Goal: Information Seeking & Learning: Learn about a topic

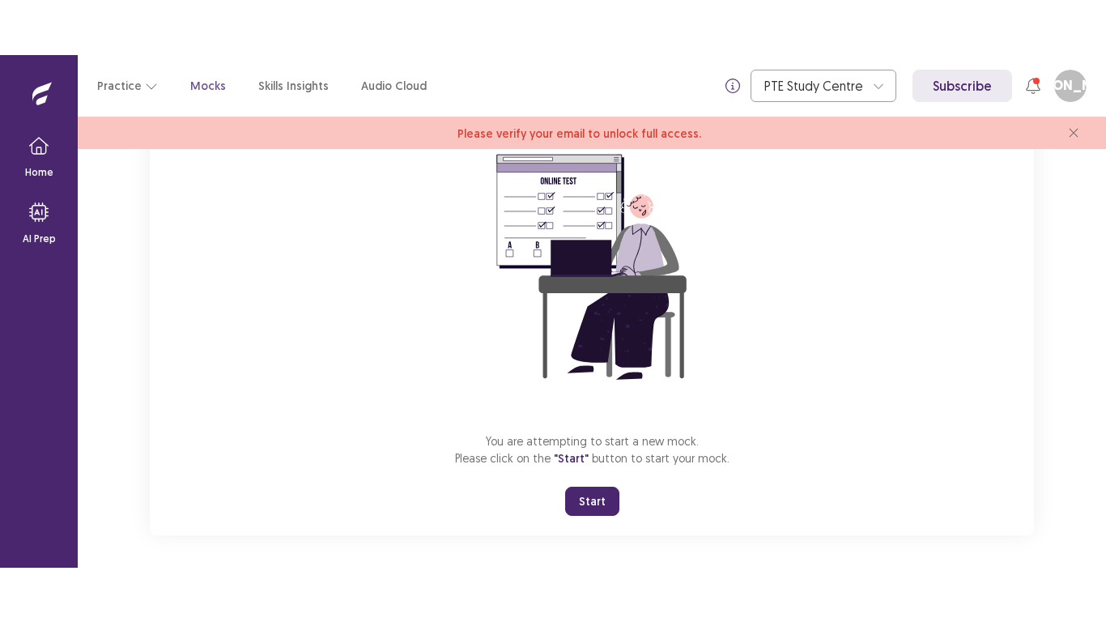
scroll to position [160, 0]
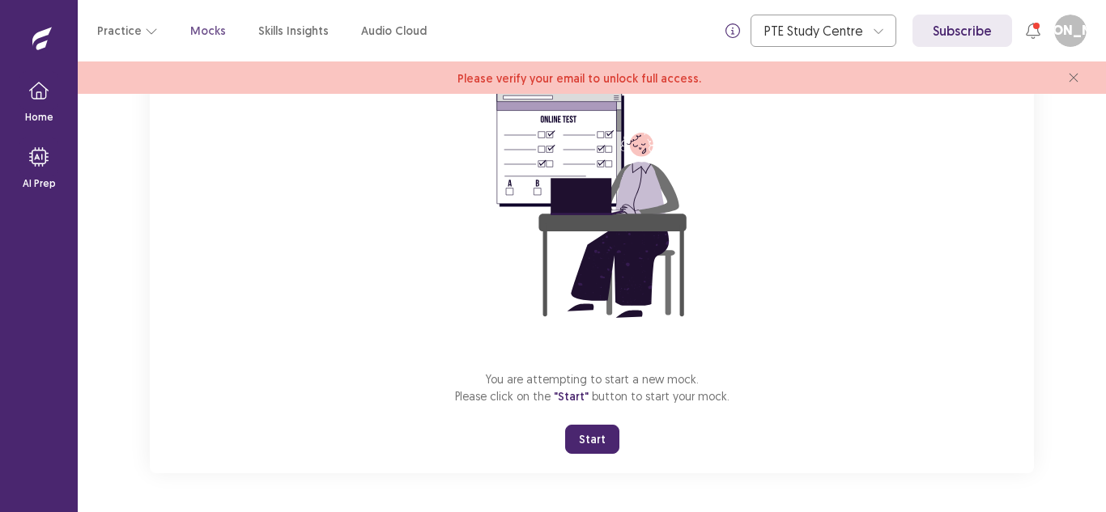
click at [598, 438] on button "Start" at bounding box center [592, 439] width 54 height 29
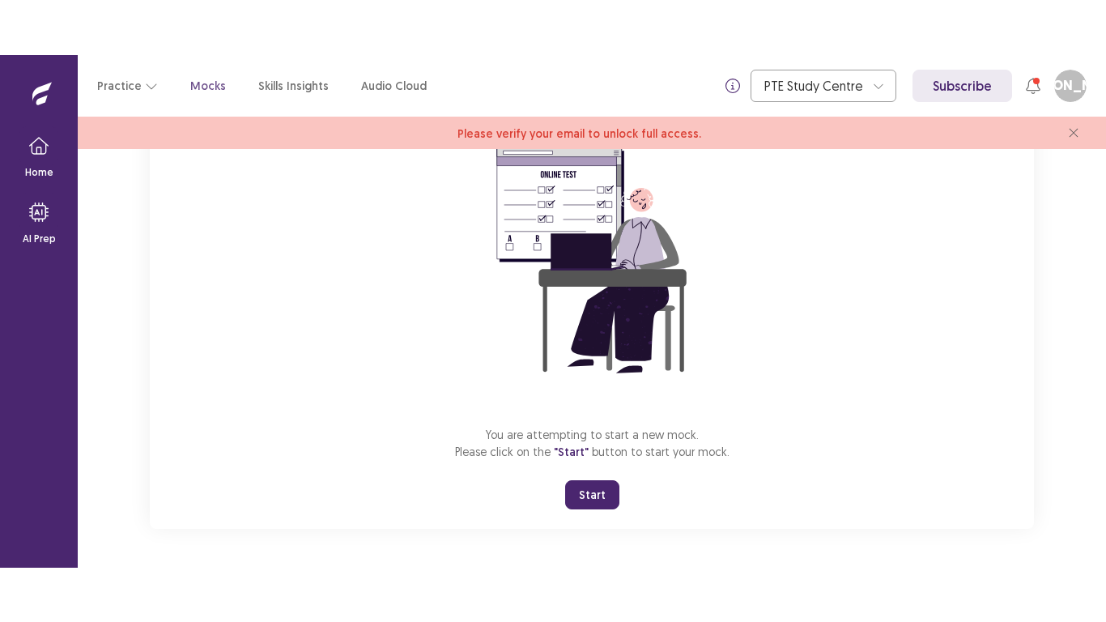
scroll to position [51, 0]
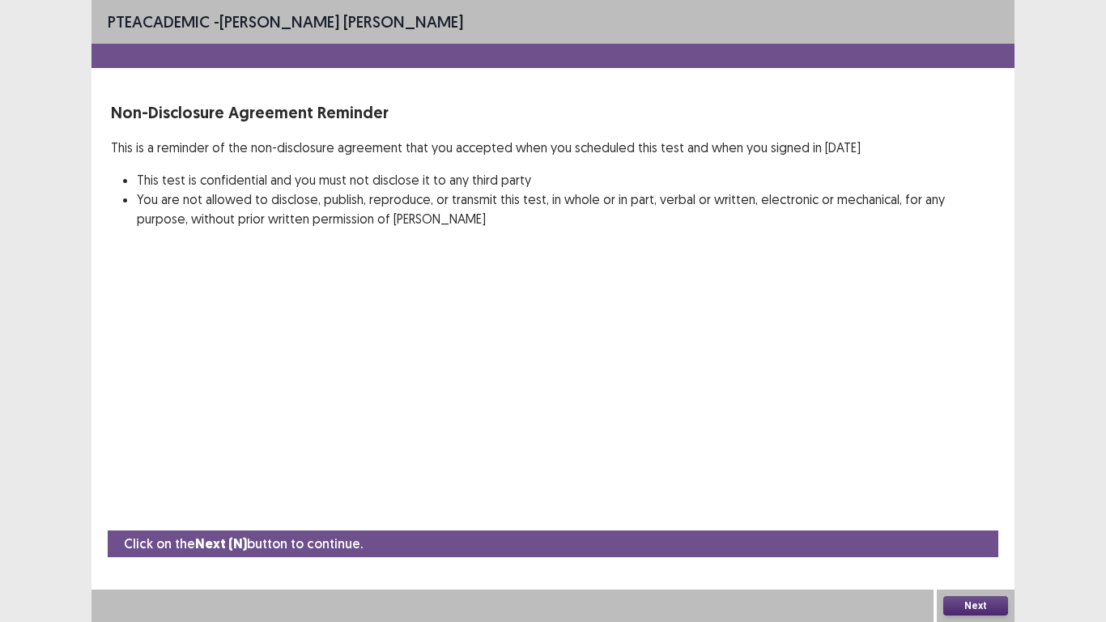
click at [980, 512] on button "Next" at bounding box center [975, 605] width 65 height 19
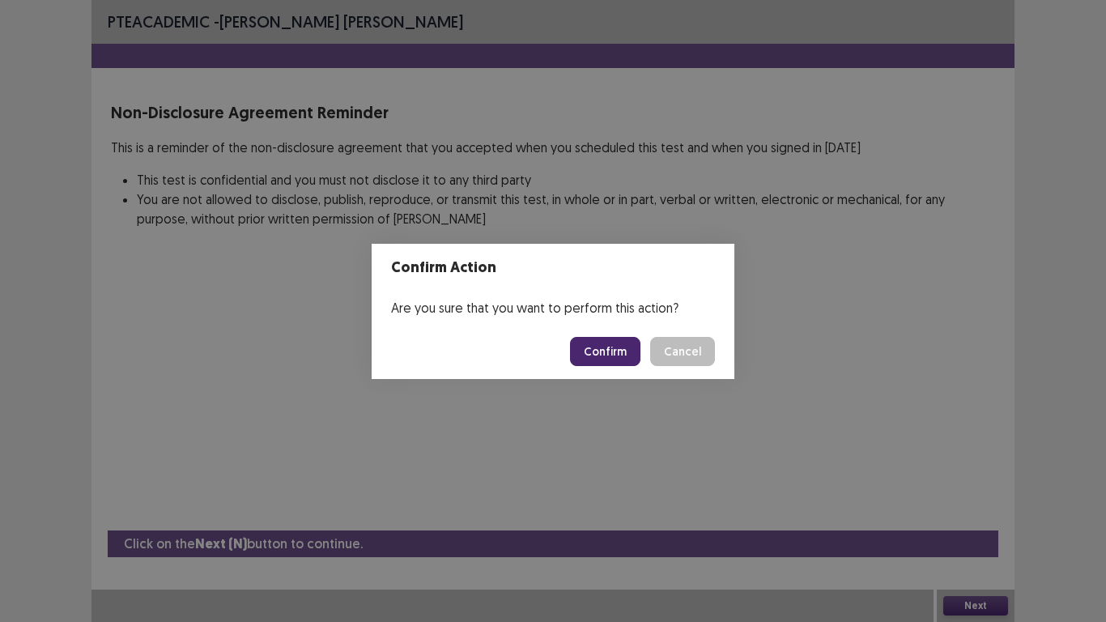
click at [595, 352] on button "Confirm" at bounding box center [605, 351] width 70 height 29
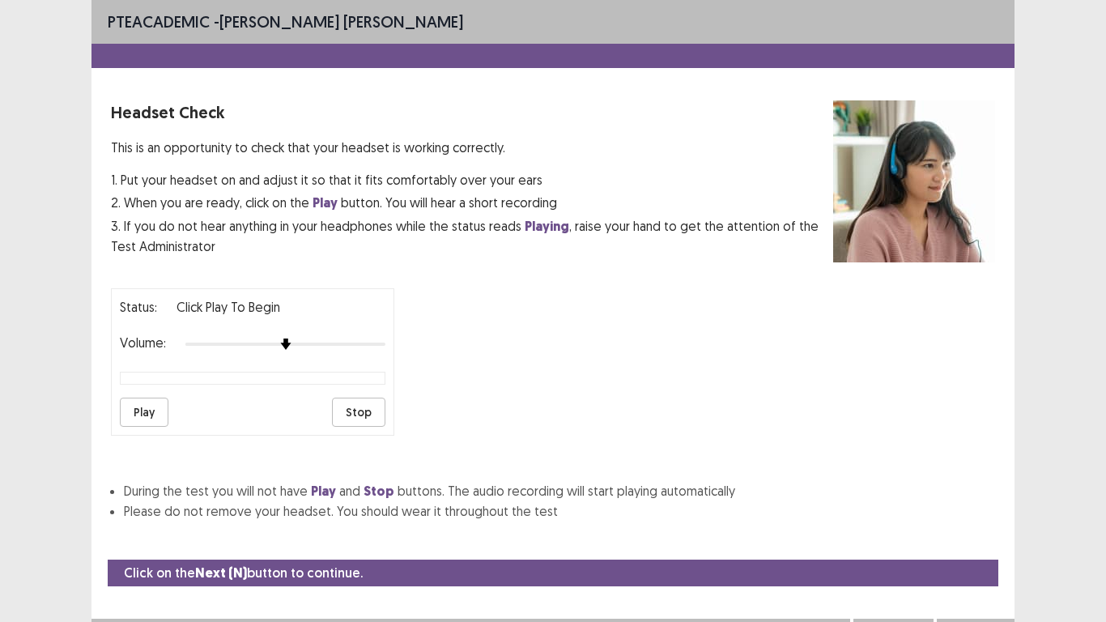
scroll to position [29, 0]
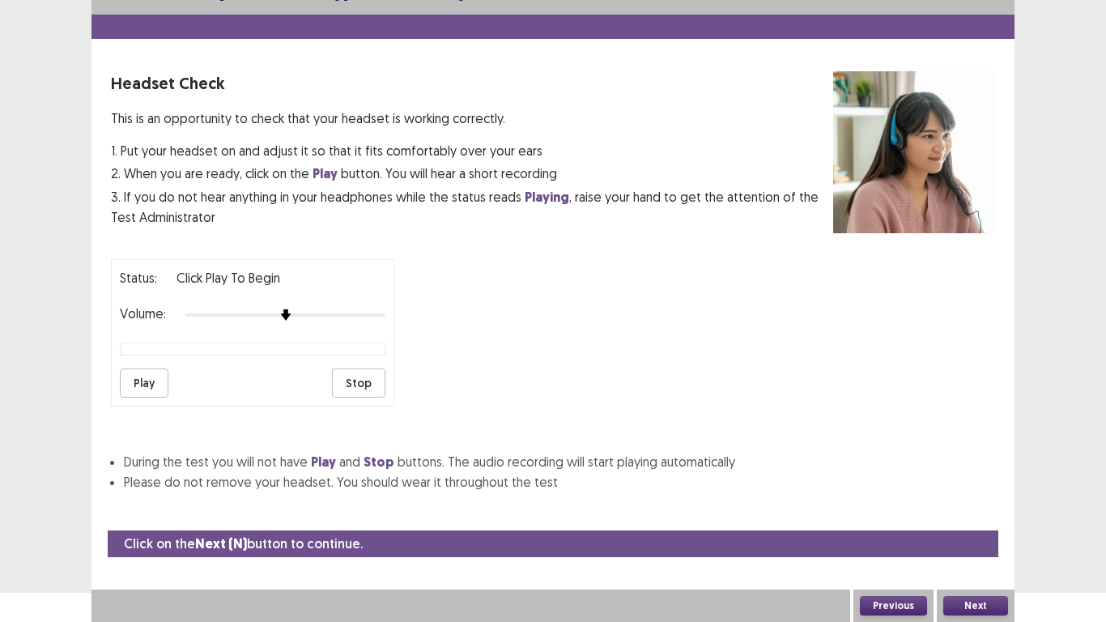
click at [142, 379] on button "Play" at bounding box center [144, 382] width 49 height 29
click at [324, 316] on div at bounding box center [285, 314] width 200 height 13
click at [353, 312] on div at bounding box center [285, 314] width 200 height 13
click at [973, 512] on button "Next" at bounding box center [975, 605] width 65 height 19
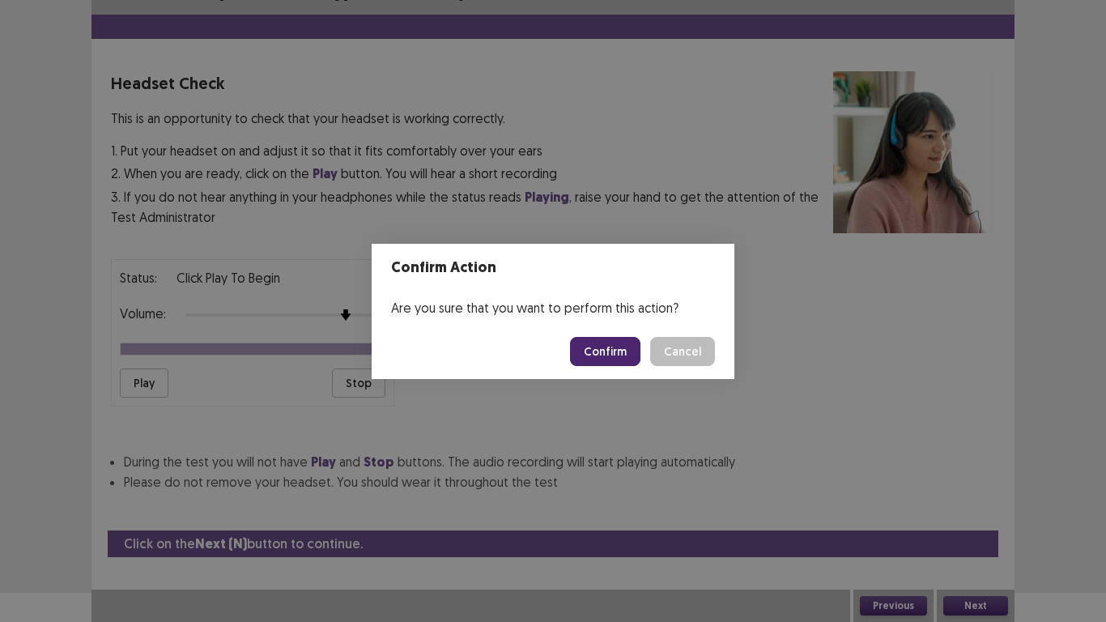
click at [600, 359] on button "Confirm" at bounding box center [605, 351] width 70 height 29
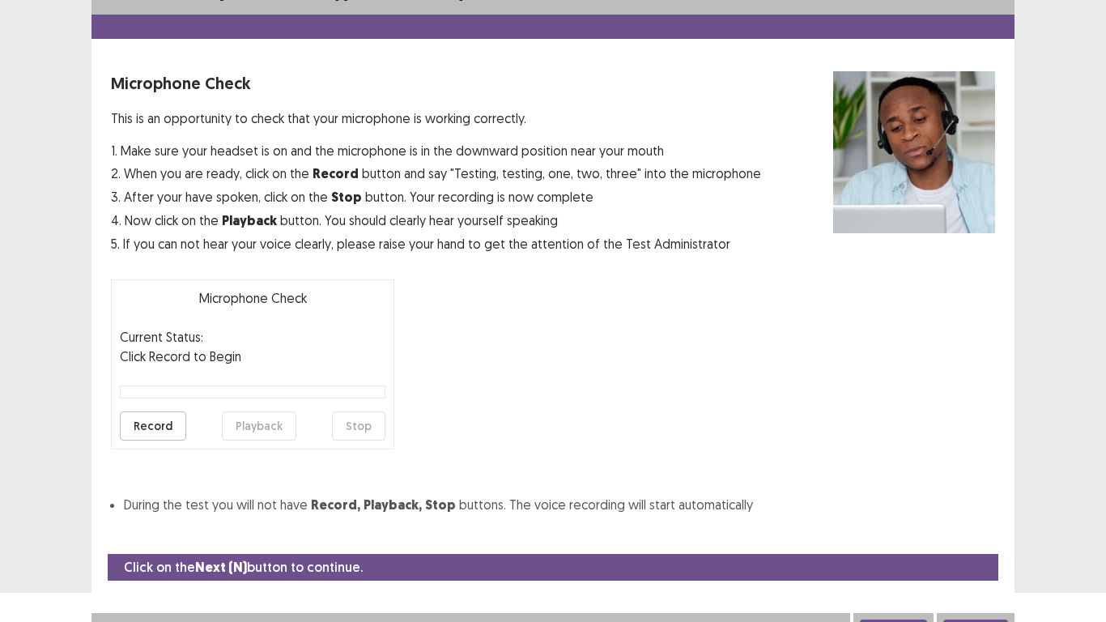
scroll to position [46, 0]
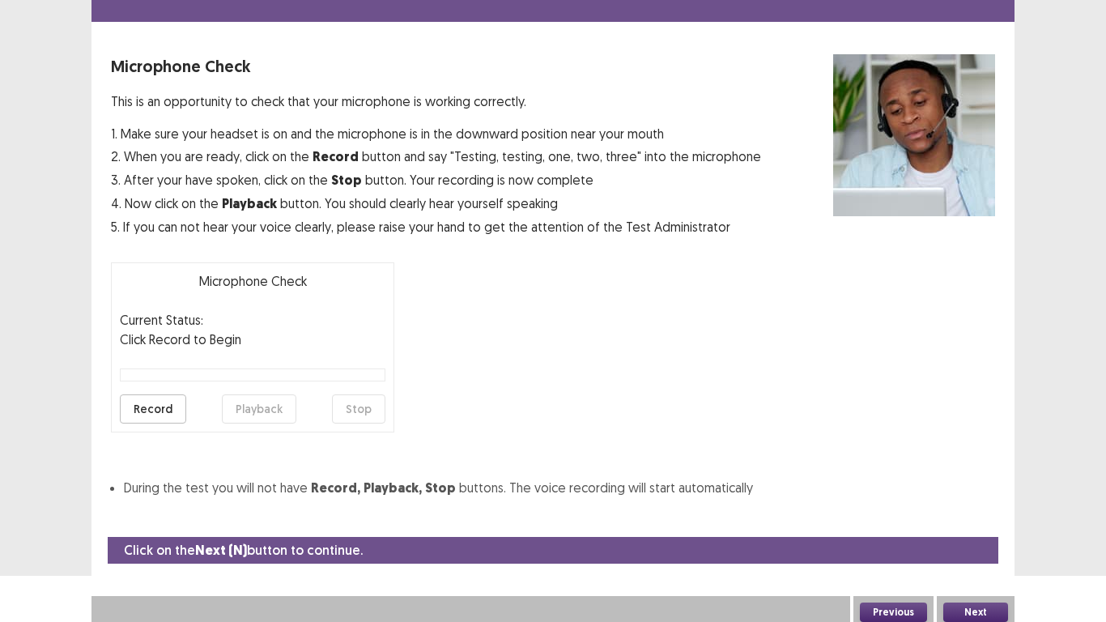
click at [164, 406] on button "Record" at bounding box center [153, 408] width 66 height 29
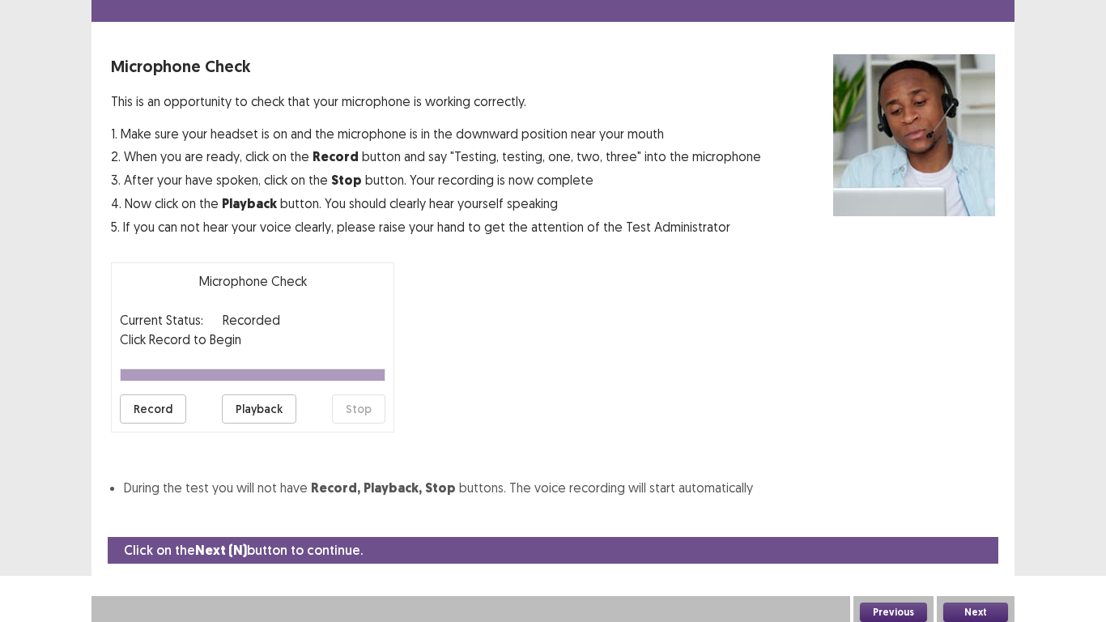
click at [260, 414] on button "Playback" at bounding box center [259, 408] width 74 height 29
click at [973, 512] on button "Next" at bounding box center [975, 611] width 65 height 19
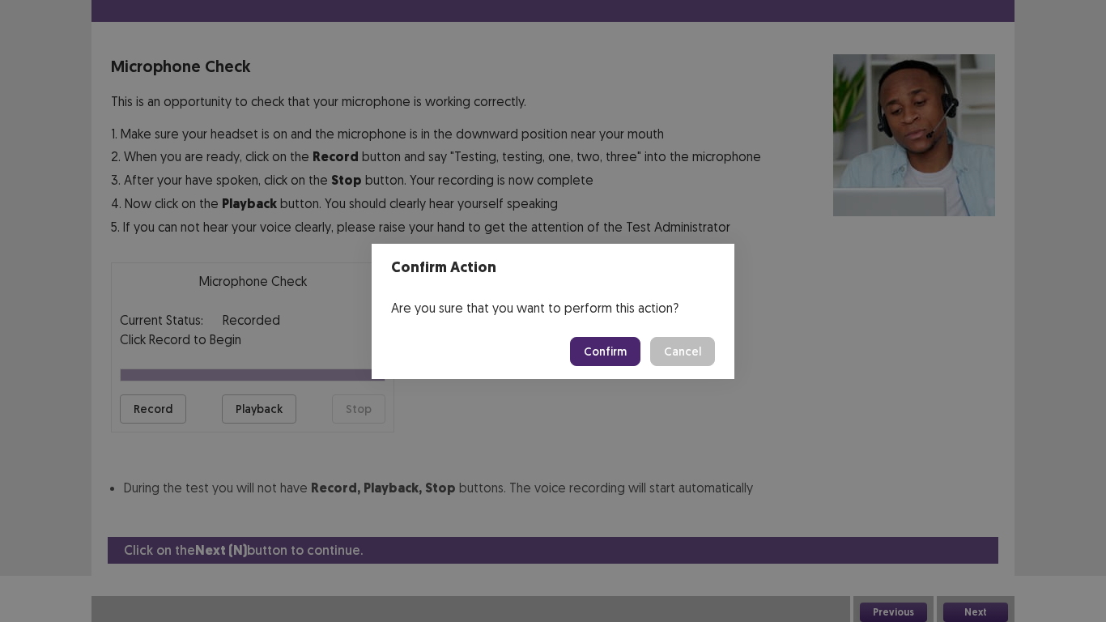
click at [604, 347] on button "Confirm" at bounding box center [605, 351] width 70 height 29
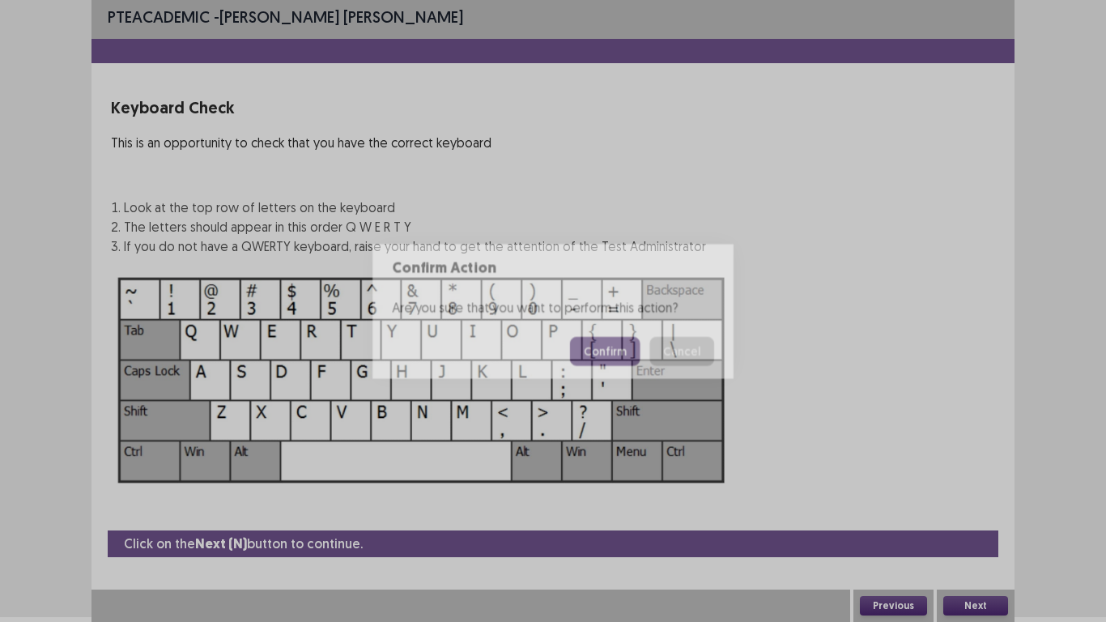
scroll to position [5, 0]
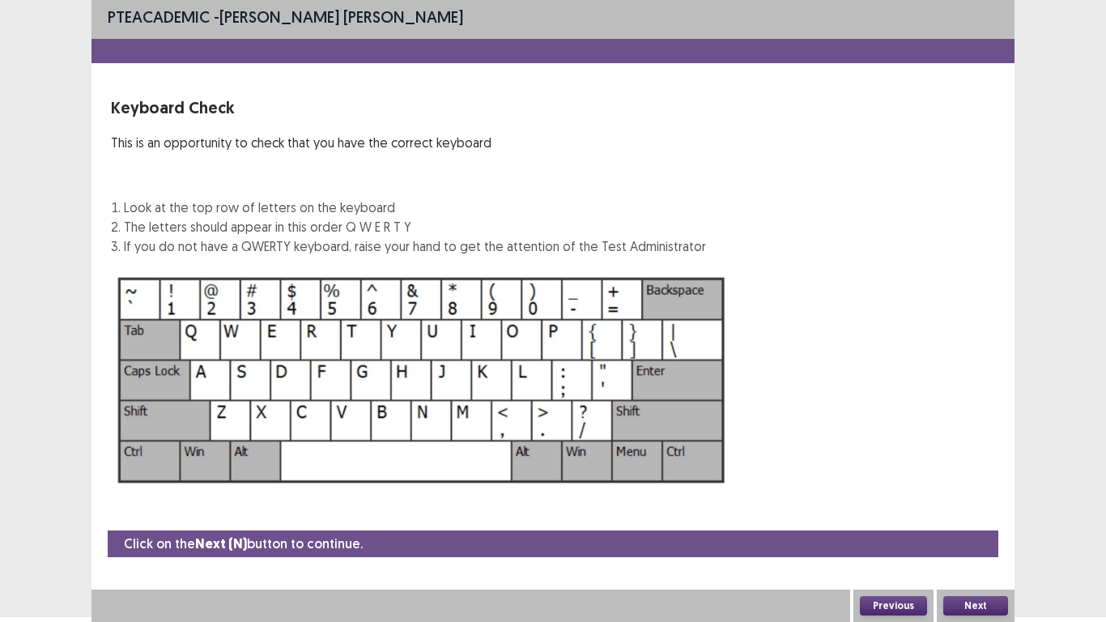
click at [977, 512] on button "Next" at bounding box center [975, 605] width 65 height 19
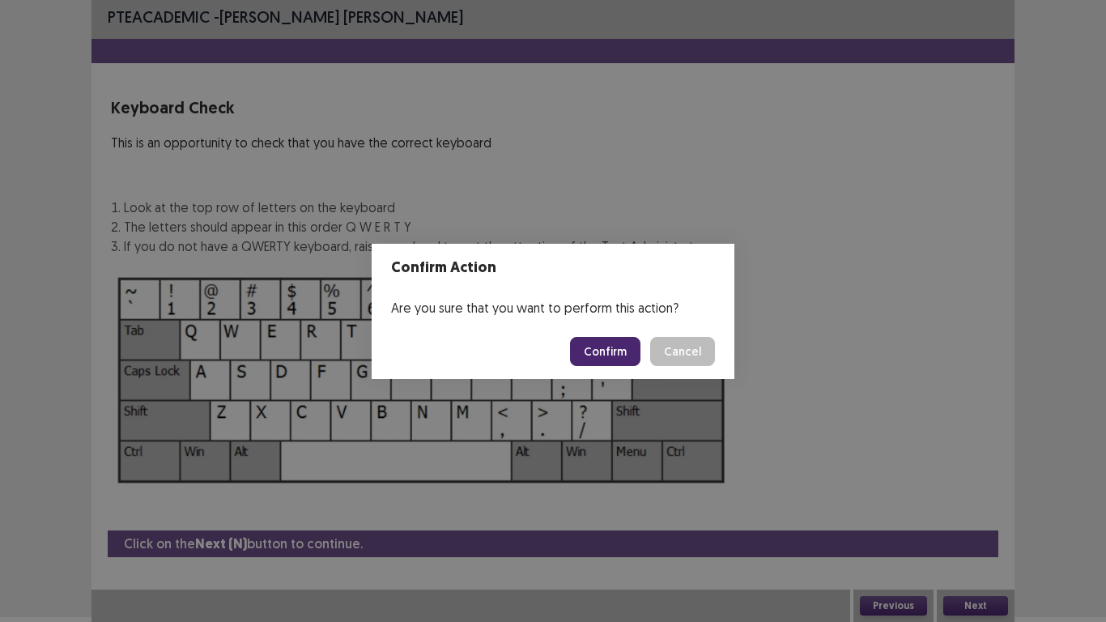
click at [610, 355] on button "Confirm" at bounding box center [605, 351] width 70 height 29
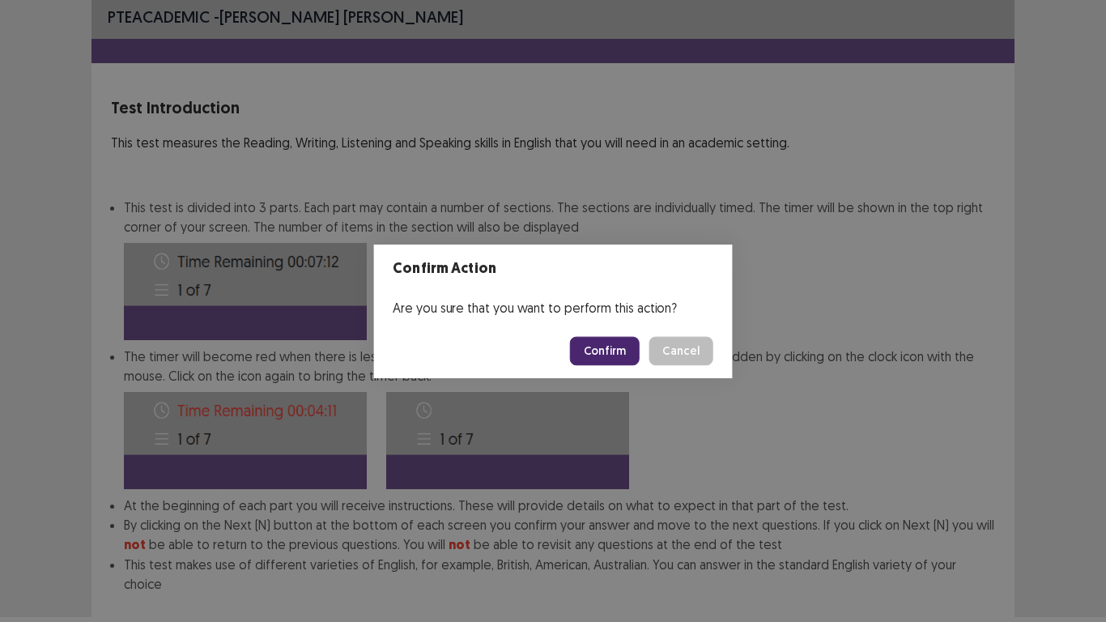
scroll to position [87, 0]
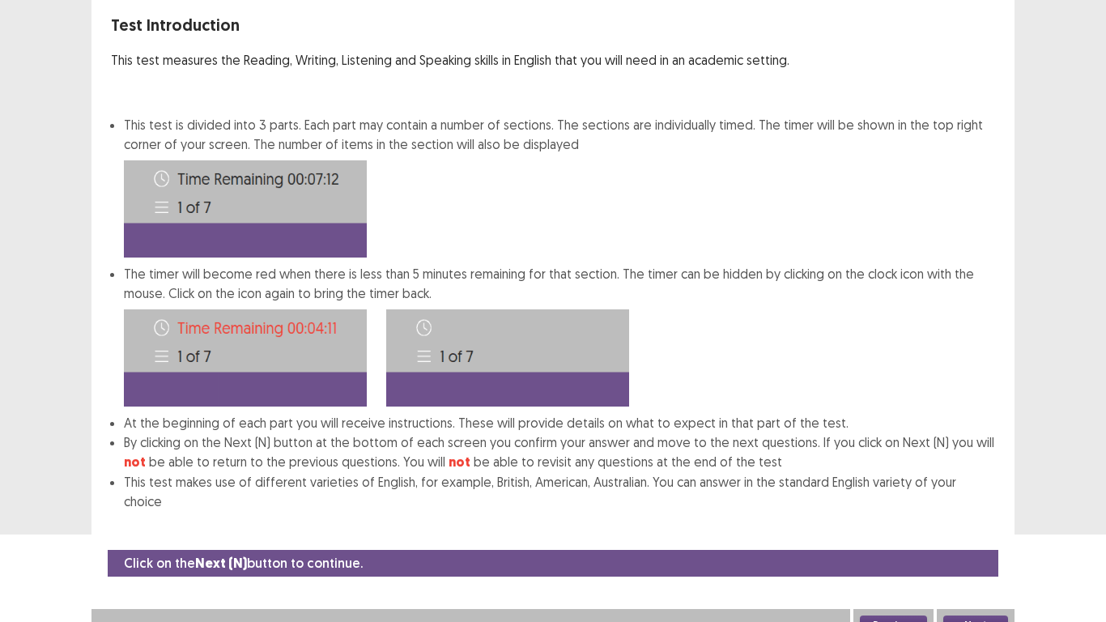
click at [980, 512] on button "Next" at bounding box center [975, 624] width 65 height 19
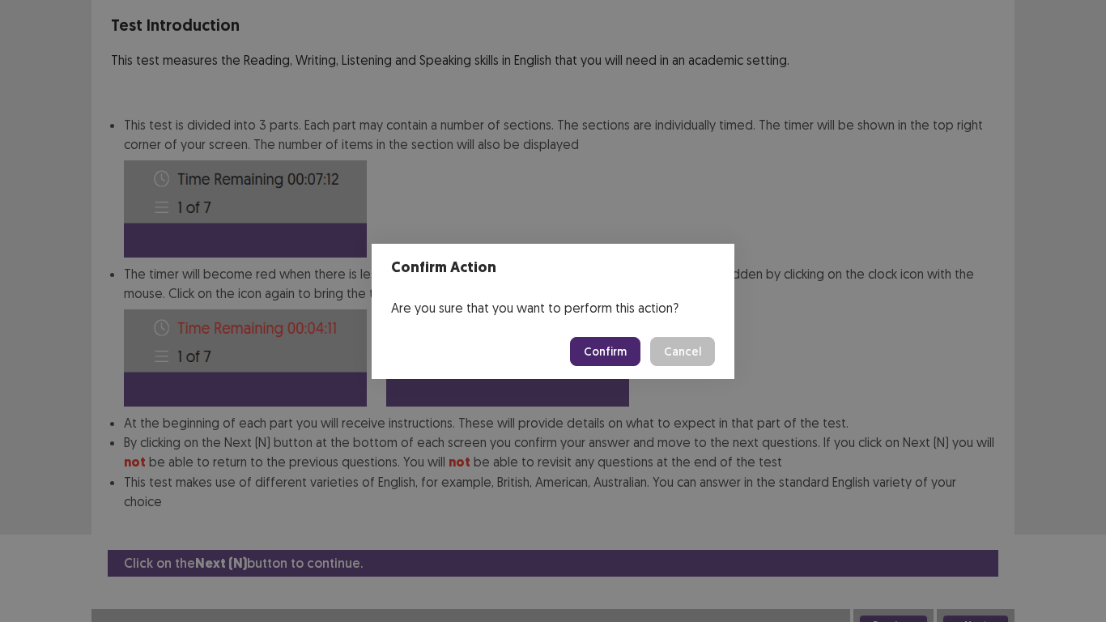
click at [618, 359] on button "Confirm" at bounding box center [605, 351] width 70 height 29
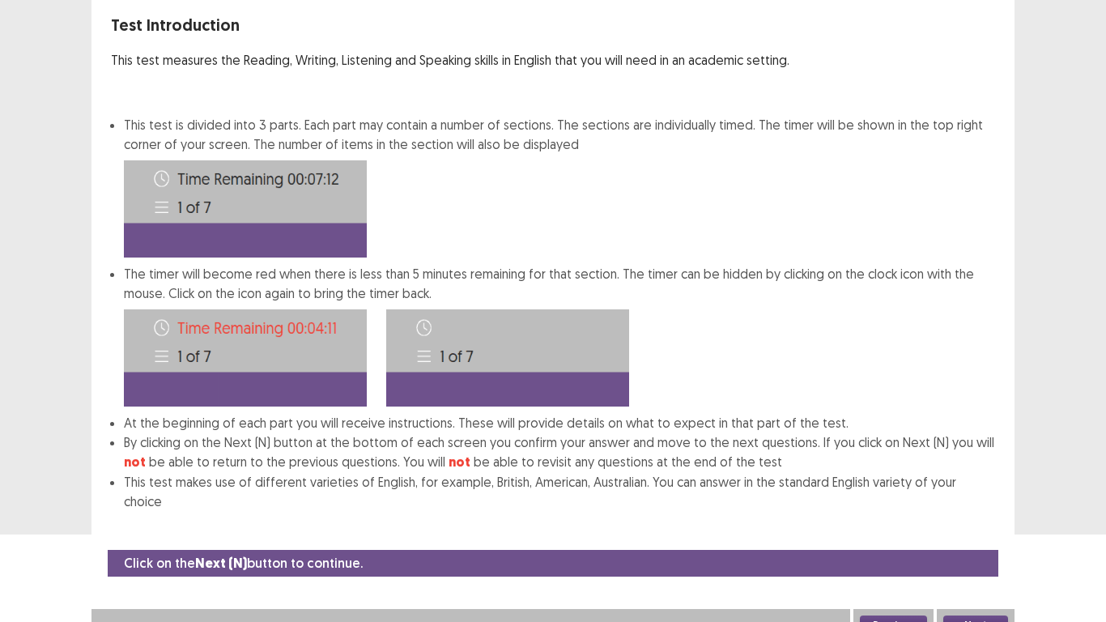
scroll to position [0, 0]
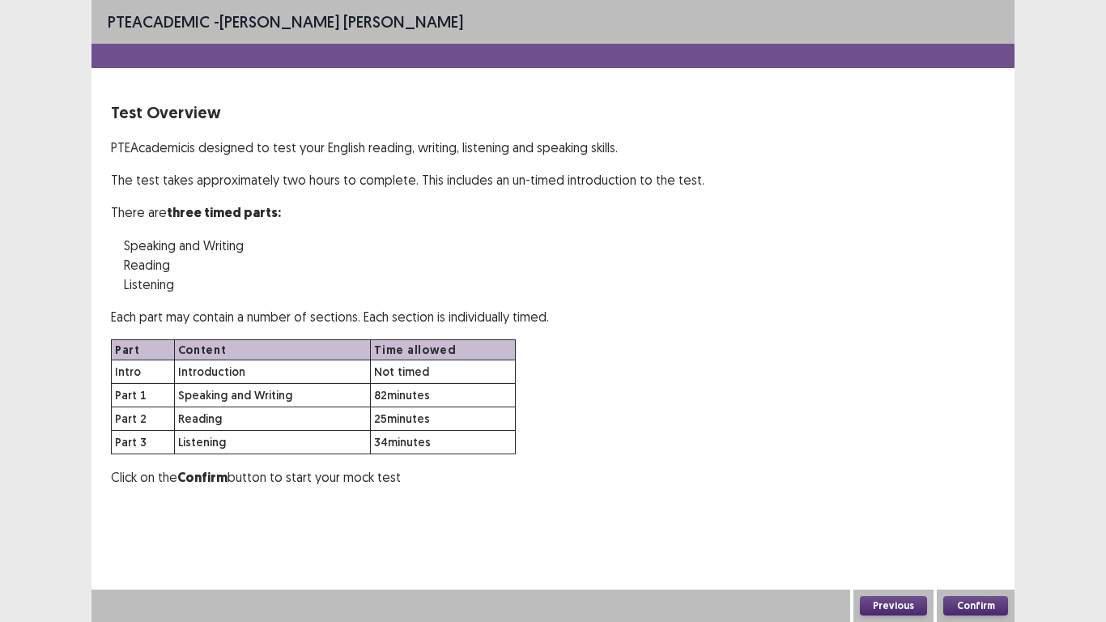
click at [988, 512] on button "Confirm" at bounding box center [975, 605] width 65 height 19
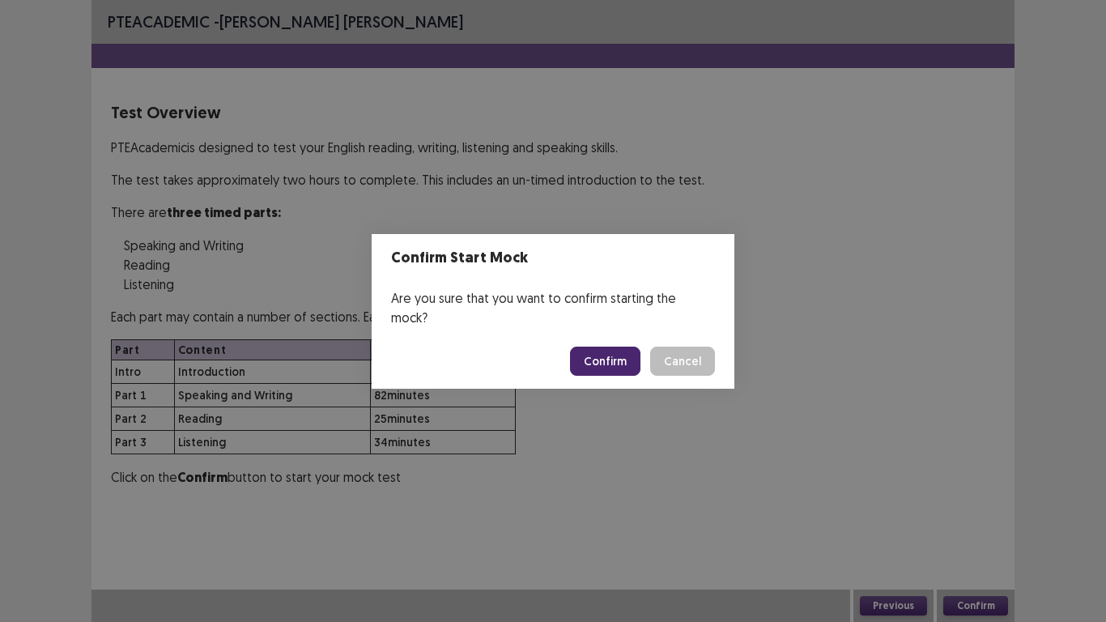
click at [606, 346] on button "Confirm" at bounding box center [605, 360] width 70 height 29
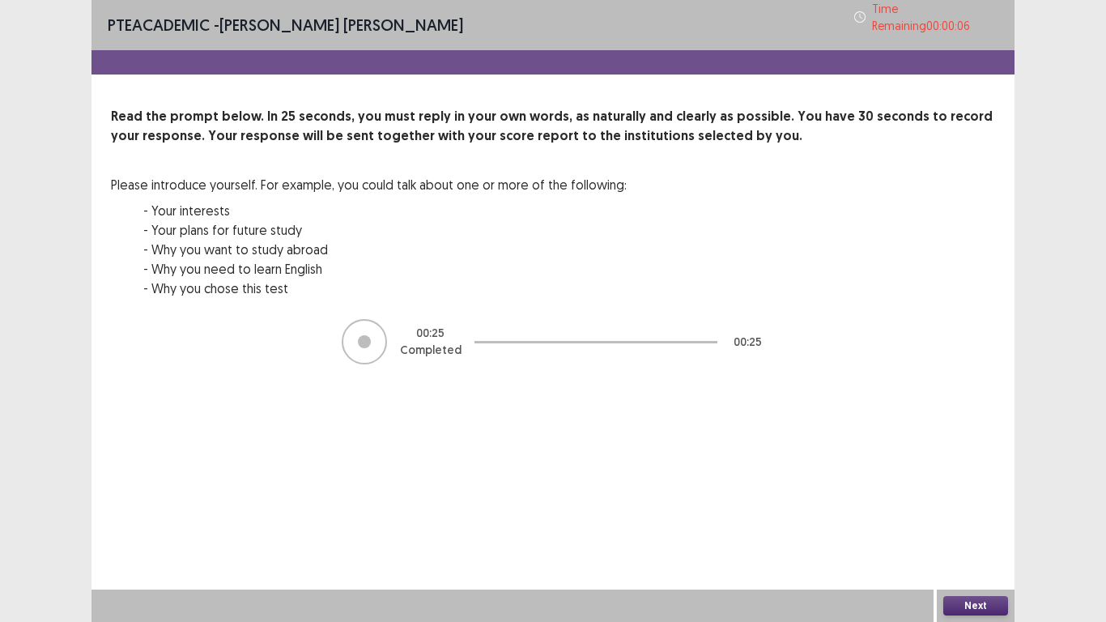
click at [971, 512] on button "Next" at bounding box center [975, 605] width 65 height 19
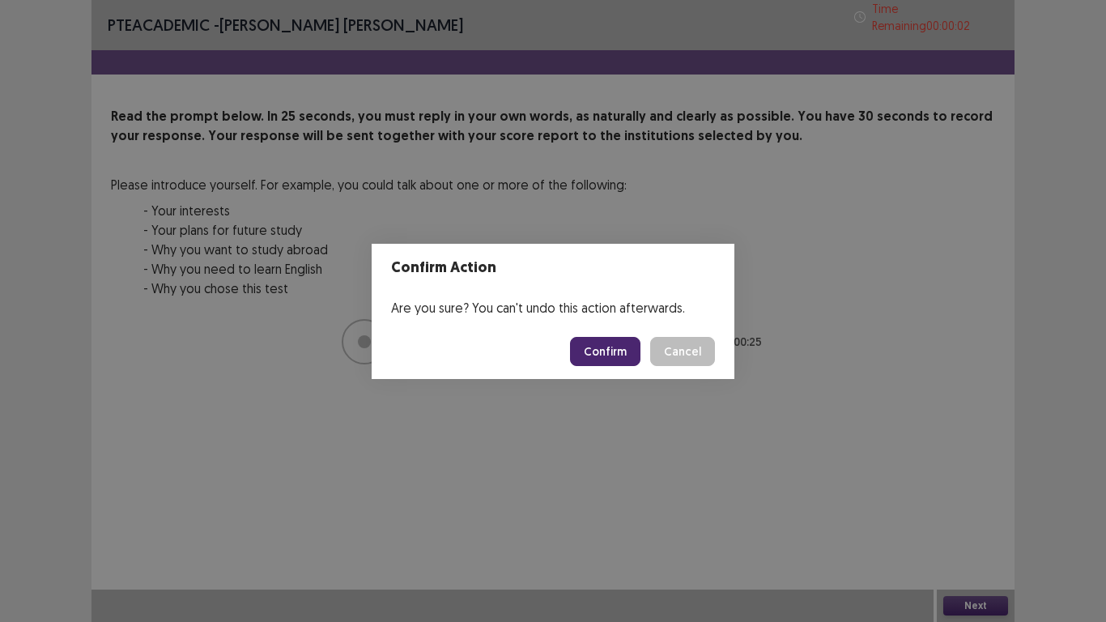
click at [614, 354] on button "Confirm" at bounding box center [605, 351] width 70 height 29
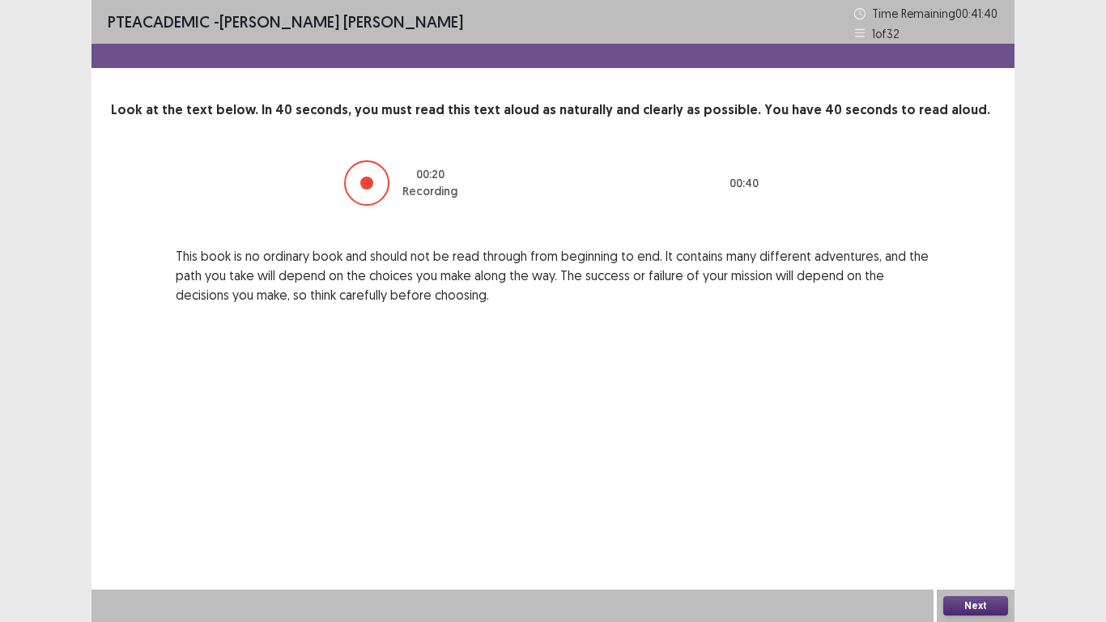
click at [980, 512] on button "Next" at bounding box center [975, 605] width 65 height 19
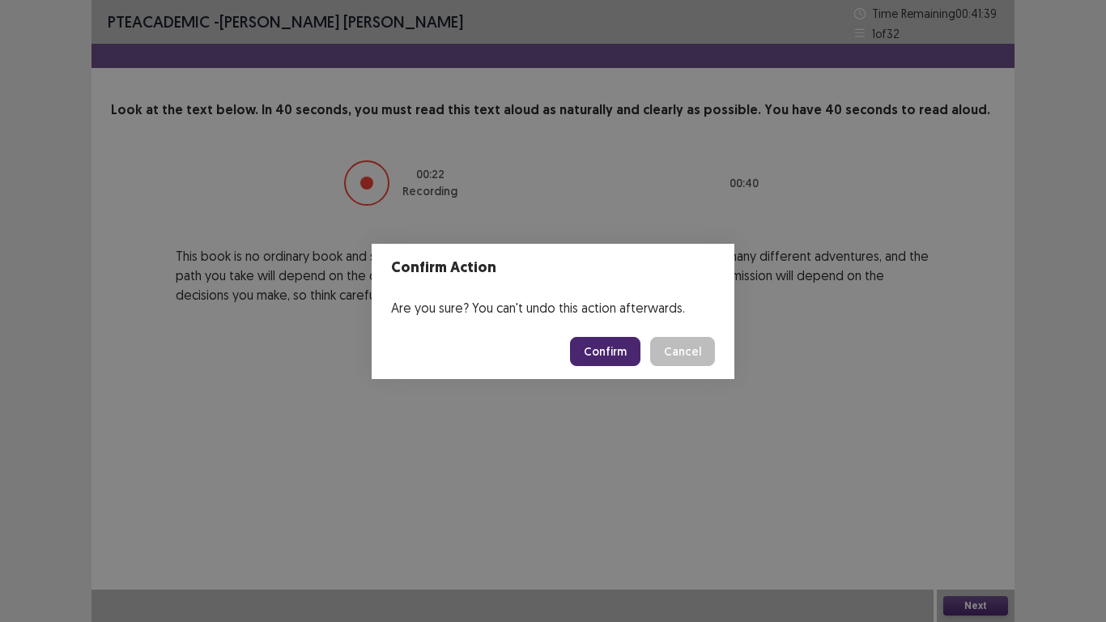
click at [619, 349] on button "Confirm" at bounding box center [605, 351] width 70 height 29
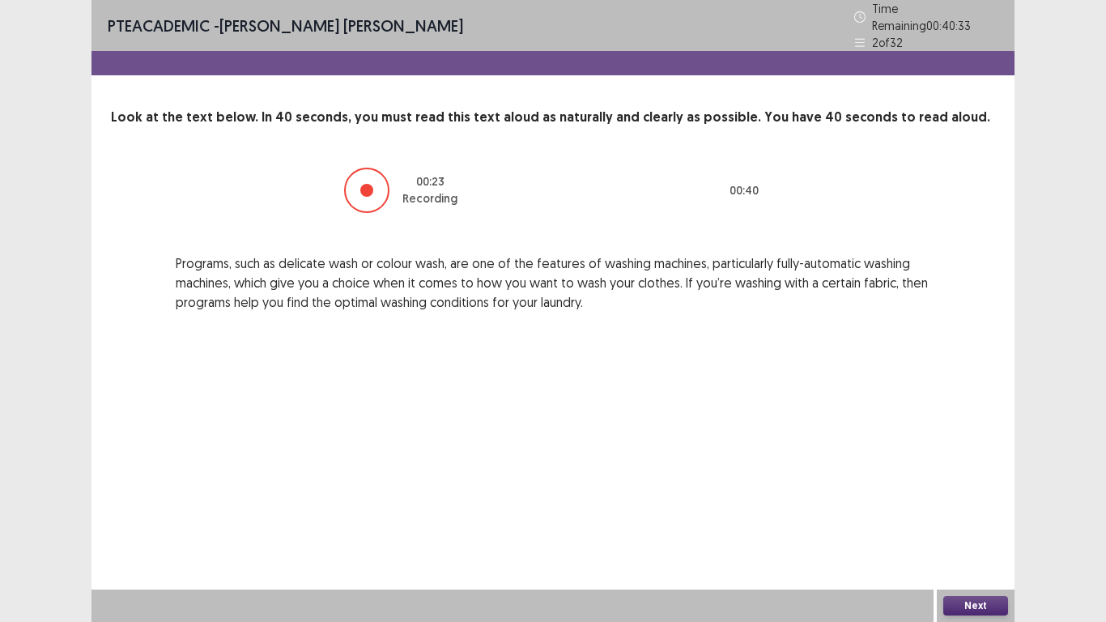
click at [973, 512] on button "Next" at bounding box center [975, 605] width 65 height 19
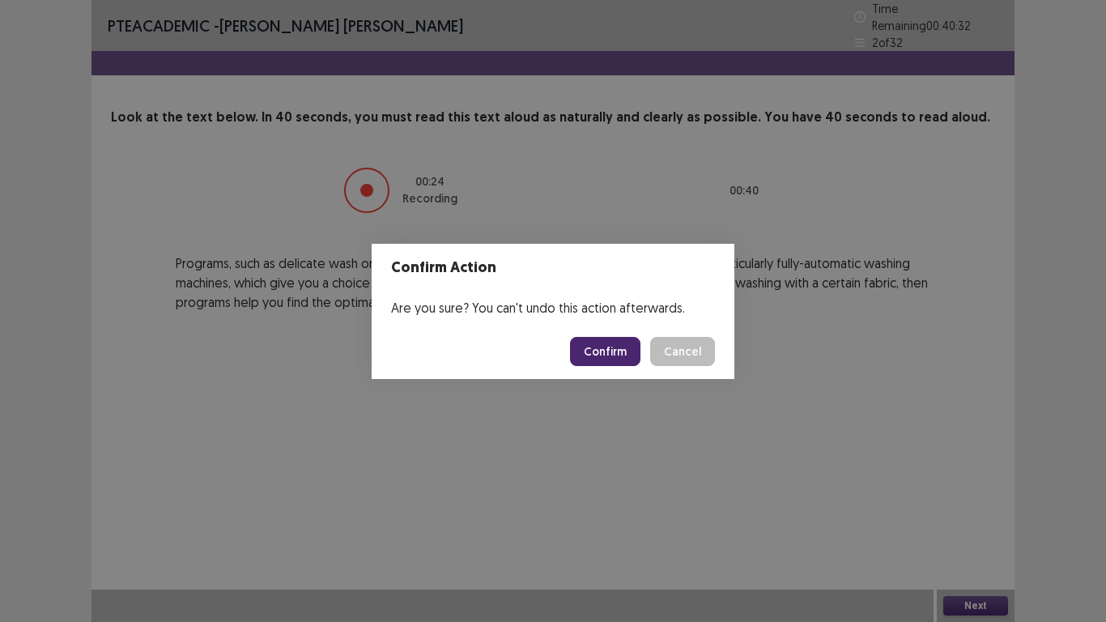
click at [610, 350] on button "Confirm" at bounding box center [605, 351] width 70 height 29
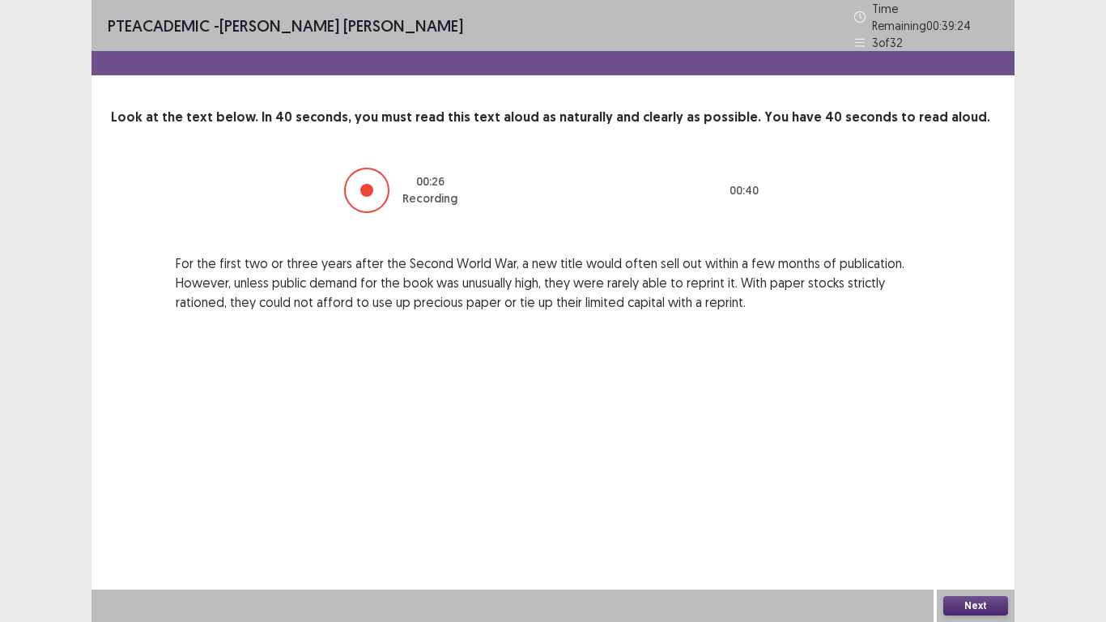
click at [975, 512] on button "Next" at bounding box center [975, 605] width 65 height 19
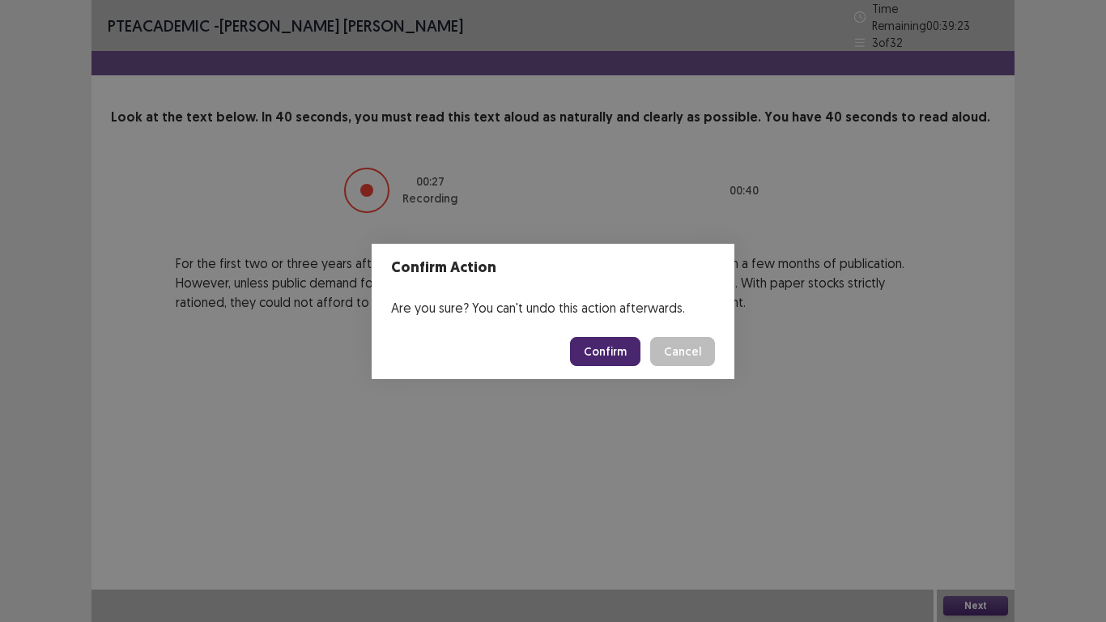
click at [611, 355] on button "Confirm" at bounding box center [605, 351] width 70 height 29
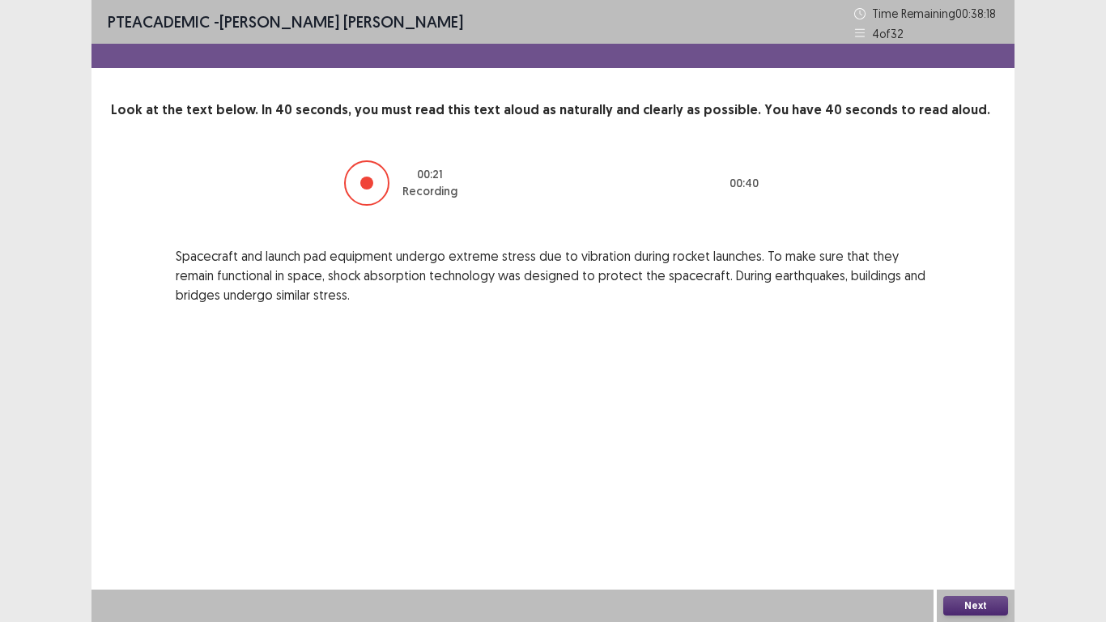
click at [975, 512] on button "Next" at bounding box center [975, 605] width 65 height 19
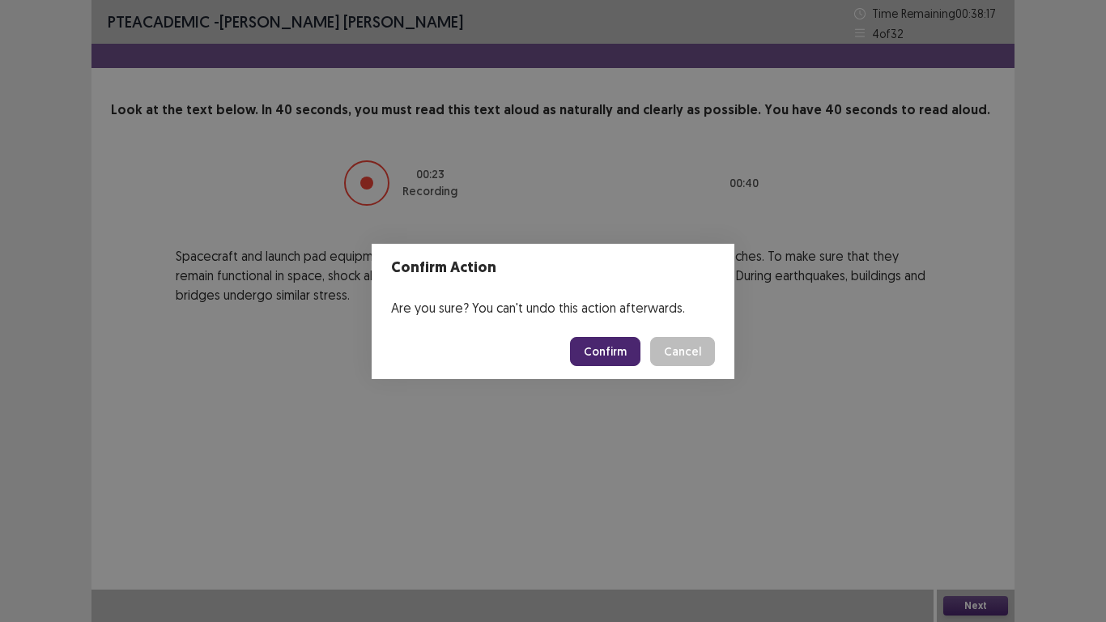
click at [594, 351] on button "Confirm" at bounding box center [605, 351] width 70 height 29
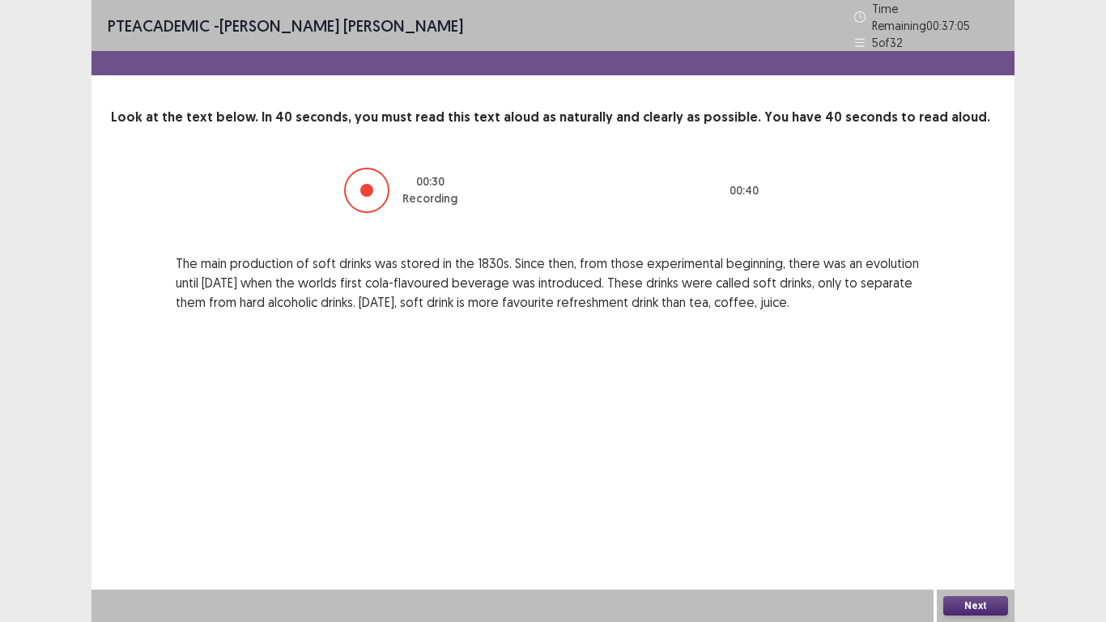
click at [980, 512] on button "Next" at bounding box center [975, 605] width 65 height 19
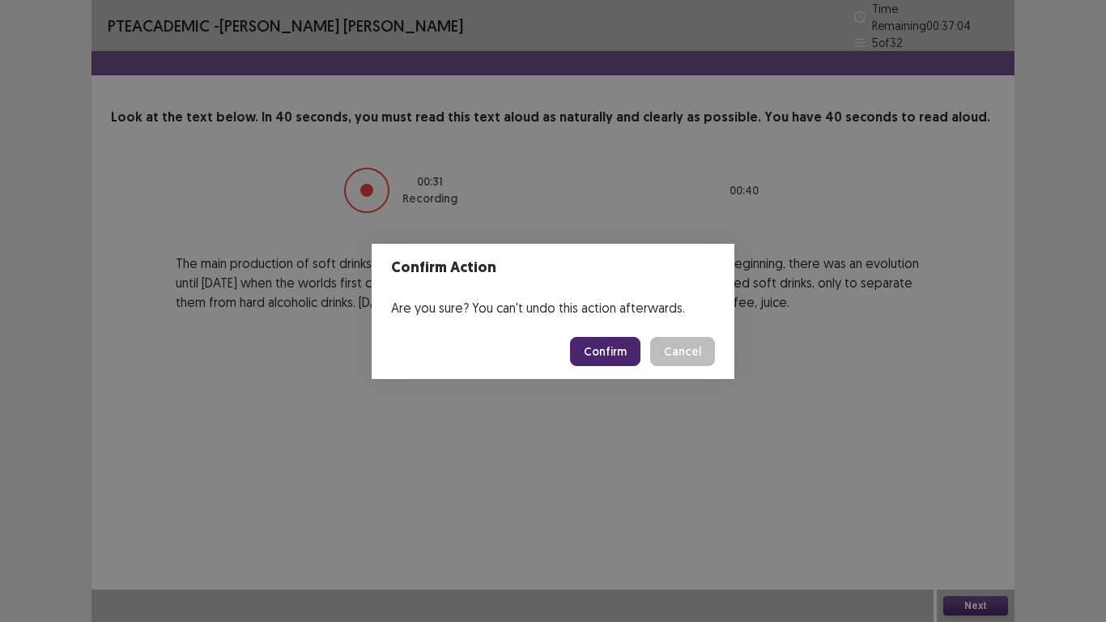
click at [601, 342] on button "Confirm" at bounding box center [605, 351] width 70 height 29
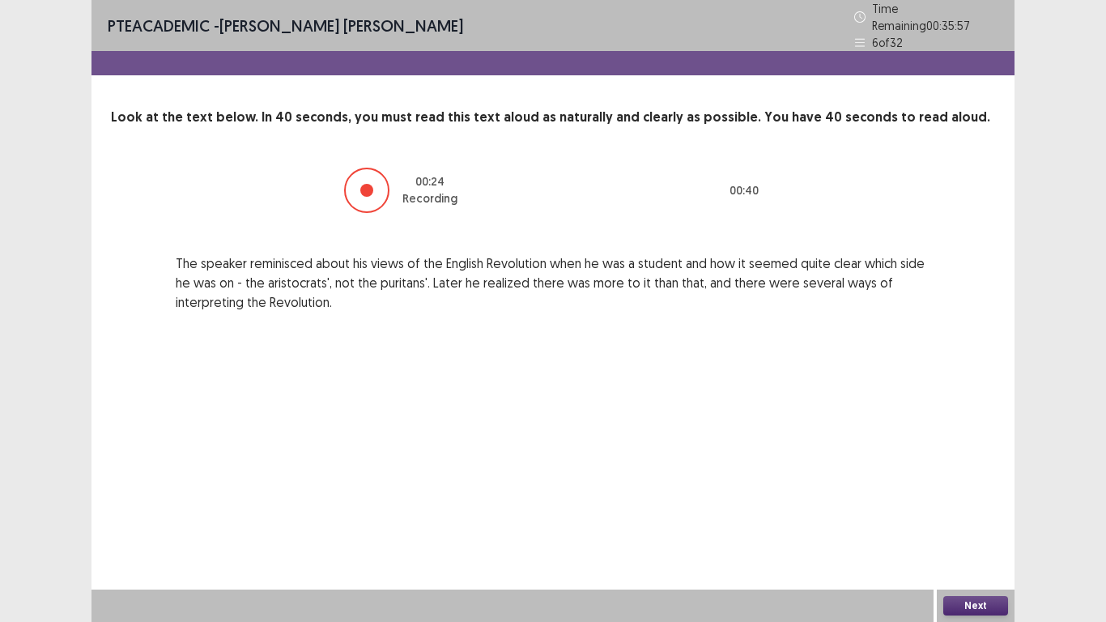
click at [979, 512] on button "Next" at bounding box center [975, 605] width 65 height 19
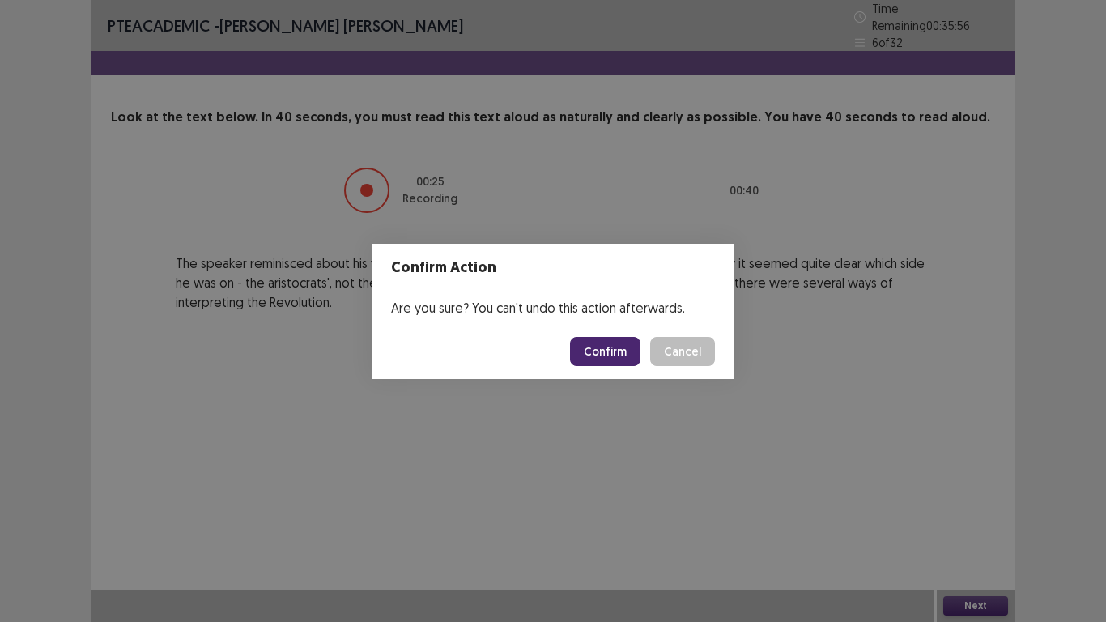
click at [610, 345] on button "Confirm" at bounding box center [605, 351] width 70 height 29
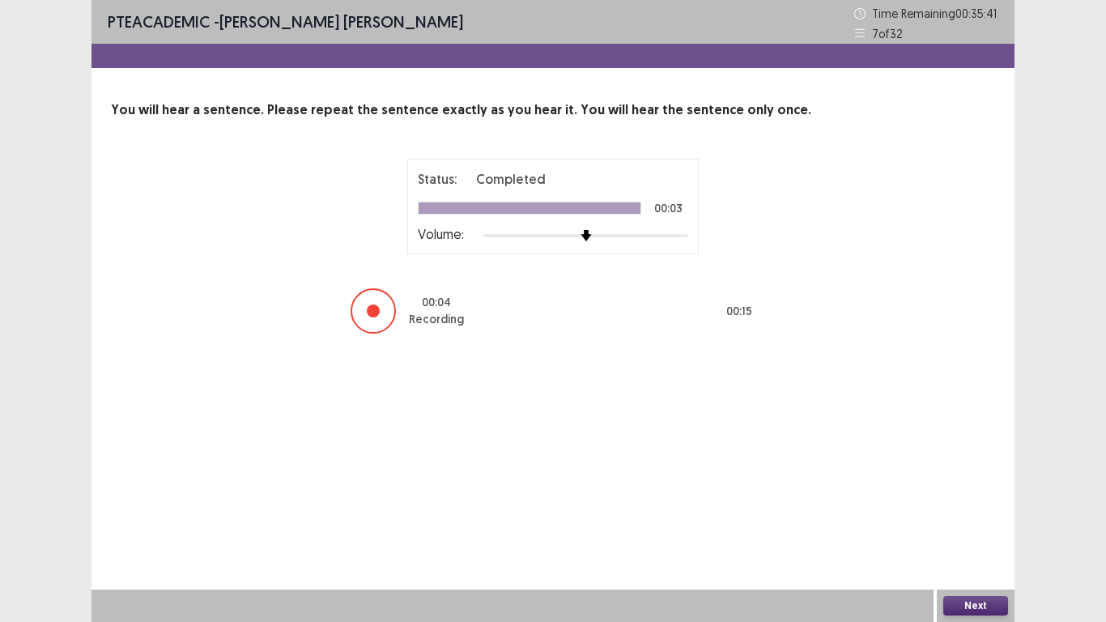
click at [979, 512] on button "Next" at bounding box center [975, 605] width 65 height 19
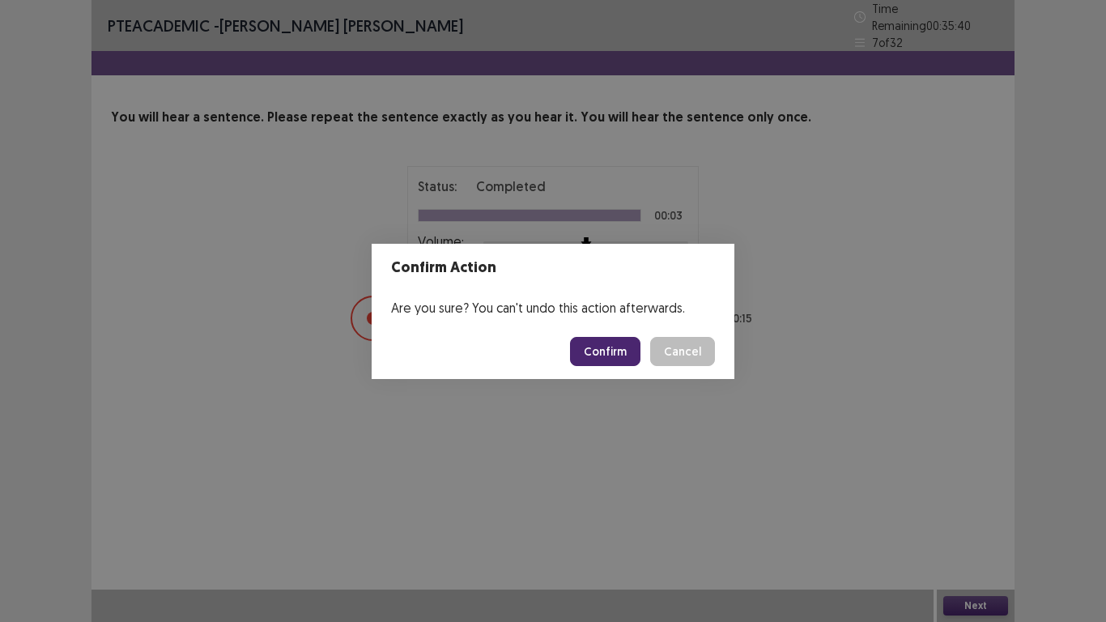
click at [604, 355] on button "Confirm" at bounding box center [605, 351] width 70 height 29
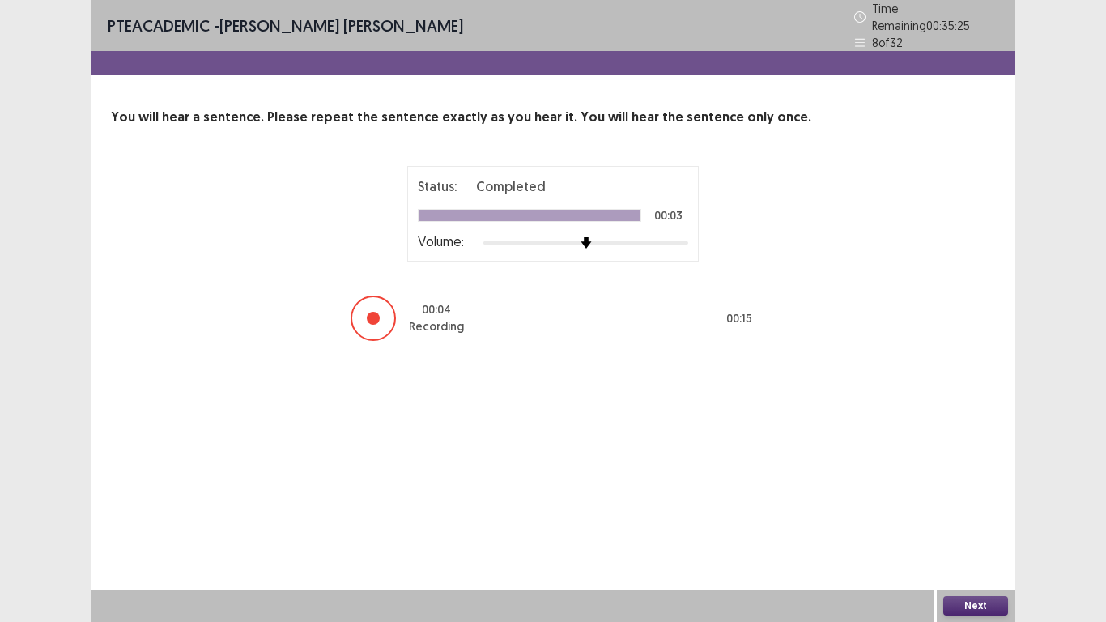
click at [971, 512] on button "Next" at bounding box center [975, 605] width 65 height 19
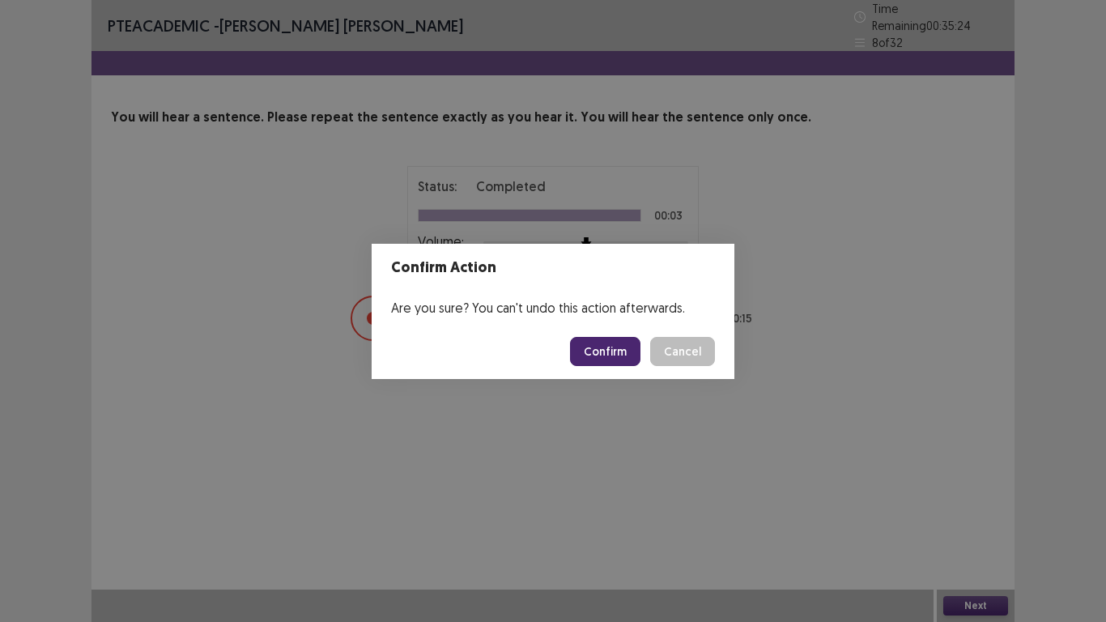
click at [613, 353] on button "Confirm" at bounding box center [605, 351] width 70 height 29
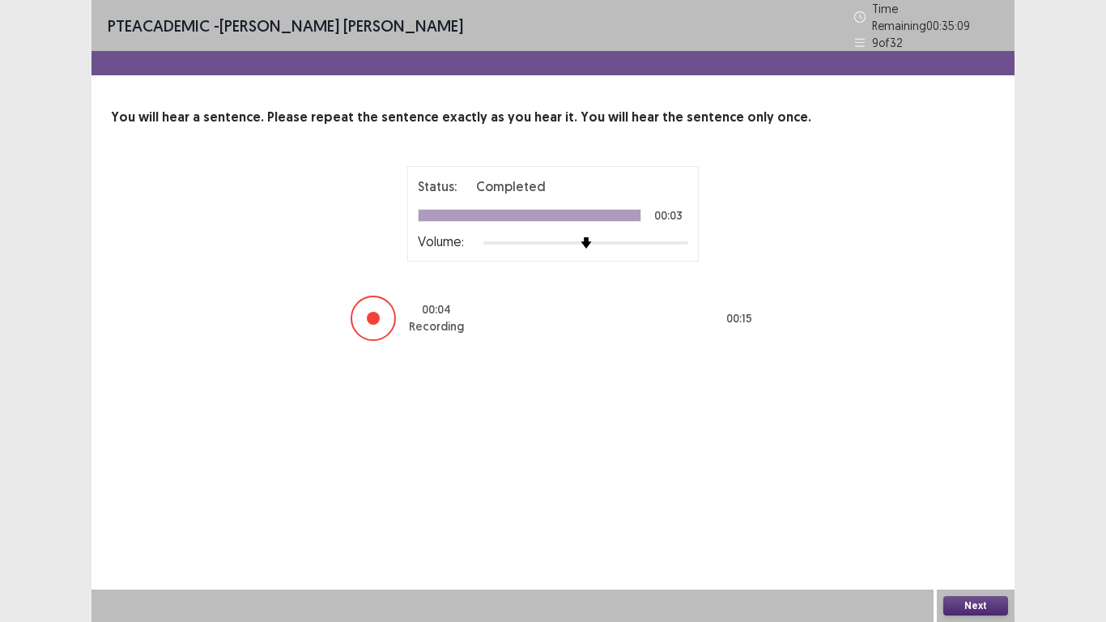
click at [988, 512] on button "Next" at bounding box center [975, 605] width 65 height 19
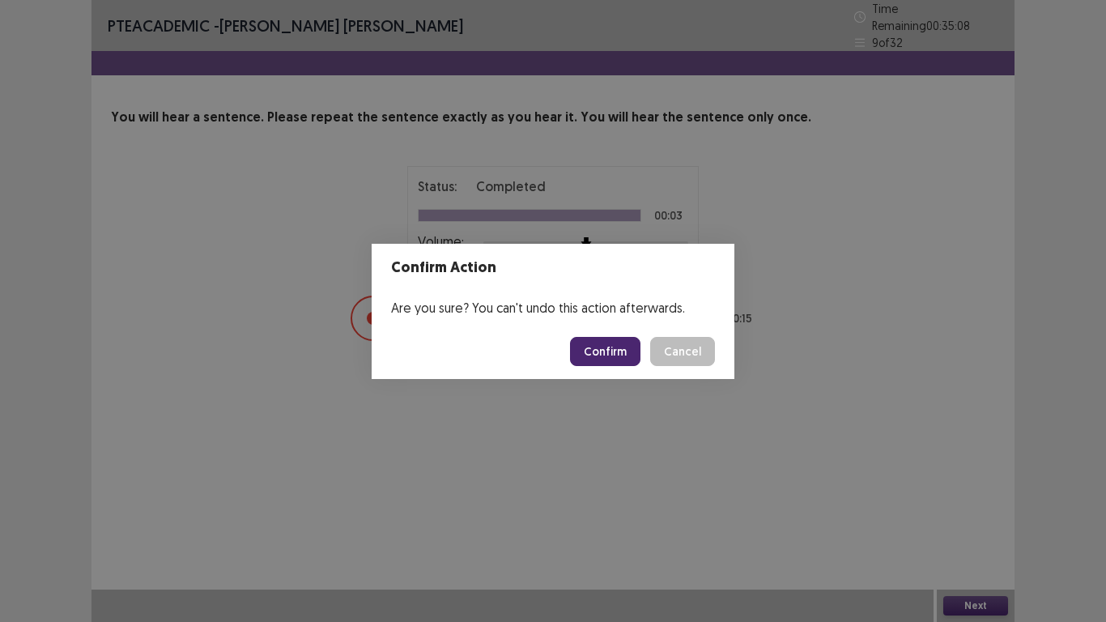
click at [602, 337] on button "Confirm" at bounding box center [605, 351] width 70 height 29
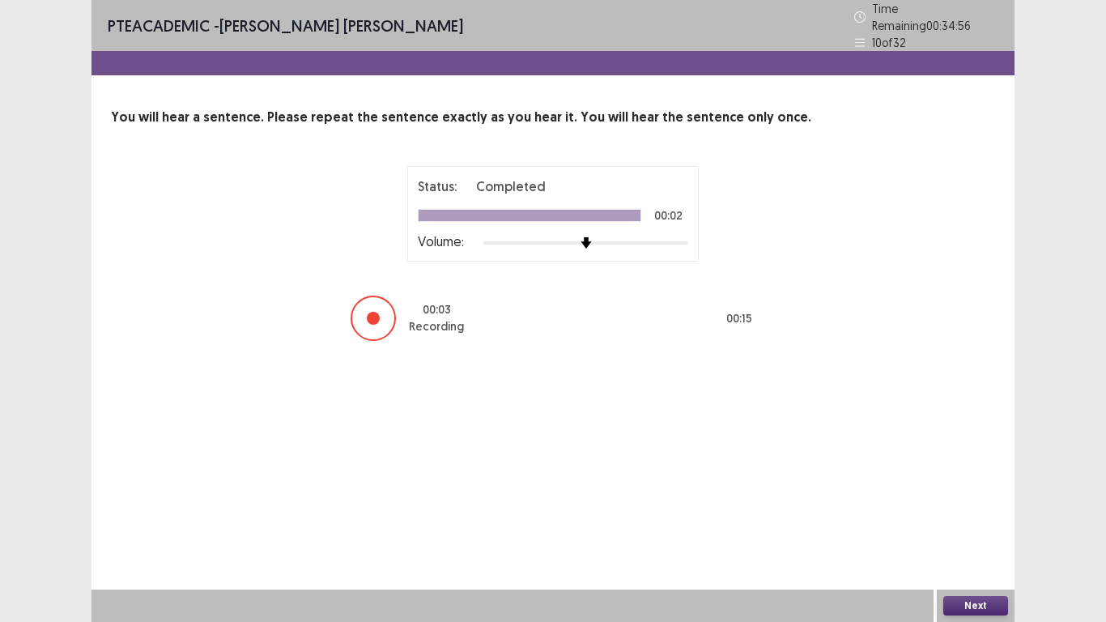
click at [979, 512] on button "Next" at bounding box center [975, 605] width 65 height 19
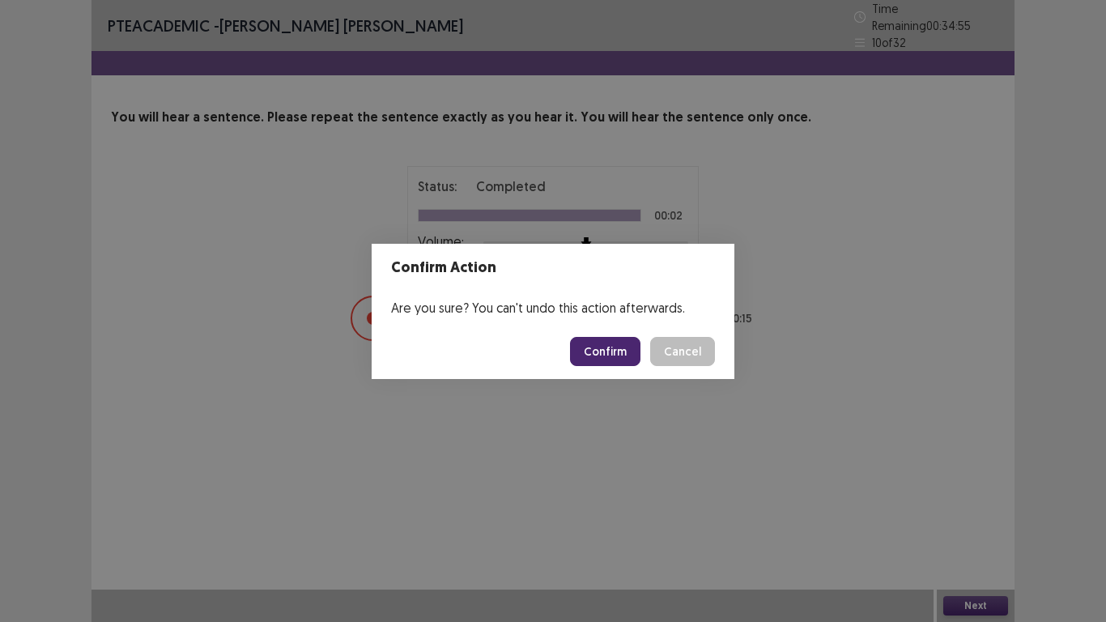
click at [612, 342] on button "Confirm" at bounding box center [605, 351] width 70 height 29
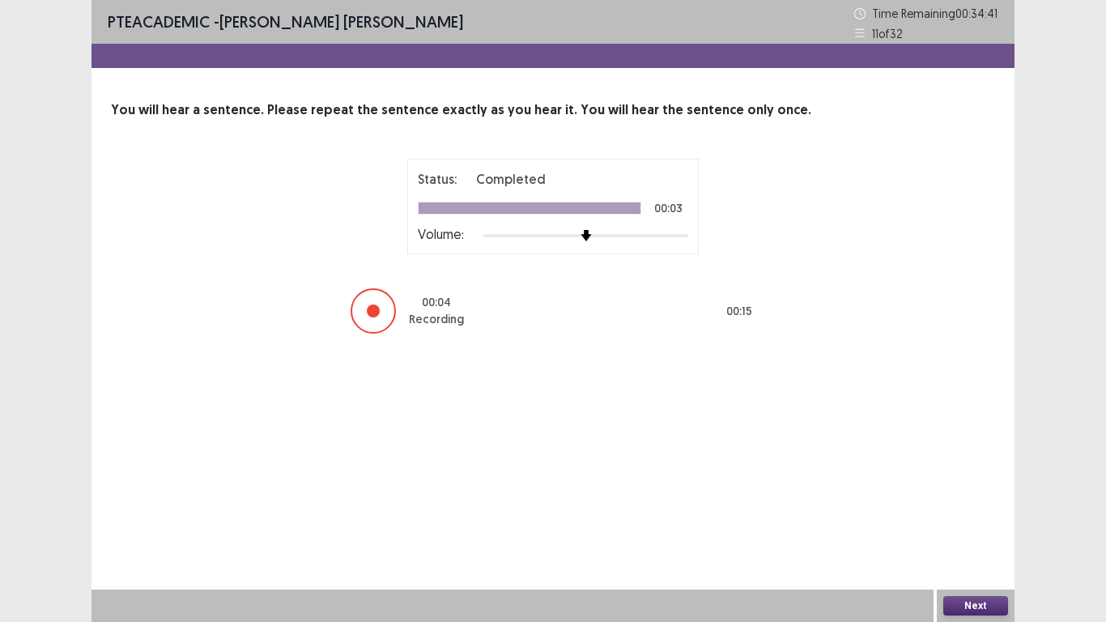
click at [983, 512] on button "Next" at bounding box center [975, 605] width 65 height 19
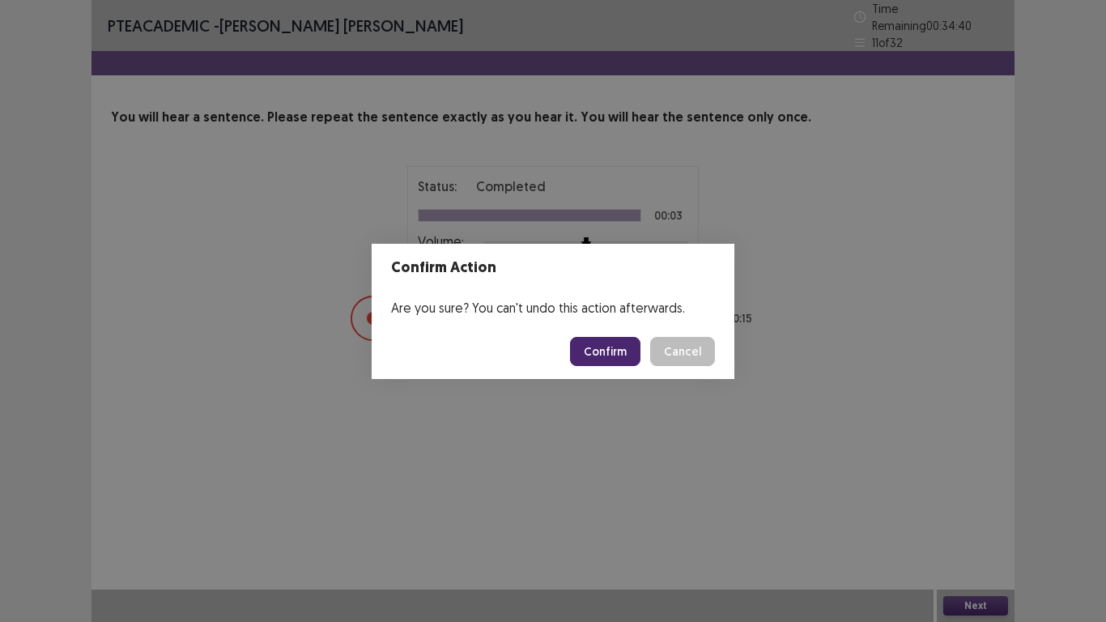
click at [618, 349] on button "Confirm" at bounding box center [605, 351] width 70 height 29
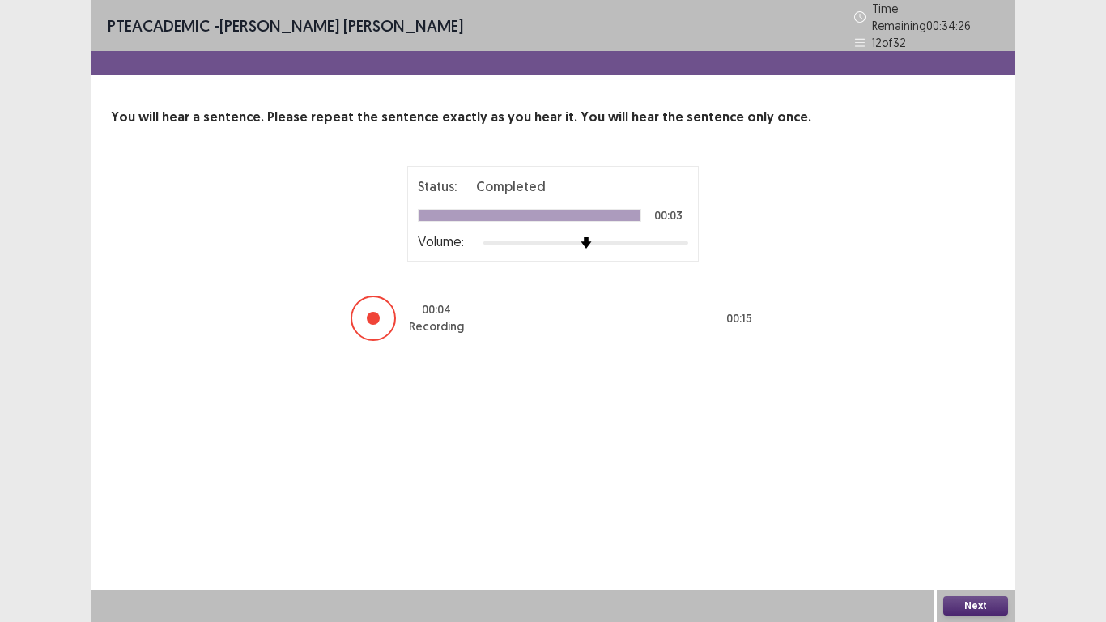
click at [975, 512] on button "Next" at bounding box center [975, 605] width 65 height 19
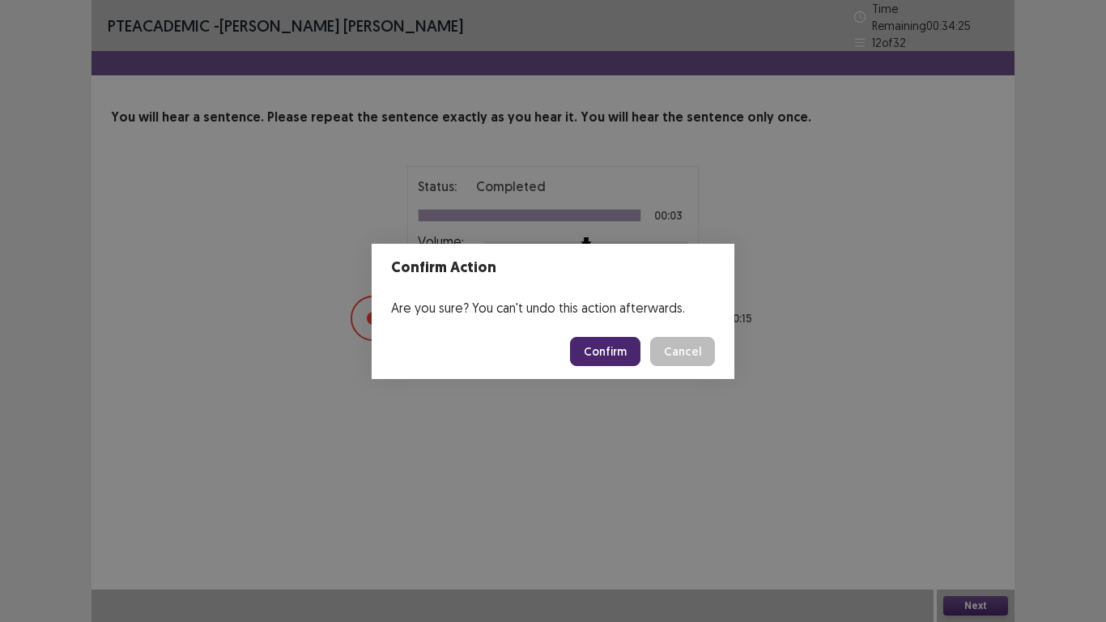
click at [617, 350] on button "Confirm" at bounding box center [605, 351] width 70 height 29
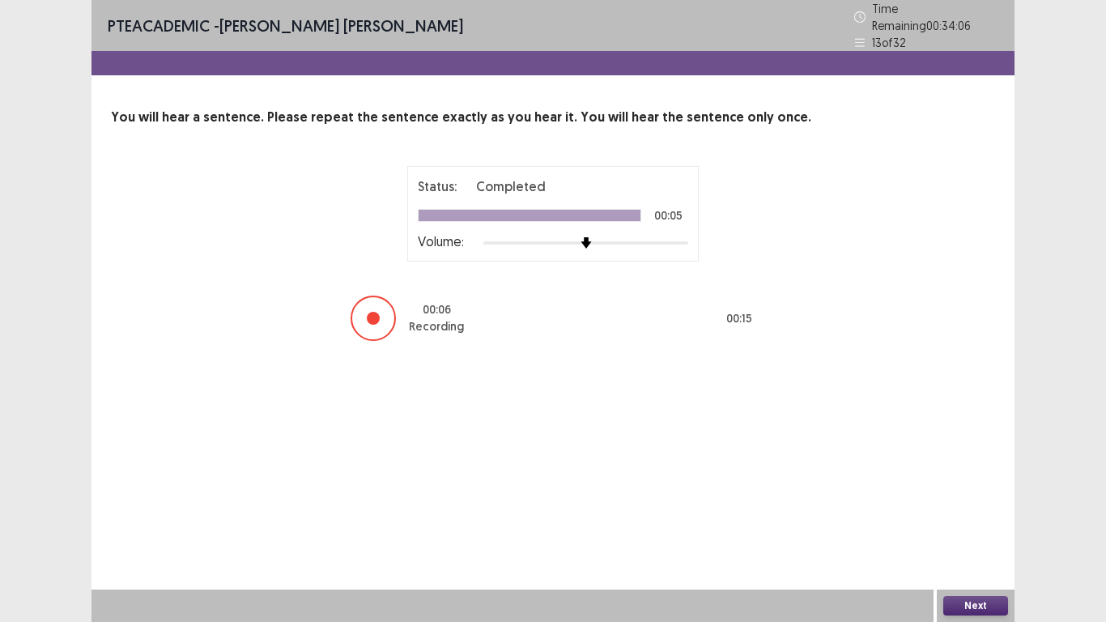
click at [969, 512] on button "Next" at bounding box center [975, 605] width 65 height 19
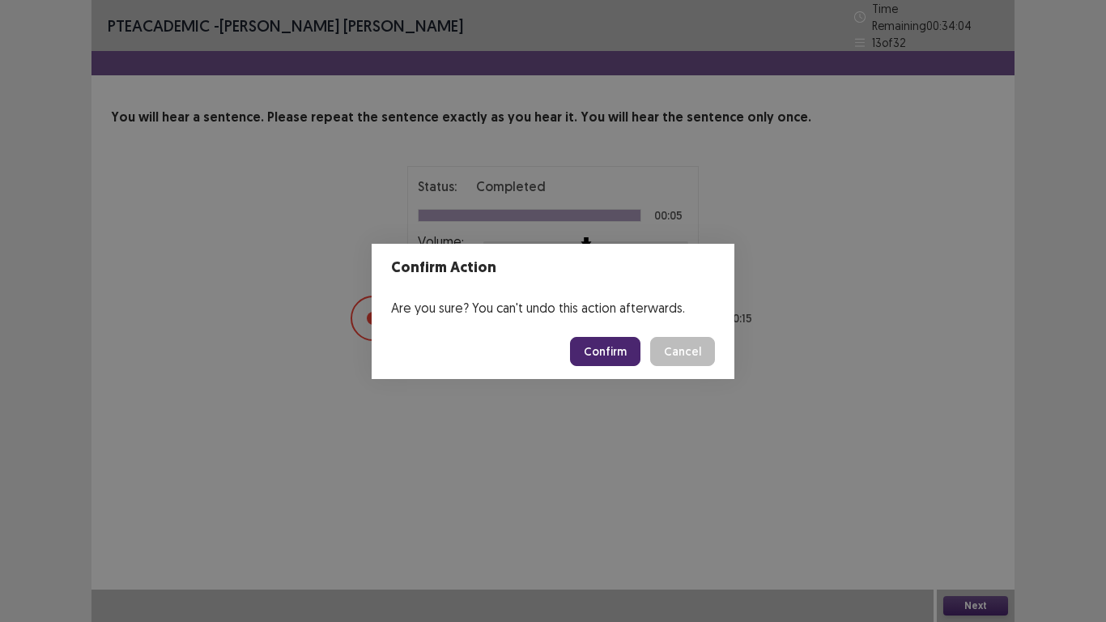
click at [613, 346] on button "Confirm" at bounding box center [605, 351] width 70 height 29
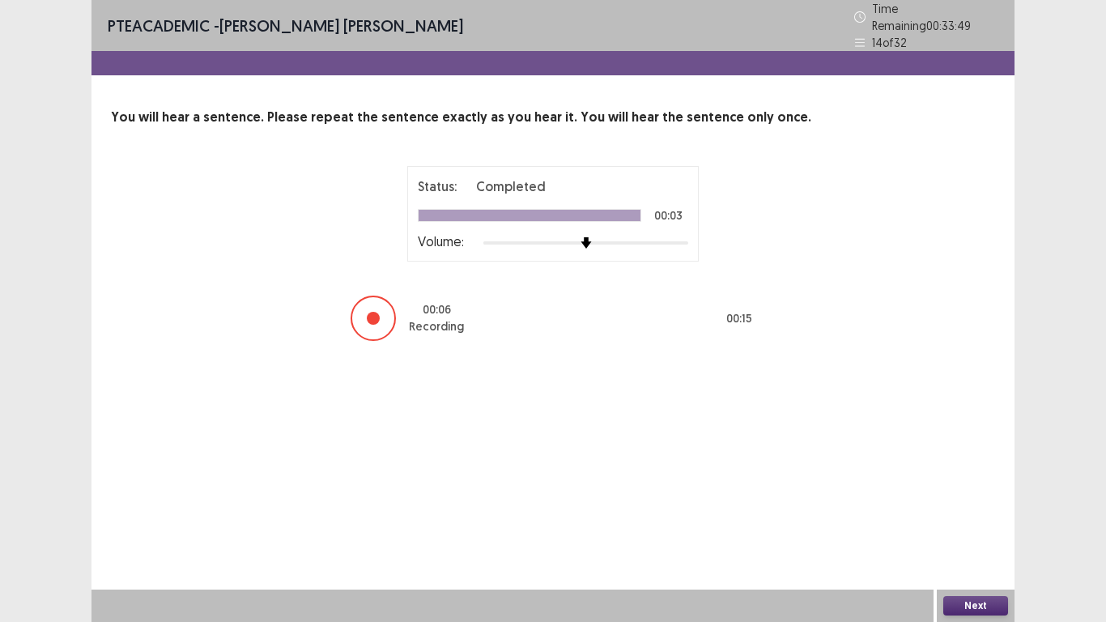
click at [980, 512] on button "Next" at bounding box center [975, 605] width 65 height 19
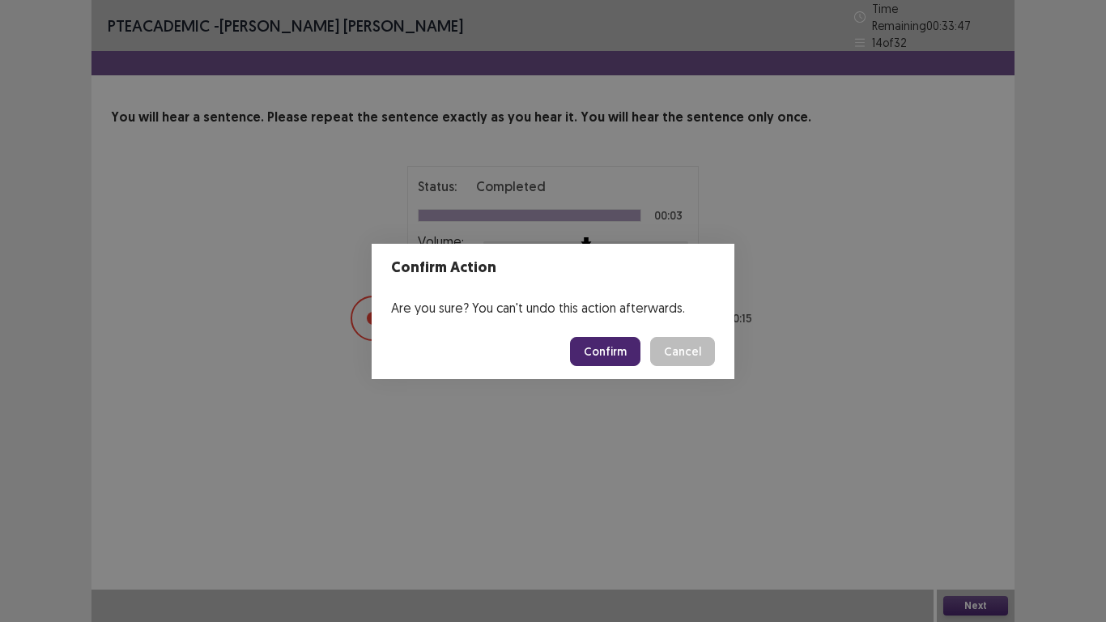
click at [605, 351] on button "Confirm" at bounding box center [605, 351] width 70 height 29
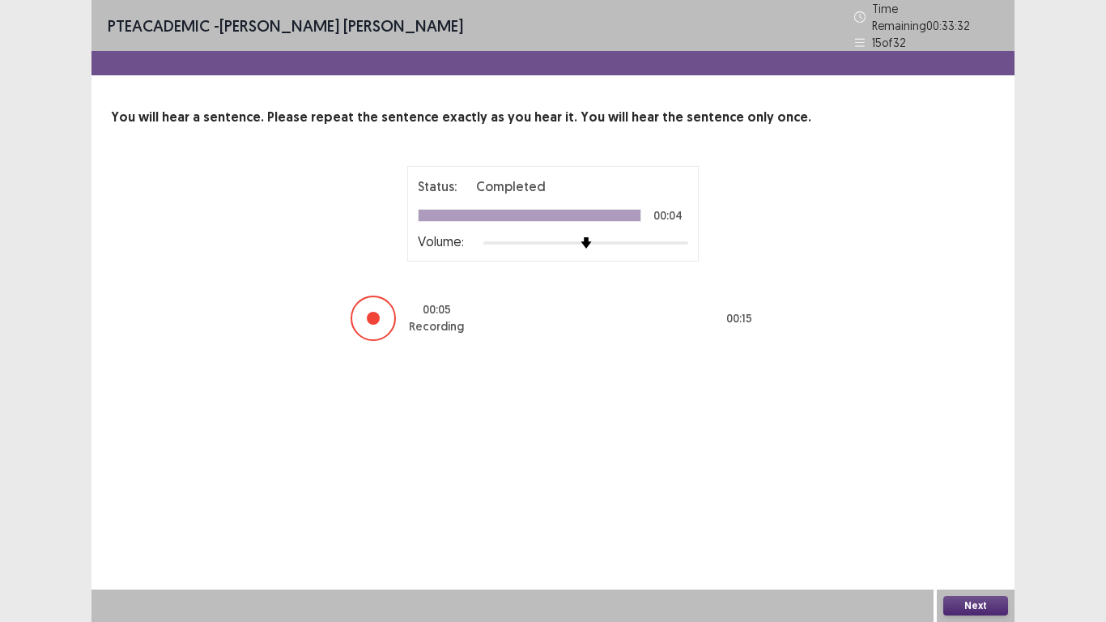
click at [980, 512] on button "Next" at bounding box center [975, 605] width 65 height 19
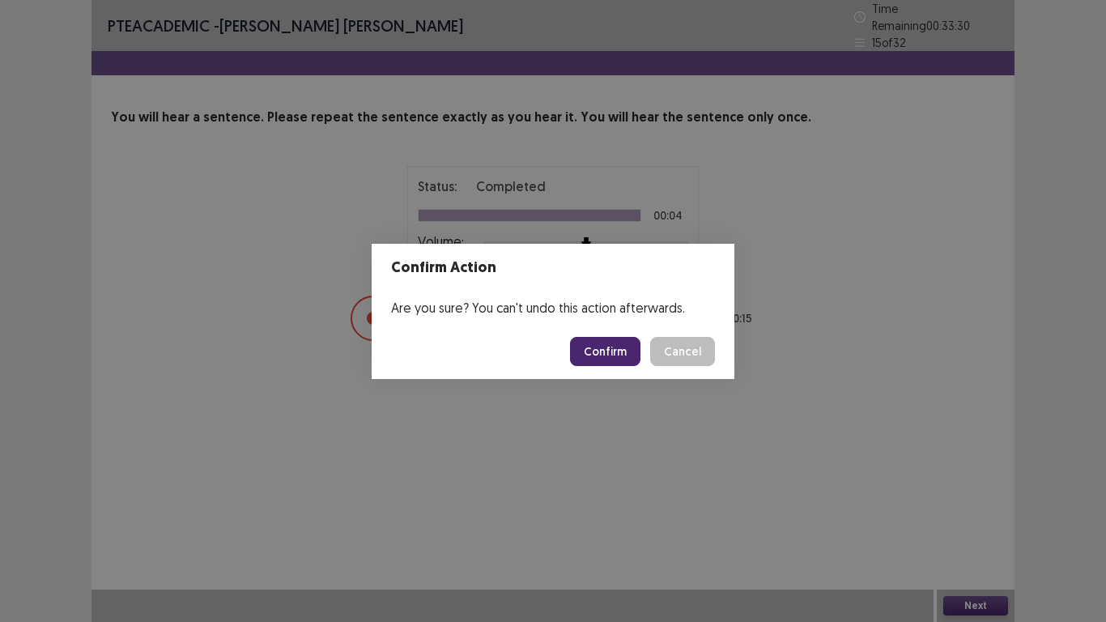
click at [618, 352] on button "Confirm" at bounding box center [605, 351] width 70 height 29
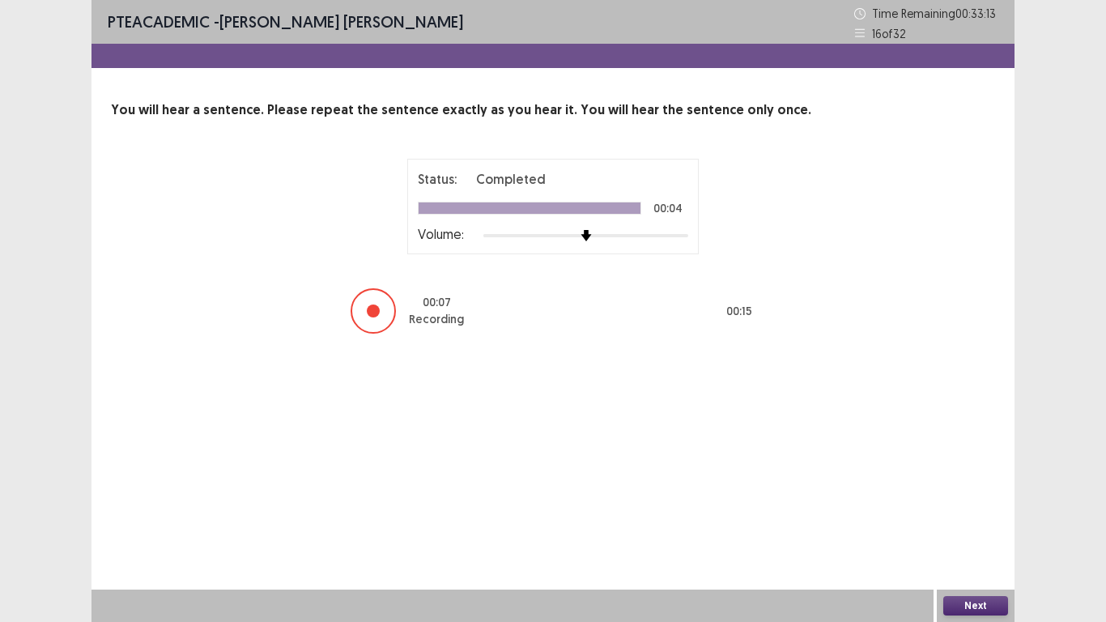
click at [965, 512] on button "Next" at bounding box center [975, 605] width 65 height 19
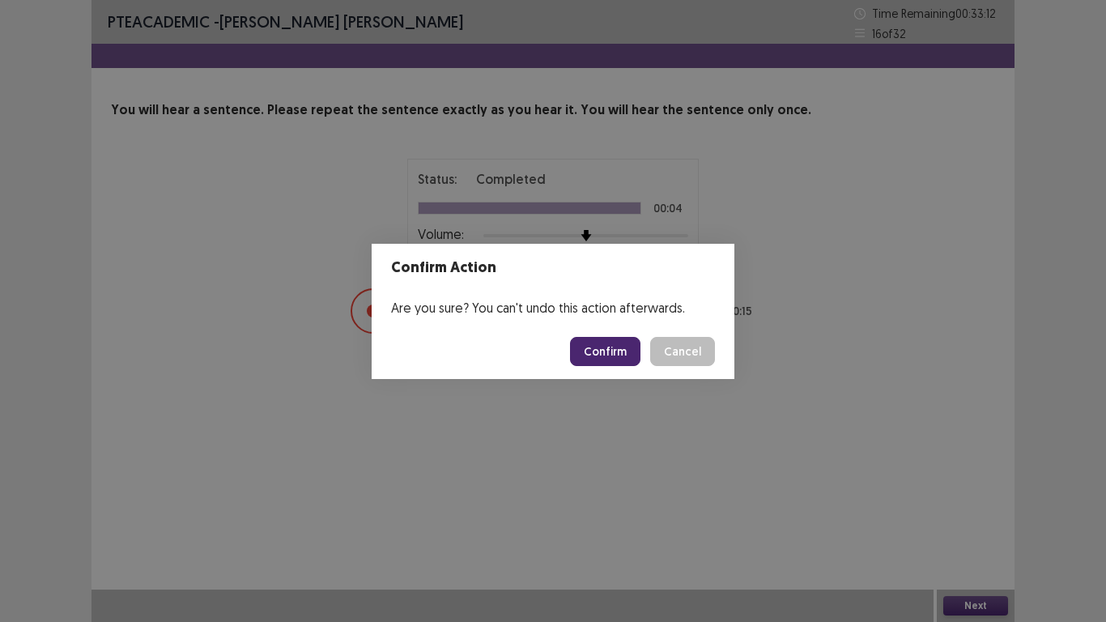
click at [593, 338] on button "Confirm" at bounding box center [605, 351] width 70 height 29
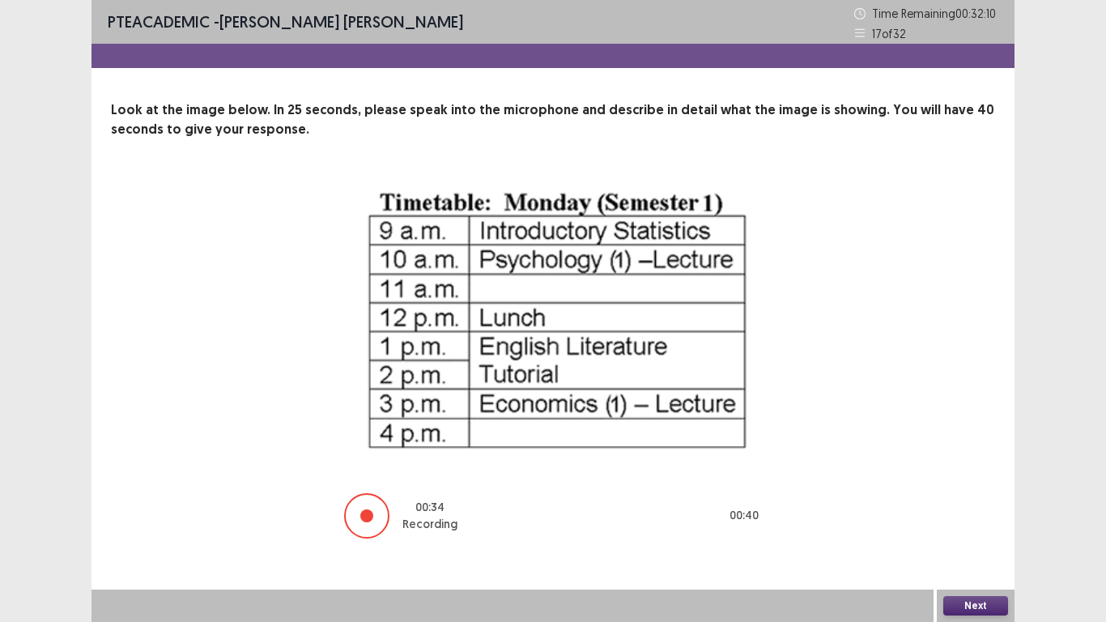
click at [970, 512] on button "Next" at bounding box center [975, 605] width 65 height 19
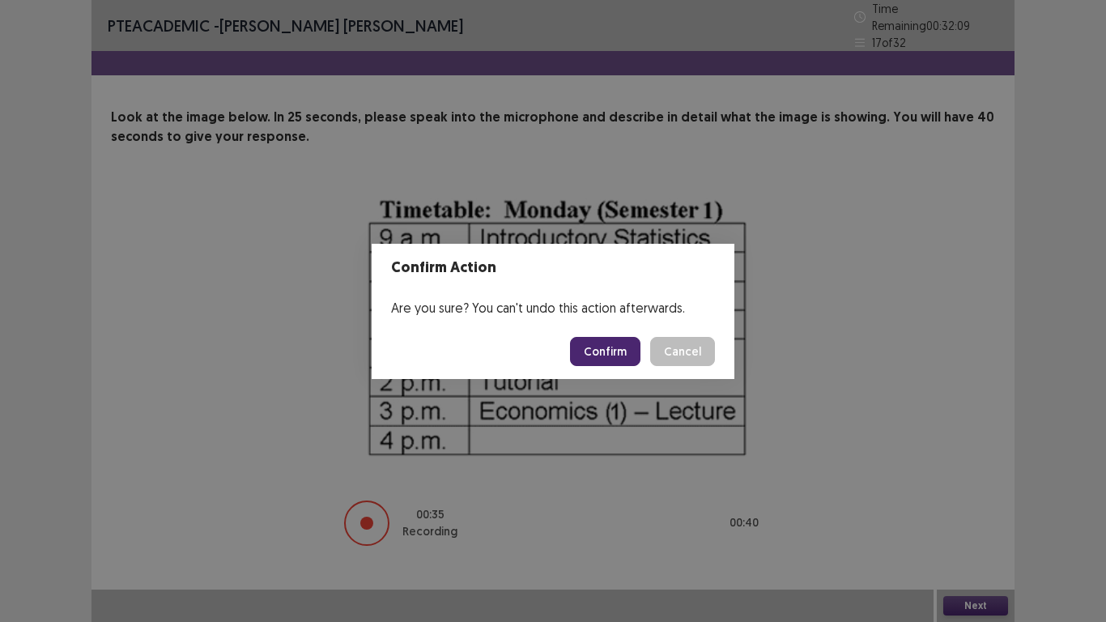
click at [607, 346] on button "Confirm" at bounding box center [605, 351] width 70 height 29
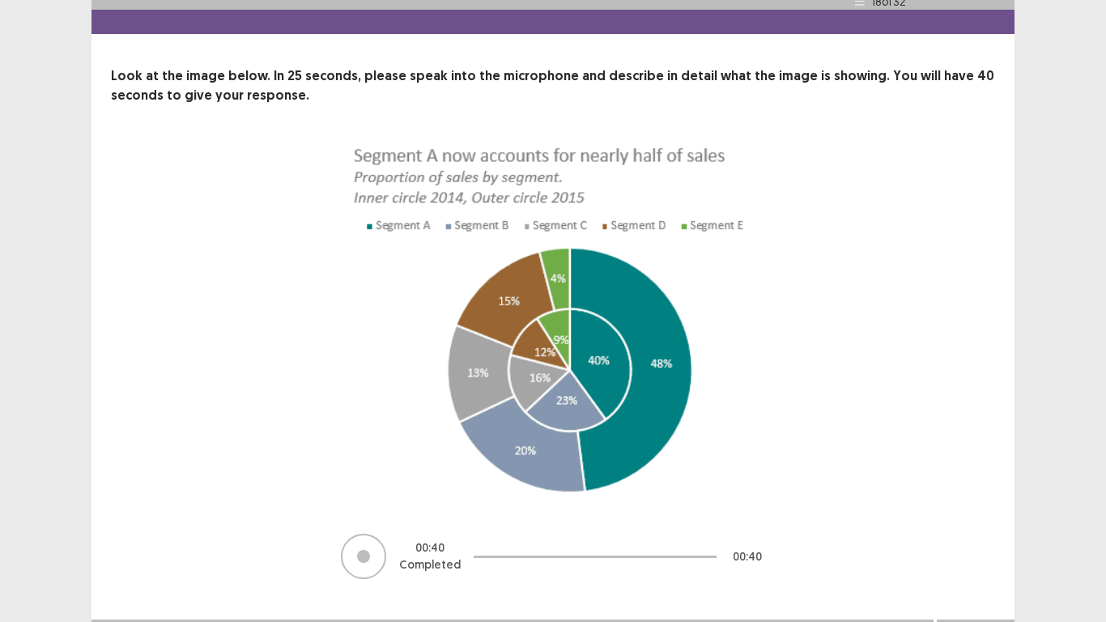
scroll to position [64, 0]
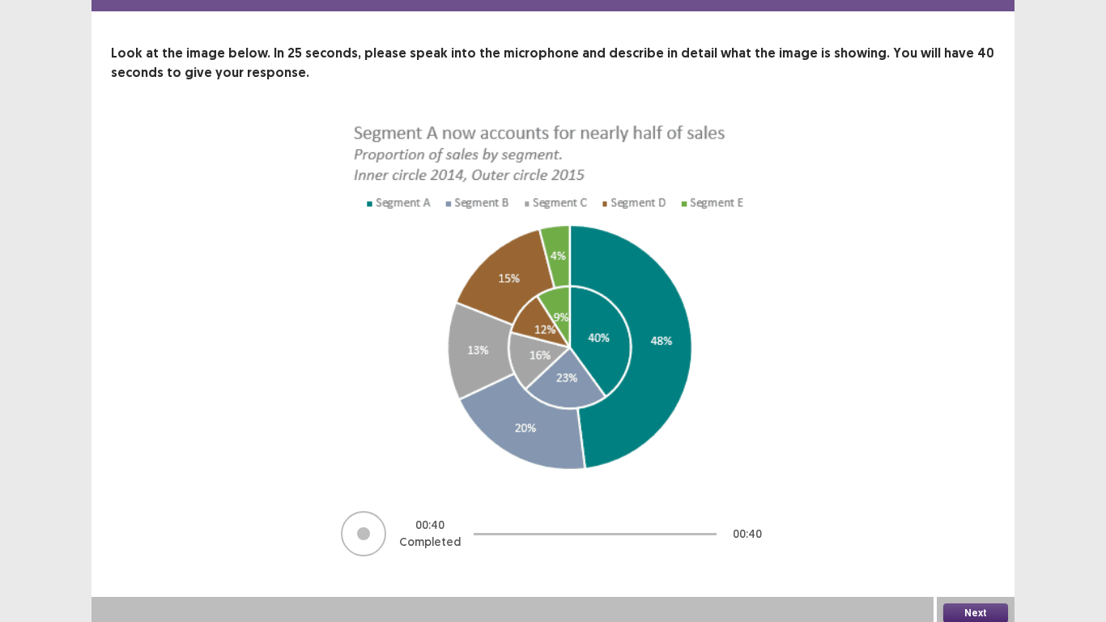
click at [974, 512] on button "Next" at bounding box center [975, 612] width 65 height 19
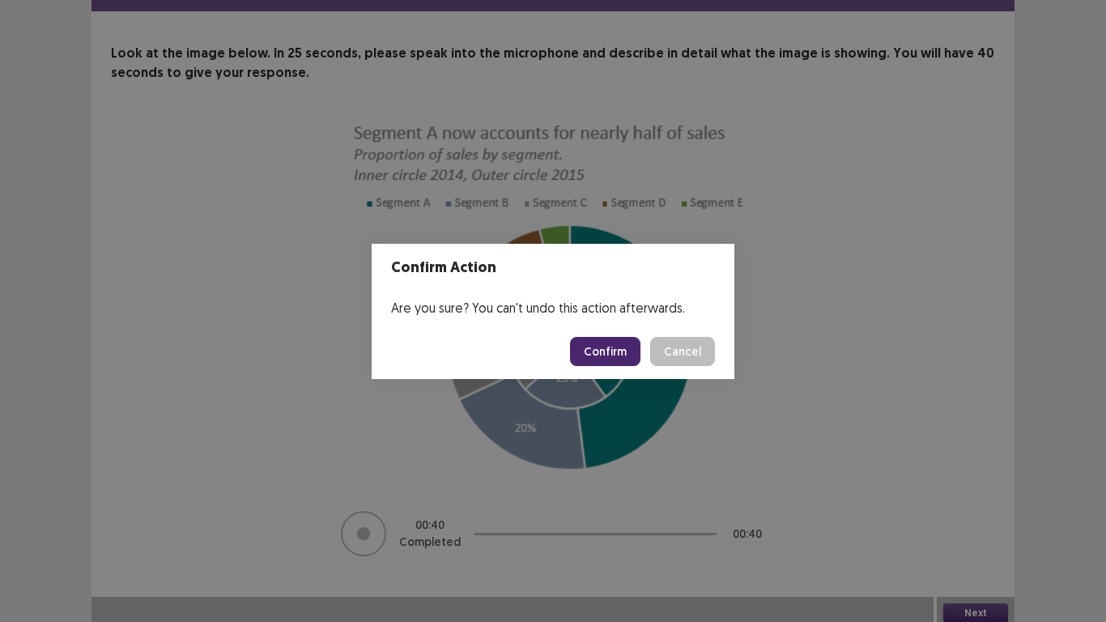
click at [615, 348] on button "Confirm" at bounding box center [605, 351] width 70 height 29
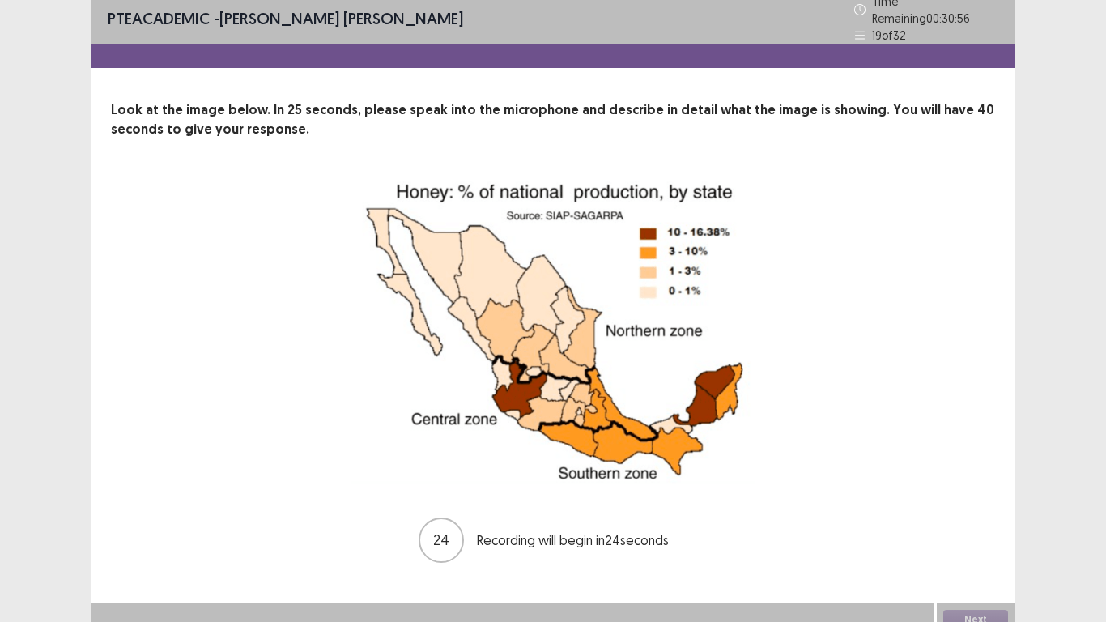
scroll to position [14, 0]
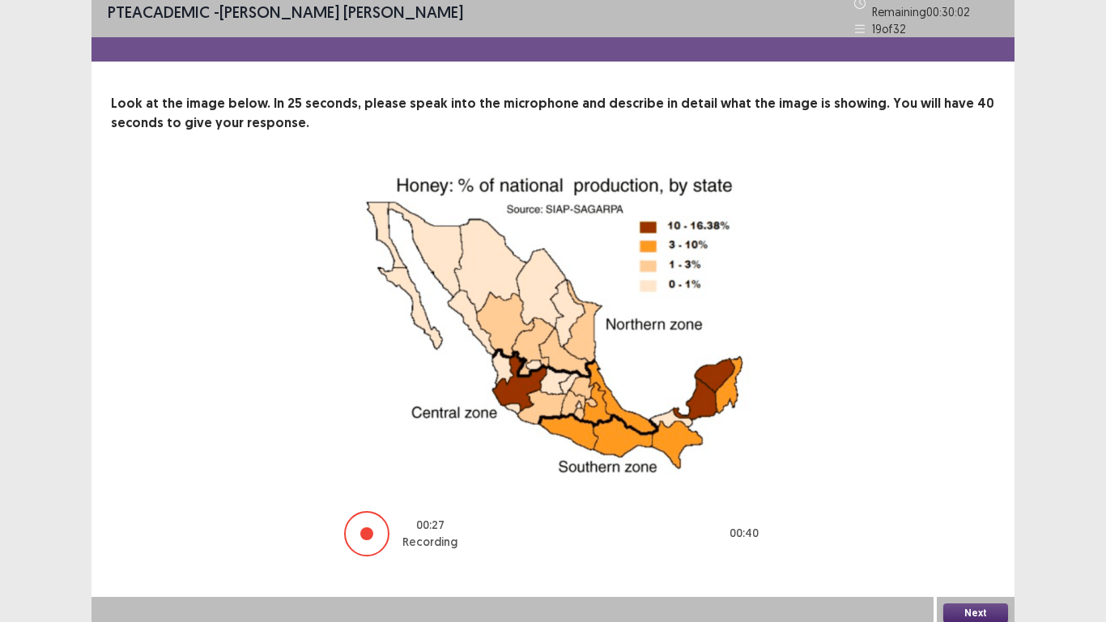
click at [966, 512] on button "Next" at bounding box center [975, 612] width 65 height 19
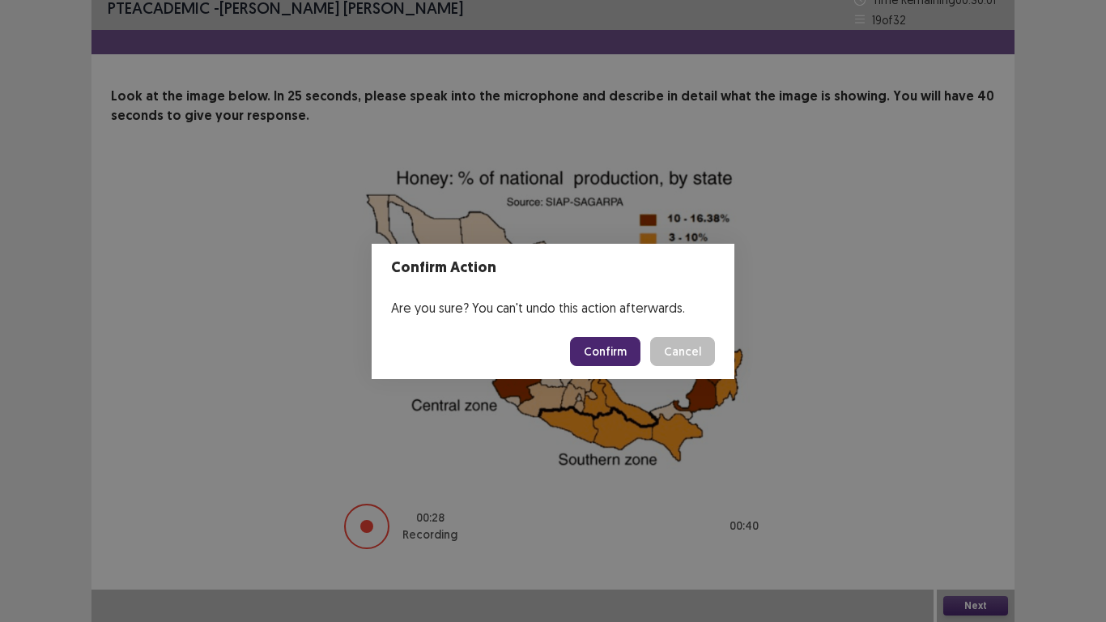
click at [599, 351] on button "Confirm" at bounding box center [605, 351] width 70 height 29
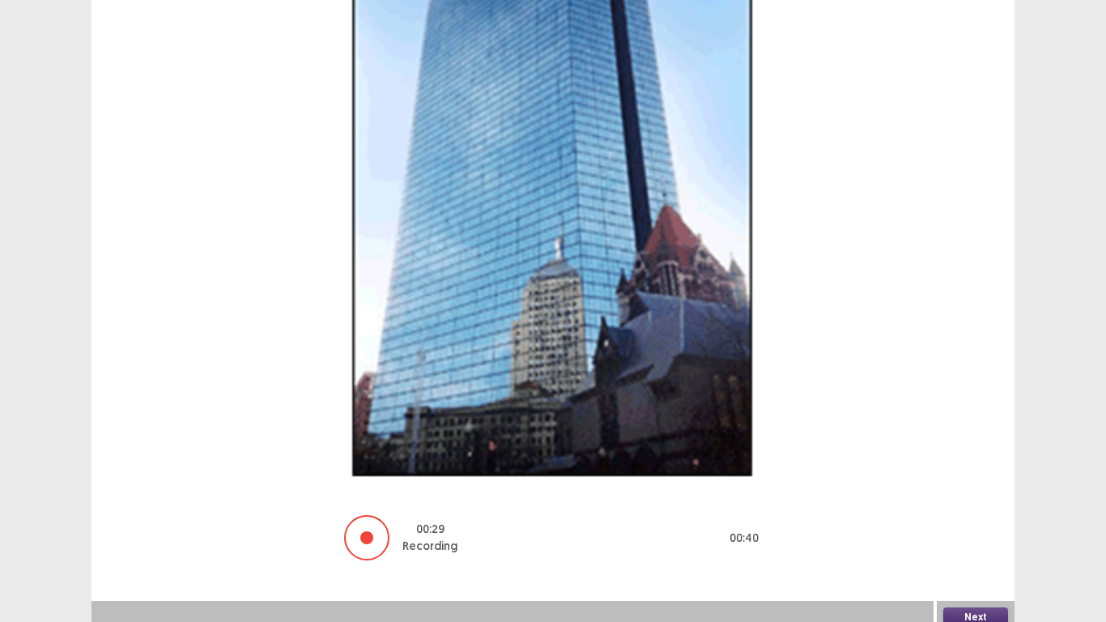
scroll to position [320, 0]
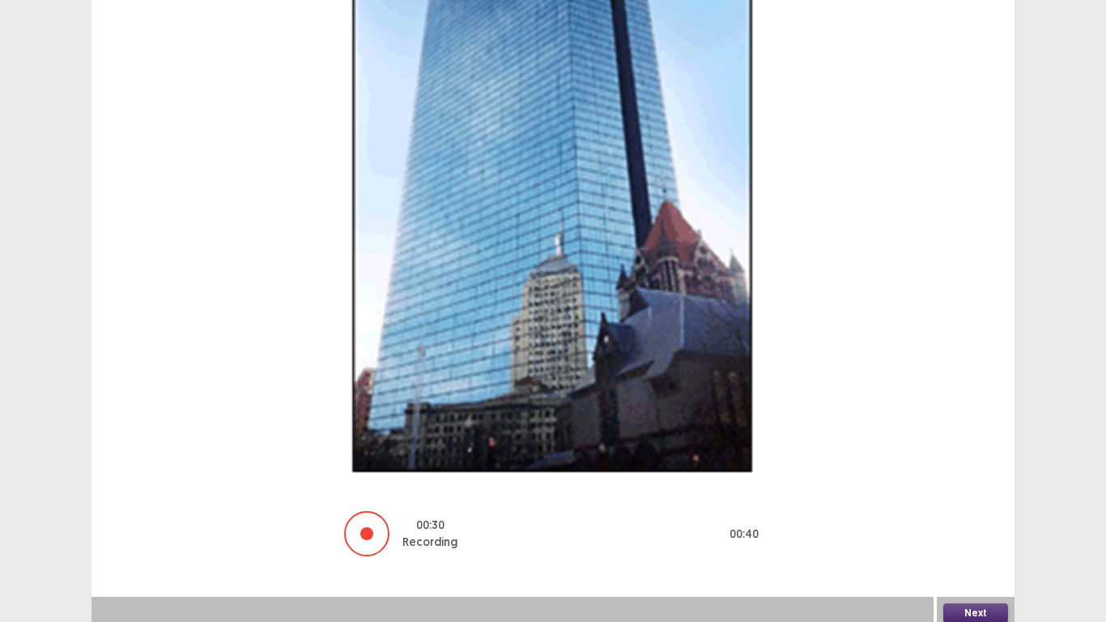
click at [969, 512] on button "Next" at bounding box center [975, 612] width 65 height 19
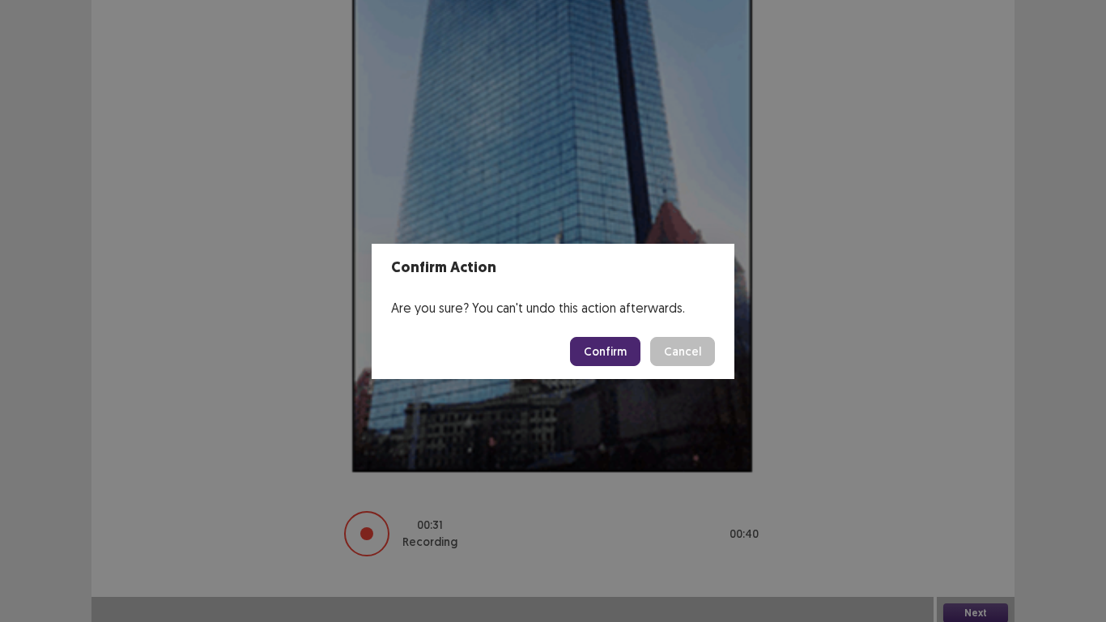
click at [601, 359] on button "Confirm" at bounding box center [605, 351] width 70 height 29
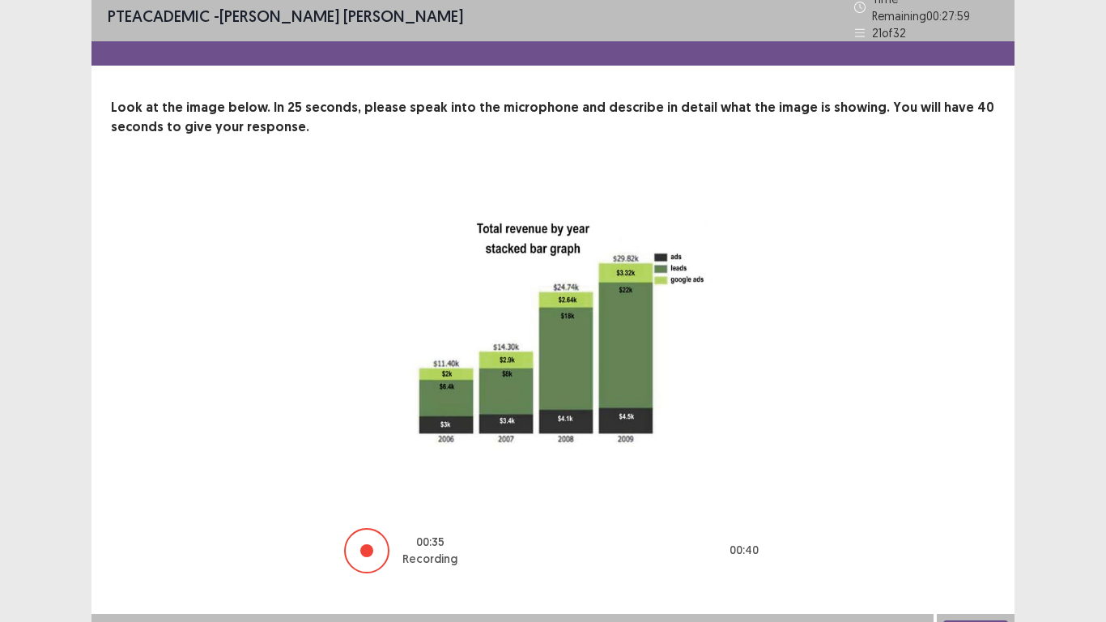
scroll to position [27, 0]
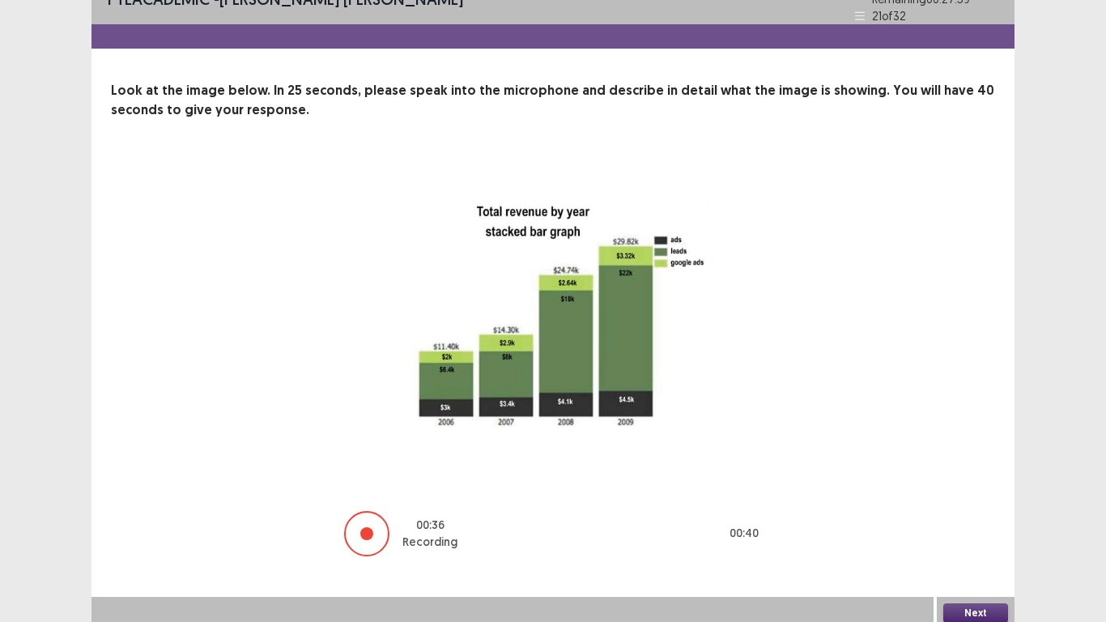
click at [980, 512] on button "Next" at bounding box center [975, 612] width 65 height 19
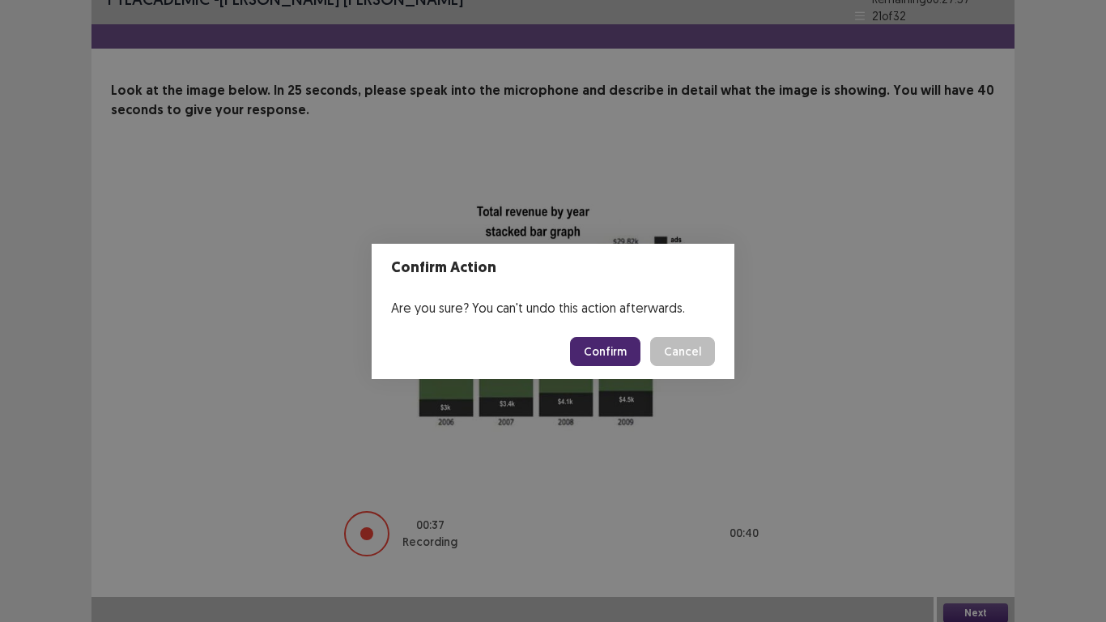
click at [626, 346] on button "Confirm" at bounding box center [605, 351] width 70 height 29
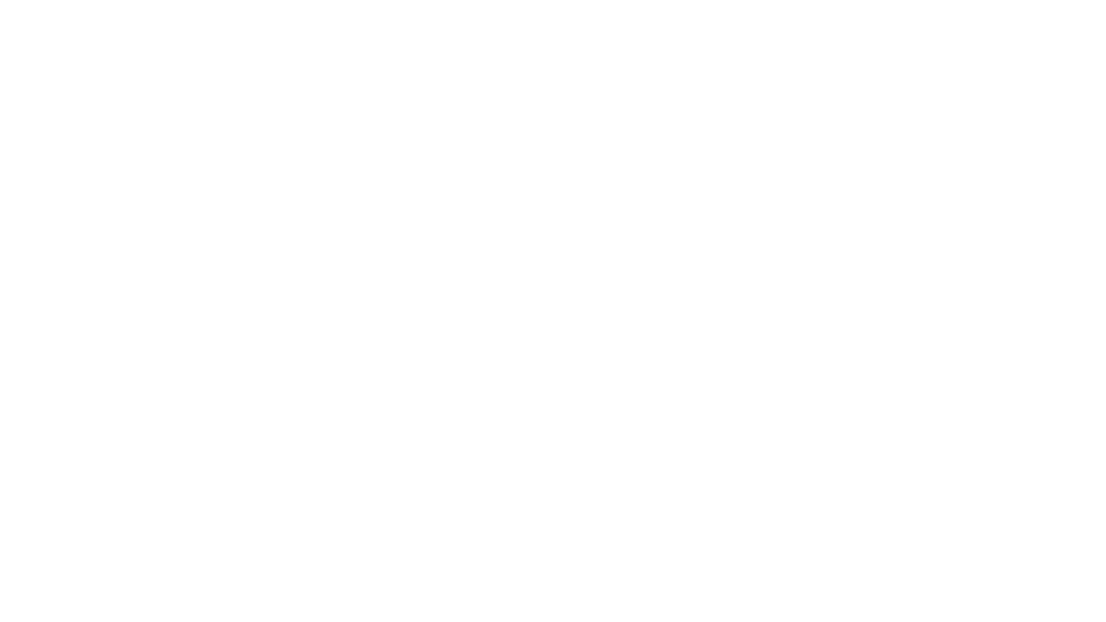
scroll to position [0, 0]
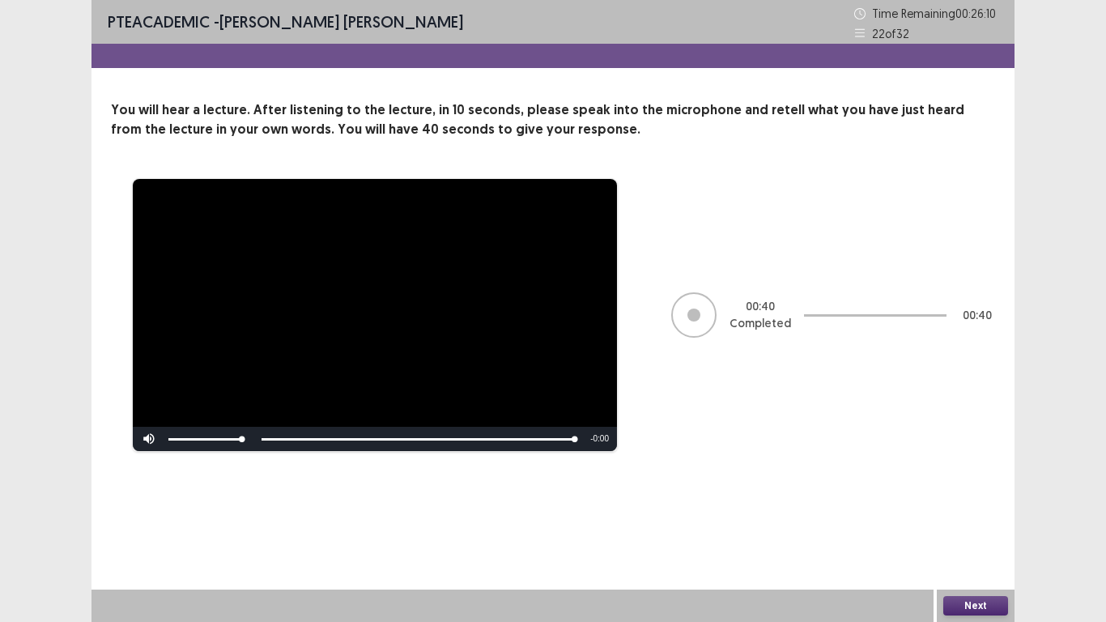
click at [967, 512] on button "Next" at bounding box center [975, 605] width 65 height 19
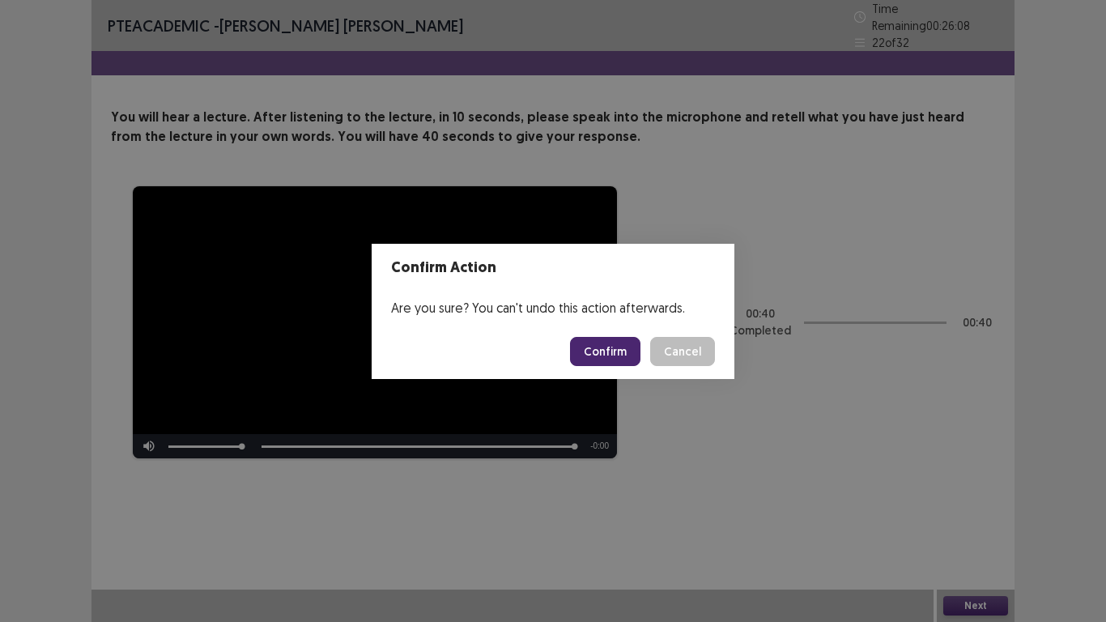
click at [616, 352] on button "Confirm" at bounding box center [605, 351] width 70 height 29
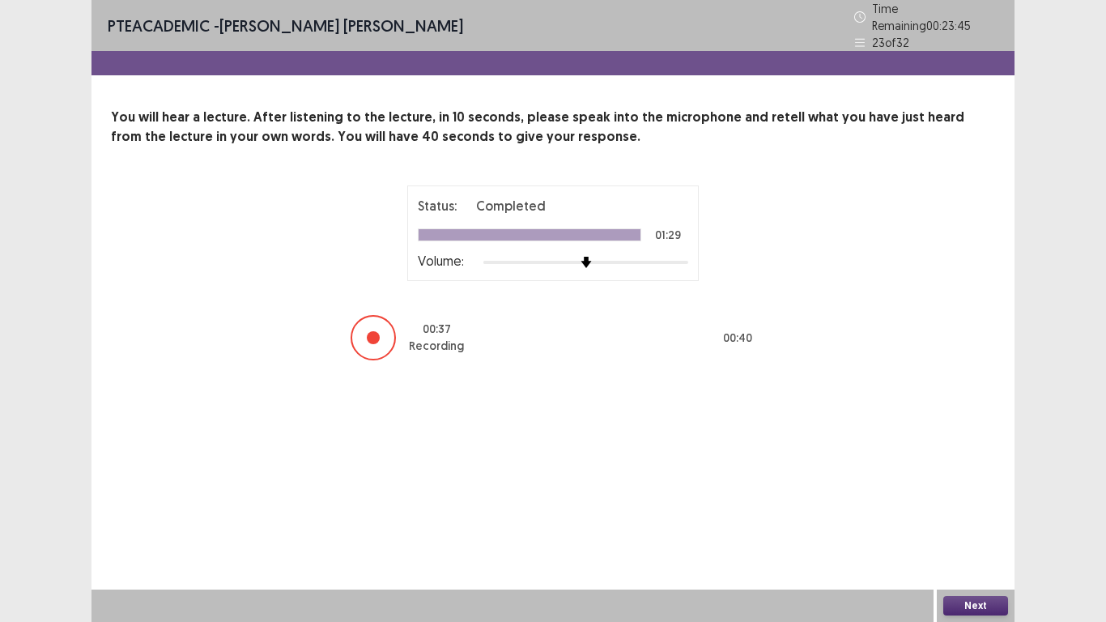
click at [980, 512] on div "Next" at bounding box center [976, 605] width 78 height 32
click at [980, 512] on button "Next" at bounding box center [975, 605] width 65 height 19
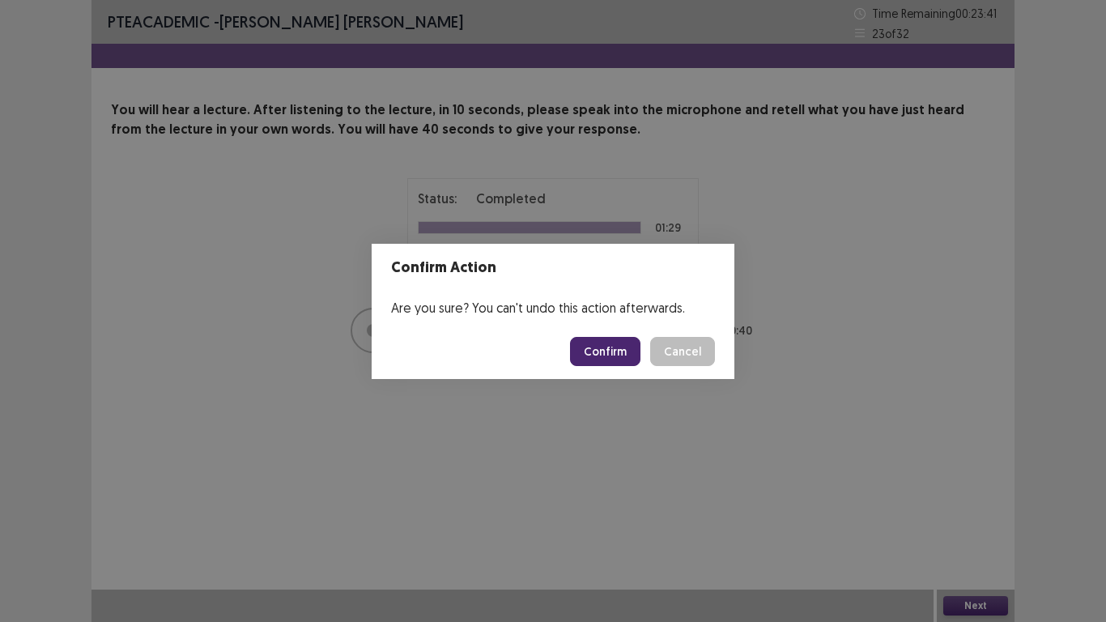
click at [609, 358] on button "Confirm" at bounding box center [605, 351] width 70 height 29
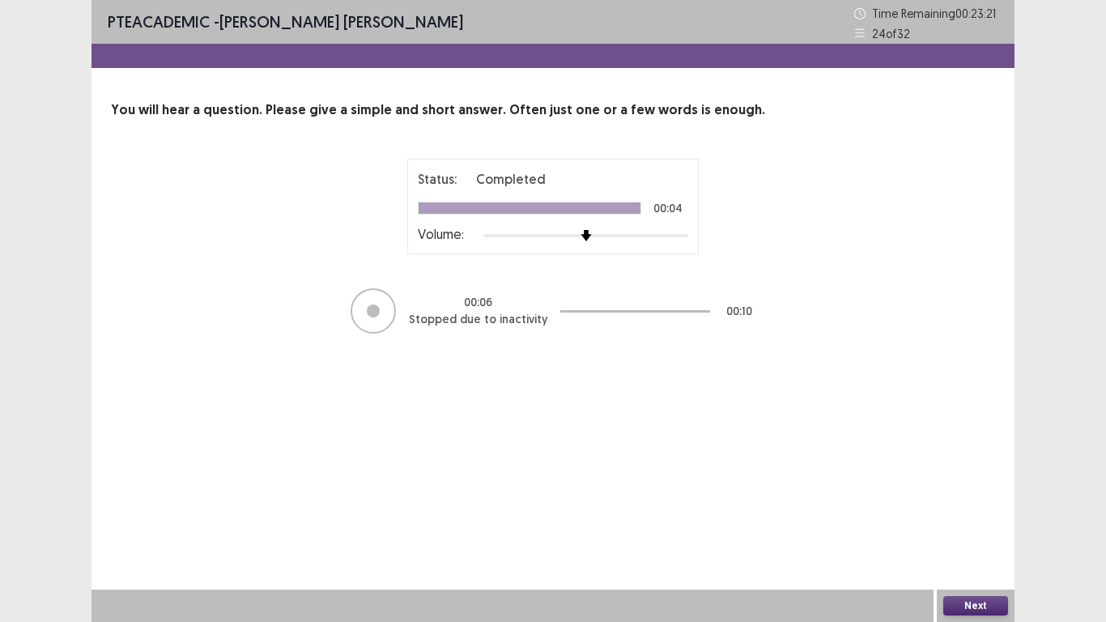
click at [978, 512] on button "Next" at bounding box center [975, 605] width 65 height 19
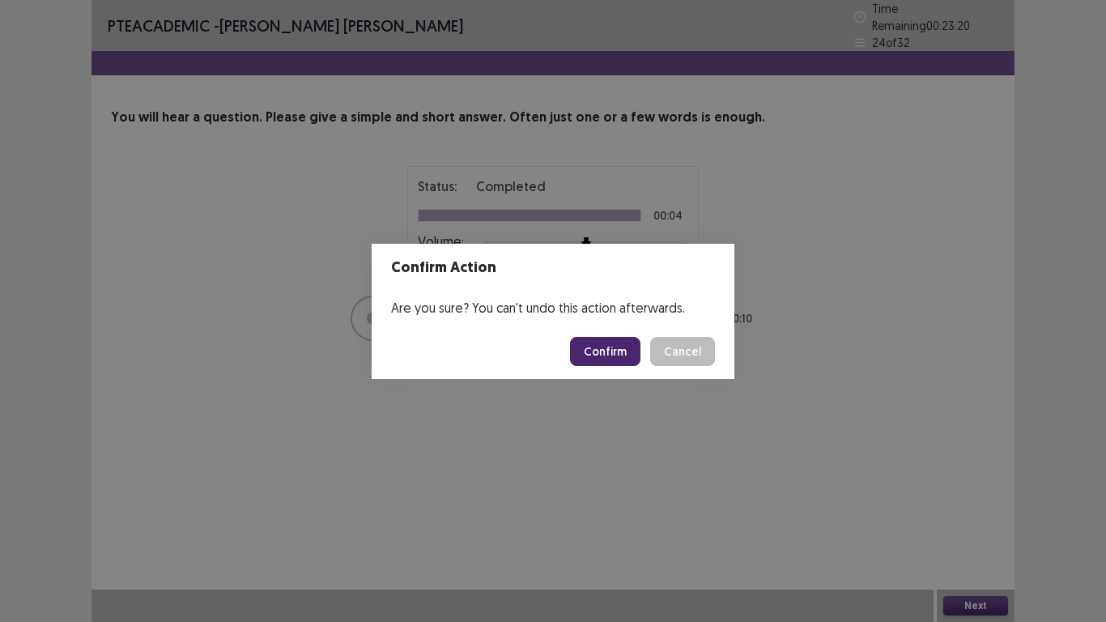
click at [605, 352] on button "Confirm" at bounding box center [605, 351] width 70 height 29
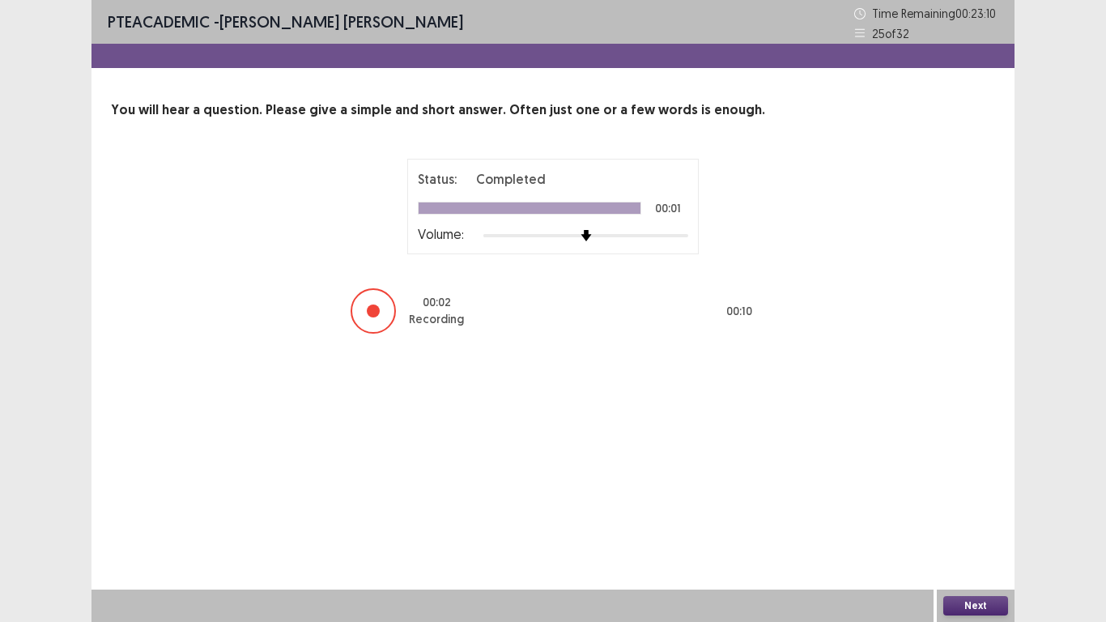
click at [980, 512] on button "Next" at bounding box center [975, 605] width 65 height 19
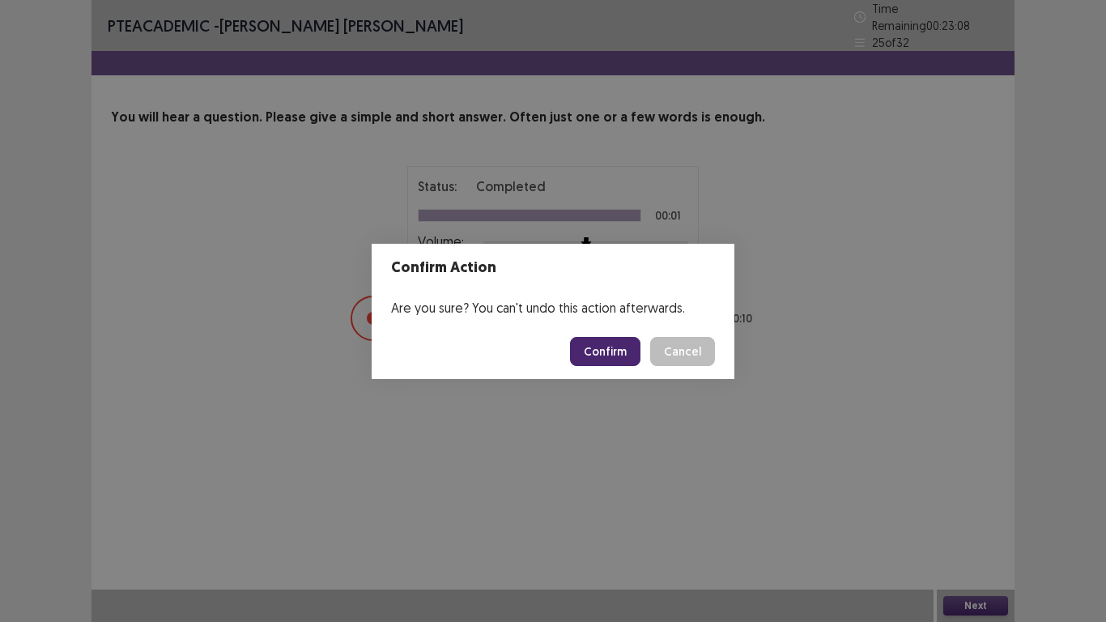
click at [603, 355] on button "Confirm" at bounding box center [605, 351] width 70 height 29
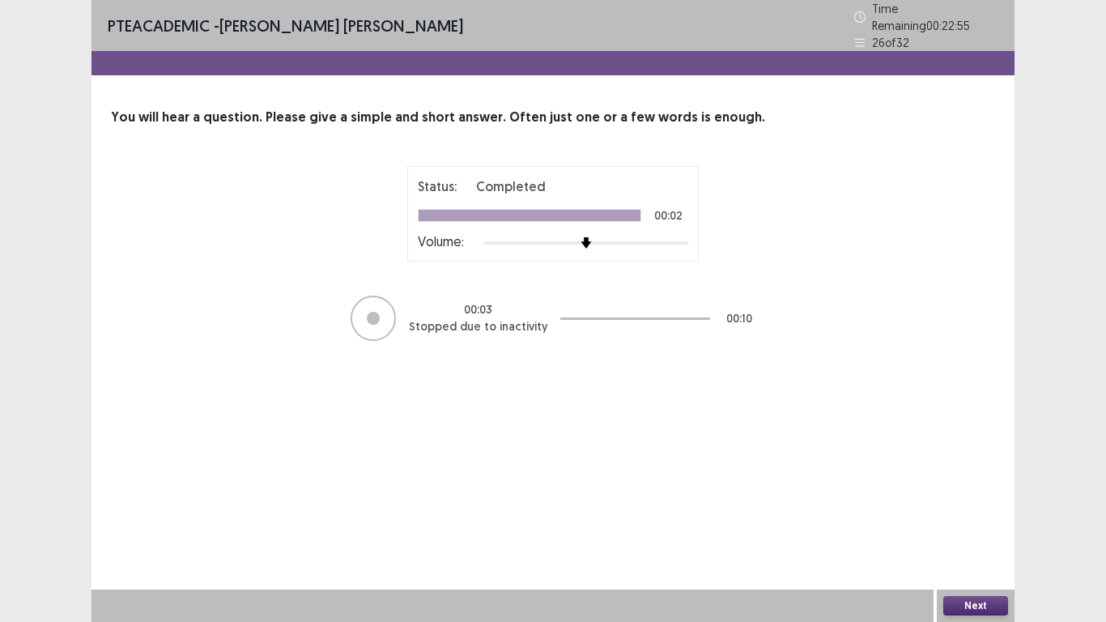
click at [981, 512] on button "Next" at bounding box center [975, 605] width 65 height 19
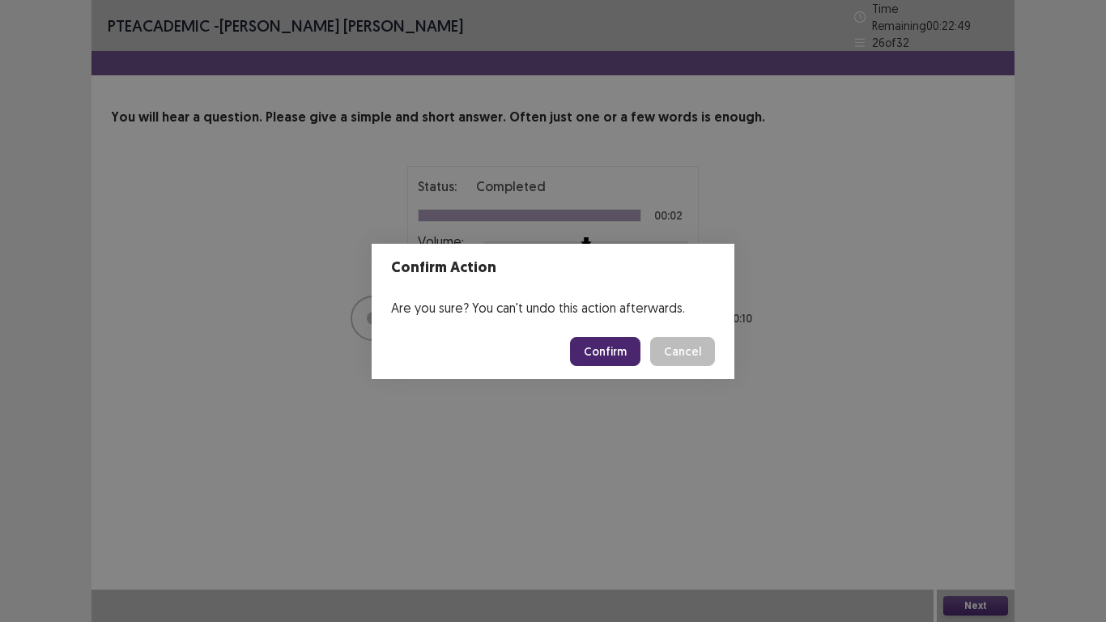
click at [614, 355] on button "Confirm" at bounding box center [605, 351] width 70 height 29
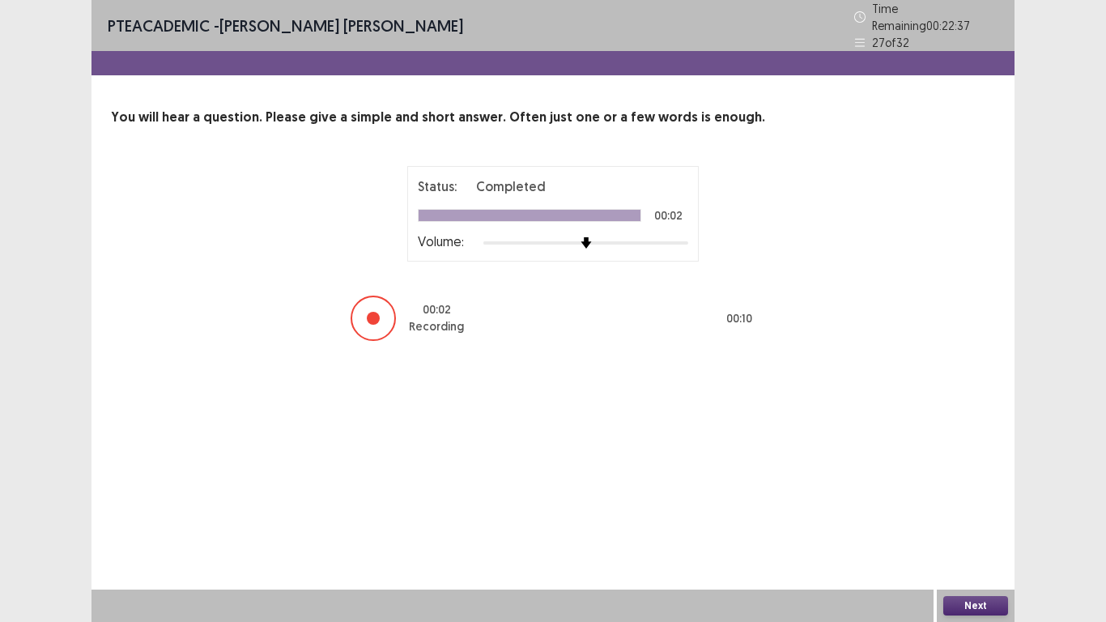
click at [975, 512] on button "Next" at bounding box center [975, 605] width 65 height 19
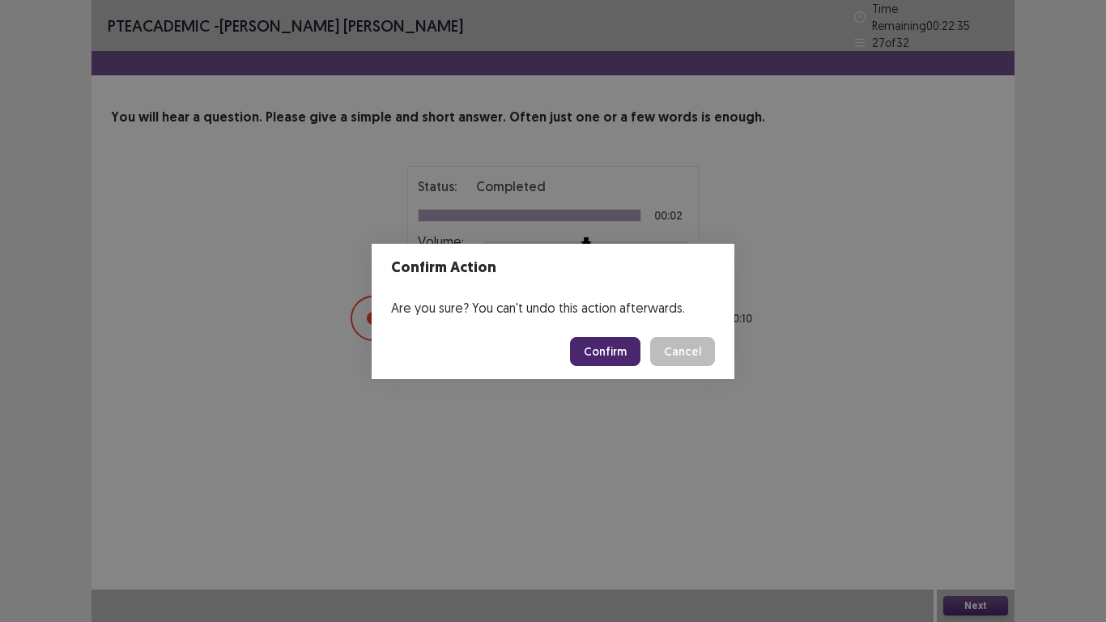
click at [613, 351] on button "Confirm" at bounding box center [605, 351] width 70 height 29
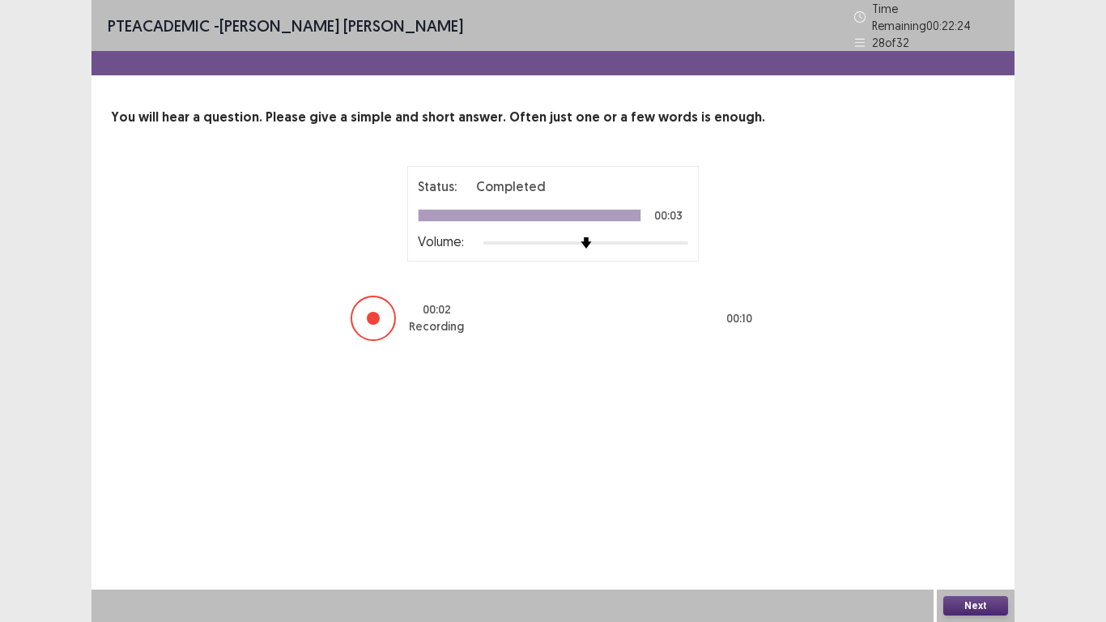
click at [977, 512] on button "Next" at bounding box center [975, 605] width 65 height 19
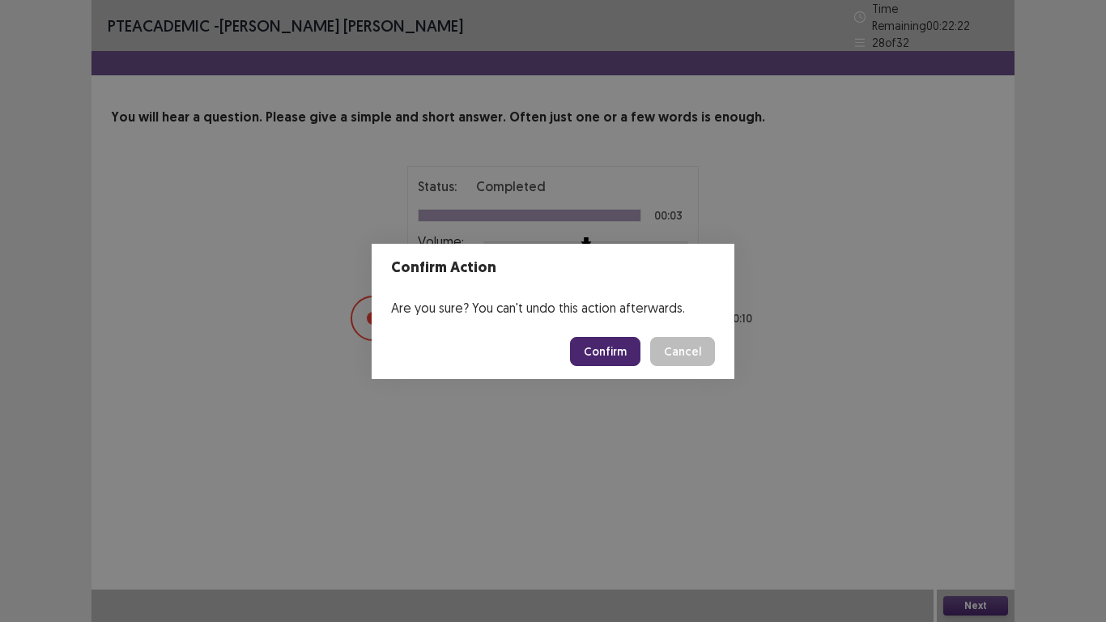
click at [609, 343] on button "Confirm" at bounding box center [605, 351] width 70 height 29
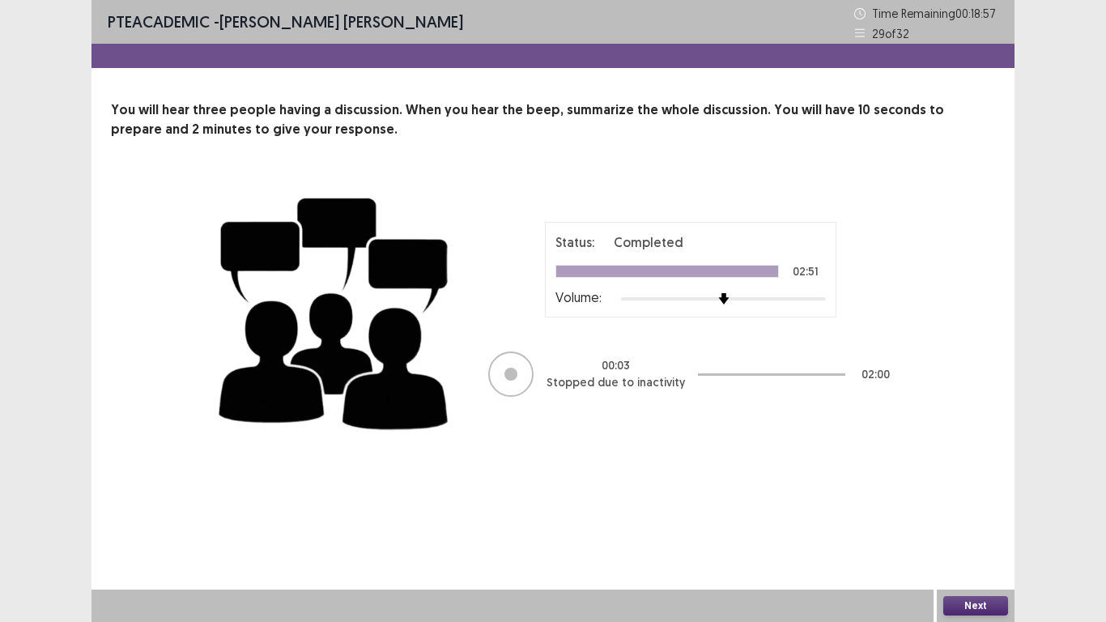
click at [981, 512] on button "Next" at bounding box center [975, 605] width 65 height 19
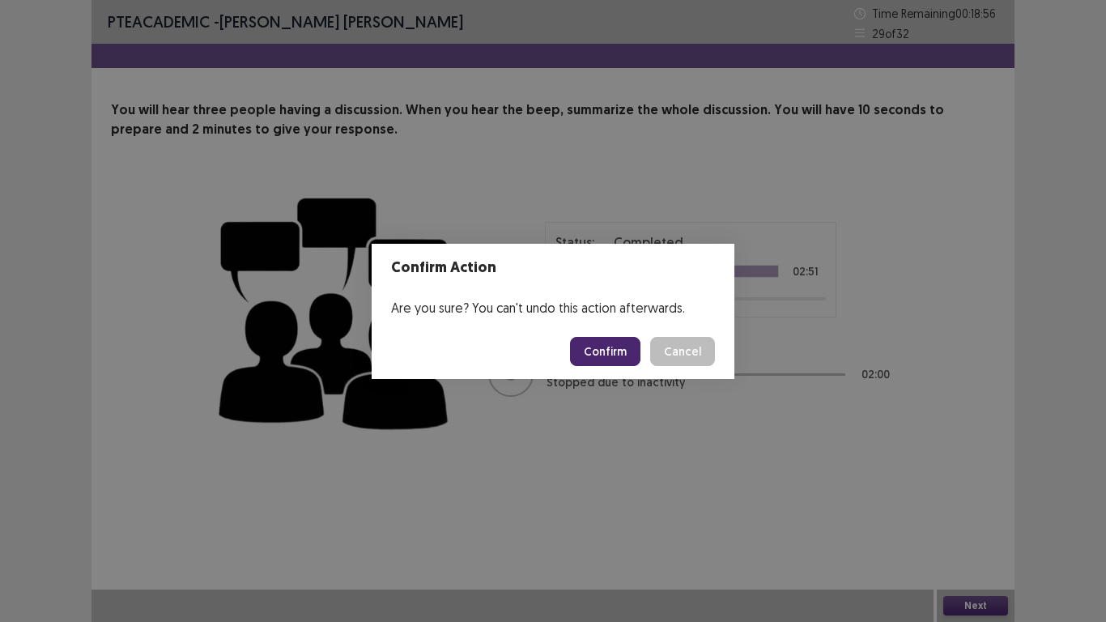
click at [618, 359] on button "Confirm" at bounding box center [605, 351] width 70 height 29
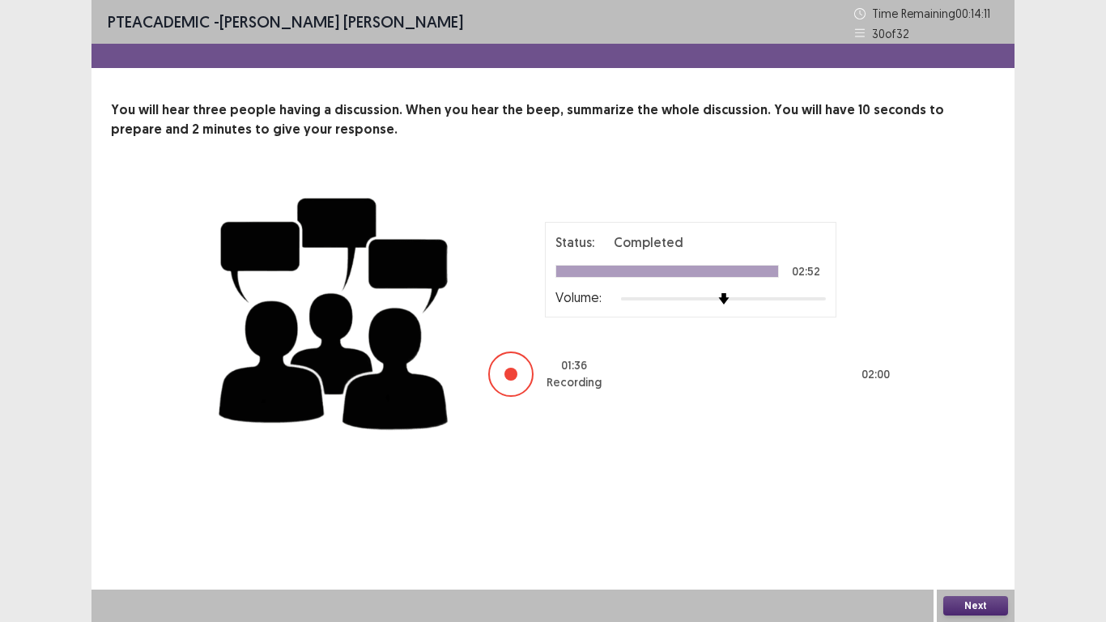
click at [974, 512] on button "Next" at bounding box center [975, 605] width 65 height 19
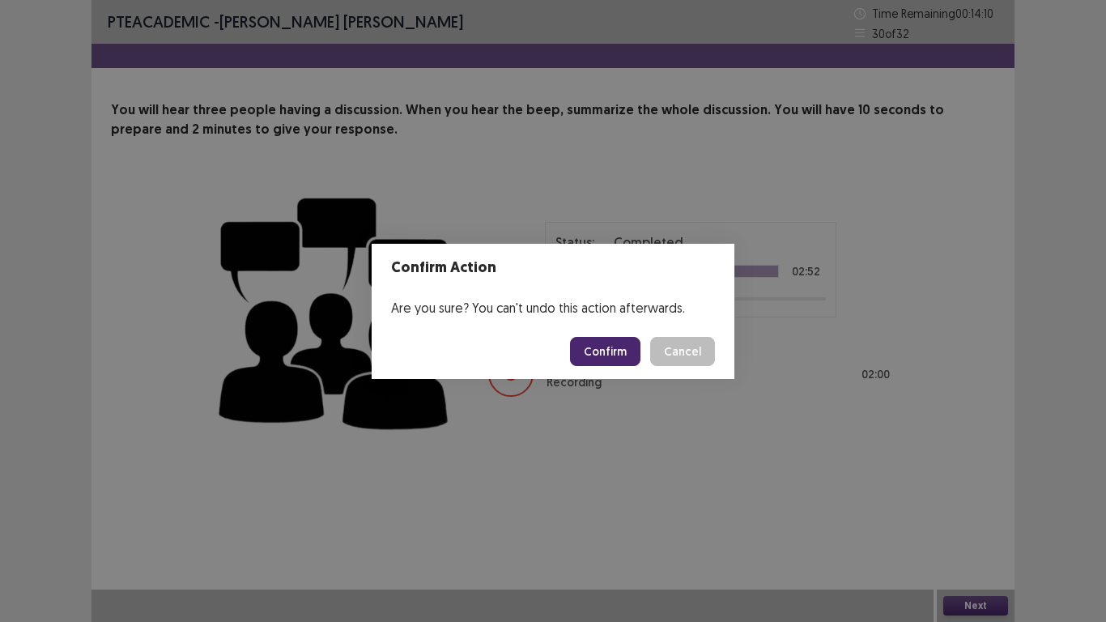
click at [626, 355] on button "Confirm" at bounding box center [605, 351] width 70 height 29
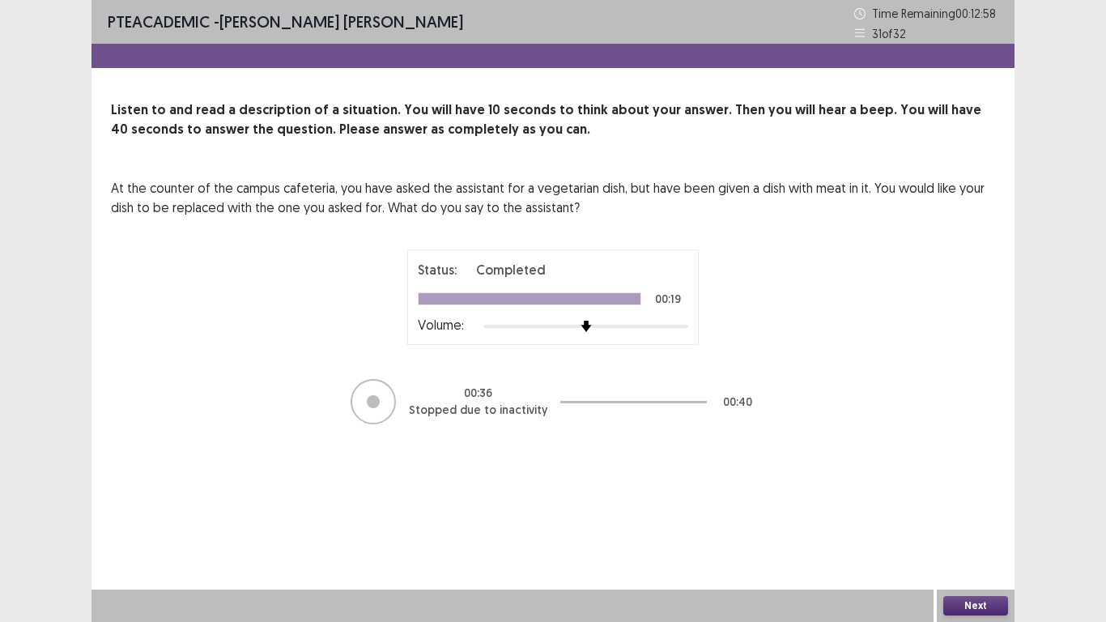
click at [975, 512] on button "Next" at bounding box center [975, 605] width 65 height 19
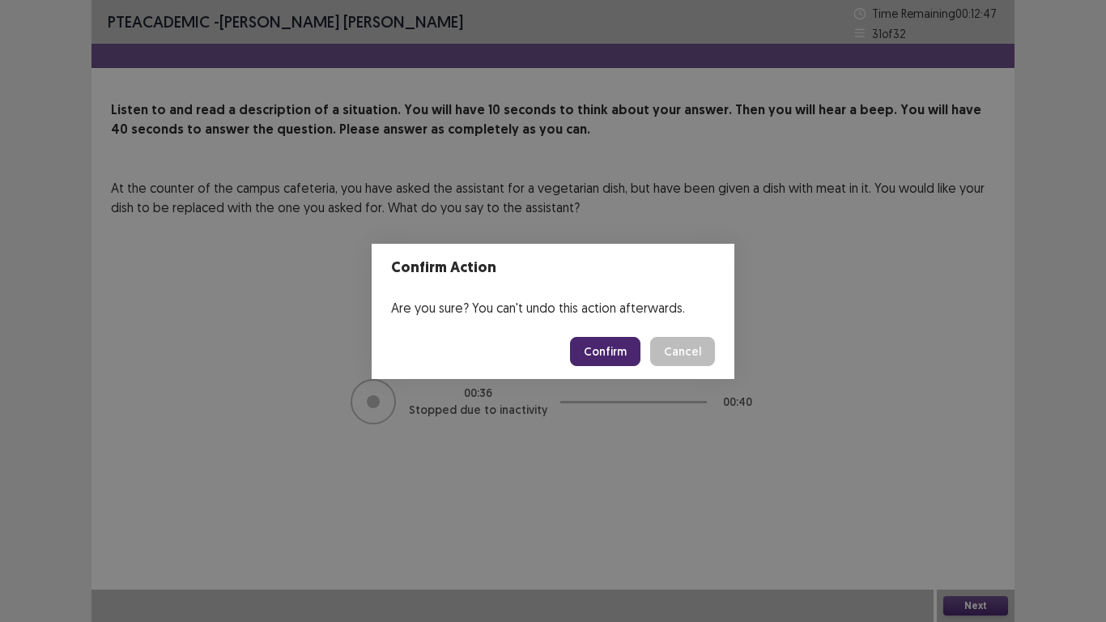
click at [615, 343] on button "Confirm" at bounding box center [605, 351] width 70 height 29
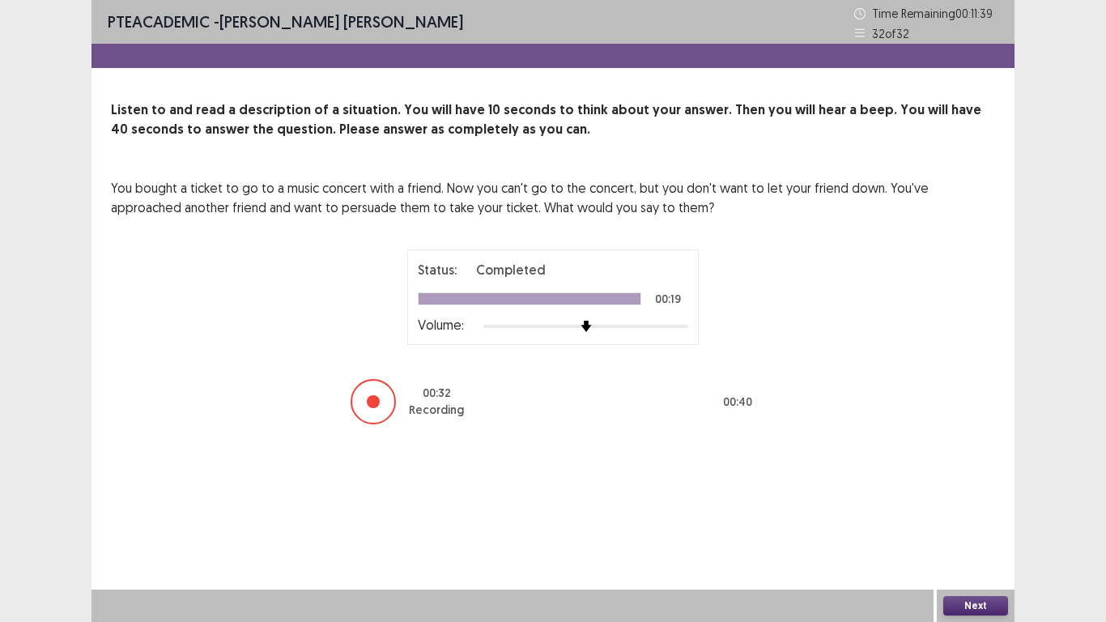
click at [982, 512] on button "Next" at bounding box center [975, 605] width 65 height 19
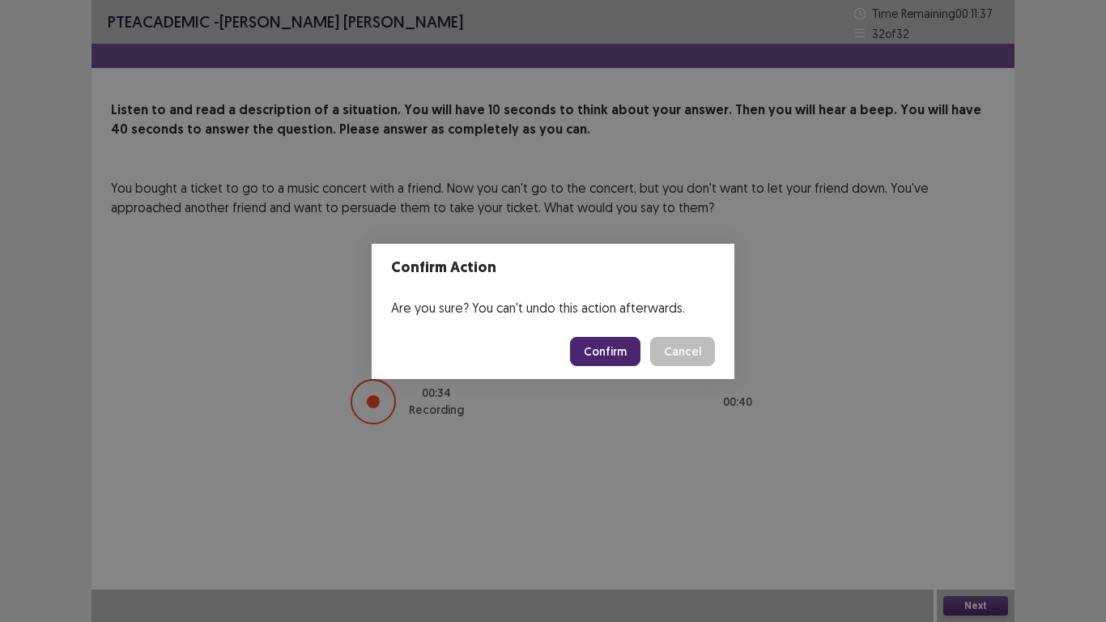
click at [606, 361] on button "Confirm" at bounding box center [605, 351] width 70 height 29
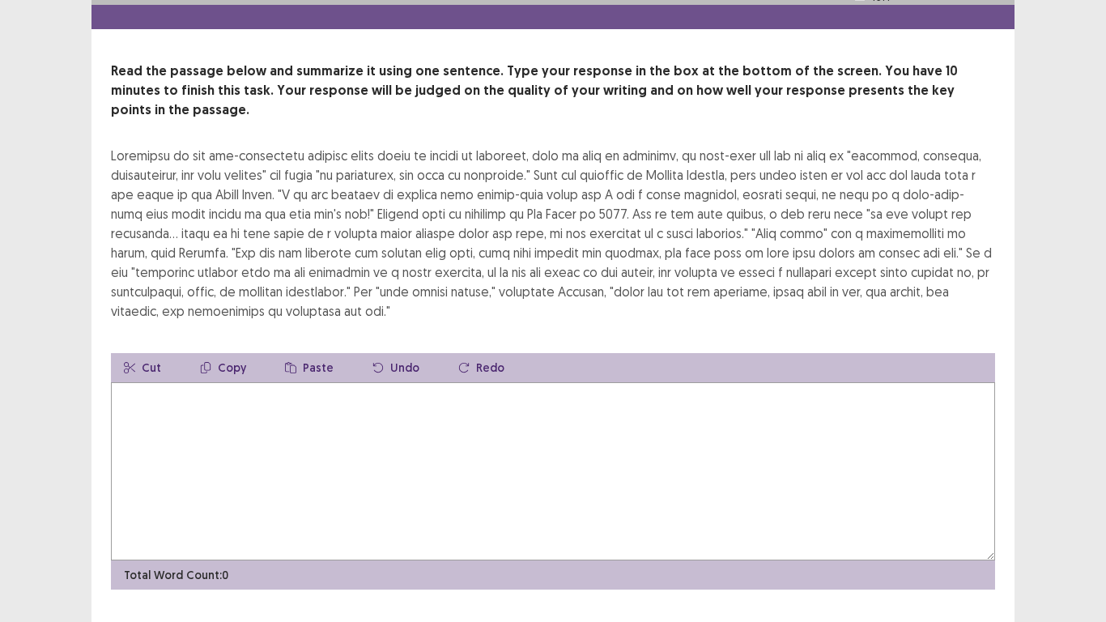
scroll to position [58, 0]
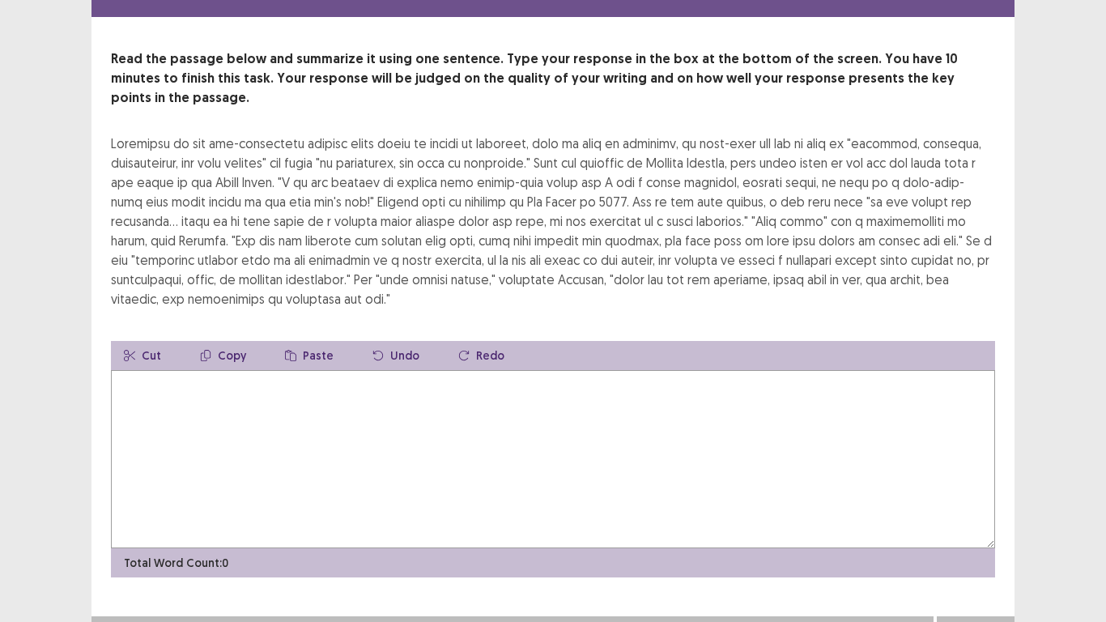
click at [462, 381] on textarea at bounding box center [553, 459] width 884 height 178
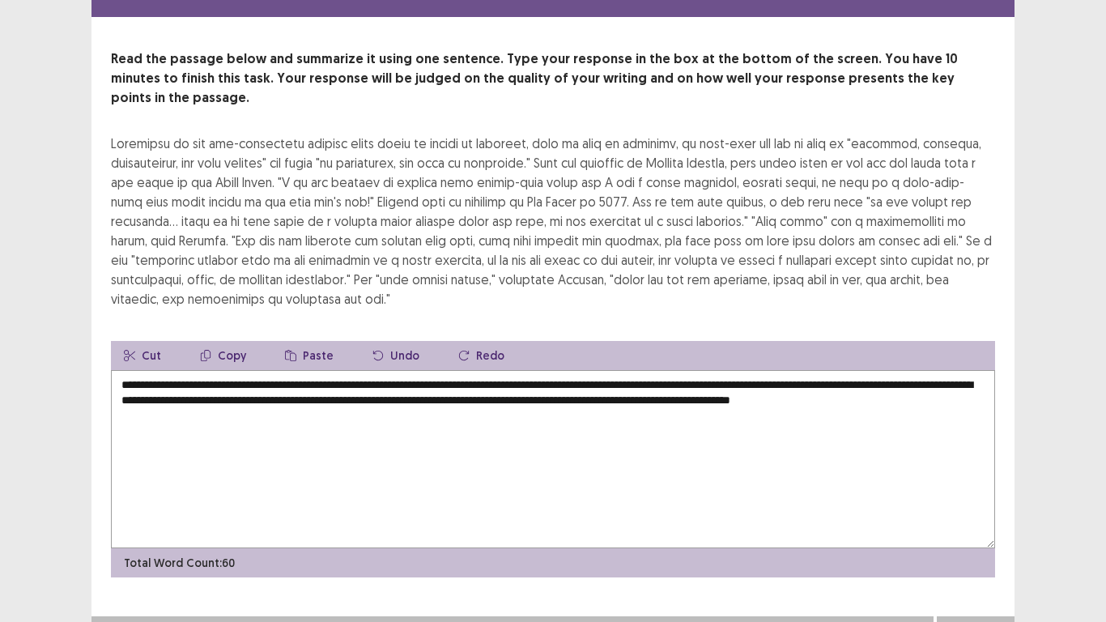
type textarea "**********"
click at [974, 512] on button "Next" at bounding box center [975, 632] width 65 height 19
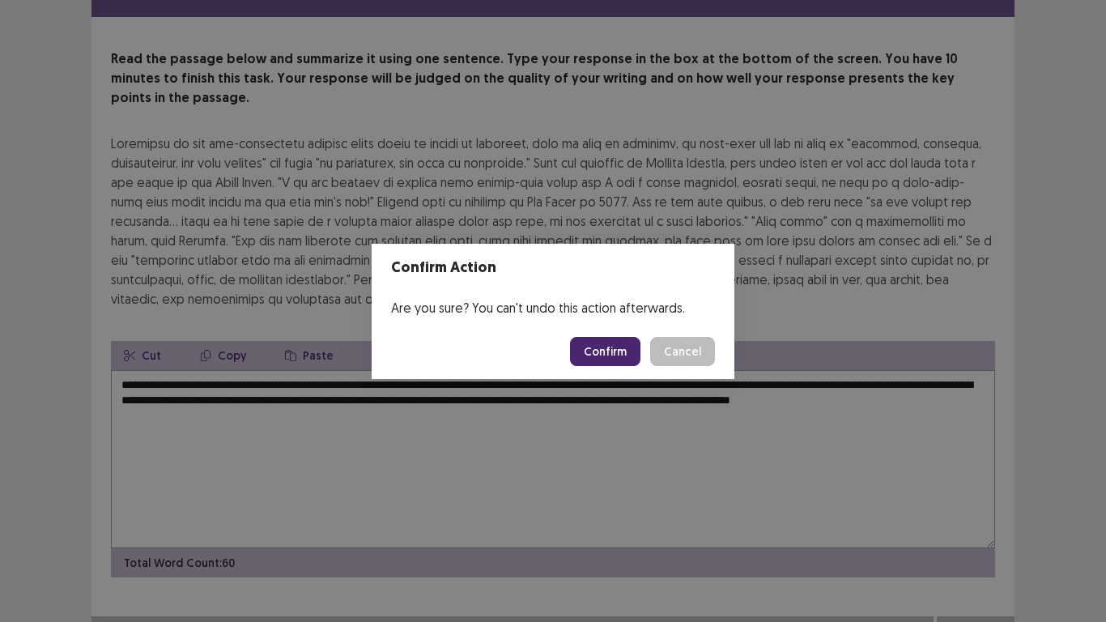
click at [620, 354] on button "Confirm" at bounding box center [605, 351] width 70 height 29
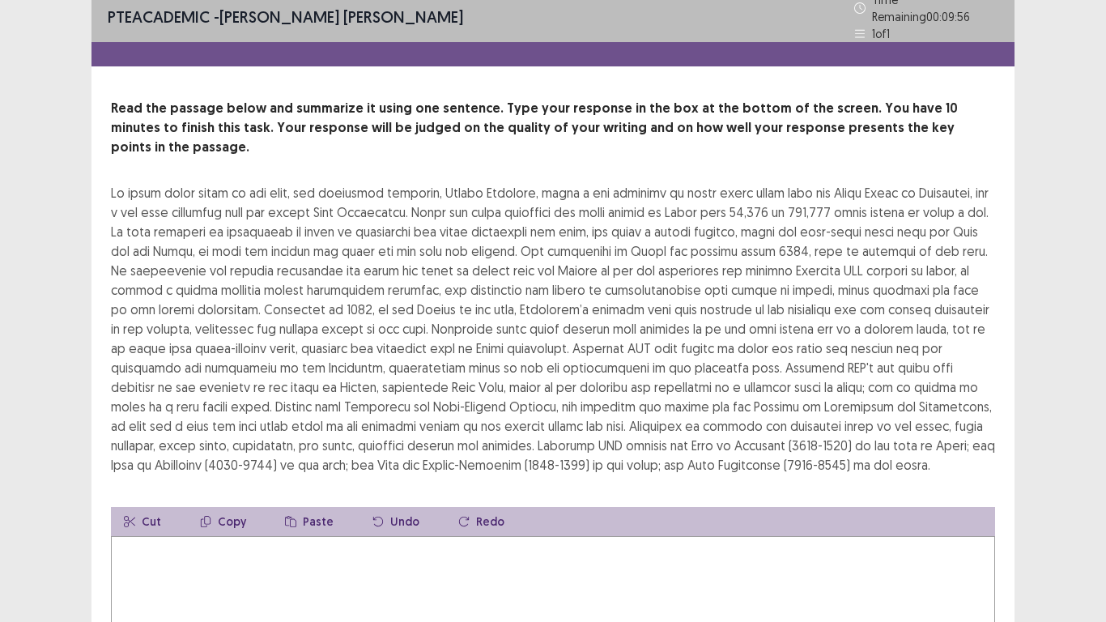
scroll to position [0, 0]
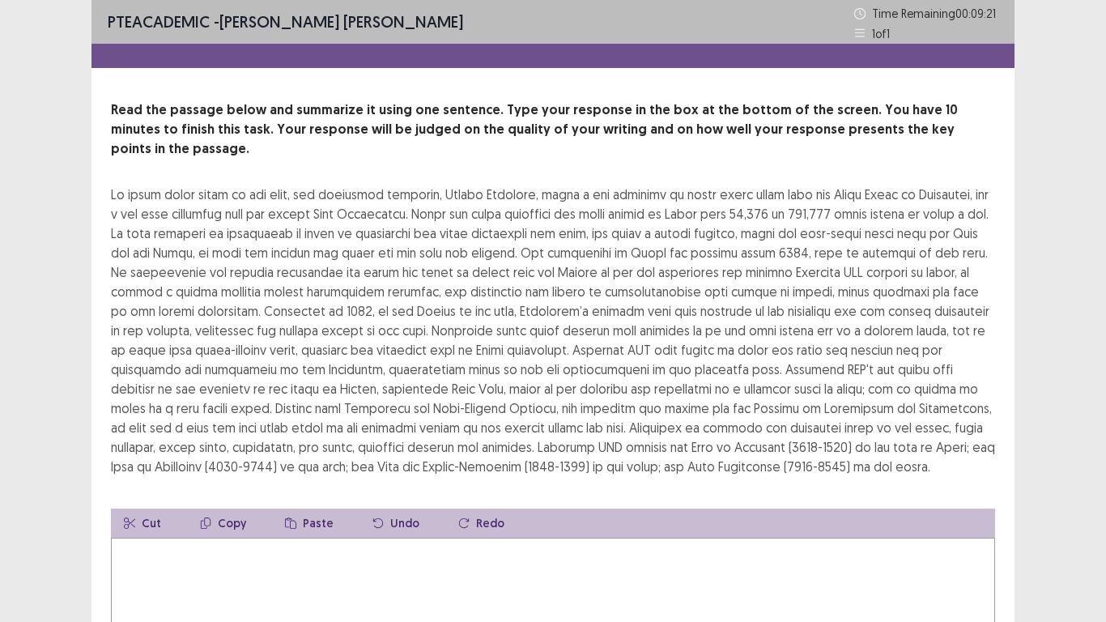
click at [161, 512] on textarea at bounding box center [553, 627] width 884 height 178
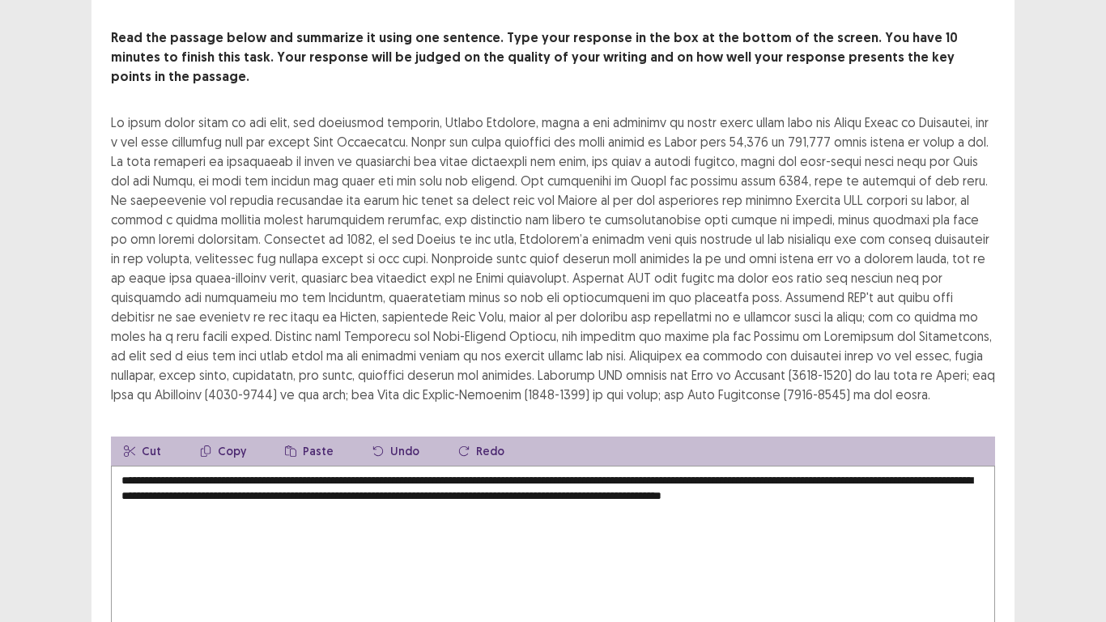
scroll to position [175, 0]
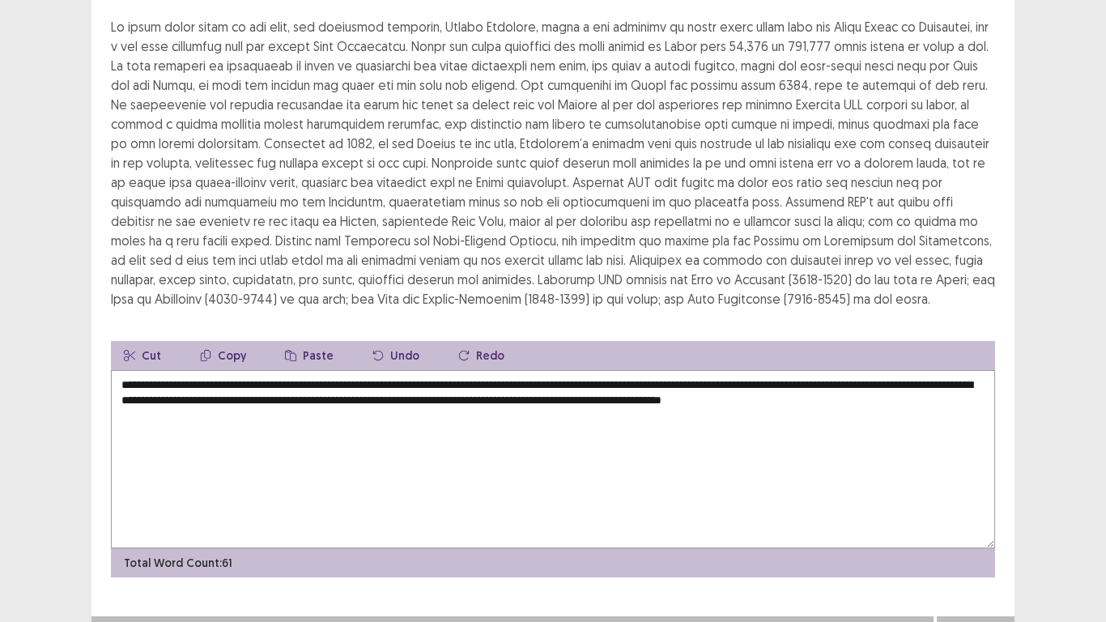
type textarea "**********"
click at [965, 512] on button "Next" at bounding box center [975, 632] width 65 height 19
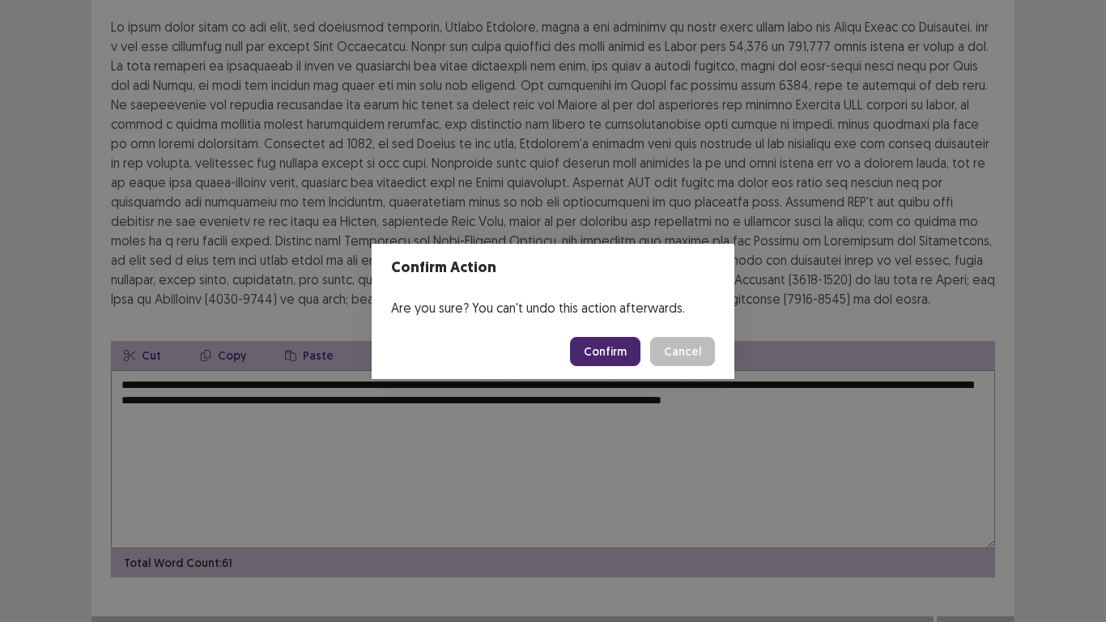
click at [606, 346] on button "Confirm" at bounding box center [605, 351] width 70 height 29
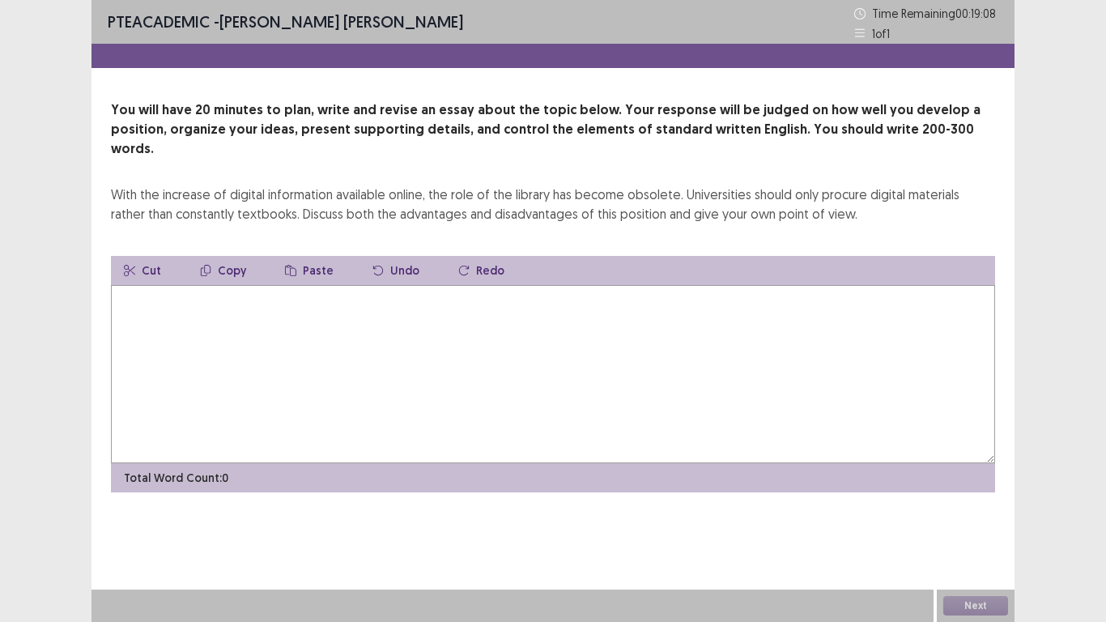
click at [395, 285] on textarea at bounding box center [553, 374] width 884 height 178
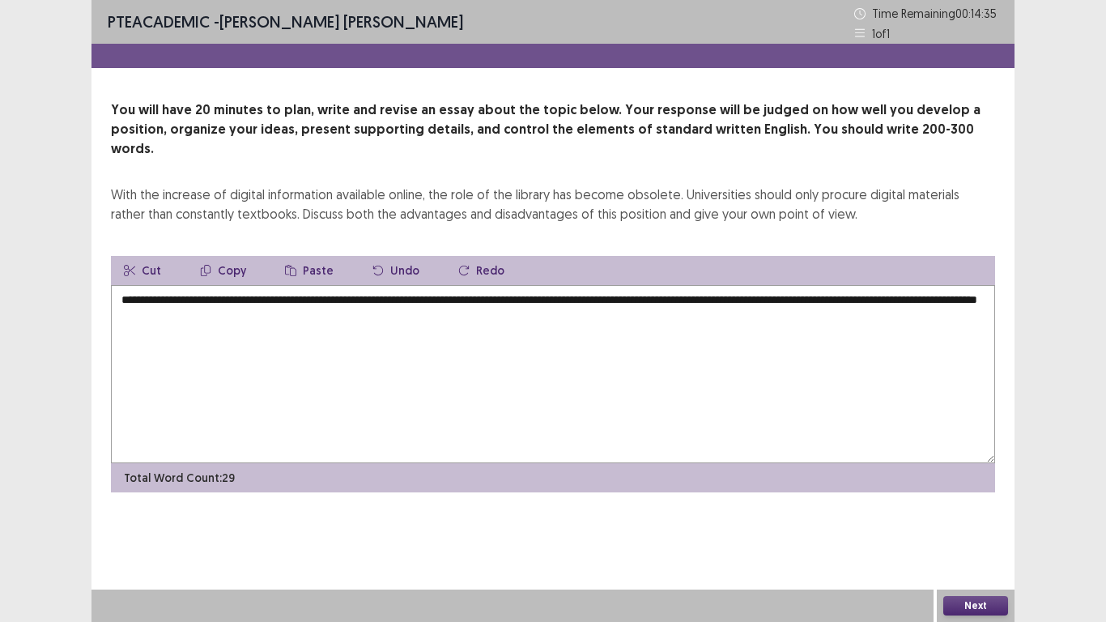
click at [268, 296] on textarea "**********" at bounding box center [553, 374] width 884 height 178
click at [415, 298] on textarea "**********" at bounding box center [553, 374] width 884 height 178
drag, startPoint x: 312, startPoint y: 279, endPoint x: 467, endPoint y: 283, distance: 154.7
click at [467, 285] on textarea "**********" at bounding box center [553, 374] width 884 height 178
click at [679, 298] on textarea "**********" at bounding box center [553, 374] width 884 height 178
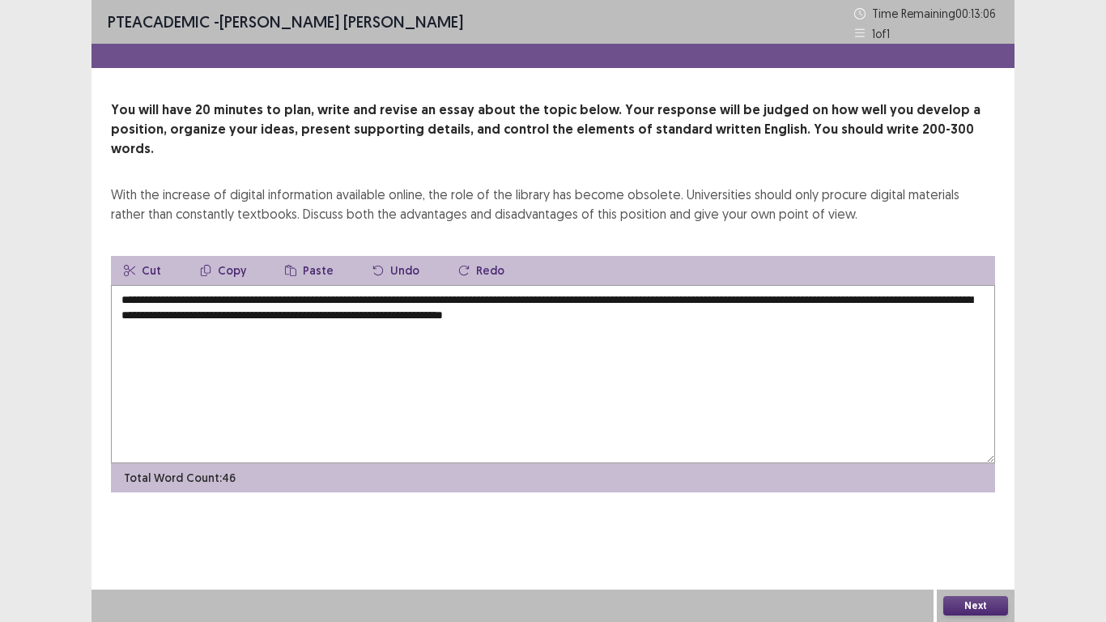
click at [668, 296] on textarea "**********" at bounding box center [553, 374] width 884 height 178
click at [831, 295] on textarea "**********" at bounding box center [553, 374] width 884 height 178
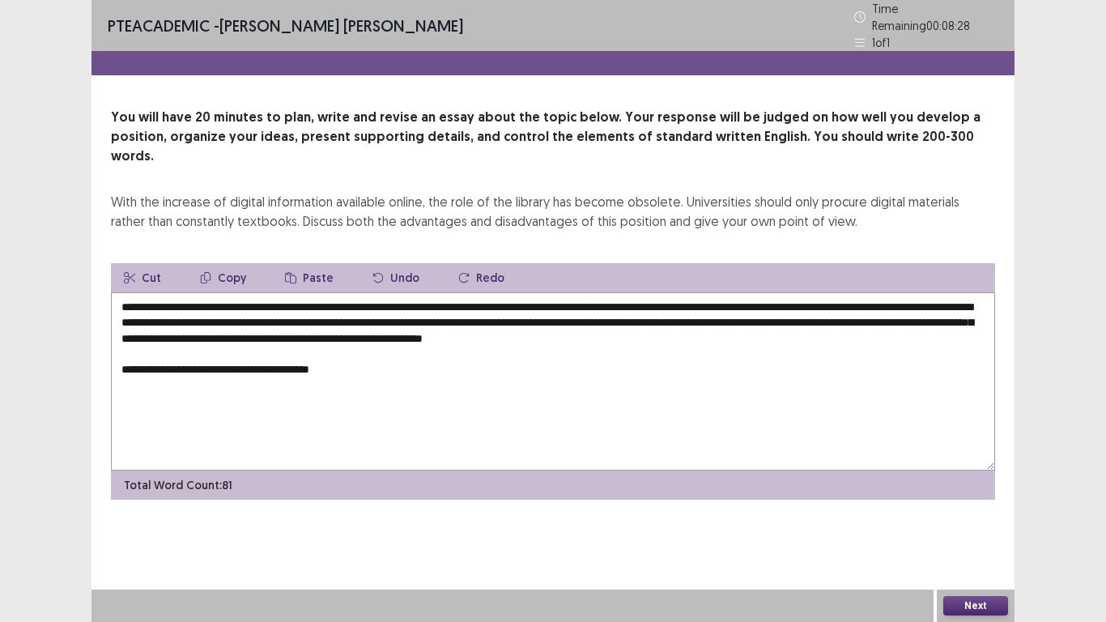
drag, startPoint x: 118, startPoint y: 297, endPoint x: 828, endPoint y: 300, distance: 709.9
click at [828, 300] on textarea "**********" at bounding box center [553, 381] width 884 height 178
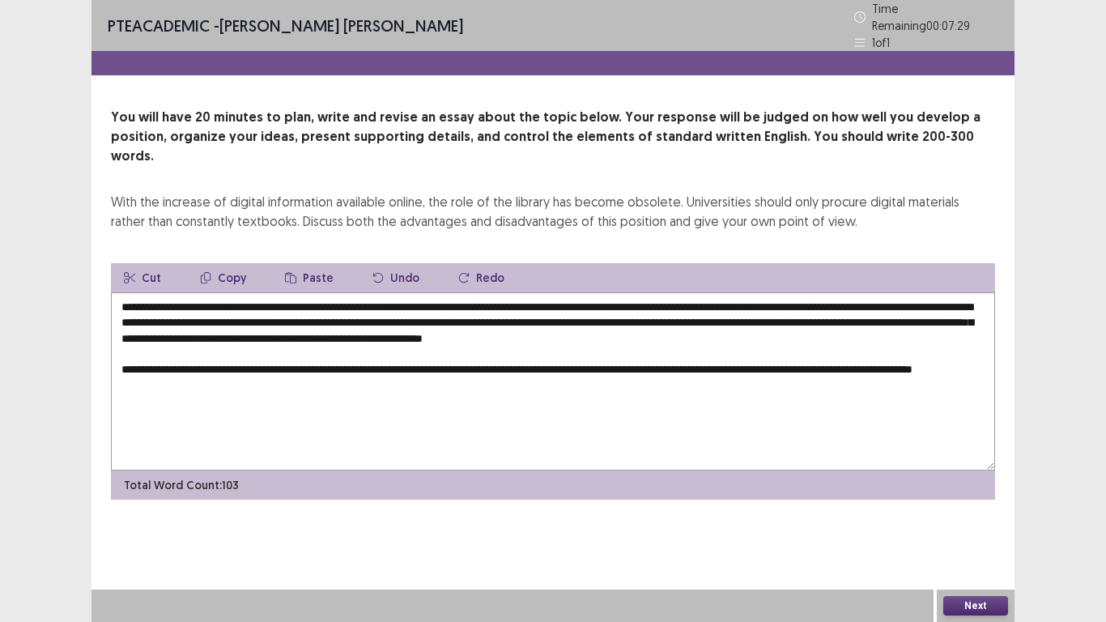
click at [665, 343] on textarea "**********" at bounding box center [553, 381] width 884 height 178
click at [231, 359] on textarea "**********" at bounding box center [553, 381] width 884 height 178
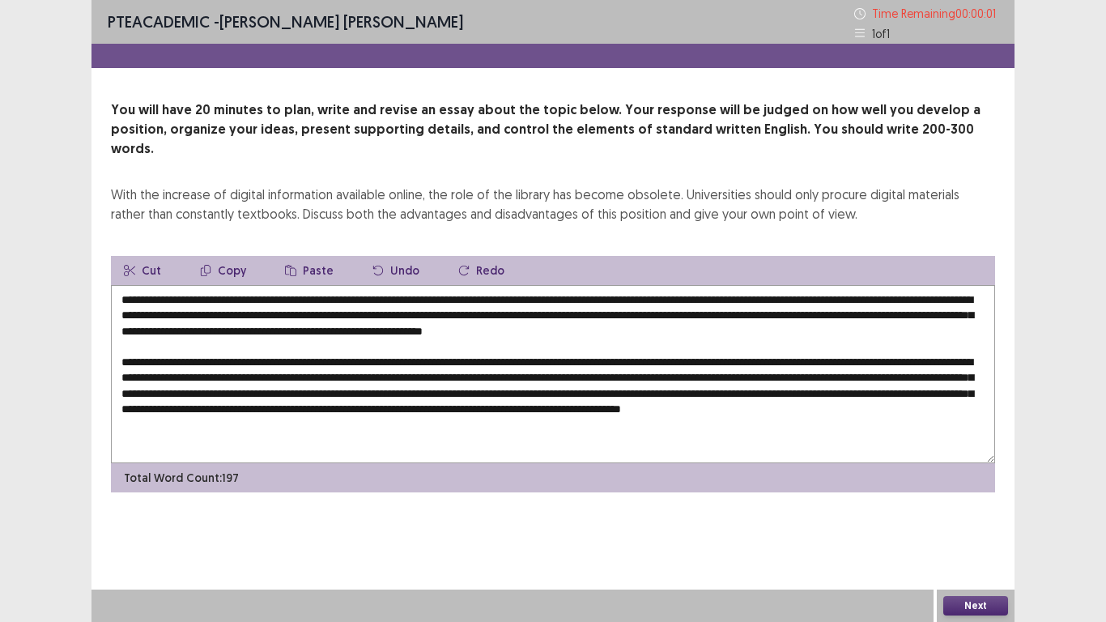
type textarea "**********"
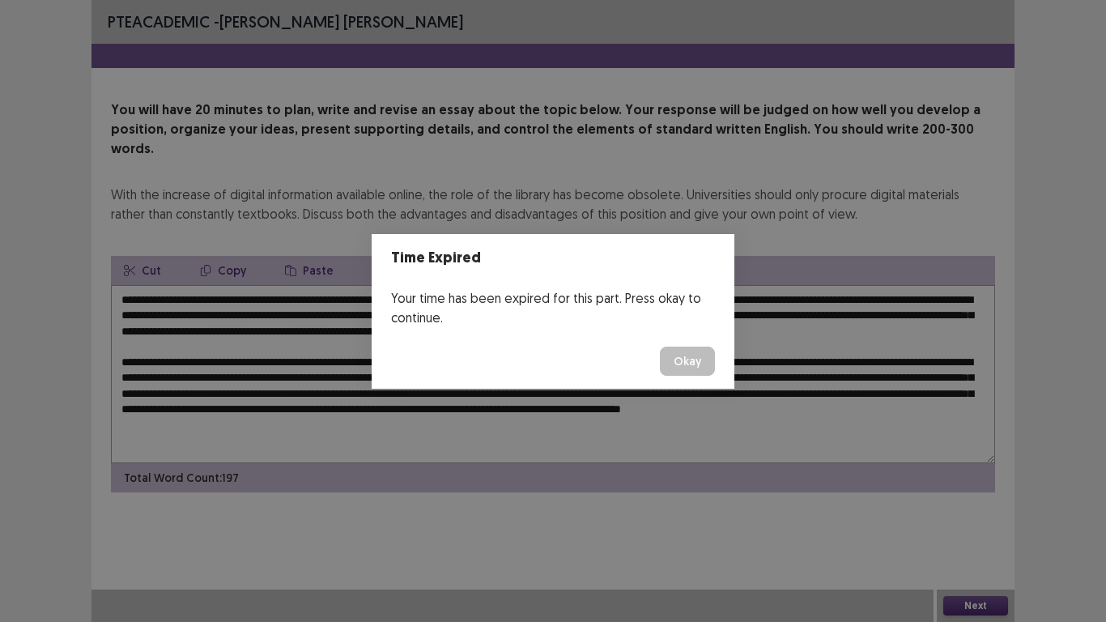
drag, startPoint x: 690, startPoint y: 359, endPoint x: 703, endPoint y: 368, distance: 16.4
click at [692, 359] on button "Okay" at bounding box center [687, 360] width 55 height 29
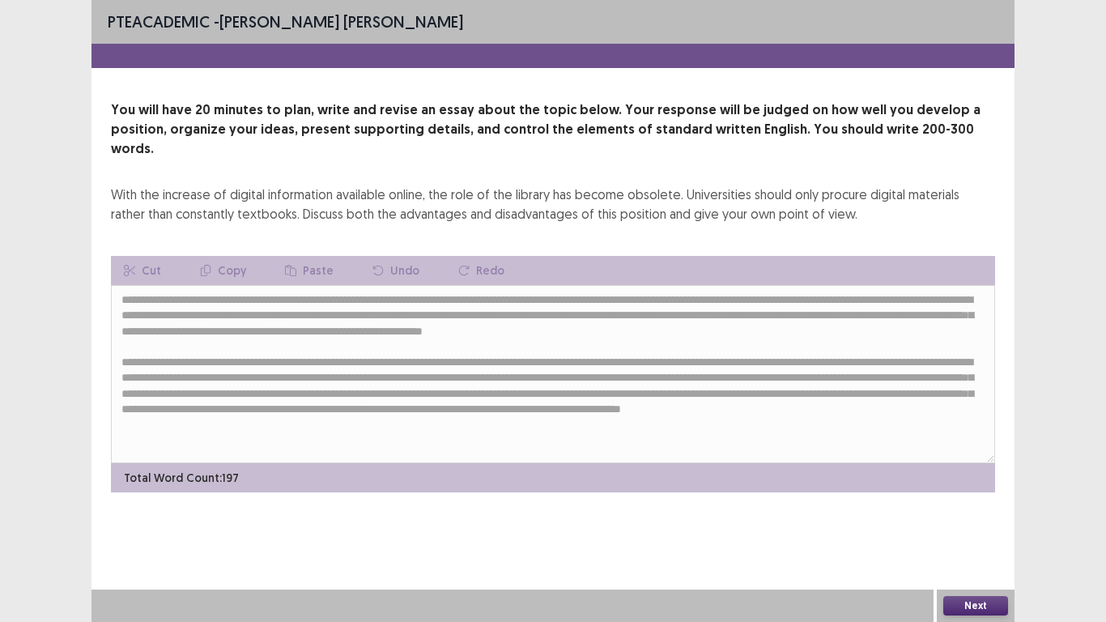
click at [977, 512] on button "Next" at bounding box center [975, 605] width 65 height 19
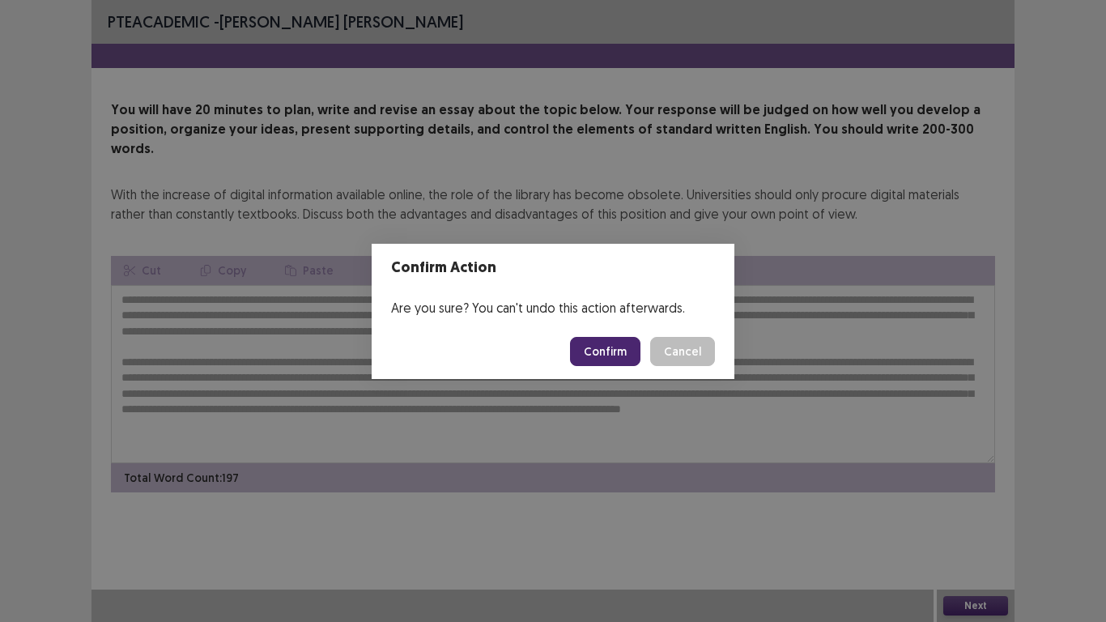
click at [598, 341] on button "Confirm" at bounding box center [605, 351] width 70 height 29
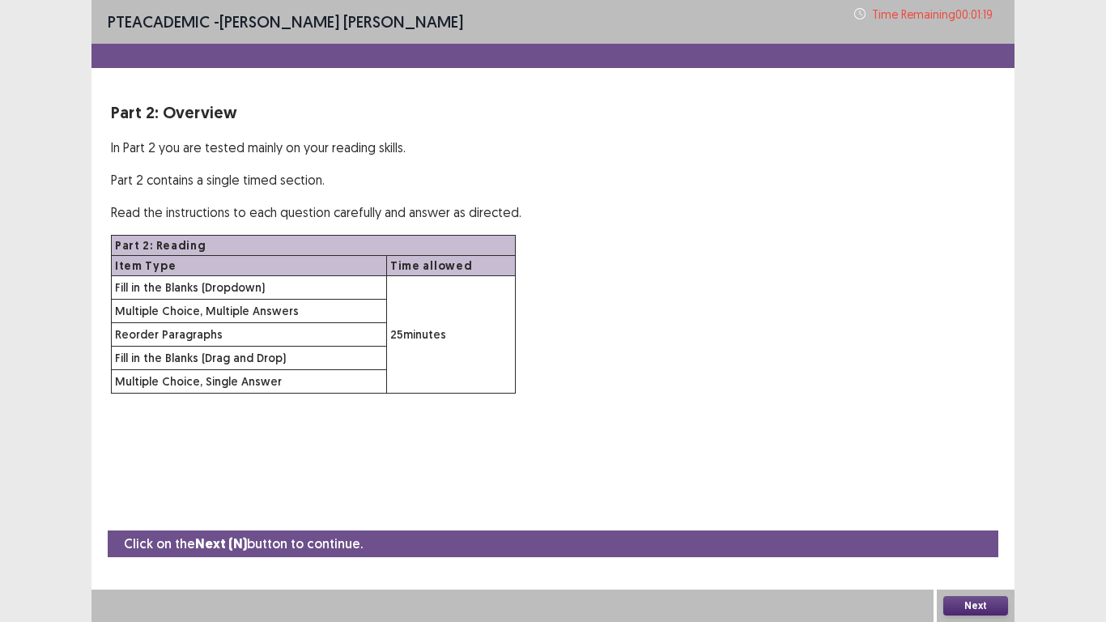
click at [983, 512] on button "Next" at bounding box center [975, 605] width 65 height 19
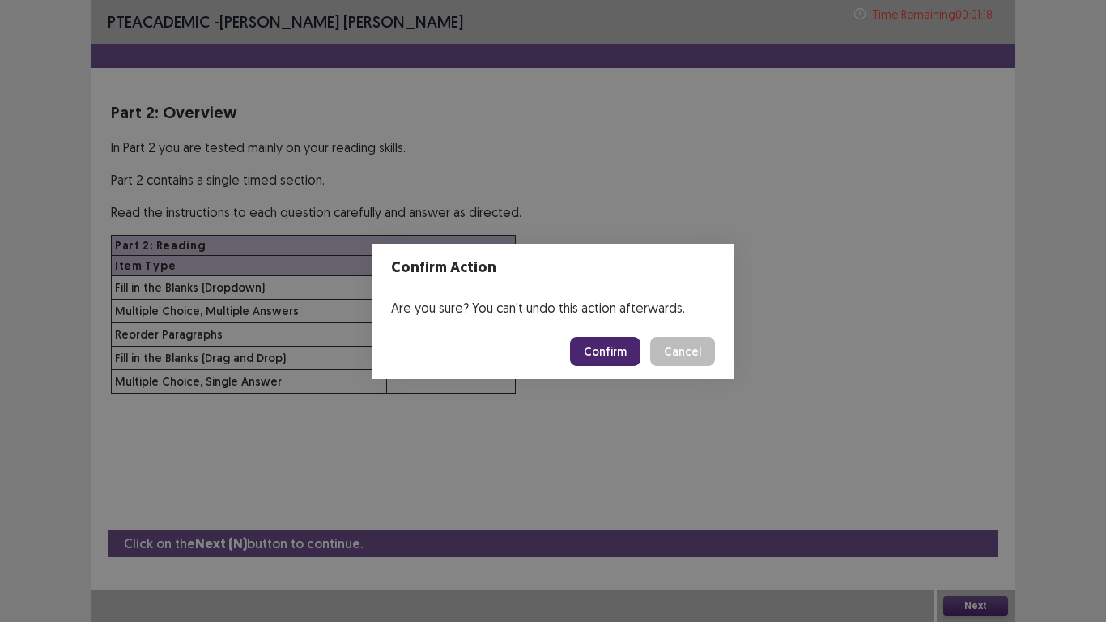
click at [613, 354] on button "Confirm" at bounding box center [605, 351] width 70 height 29
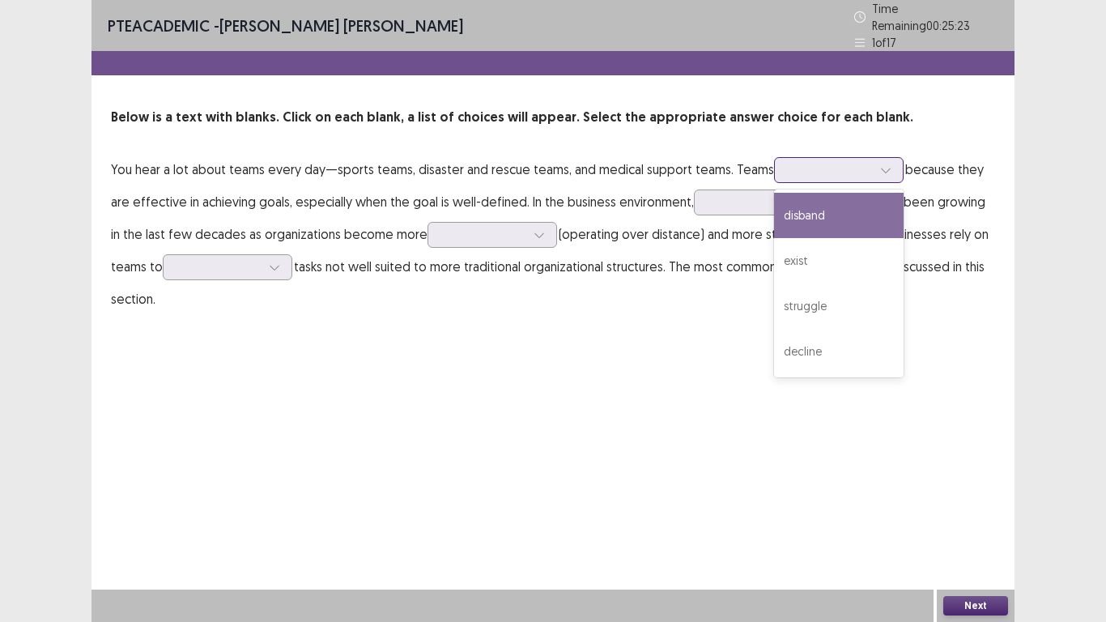
click at [880, 164] on icon at bounding box center [885, 169] width 11 height 11
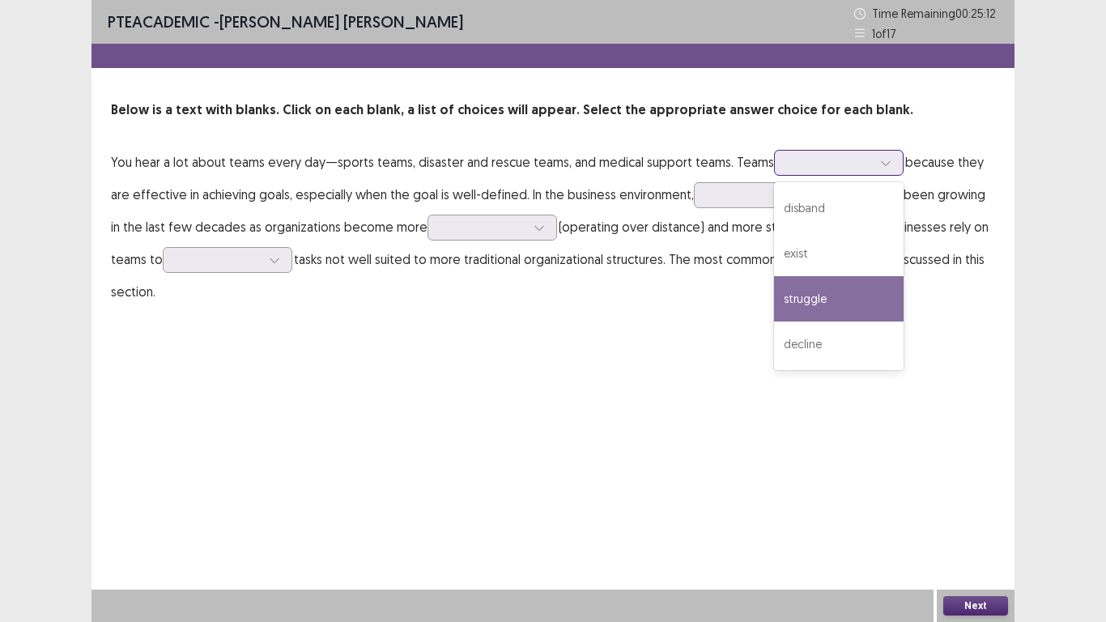
click at [847, 308] on div "struggle" at bounding box center [839, 298] width 130 height 45
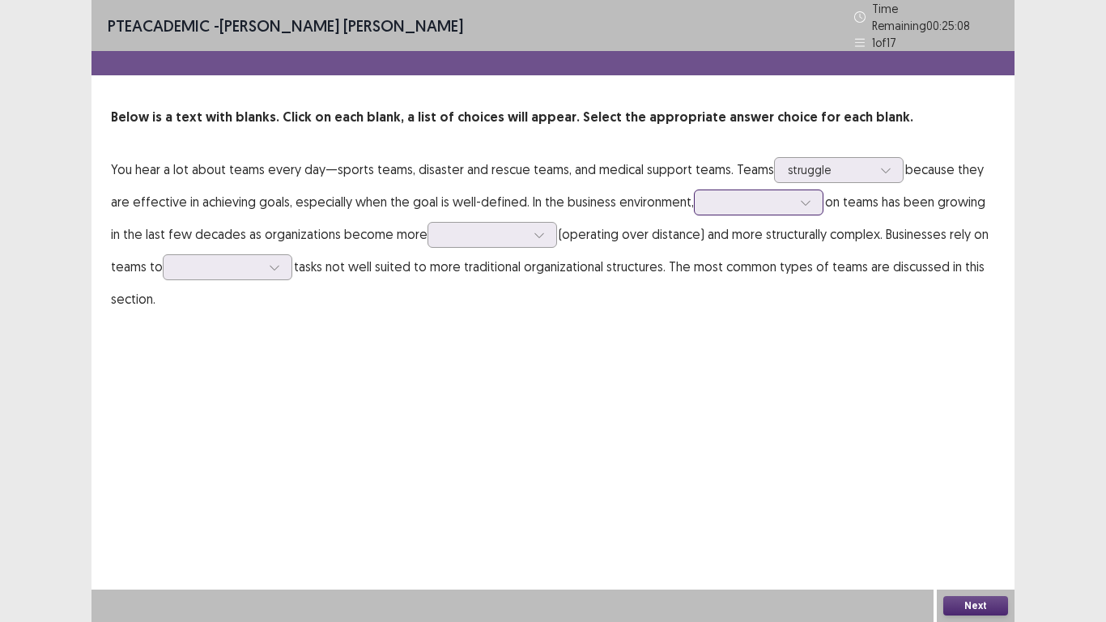
click at [805, 200] on icon at bounding box center [805, 202] width 11 height 11
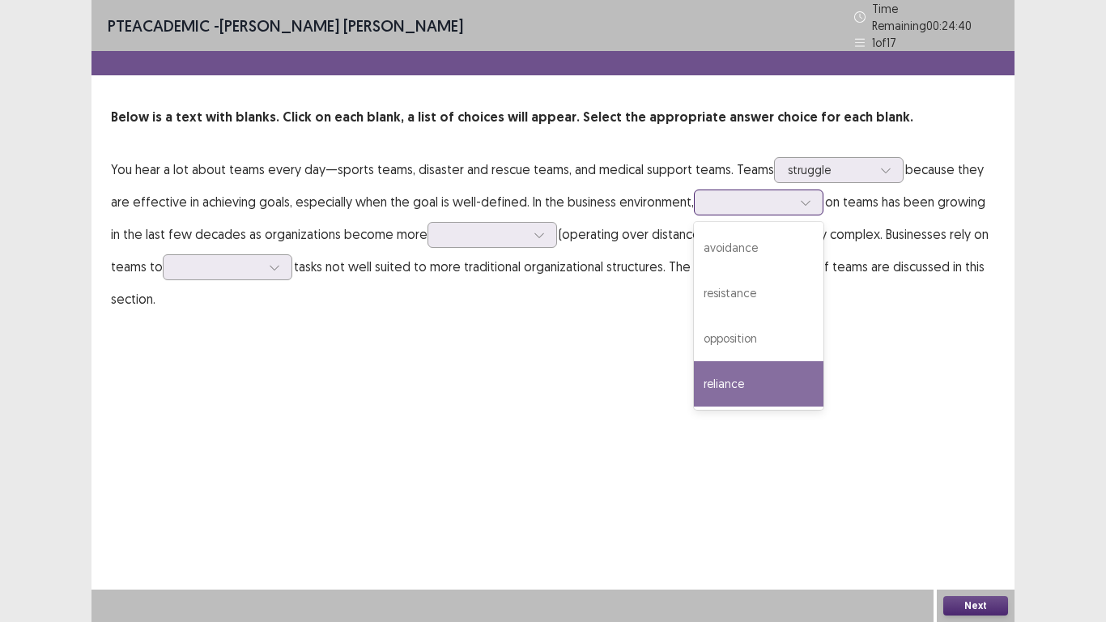
click at [768, 382] on div "reliance" at bounding box center [759, 383] width 130 height 45
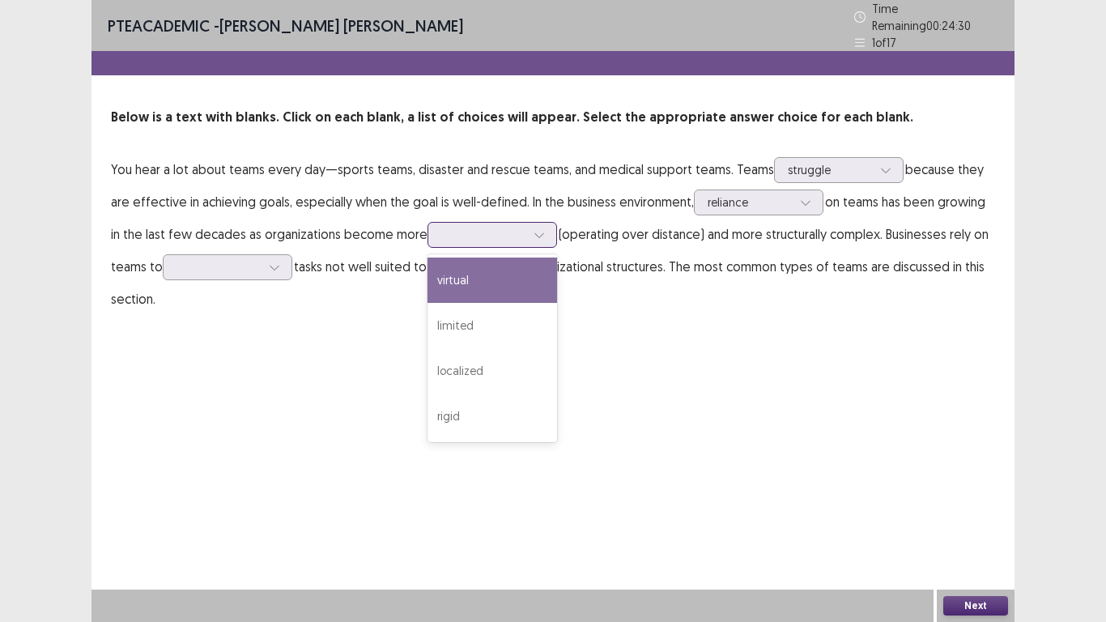
click at [546, 232] on div at bounding box center [539, 235] width 24 height 24
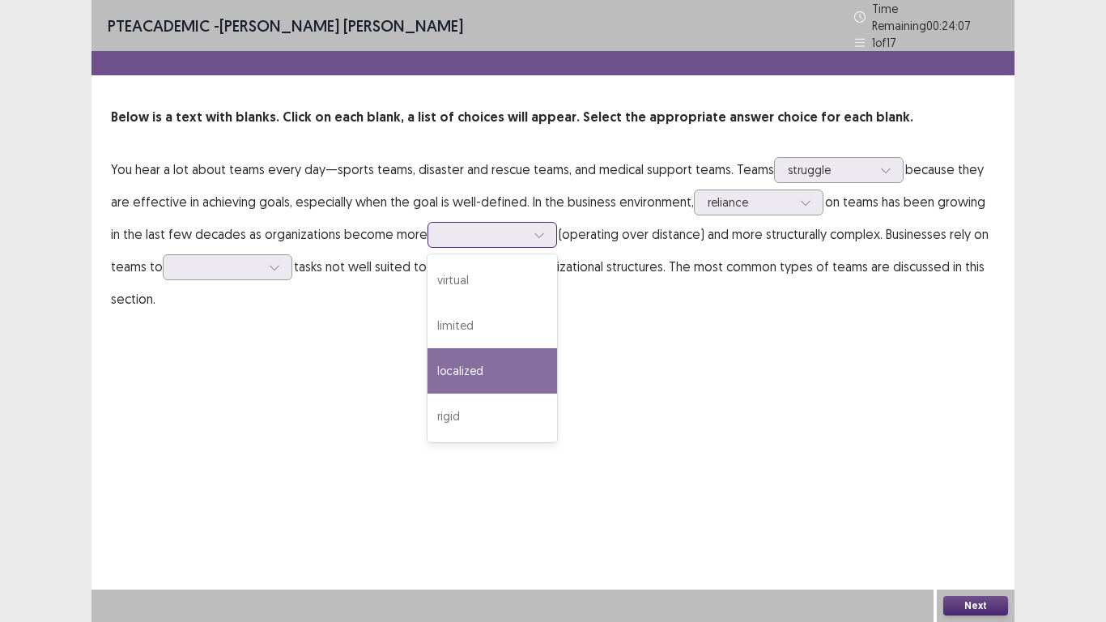
click at [497, 368] on div "localized" at bounding box center [492, 370] width 130 height 45
click at [536, 229] on icon at bounding box center [538, 234] width 11 height 11
click at [771, 318] on div "PTE academic - [PERSON_NAME] [PERSON_NAME] Time Remaining 00 : 23 : 57 1 of 17 …" at bounding box center [552, 173] width 923 height 347
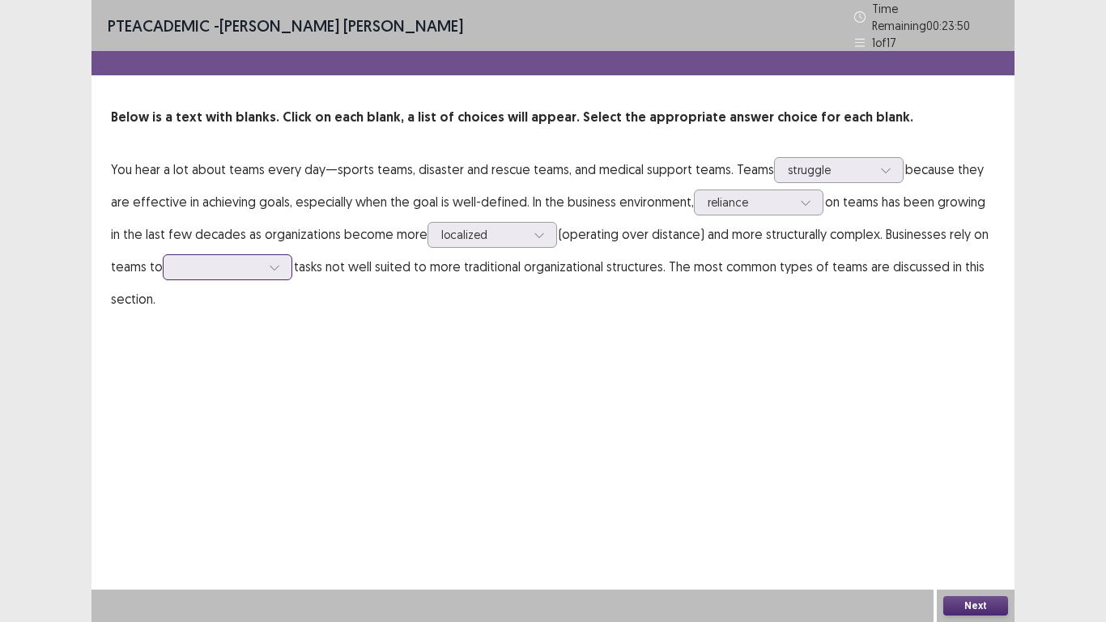
click at [278, 264] on icon at bounding box center [274, 266] width 11 height 11
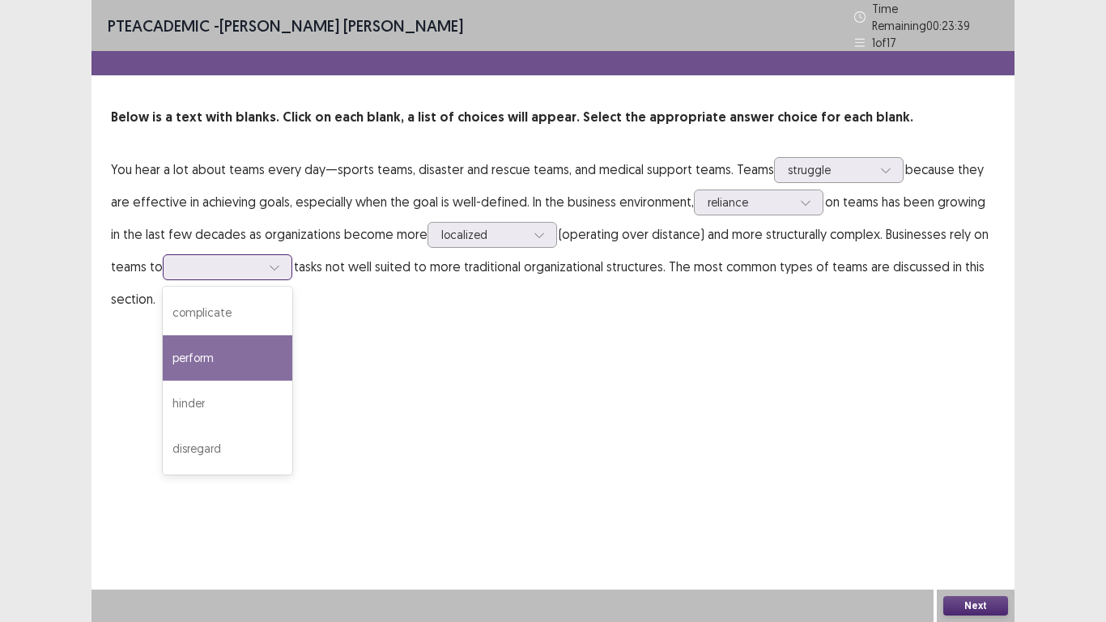
click at [253, 348] on div "perform" at bounding box center [228, 357] width 130 height 45
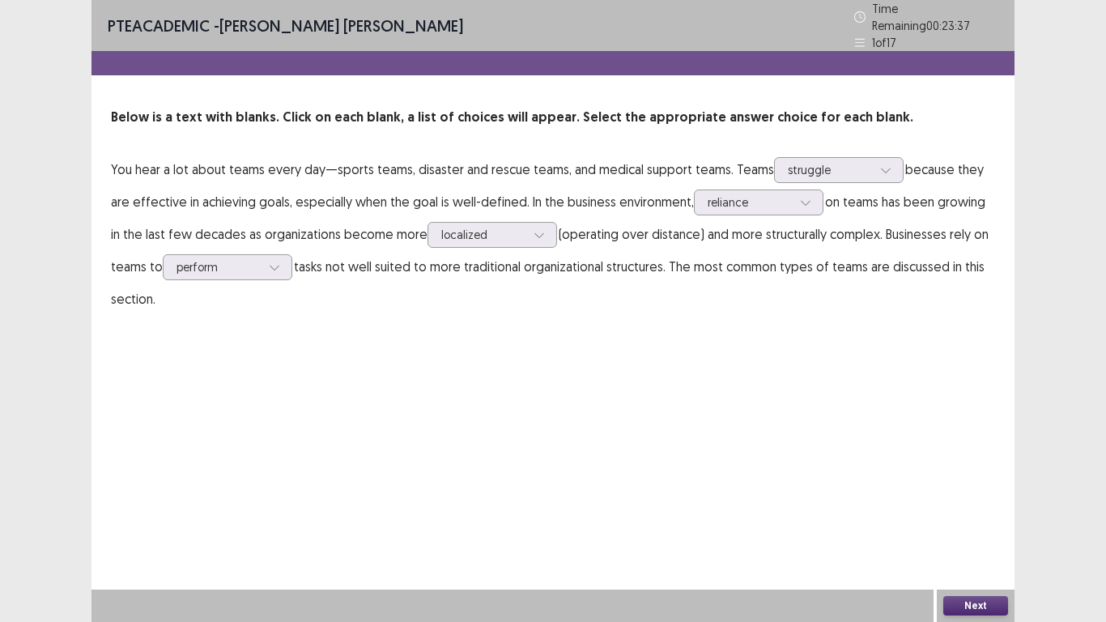
click at [971, 512] on button "Next" at bounding box center [975, 605] width 65 height 19
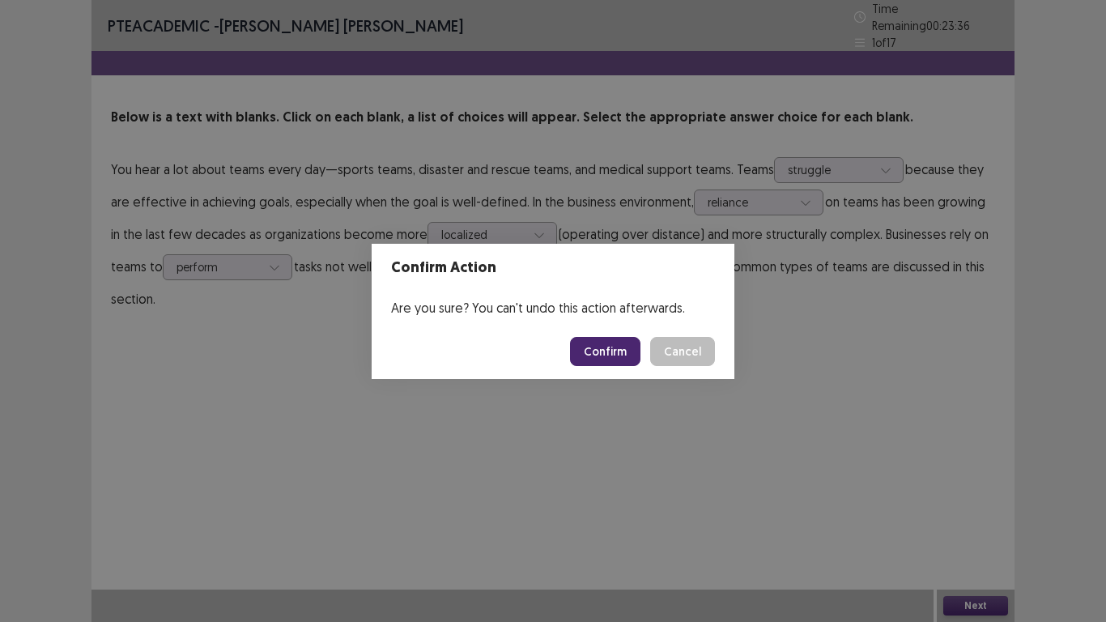
click at [609, 355] on button "Confirm" at bounding box center [605, 351] width 70 height 29
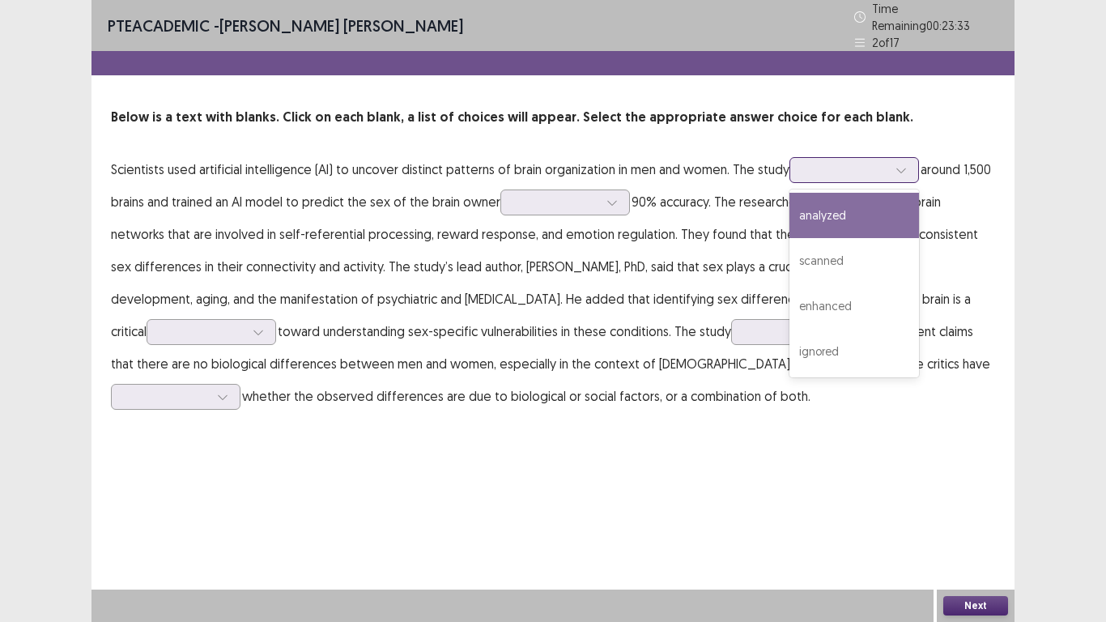
click at [897, 168] on div at bounding box center [901, 170] width 24 height 24
click at [891, 209] on div "analyzed" at bounding box center [854, 215] width 130 height 45
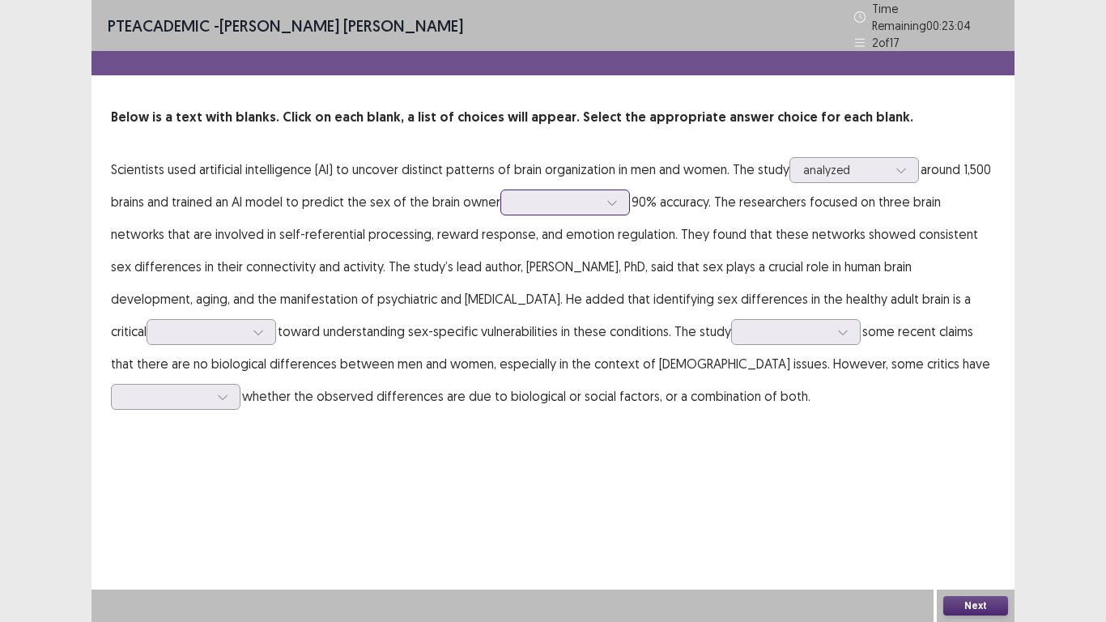
click at [610, 200] on icon at bounding box center [611, 202] width 11 height 11
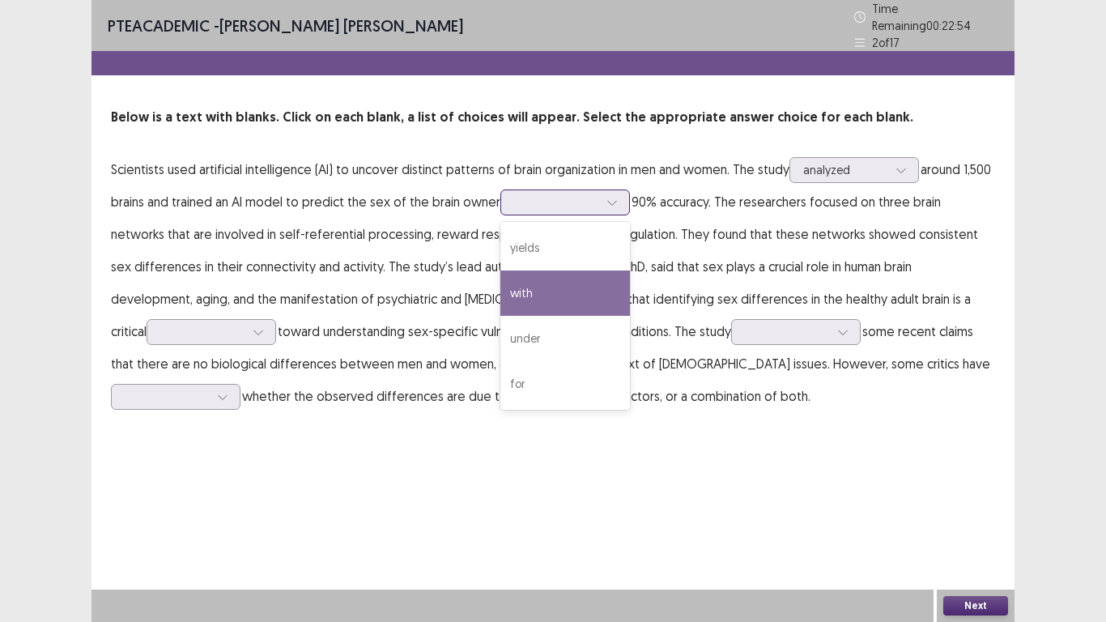
click at [585, 275] on div "with" at bounding box center [565, 292] width 130 height 45
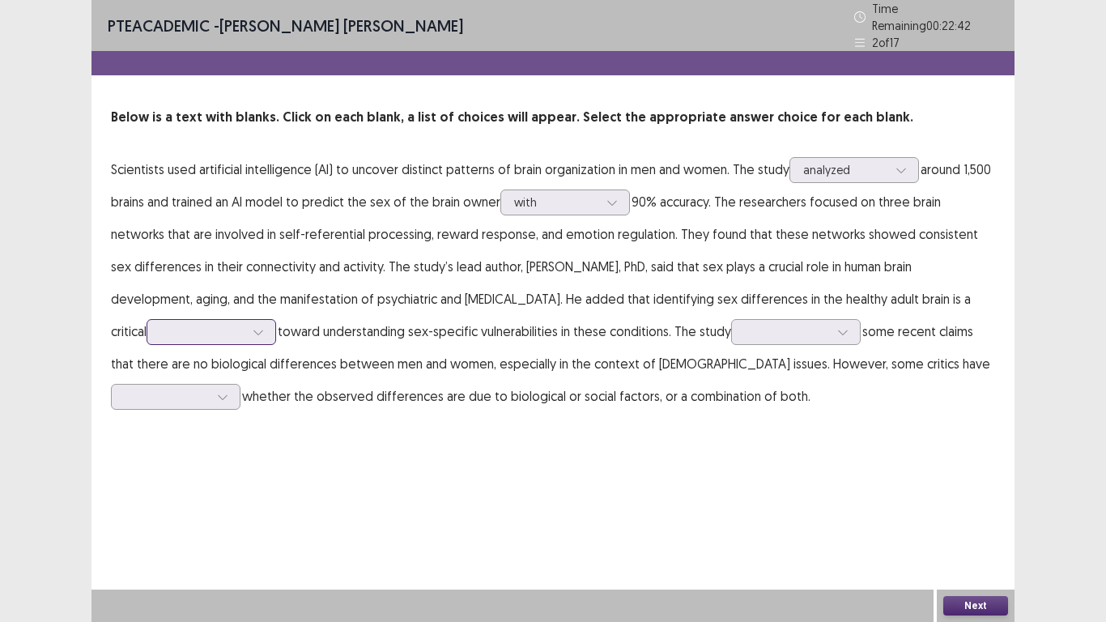
click at [246, 323] on div at bounding box center [258, 332] width 24 height 24
click at [212, 363] on div "method" at bounding box center [212, 377] width 130 height 45
click at [837, 329] on icon at bounding box center [842, 331] width 11 height 11
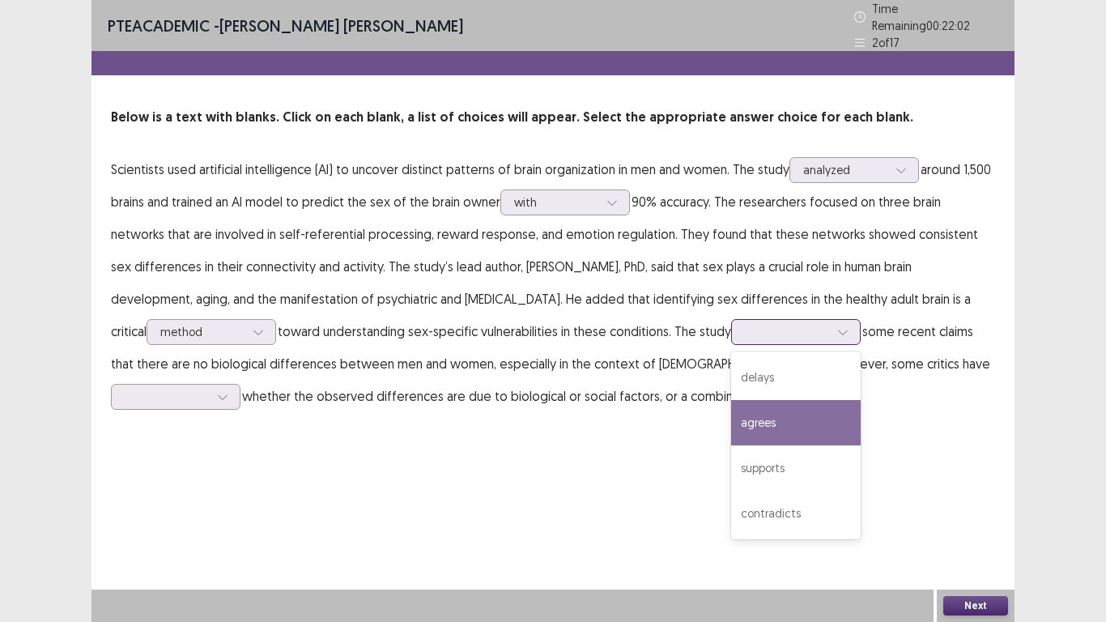
click at [792, 408] on div "agrees" at bounding box center [796, 422] width 130 height 45
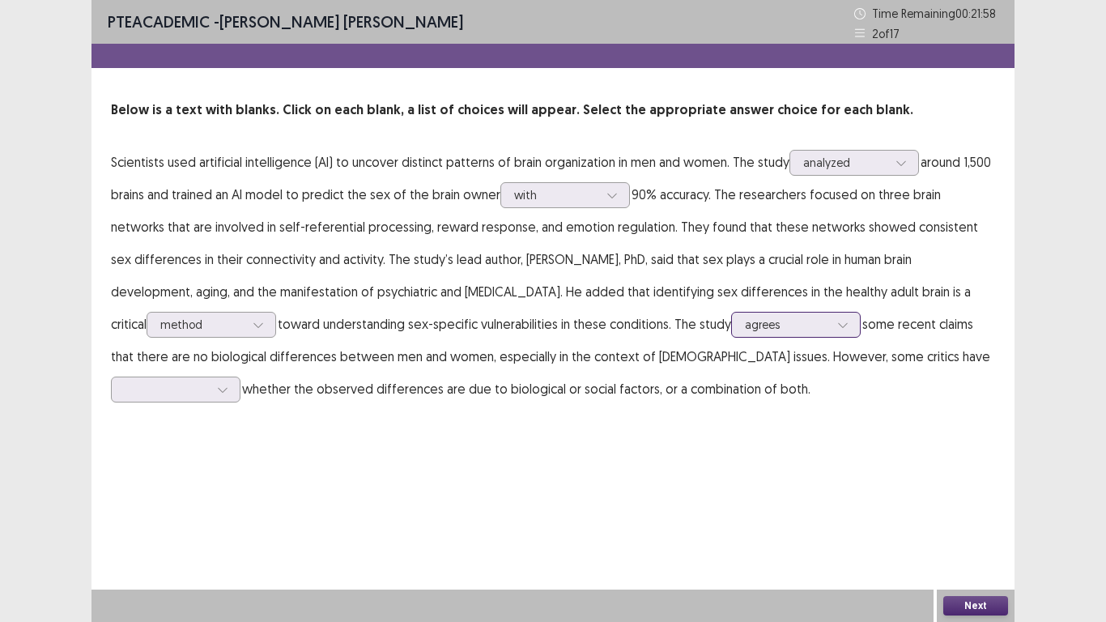
click at [831, 327] on div at bounding box center [843, 324] width 24 height 24
click at [887, 389] on p "Scientists used artificial intelligence (AI) to uncover distinct patterns of br…" at bounding box center [553, 275] width 884 height 259
click at [225, 392] on icon at bounding box center [222, 389] width 11 height 11
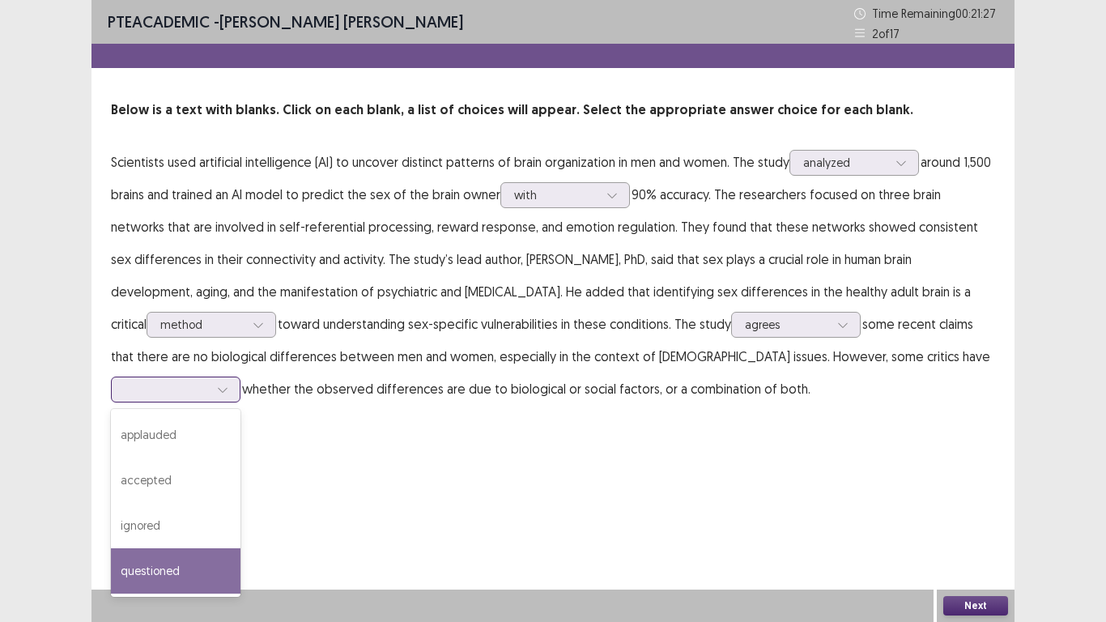
click at [215, 512] on div "questioned" at bounding box center [176, 570] width 130 height 45
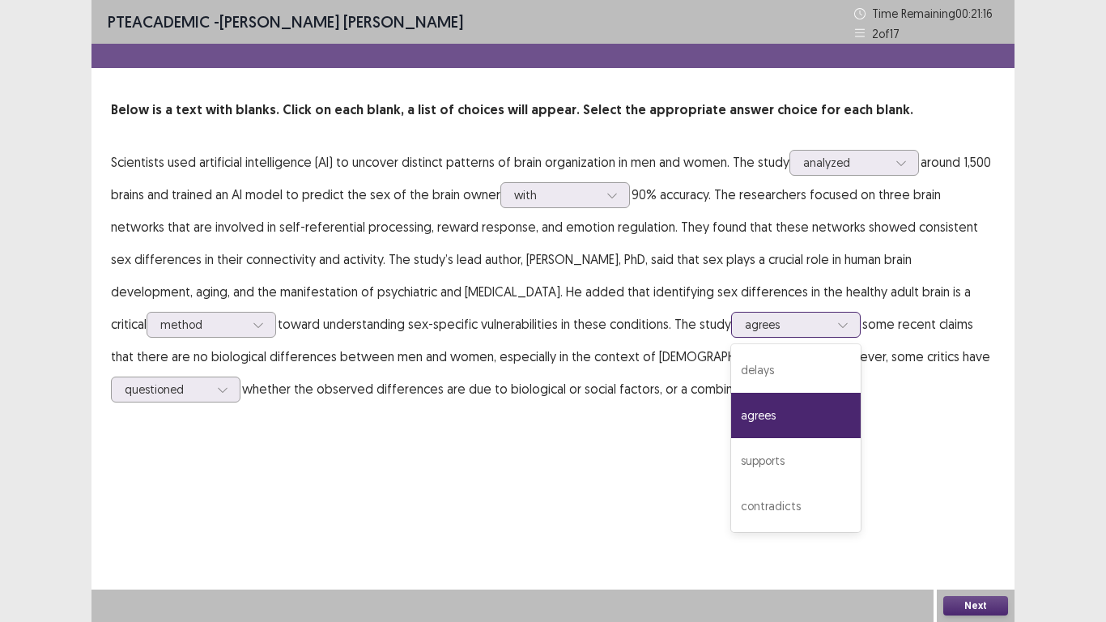
click at [837, 329] on icon at bounding box center [842, 324] width 11 height 11
click at [776, 501] on div "contradicts" at bounding box center [796, 505] width 130 height 45
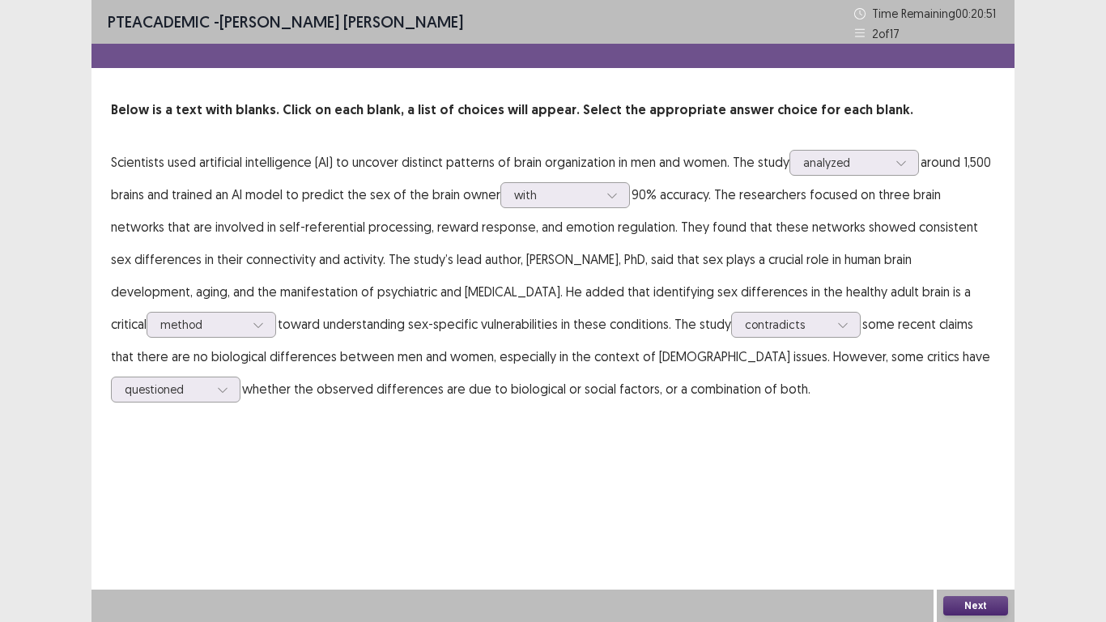
click at [983, 512] on div "Next" at bounding box center [976, 605] width 78 height 32
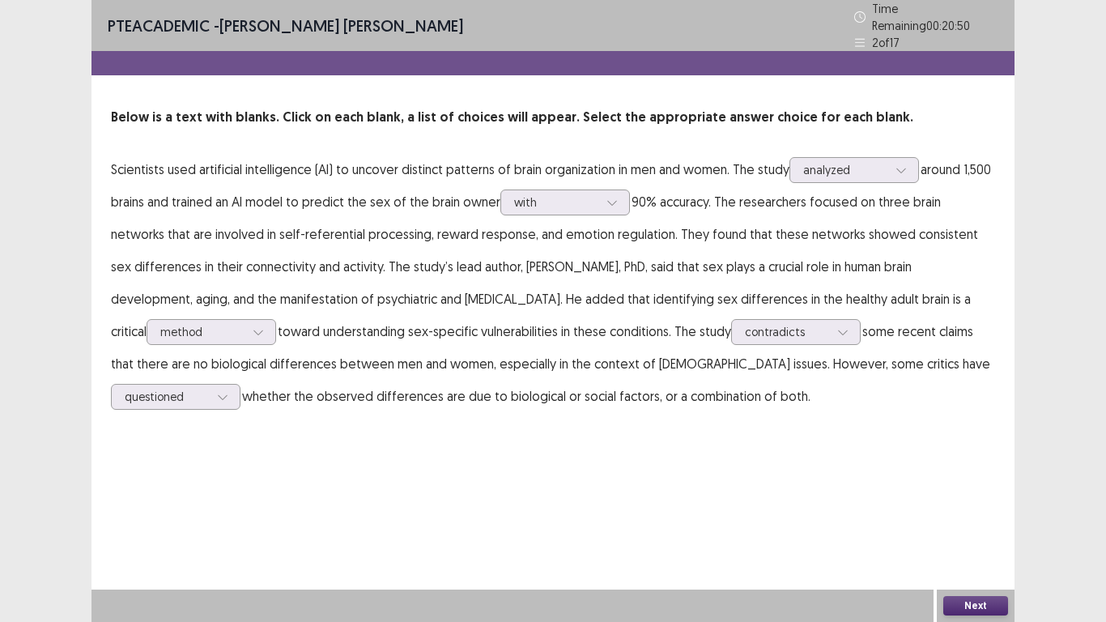
click at [979, 512] on button "Next" at bounding box center [975, 605] width 65 height 19
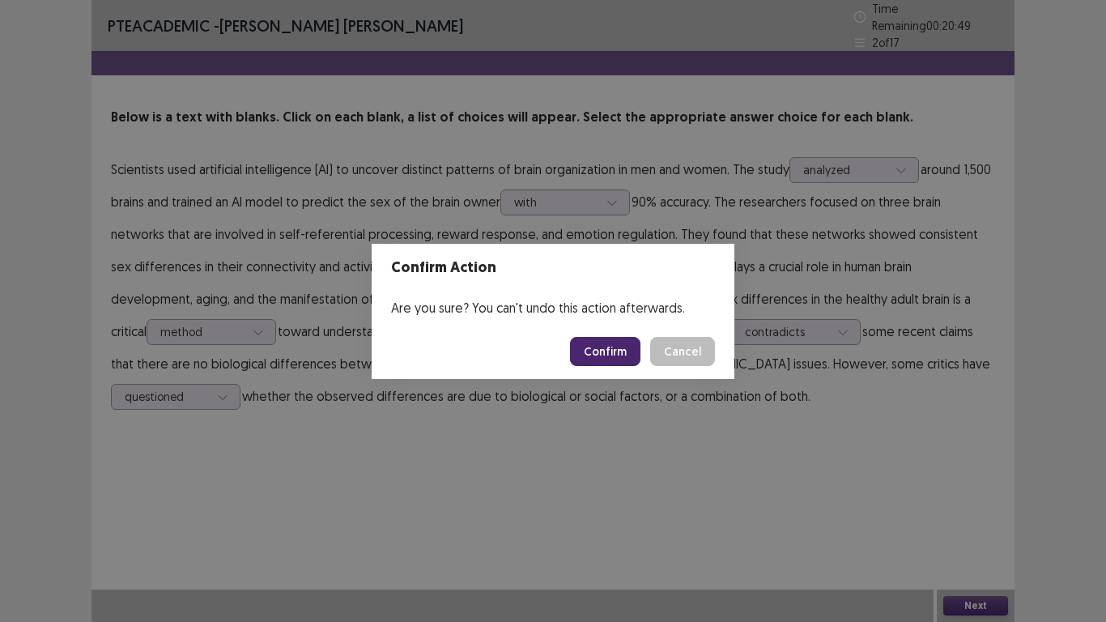
click at [610, 350] on button "Confirm" at bounding box center [605, 351] width 70 height 29
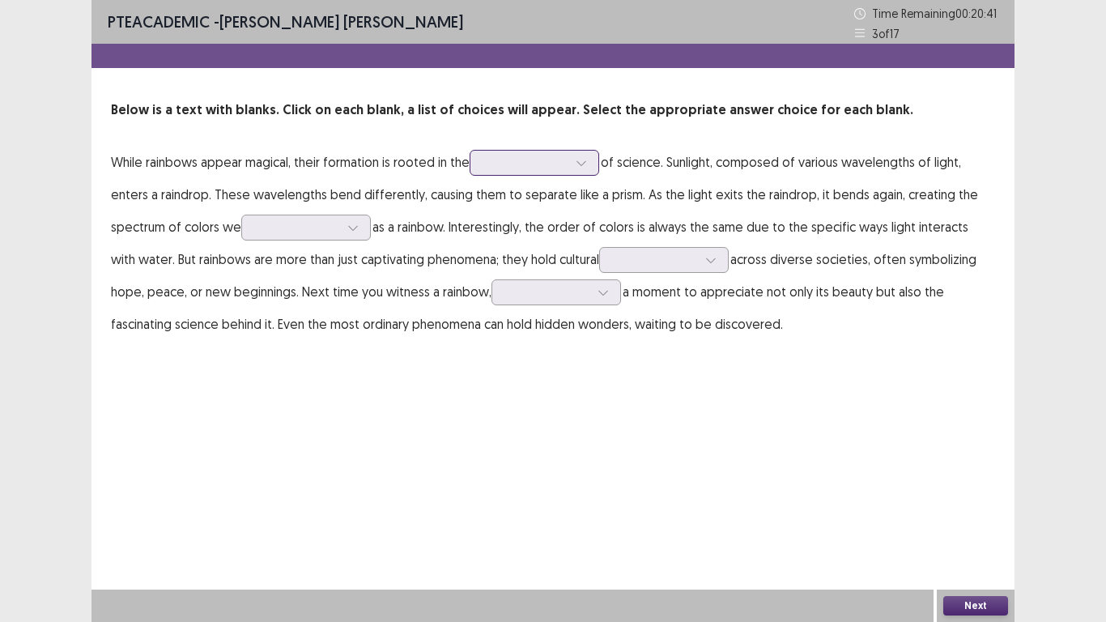
click at [583, 162] on icon at bounding box center [581, 162] width 11 height 11
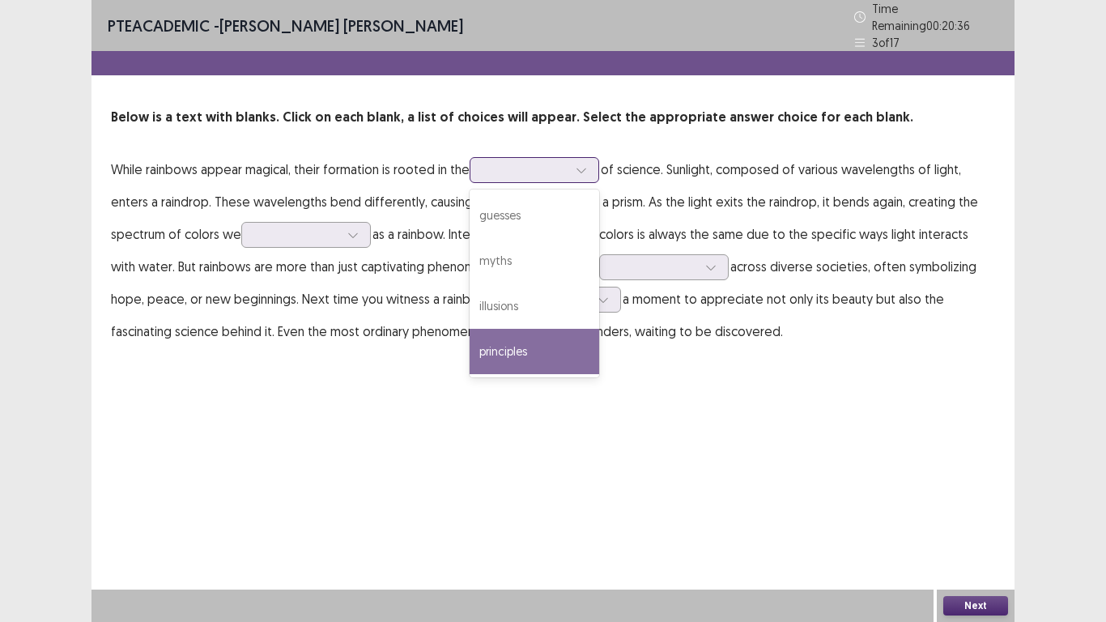
click at [540, 342] on div "principles" at bounding box center [535, 351] width 130 height 45
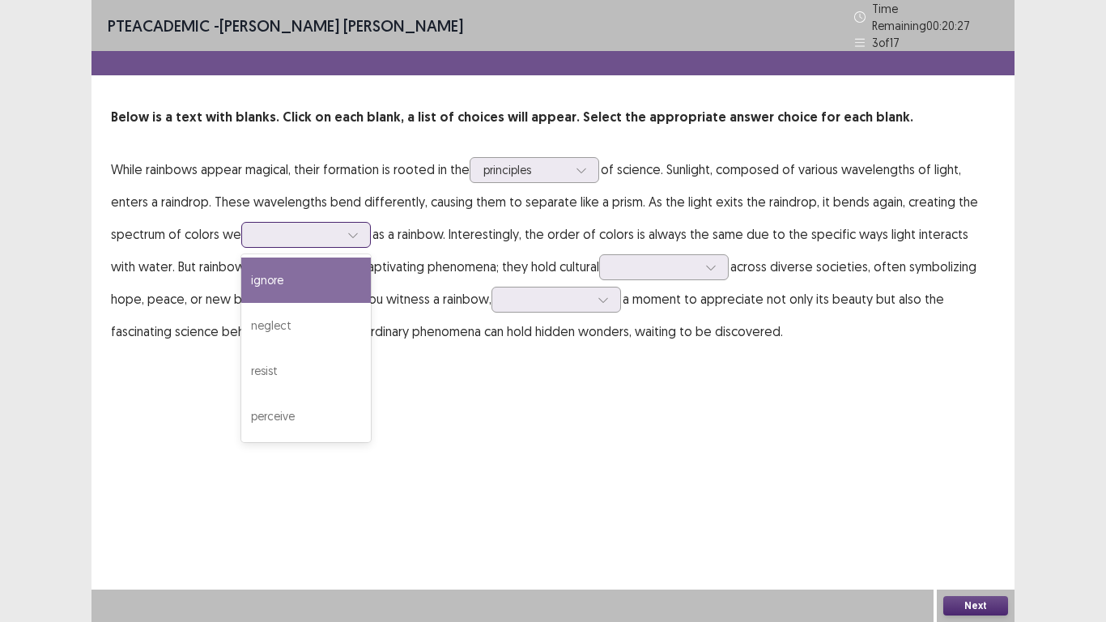
click at [360, 226] on div at bounding box center [353, 235] width 24 height 24
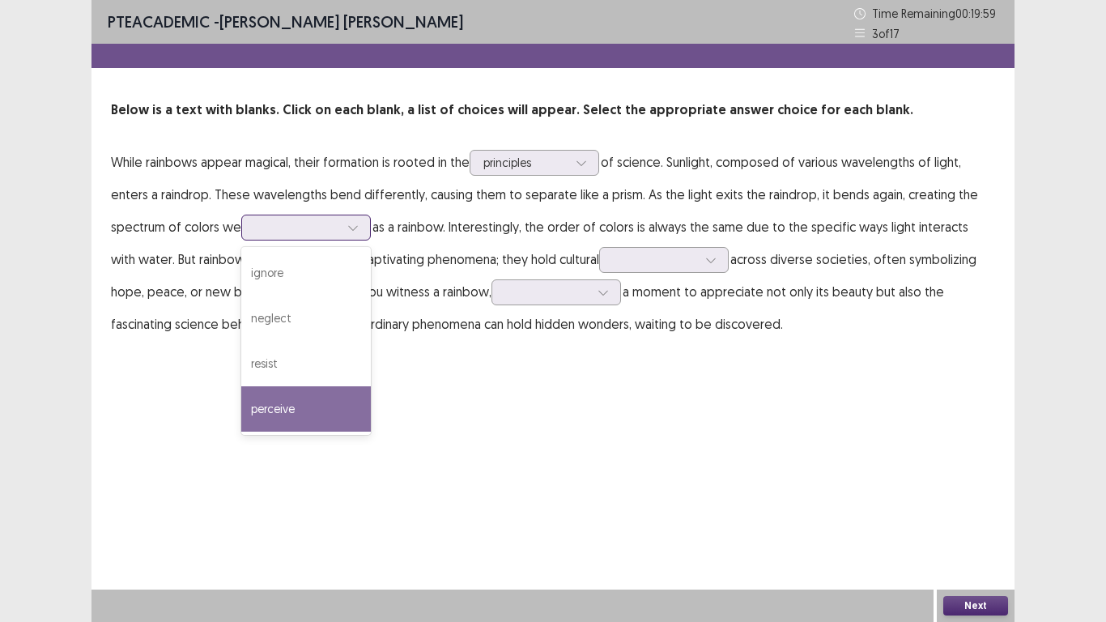
click at [334, 410] on div "perceive" at bounding box center [306, 408] width 130 height 45
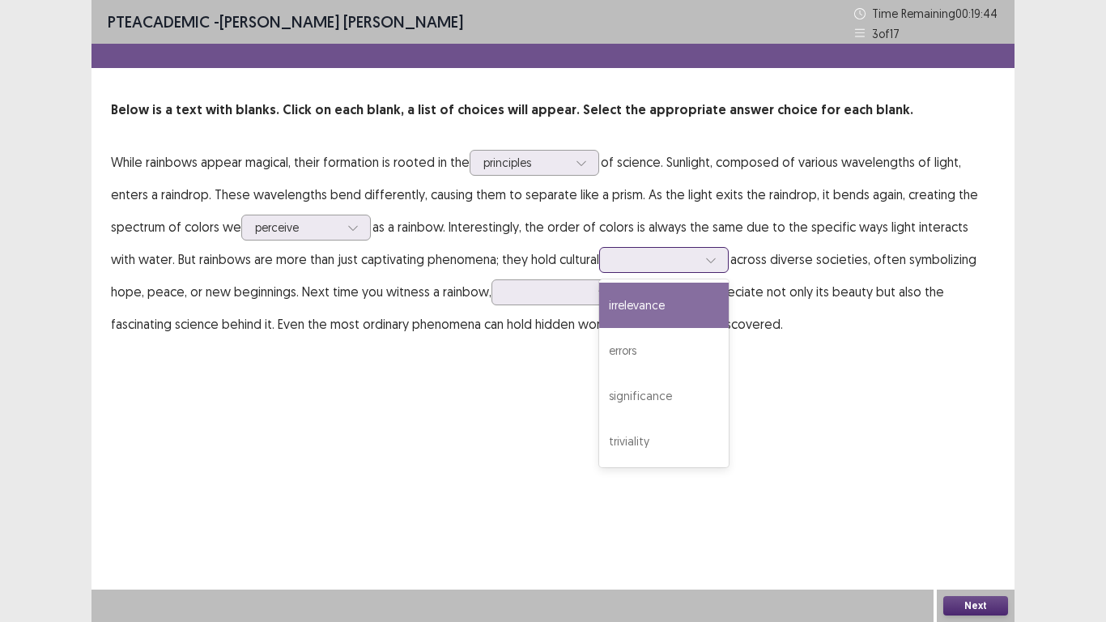
click at [699, 261] on div at bounding box center [711, 260] width 24 height 24
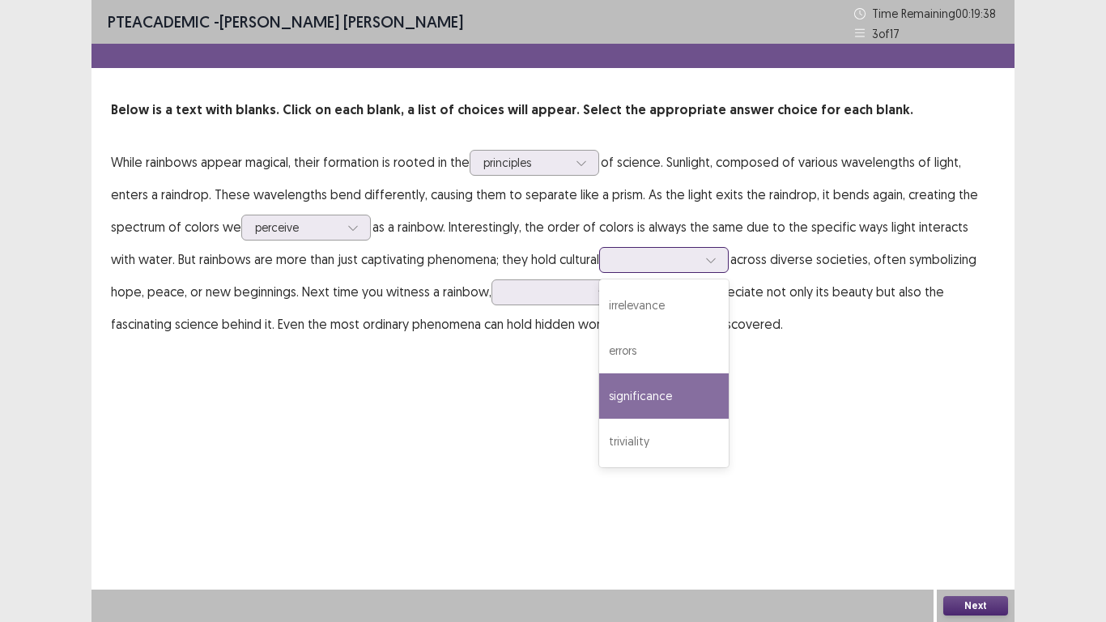
click at [654, 394] on div "significance" at bounding box center [664, 395] width 130 height 45
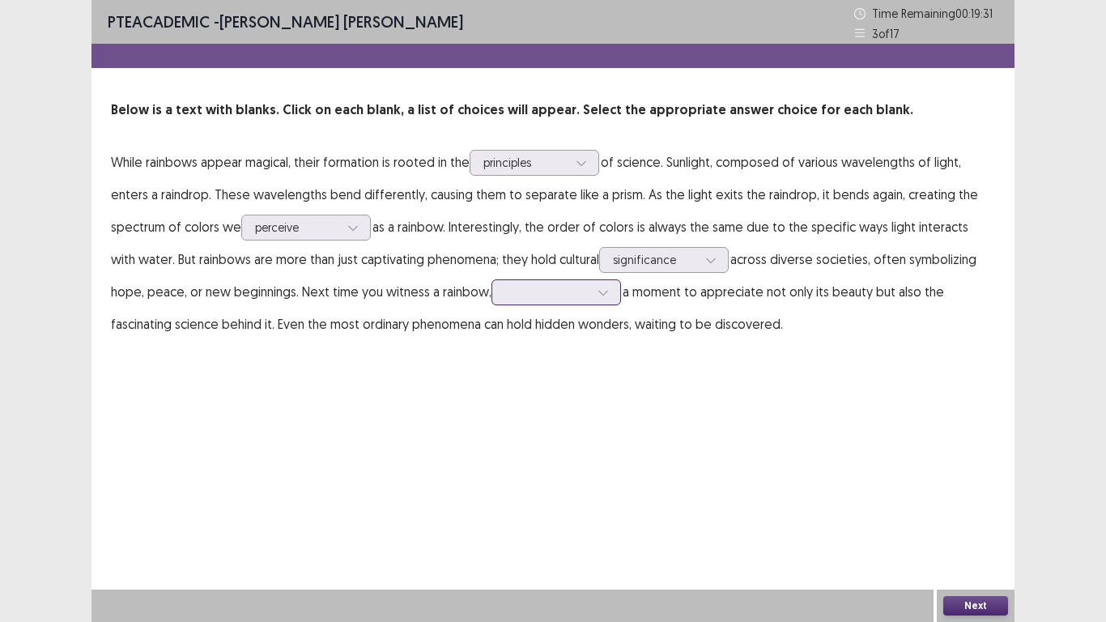
click at [591, 290] on div at bounding box center [603, 292] width 24 height 24
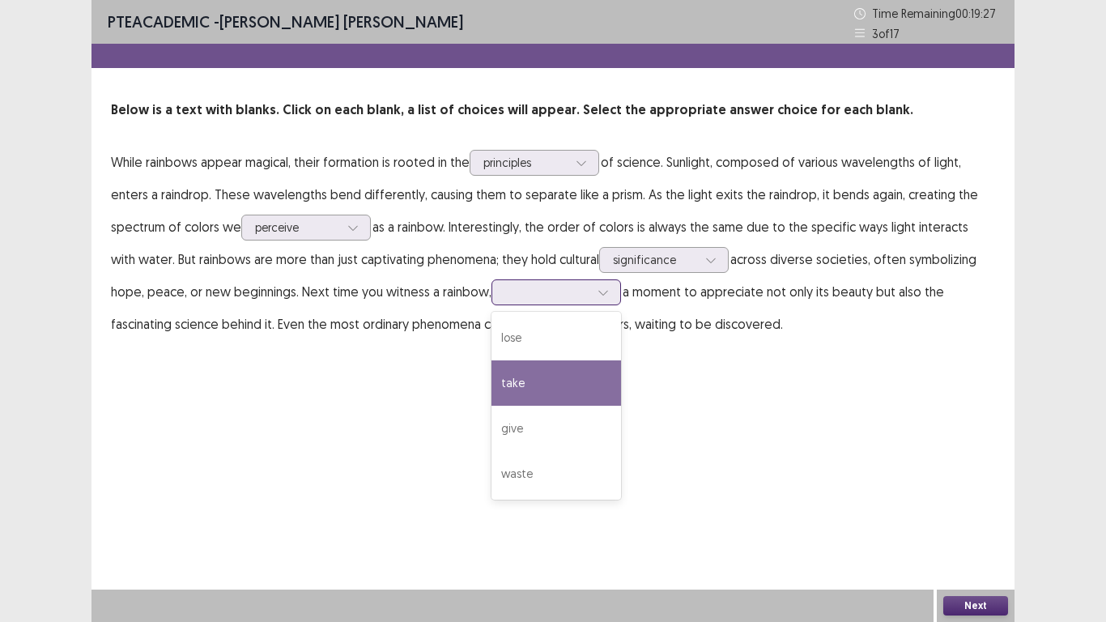
click at [543, 367] on div "take" at bounding box center [556, 382] width 130 height 45
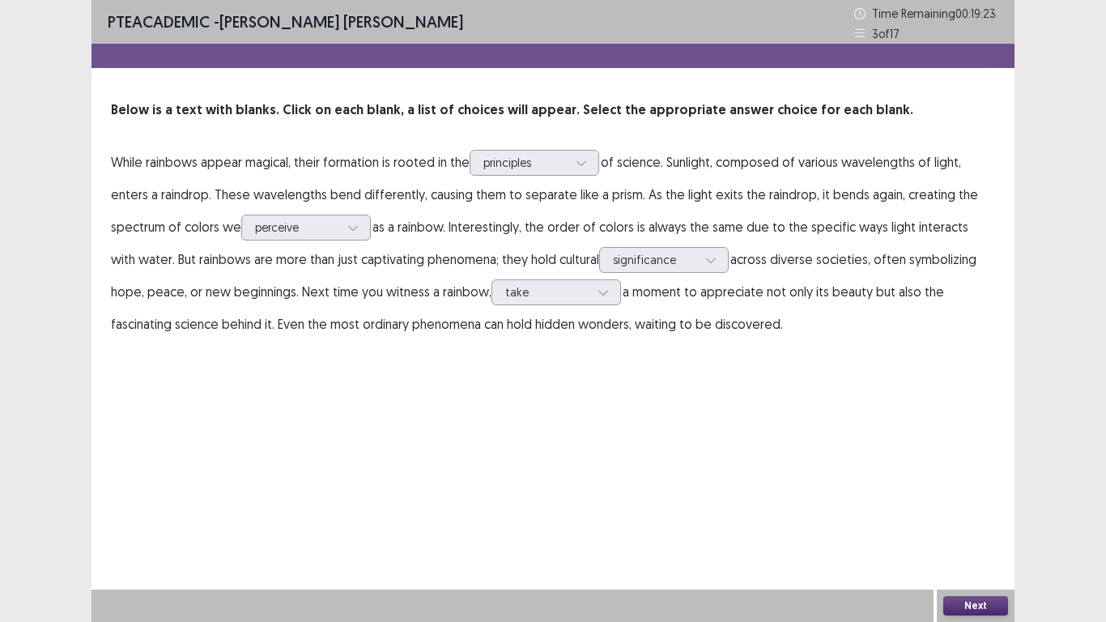
click at [970, 512] on button "Next" at bounding box center [975, 605] width 65 height 19
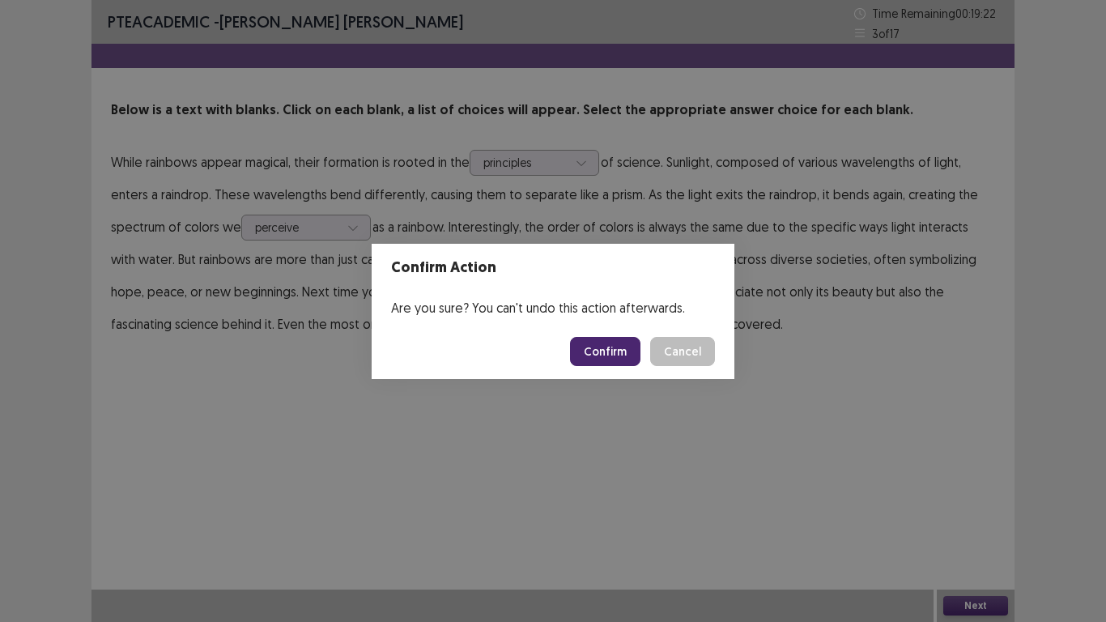
click at [606, 354] on button "Confirm" at bounding box center [605, 351] width 70 height 29
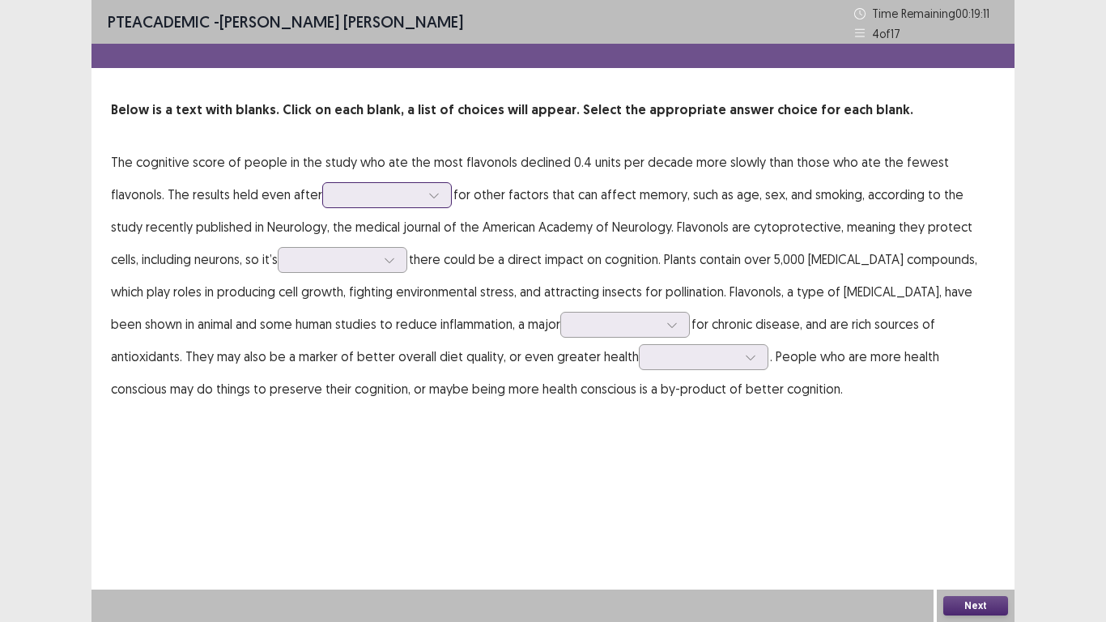
click at [428, 196] on icon at bounding box center [433, 194] width 11 height 11
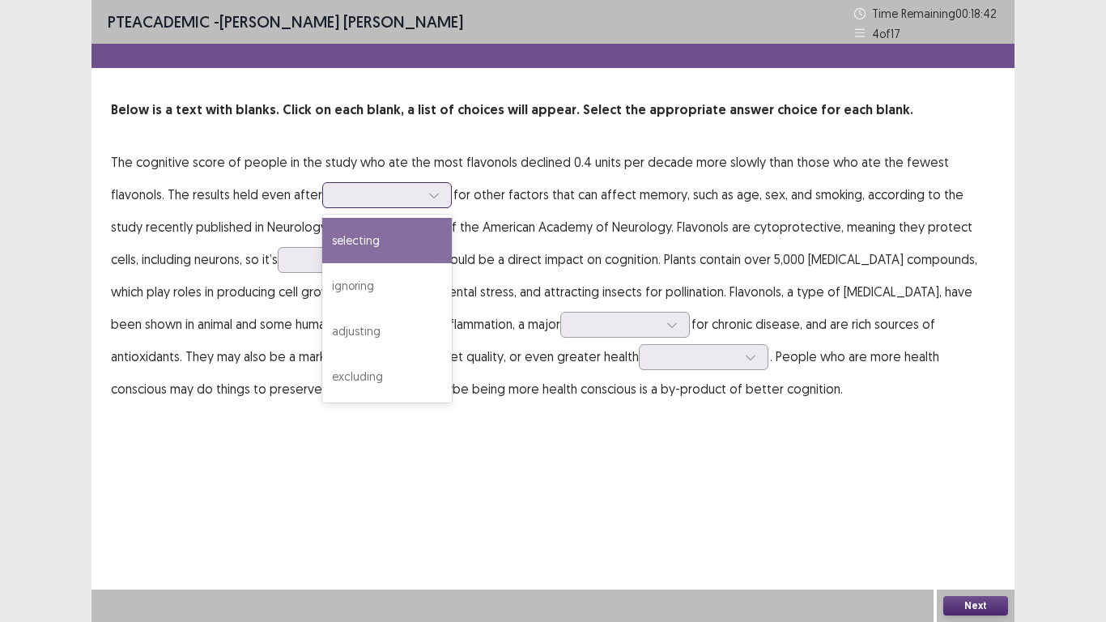
click at [322, 249] on div "selecting" at bounding box center [387, 240] width 130 height 45
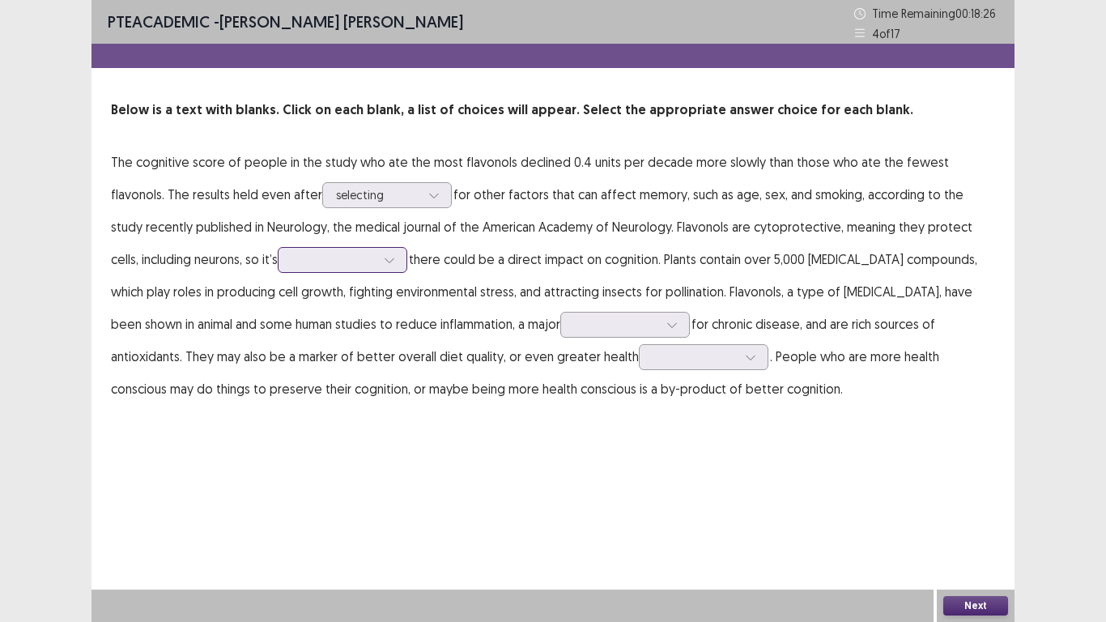
click at [384, 263] on icon at bounding box center [389, 259] width 11 height 11
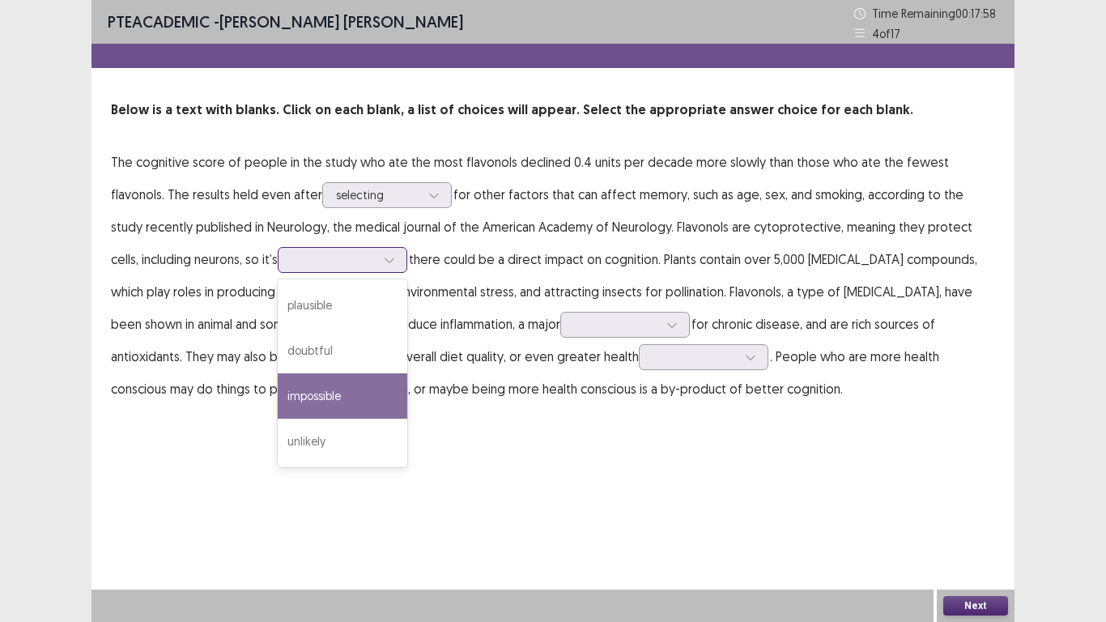
click at [287, 394] on div "impossible" at bounding box center [343, 395] width 130 height 45
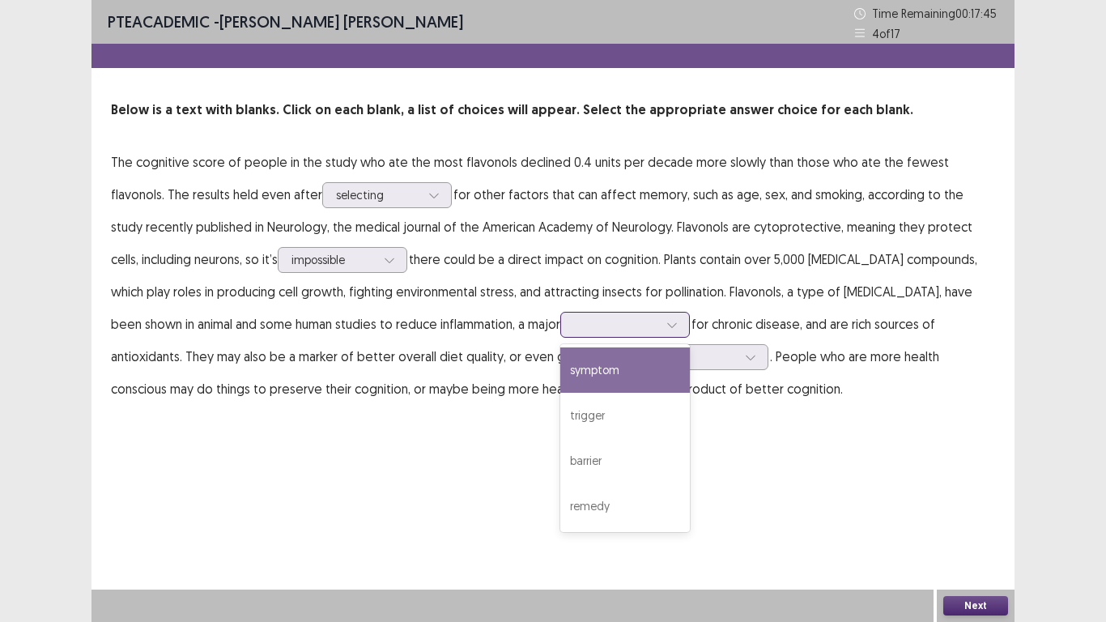
click at [660, 323] on div at bounding box center [672, 324] width 24 height 24
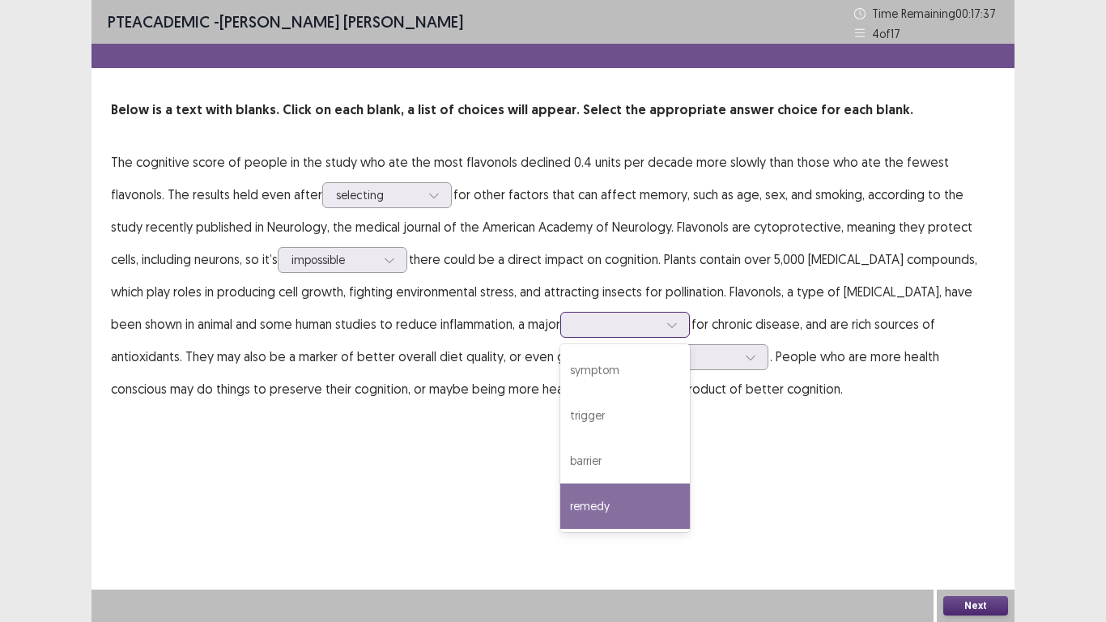
click at [560, 501] on div "remedy" at bounding box center [625, 505] width 130 height 45
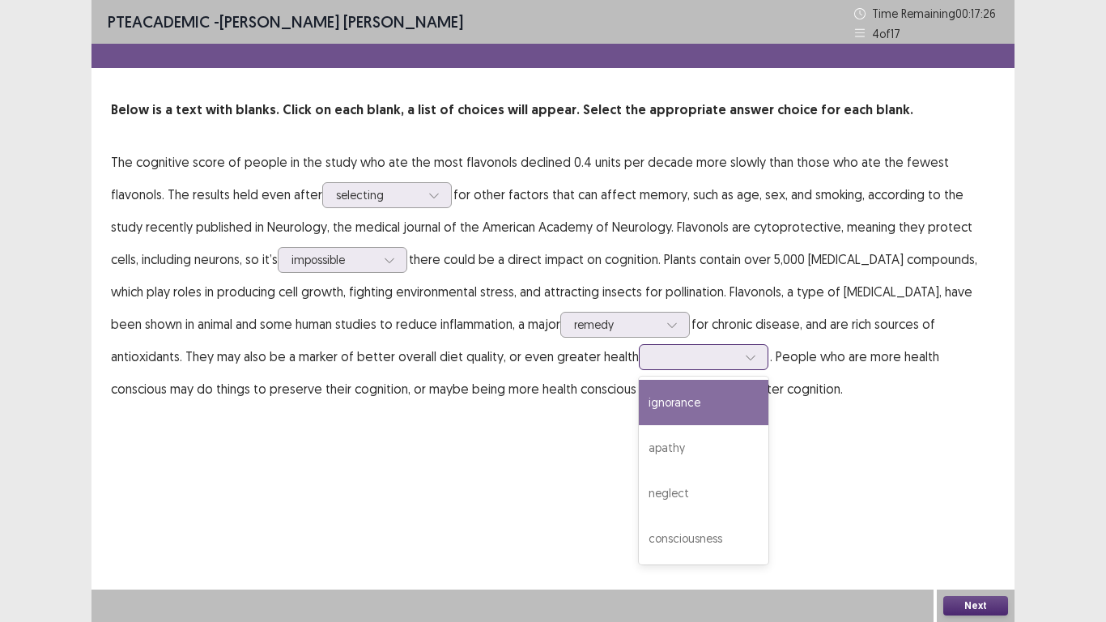
click at [738, 361] on div at bounding box center [750, 357] width 24 height 24
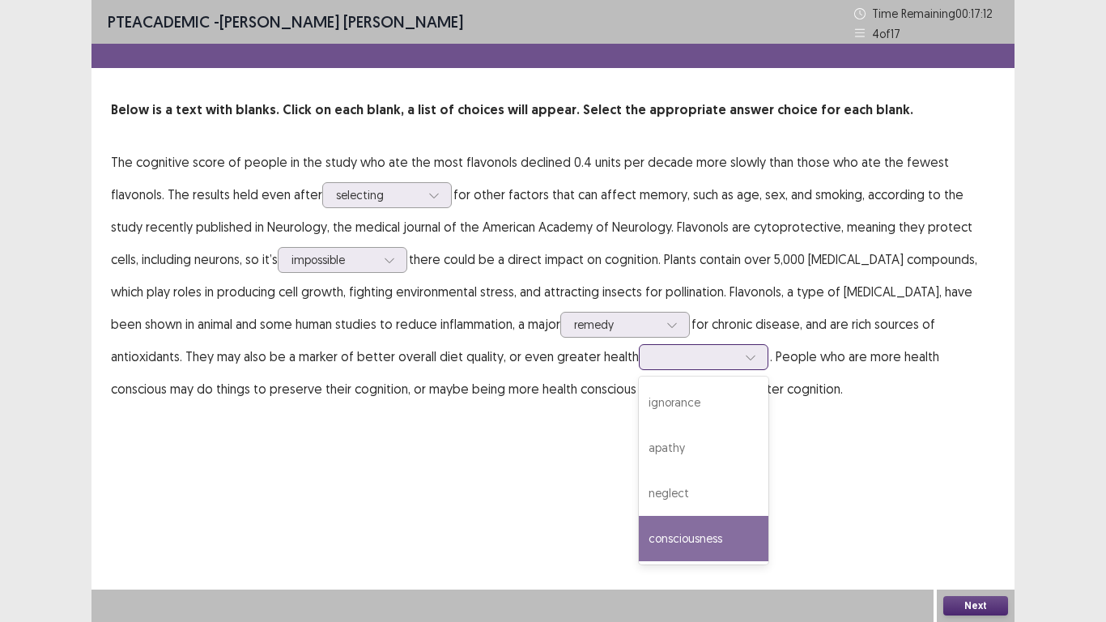
click at [639, 512] on div "consciousness" at bounding box center [704, 538] width 130 height 45
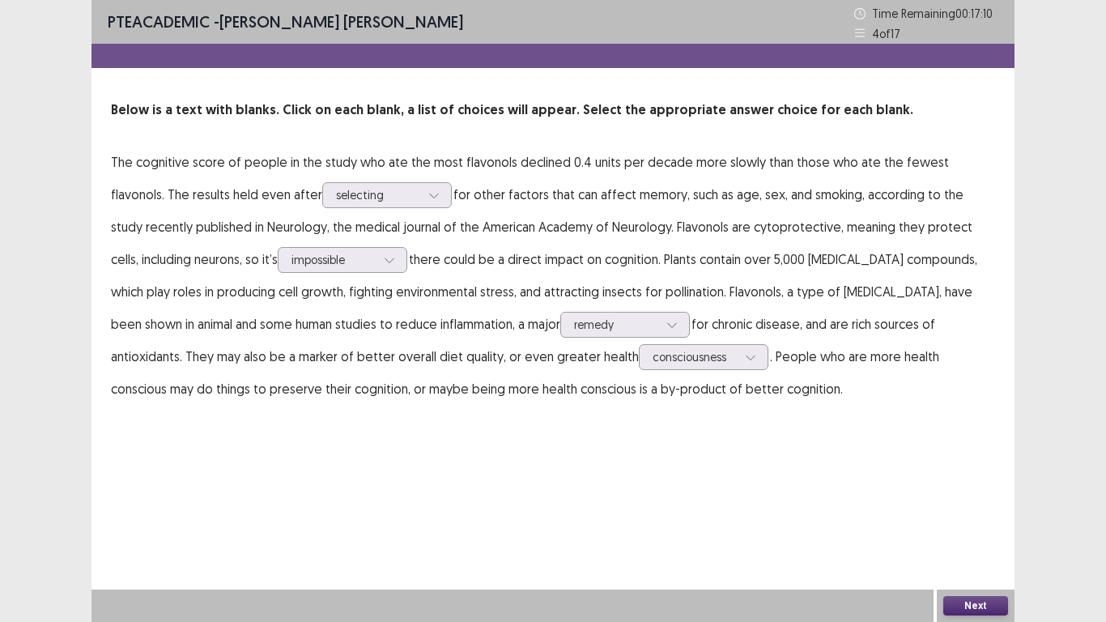
click at [993, 512] on button "Next" at bounding box center [975, 605] width 65 height 19
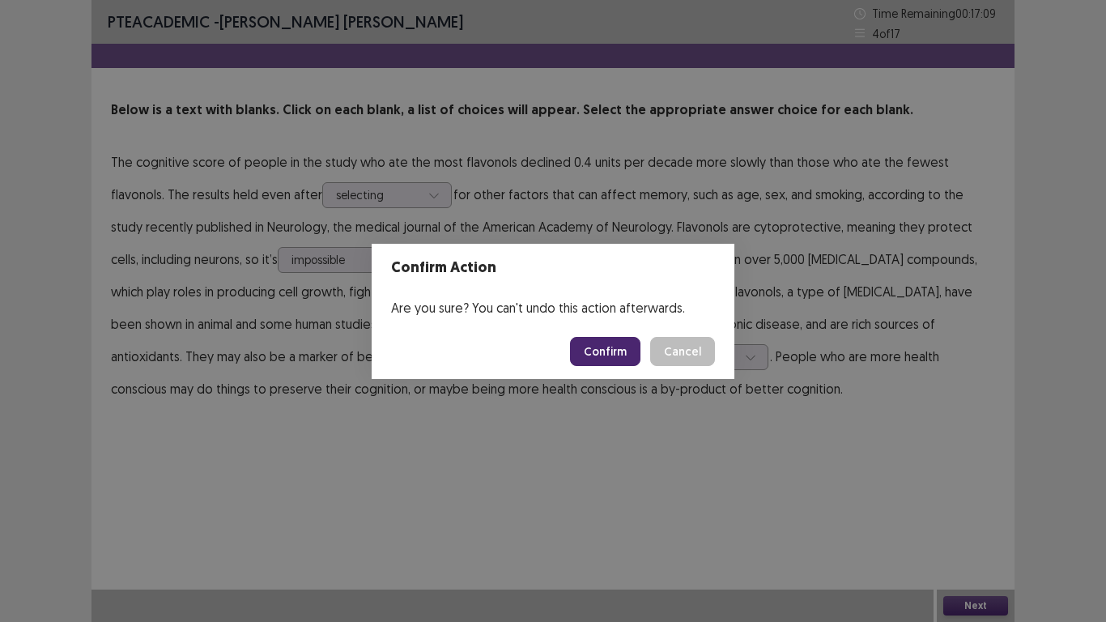
click at [601, 355] on button "Confirm" at bounding box center [605, 351] width 70 height 29
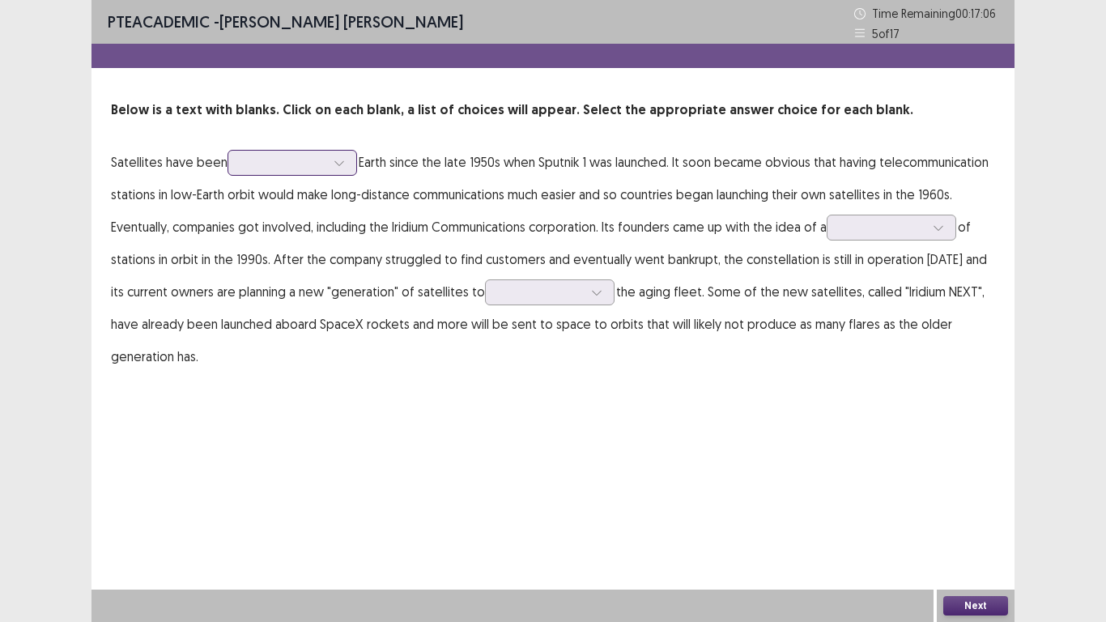
click at [335, 162] on icon at bounding box center [339, 162] width 11 height 11
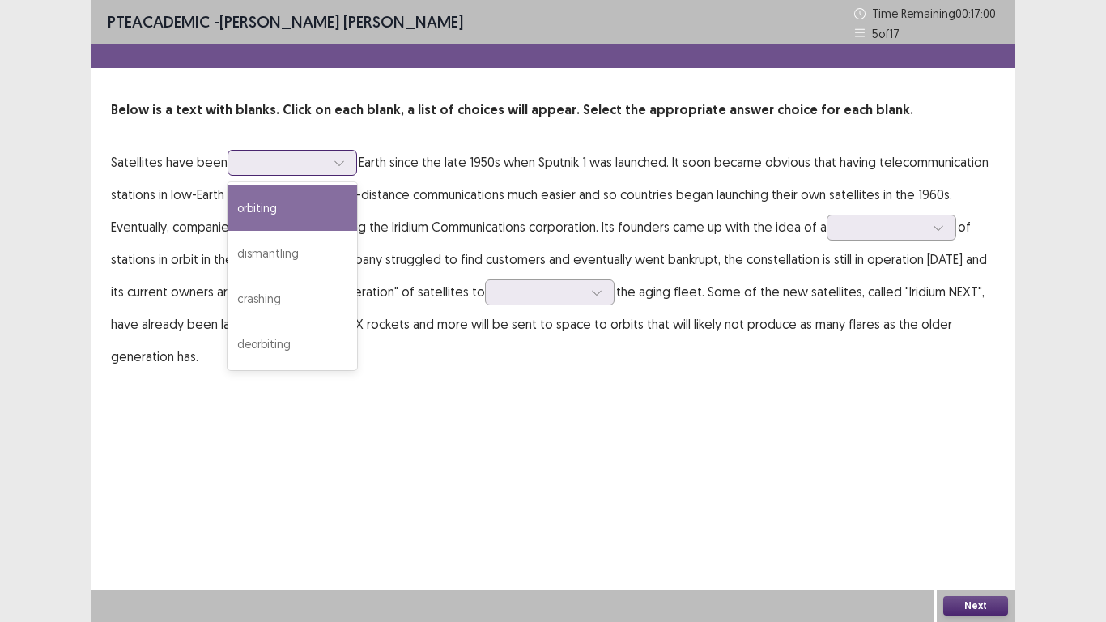
click at [321, 202] on div "orbiting" at bounding box center [292, 207] width 130 height 45
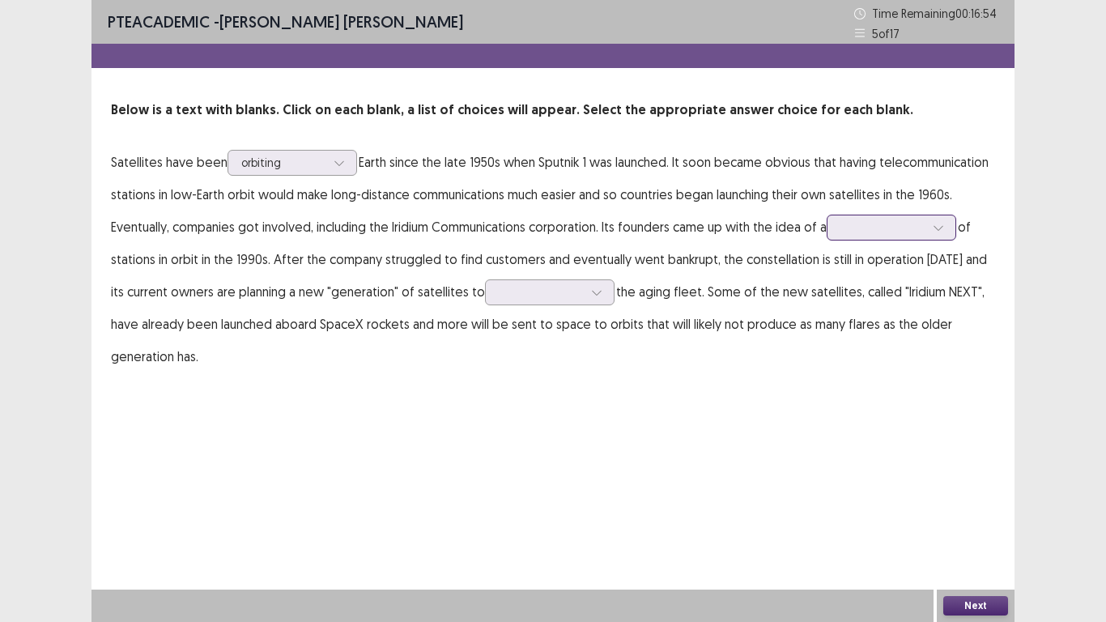
click at [938, 228] on div at bounding box center [938, 227] width 24 height 24
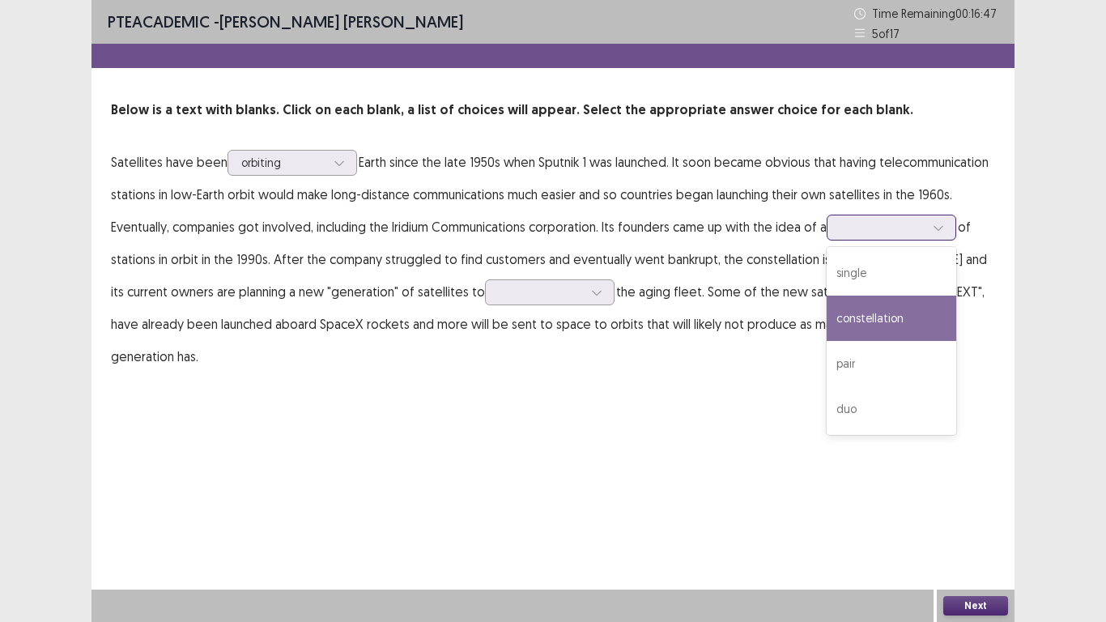
click at [890, 322] on div "constellation" at bounding box center [892, 317] width 130 height 45
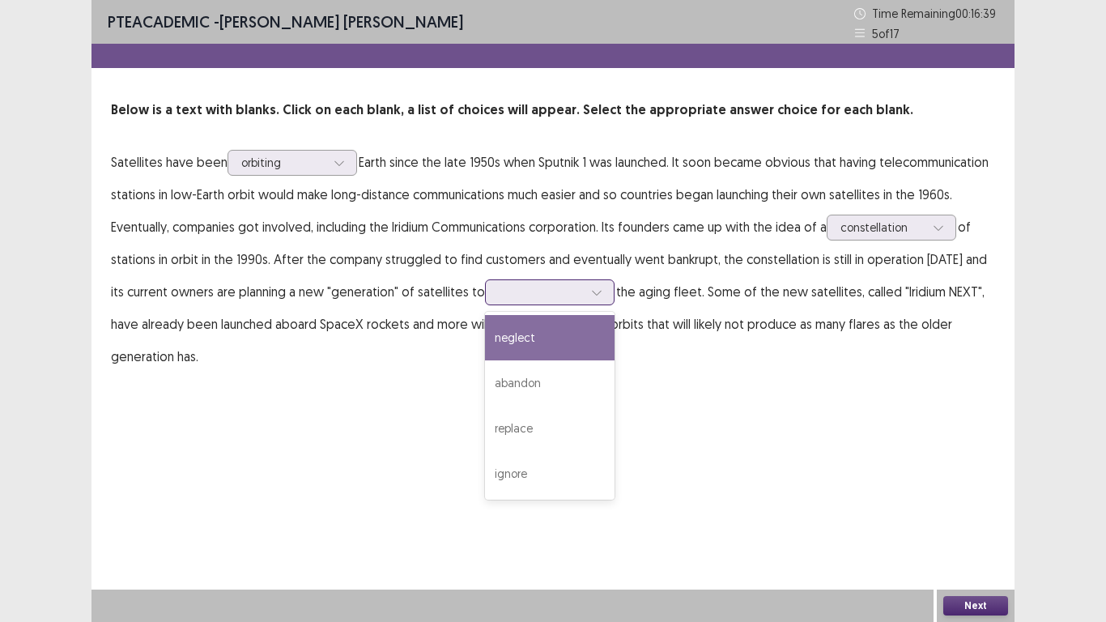
click at [584, 293] on div at bounding box center [596, 292] width 24 height 24
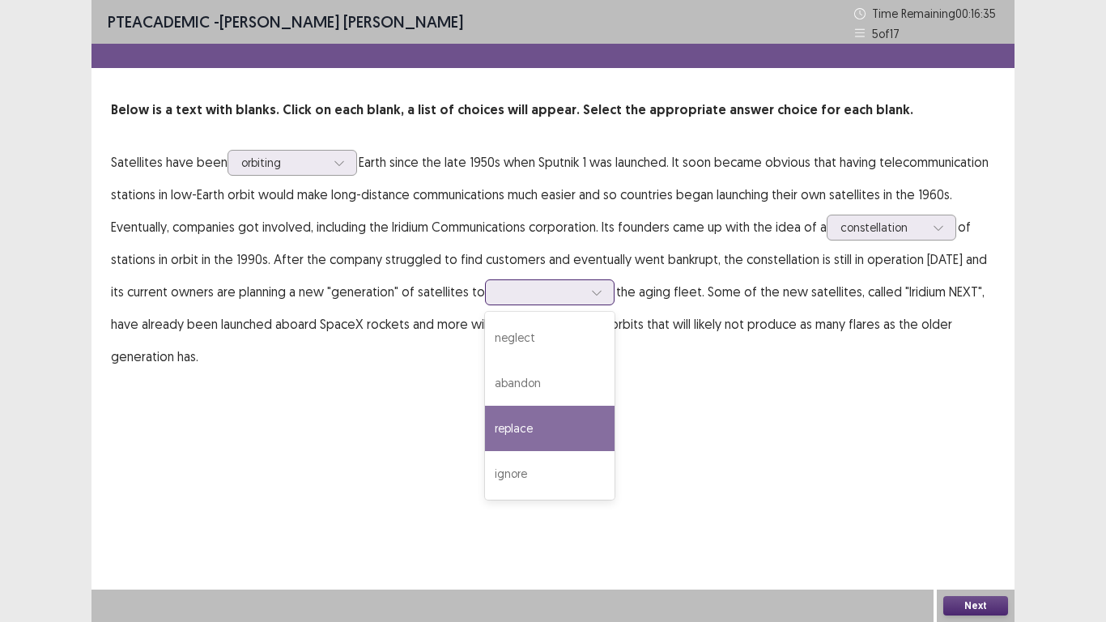
click at [528, 421] on div "replace" at bounding box center [550, 428] width 130 height 45
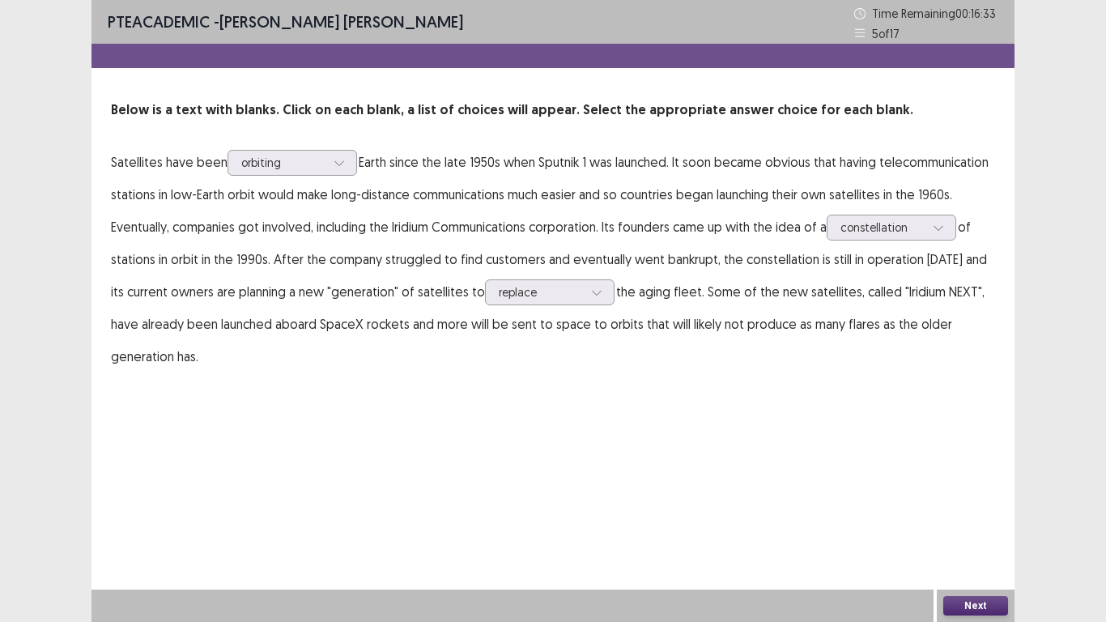
click at [982, 512] on button "Next" at bounding box center [975, 605] width 65 height 19
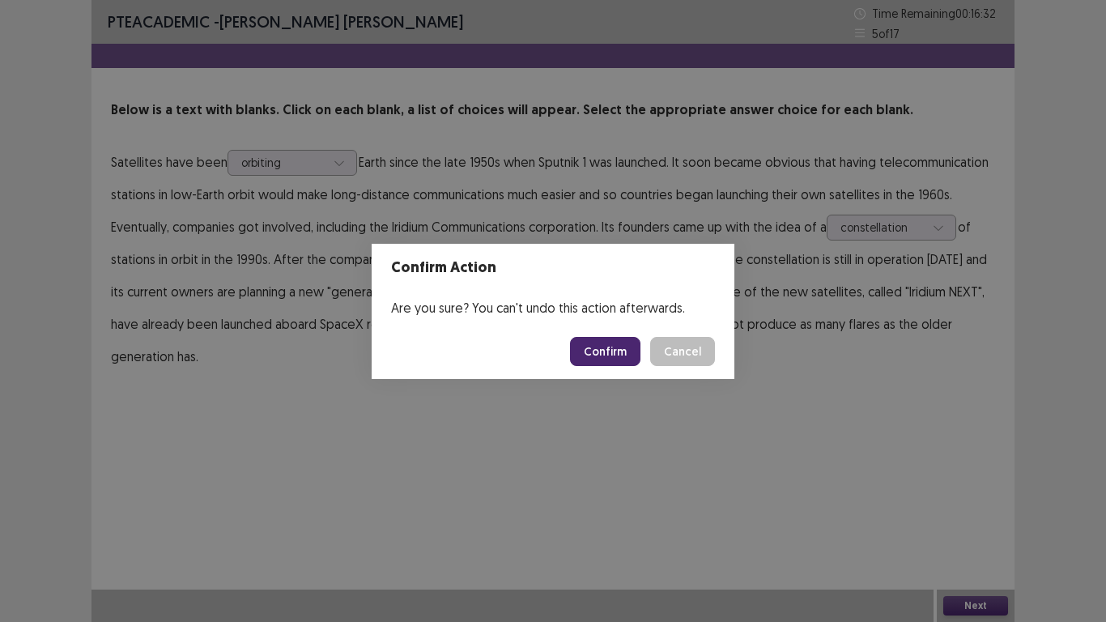
click at [606, 344] on button "Confirm" at bounding box center [605, 351] width 70 height 29
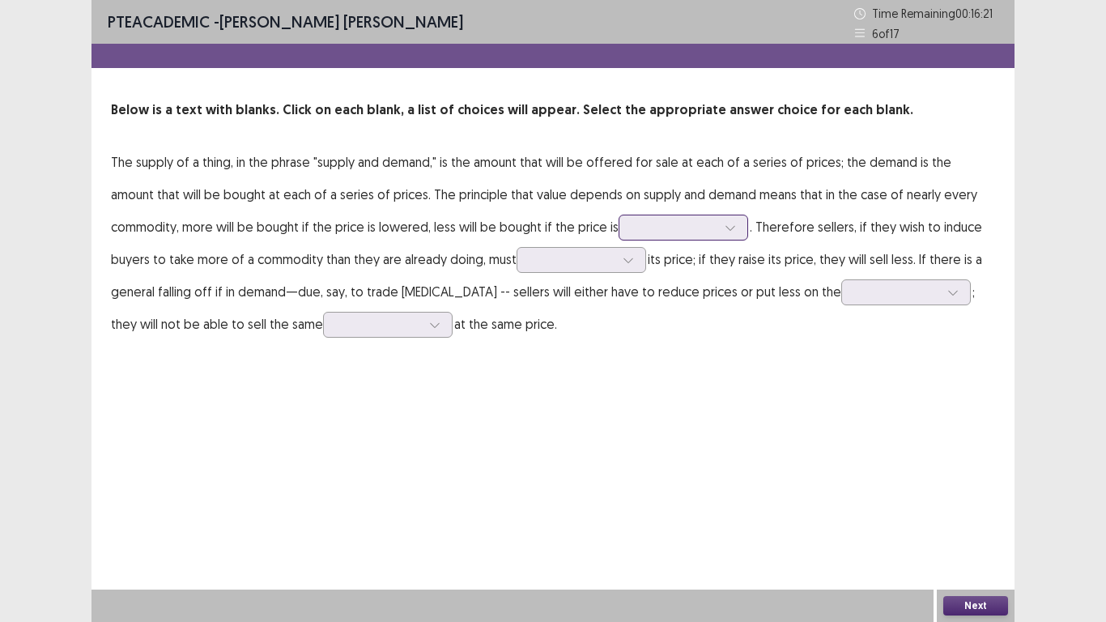
click at [725, 232] on icon at bounding box center [730, 227] width 11 height 11
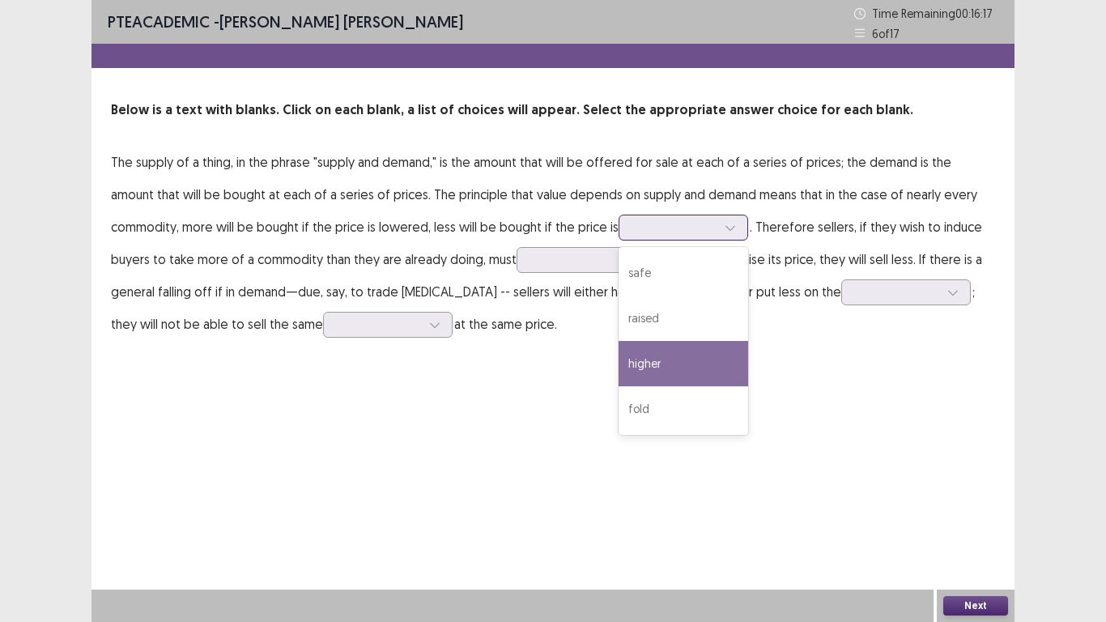
click at [618, 367] on div "higher" at bounding box center [683, 363] width 130 height 45
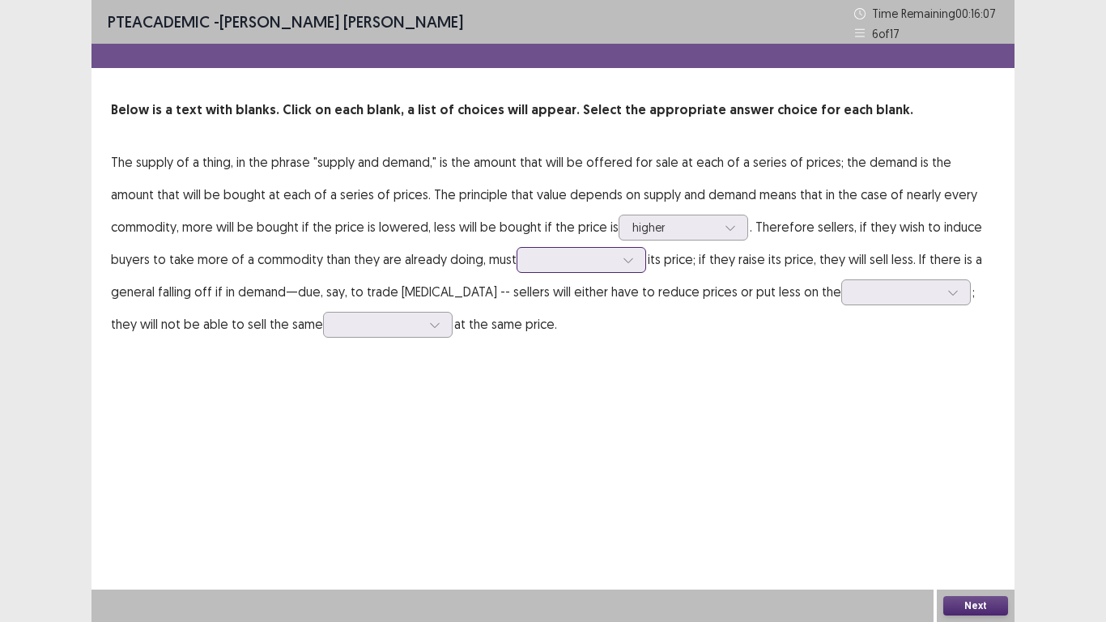
click at [623, 264] on icon at bounding box center [628, 259] width 11 height 11
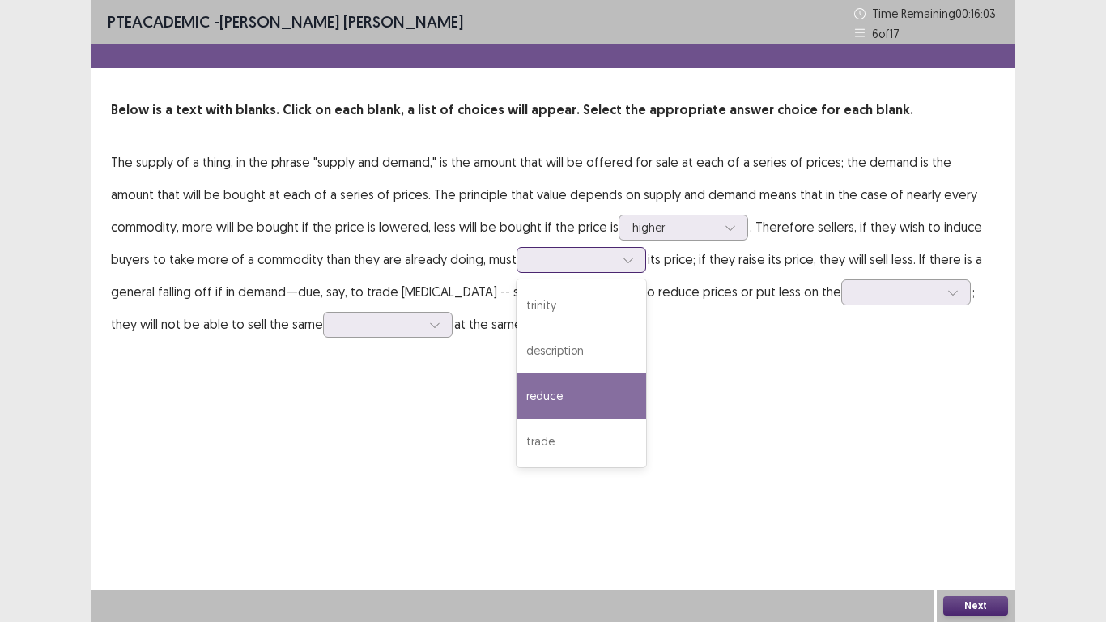
click at [516, 399] on div "reduce" at bounding box center [581, 395] width 130 height 45
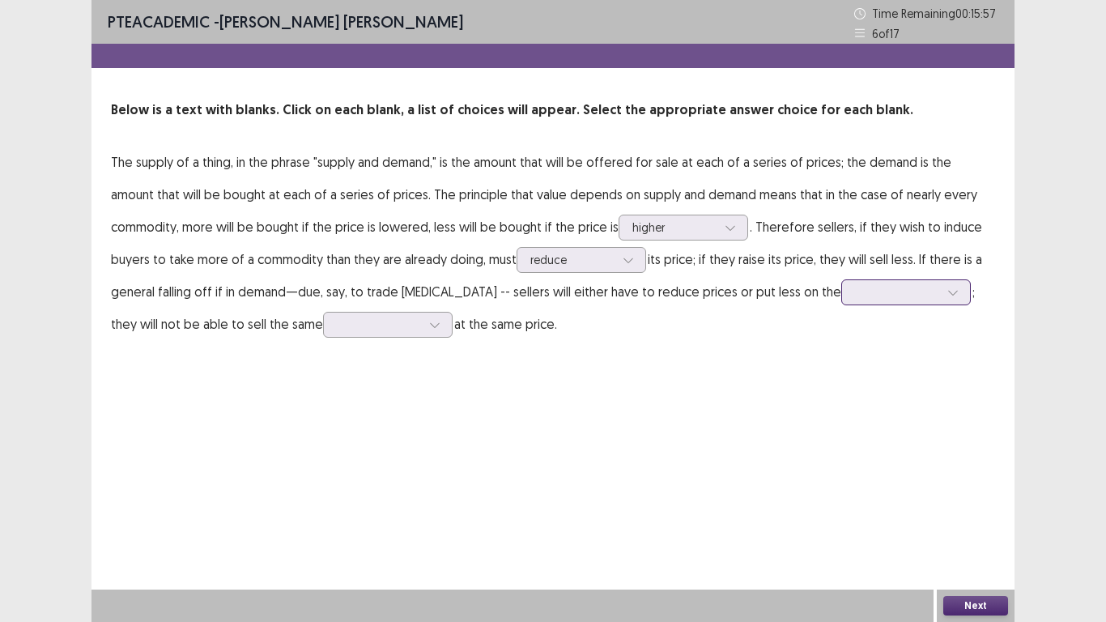
click at [947, 292] on icon at bounding box center [952, 292] width 11 height 11
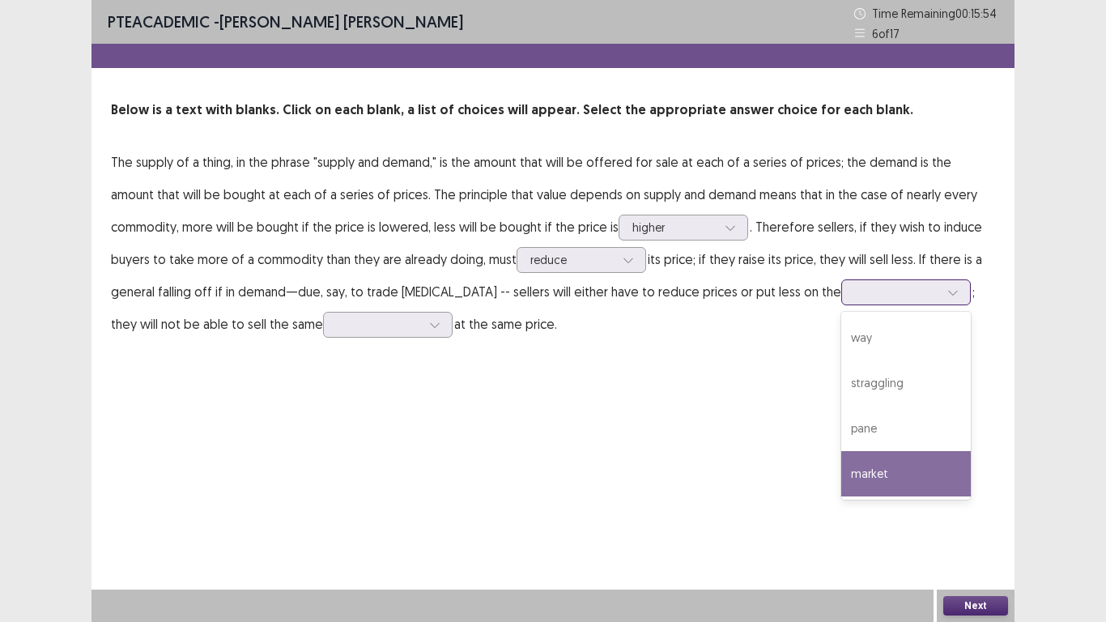
click at [841, 469] on div "market" at bounding box center [906, 473] width 130 height 45
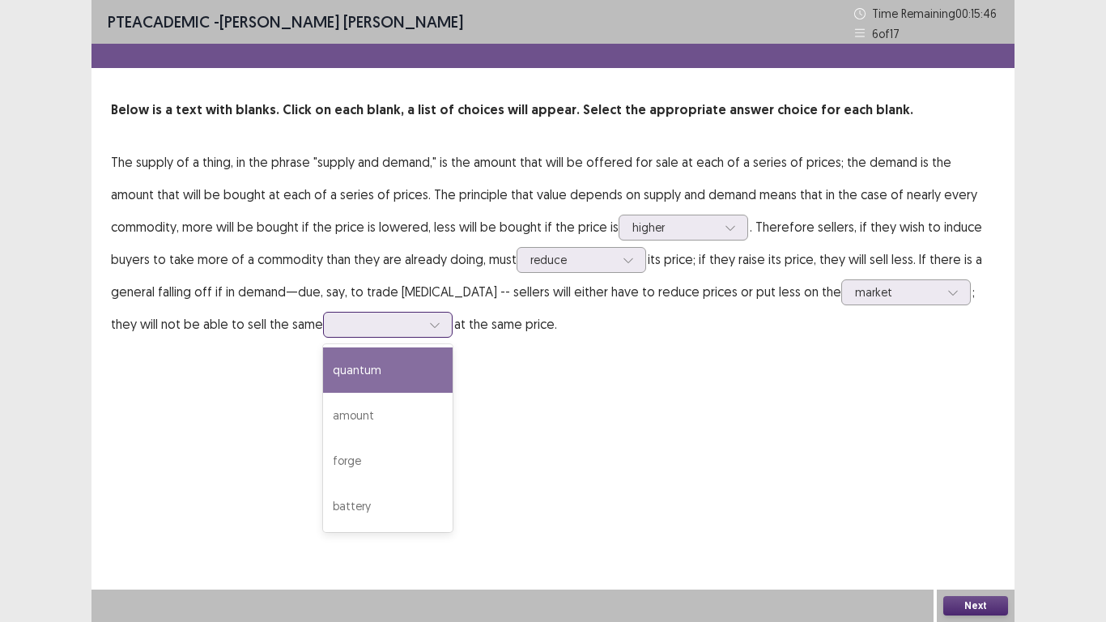
click at [429, 328] on icon at bounding box center [434, 324] width 11 height 11
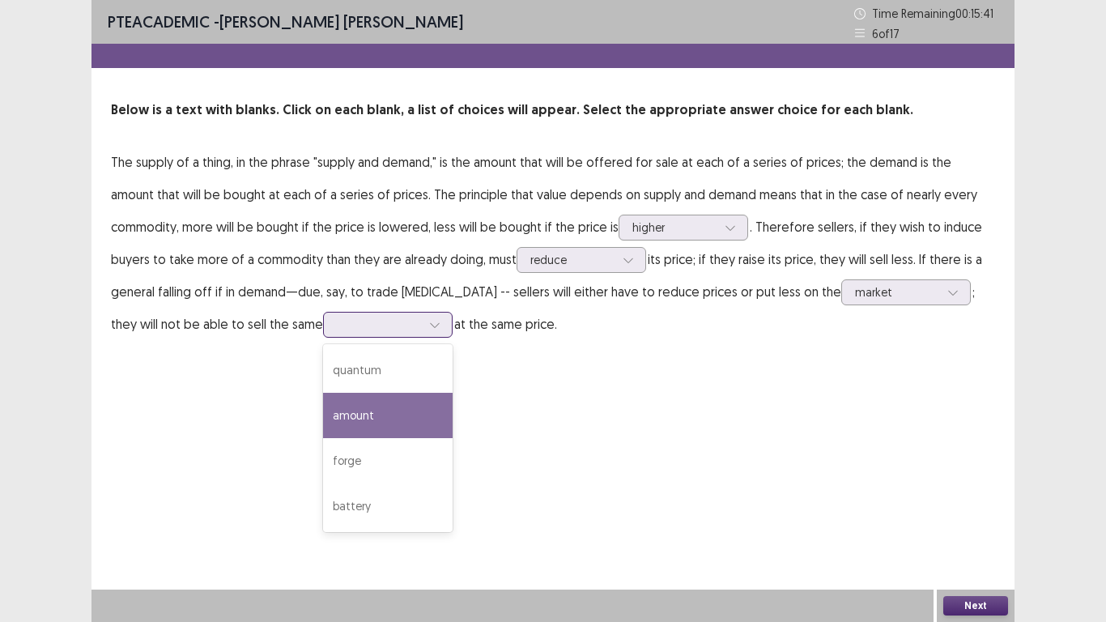
click at [323, 423] on div "amount" at bounding box center [388, 415] width 130 height 45
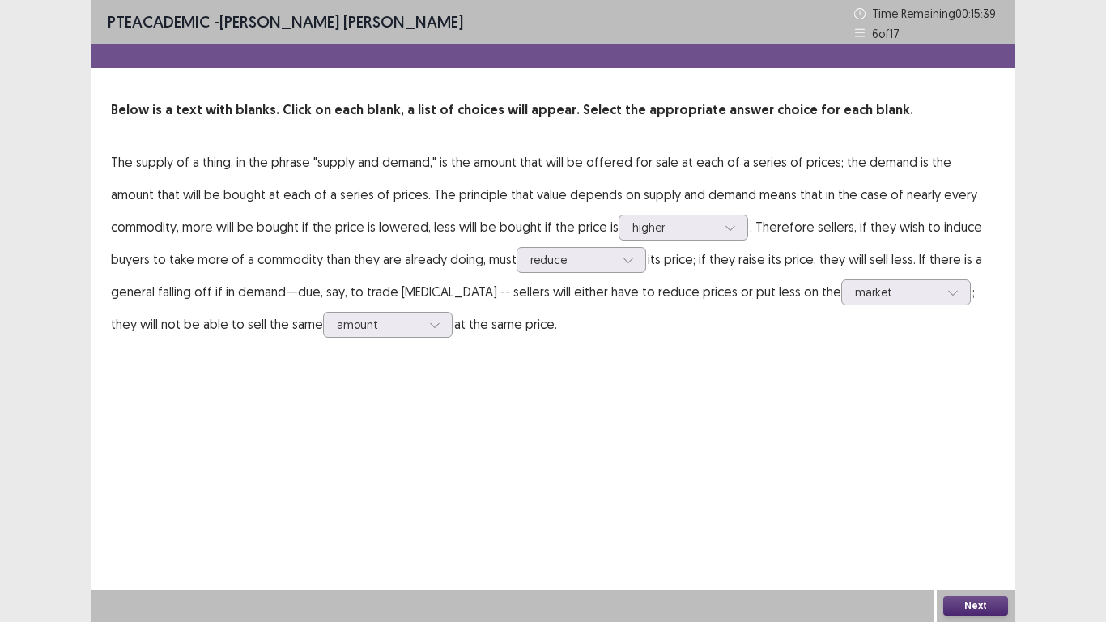
click at [981, 512] on button "Next" at bounding box center [975, 605] width 65 height 19
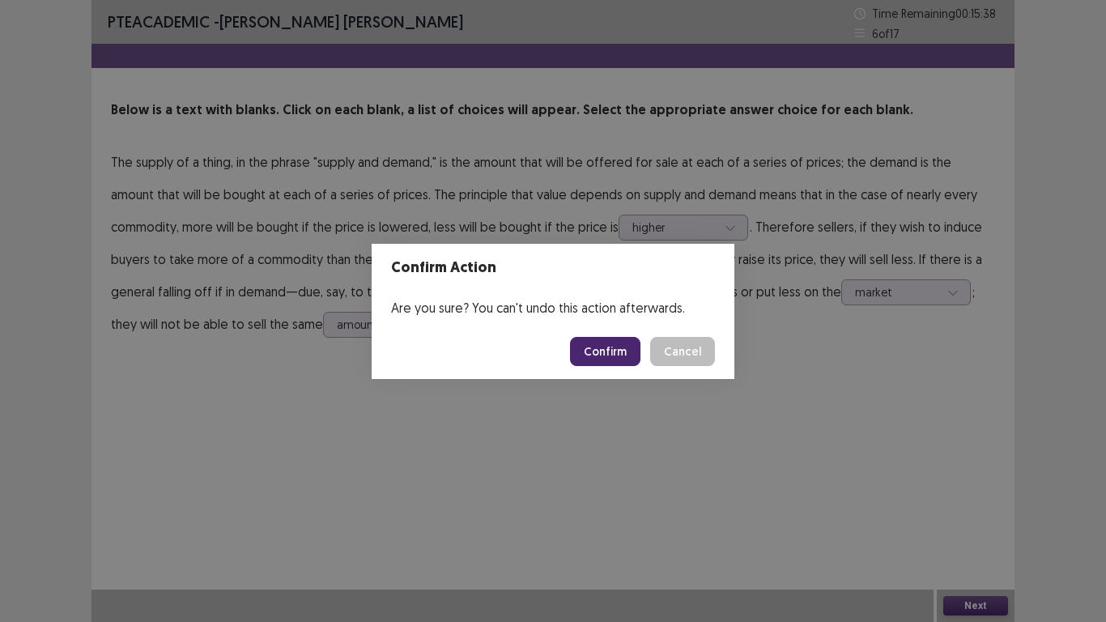
click at [604, 351] on button "Confirm" at bounding box center [605, 351] width 70 height 29
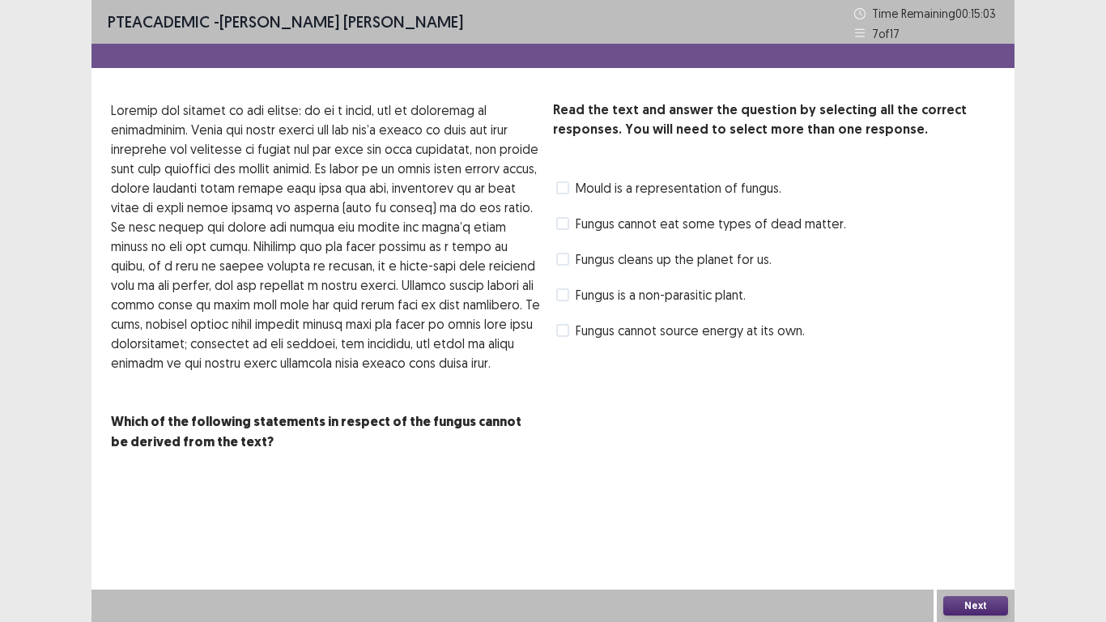
click at [568, 266] on label "Fungus cleans up the planet for us." at bounding box center [663, 258] width 215 height 19
click at [967, 512] on button "Next" at bounding box center [975, 605] width 65 height 19
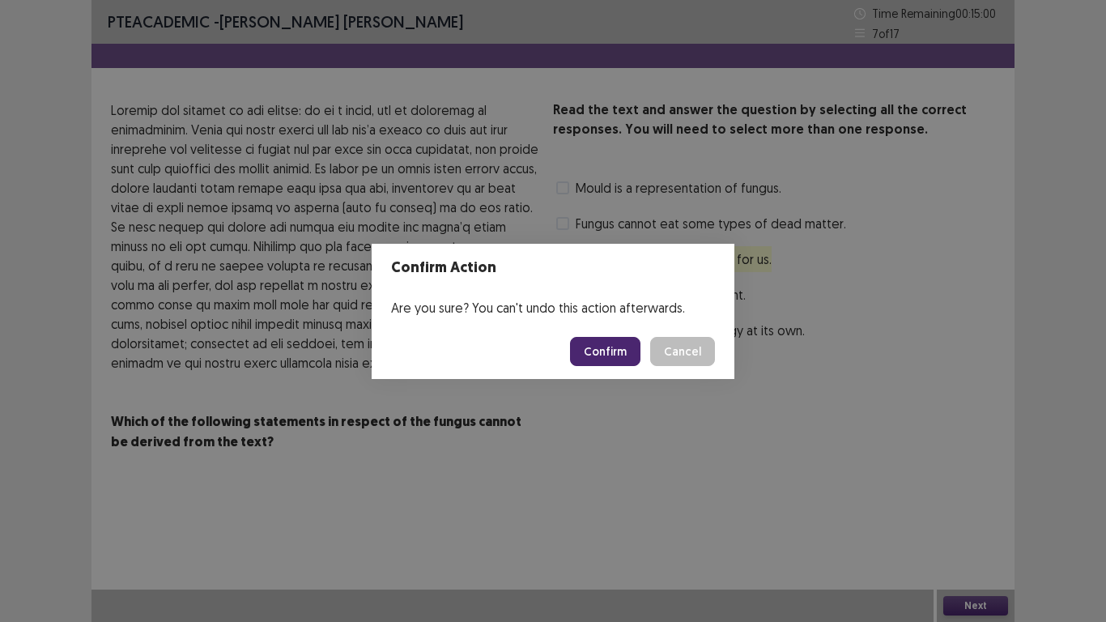
click at [619, 351] on button "Confirm" at bounding box center [605, 351] width 70 height 29
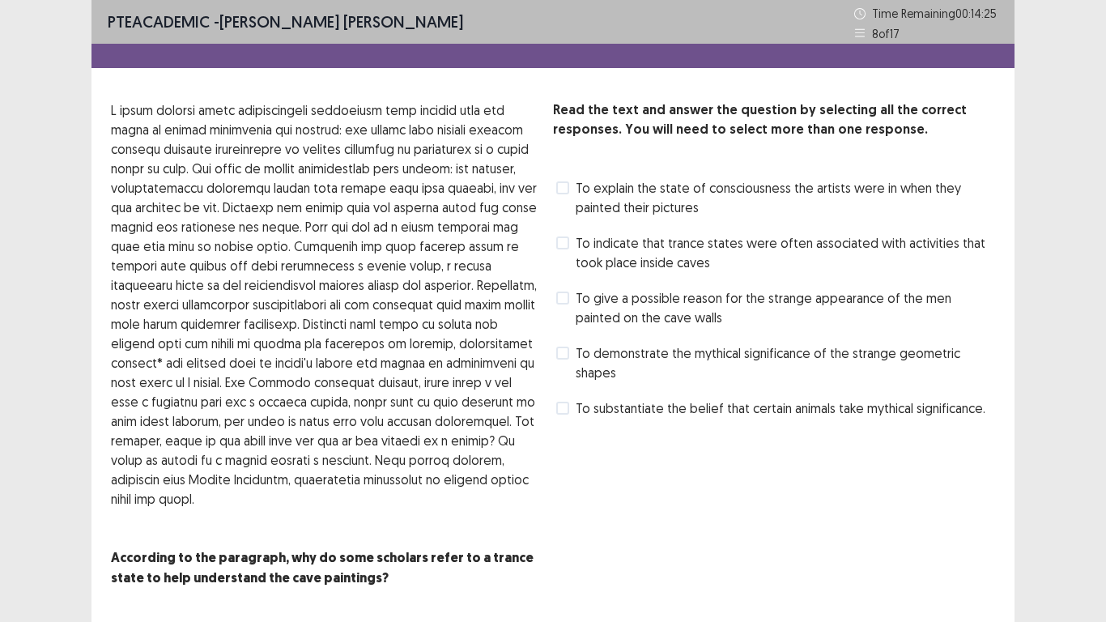
drag, startPoint x: 563, startPoint y: 246, endPoint x: 567, endPoint y: 253, distance: 8.8
click at [564, 249] on span at bounding box center [562, 242] width 13 height 13
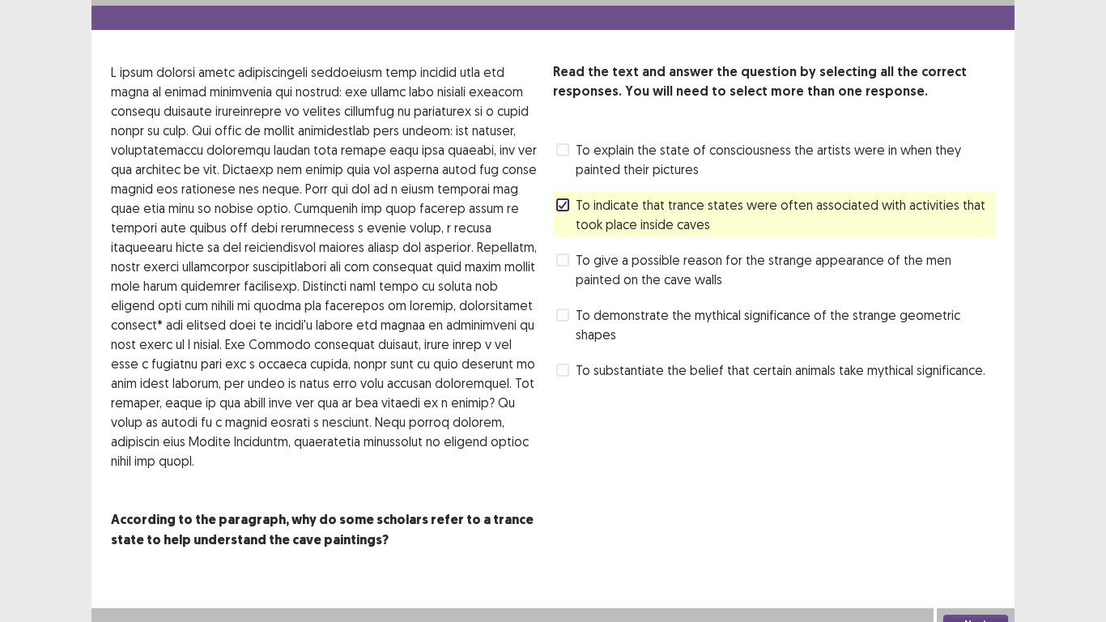
scroll to position [57, 0]
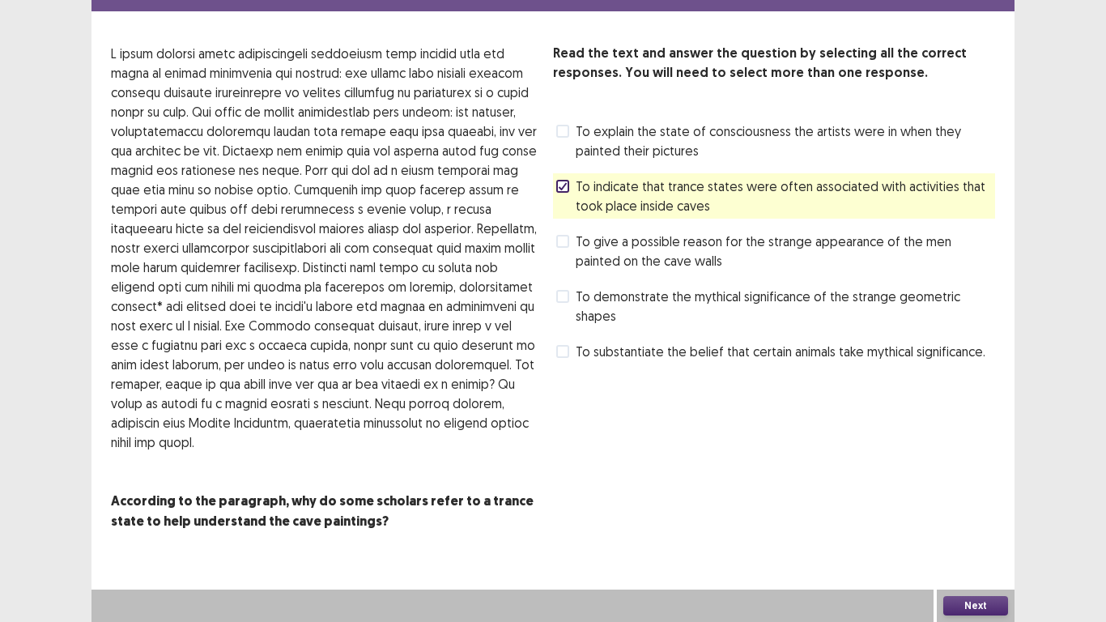
click at [992, 512] on button "Next" at bounding box center [975, 605] width 65 height 19
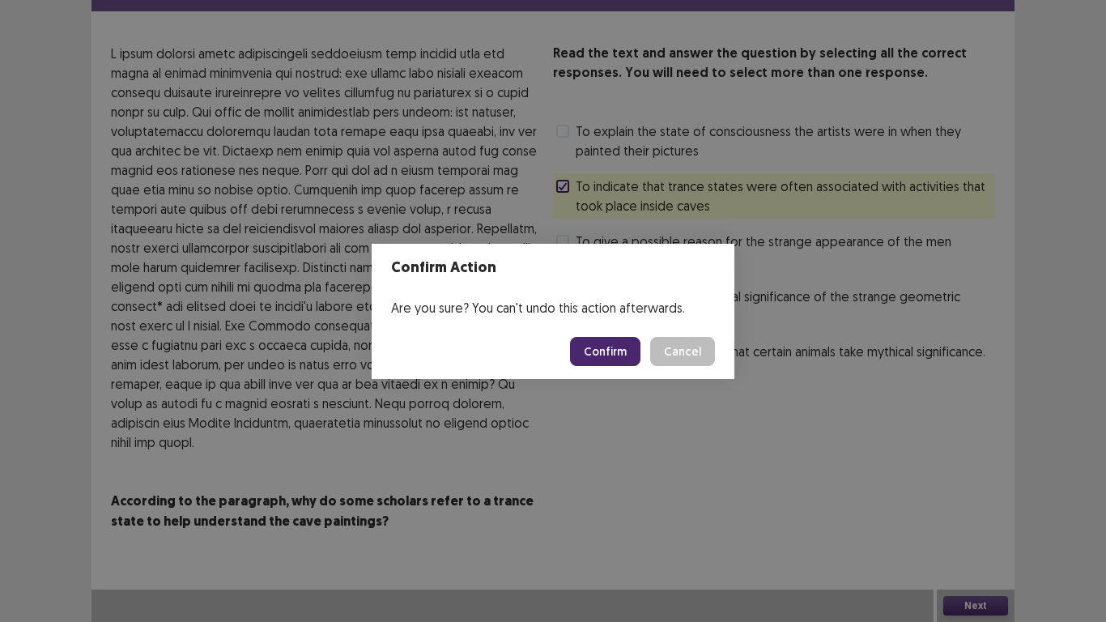
click at [617, 350] on button "Confirm" at bounding box center [605, 351] width 70 height 29
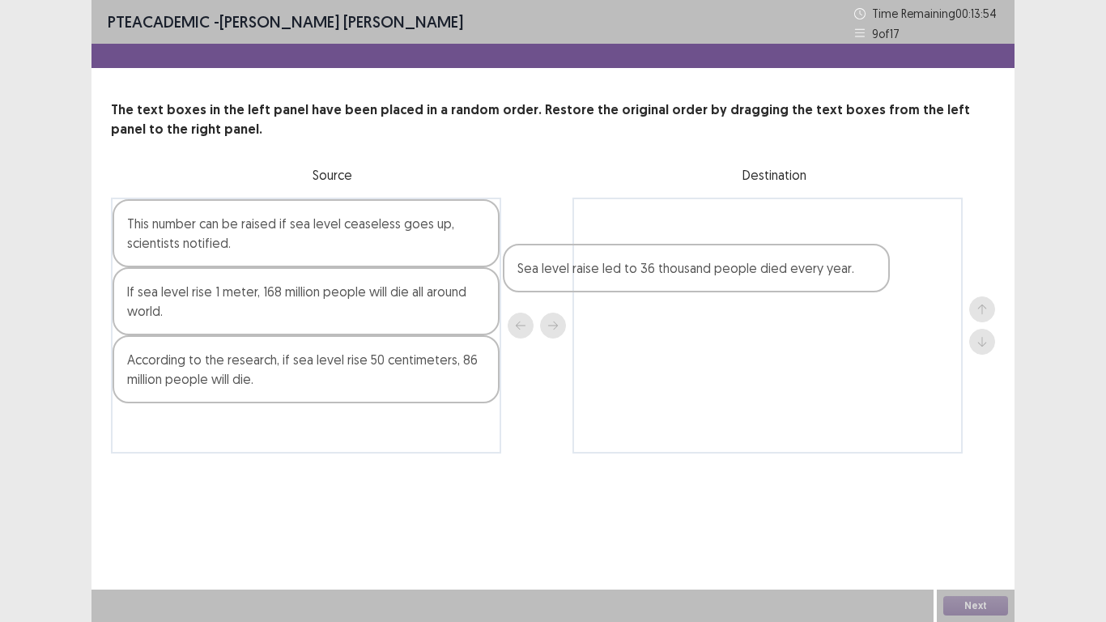
drag, startPoint x: 320, startPoint y: 373, endPoint x: 730, endPoint y: 255, distance: 427.1
click at [730, 255] on div "This number can be raised if sea level ceaseless goes up, scientists notified. …" at bounding box center [553, 326] width 884 height 256
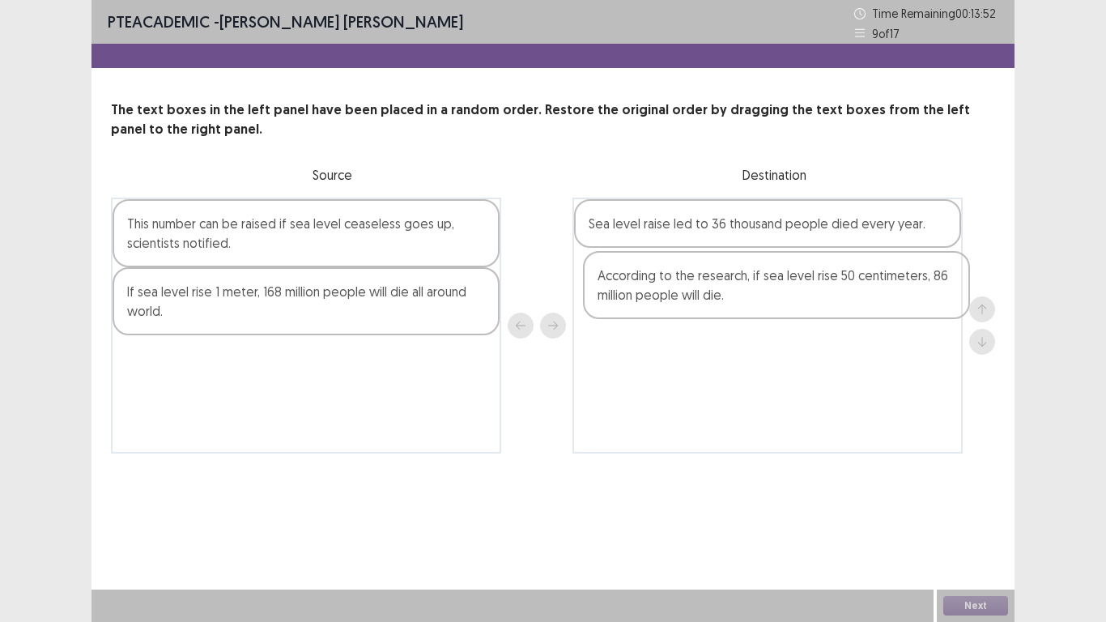
drag, startPoint x: 436, startPoint y: 387, endPoint x: 912, endPoint y: 300, distance: 484.0
click at [912, 301] on div "This number can be raised if sea level ceaseless goes up, scientists notified. …" at bounding box center [553, 326] width 884 height 256
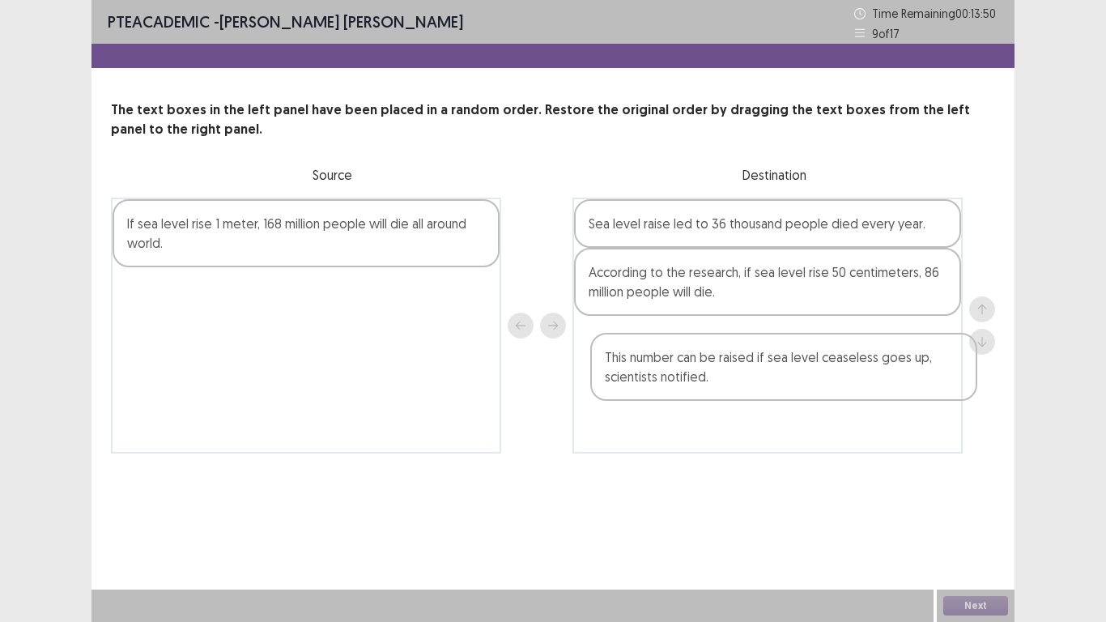
drag, startPoint x: 442, startPoint y: 240, endPoint x: 925, endPoint y: 371, distance: 500.8
click at [925, 371] on div "This number can be raised if sea level ceaseless goes up, scientists notified. …" at bounding box center [553, 326] width 884 height 256
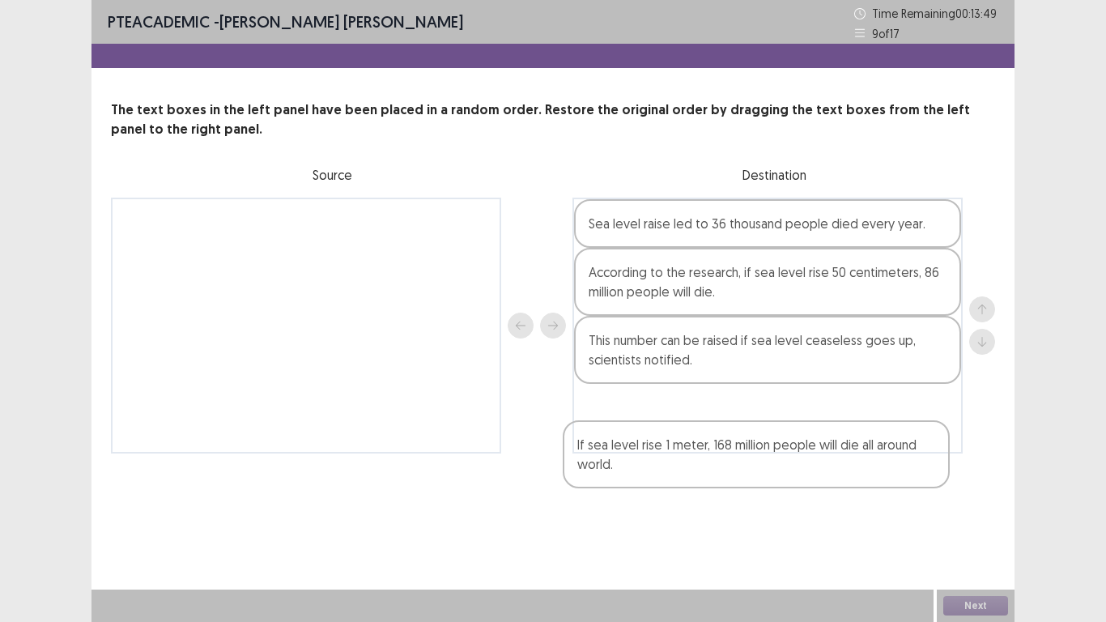
drag, startPoint x: 381, startPoint y: 229, endPoint x: 869, endPoint y: 440, distance: 531.6
click at [869, 440] on div "If sea level rise 1 meter, 168 million people will die all around world. Sea le…" at bounding box center [553, 326] width 884 height 256
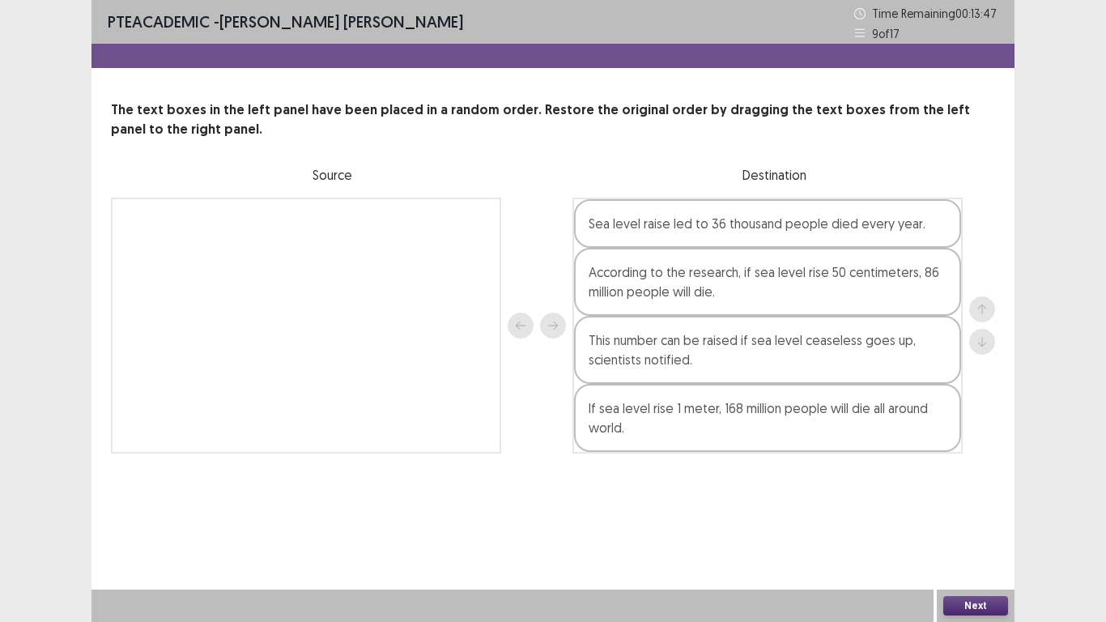
click at [973, 512] on button "Next" at bounding box center [975, 605] width 65 height 19
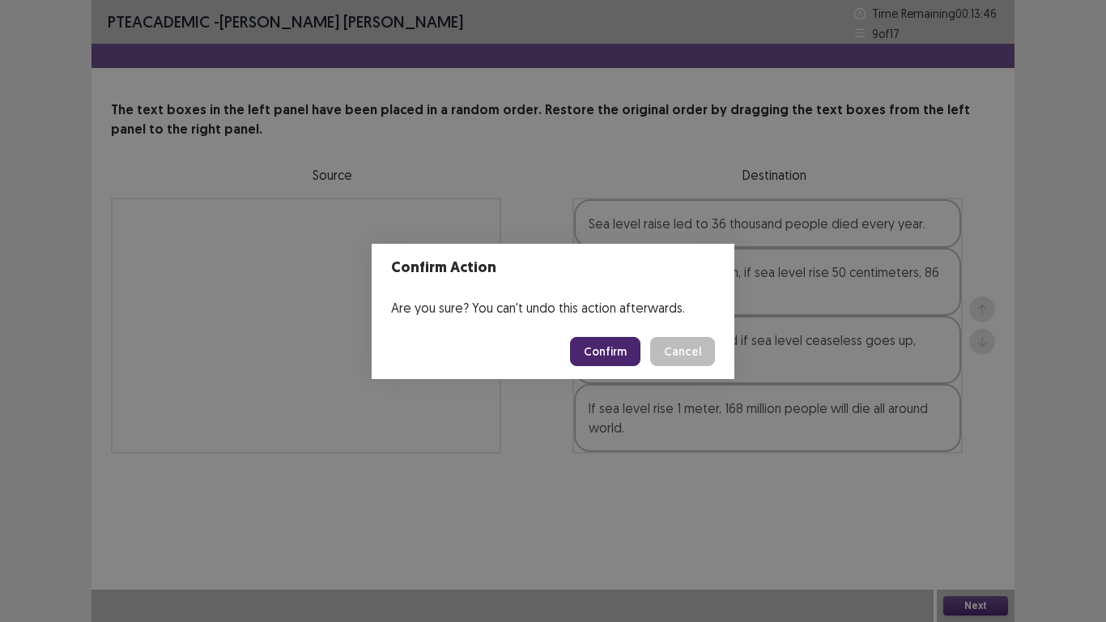
click at [603, 350] on button "Confirm" at bounding box center [605, 351] width 70 height 29
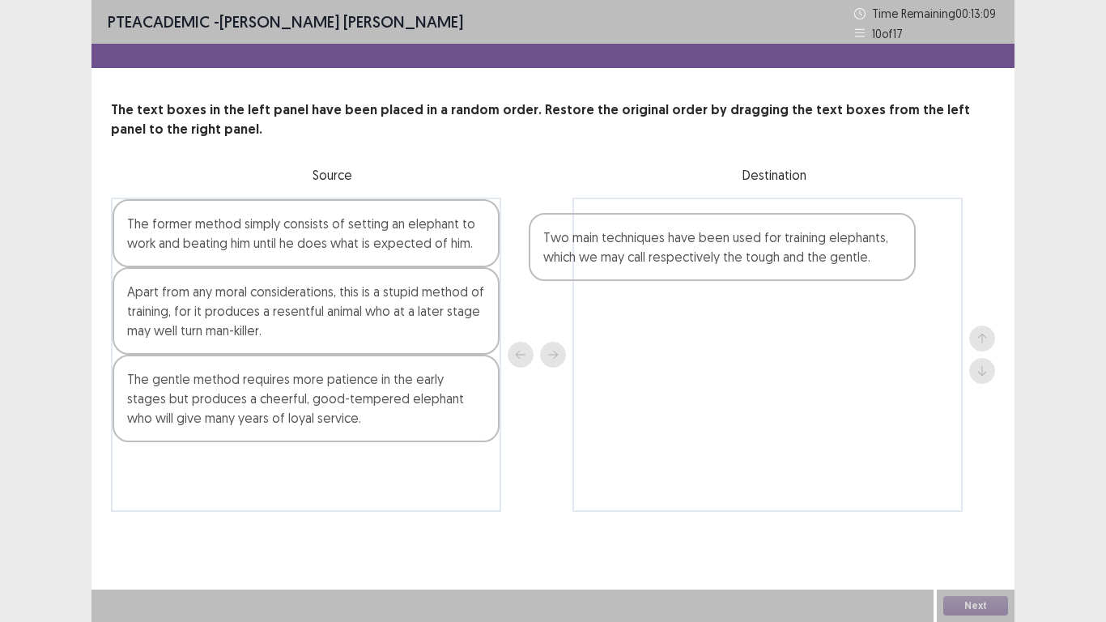
drag, startPoint x: 353, startPoint y: 505, endPoint x: 818, endPoint y: 275, distance: 518.4
click at [818, 275] on div "The former method simply consists of setting an elephant to work and beating hi…" at bounding box center [553, 355] width 884 height 314
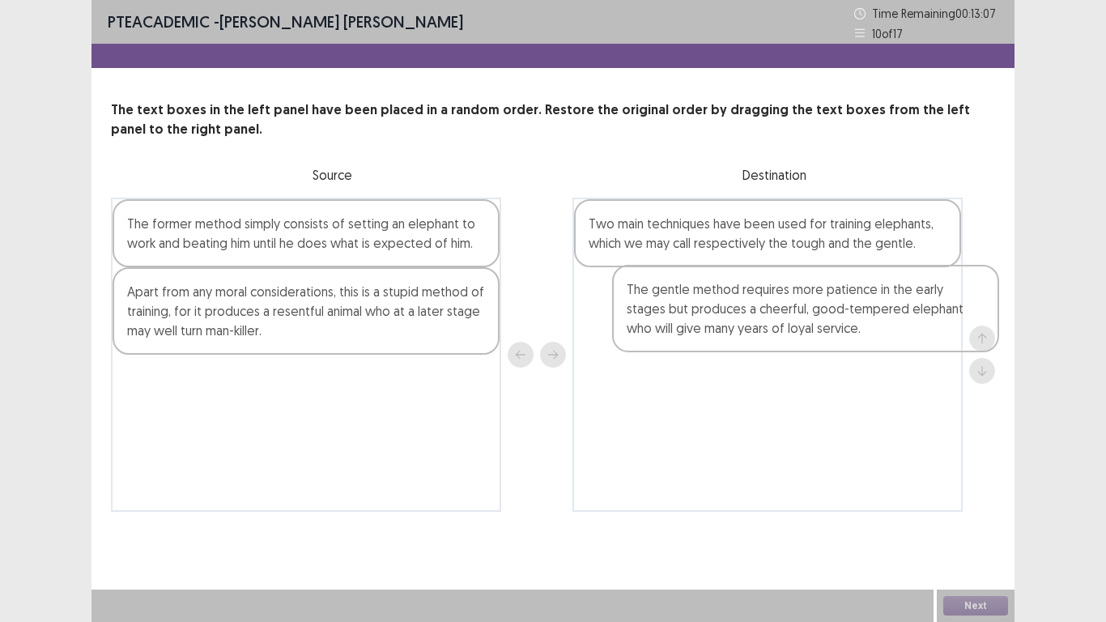
drag, startPoint x: 400, startPoint y: 406, endPoint x: 925, endPoint y: 302, distance: 535.5
click at [929, 302] on div "The former method simply consists of setting an elephant to work and beating hi…" at bounding box center [553, 355] width 884 height 314
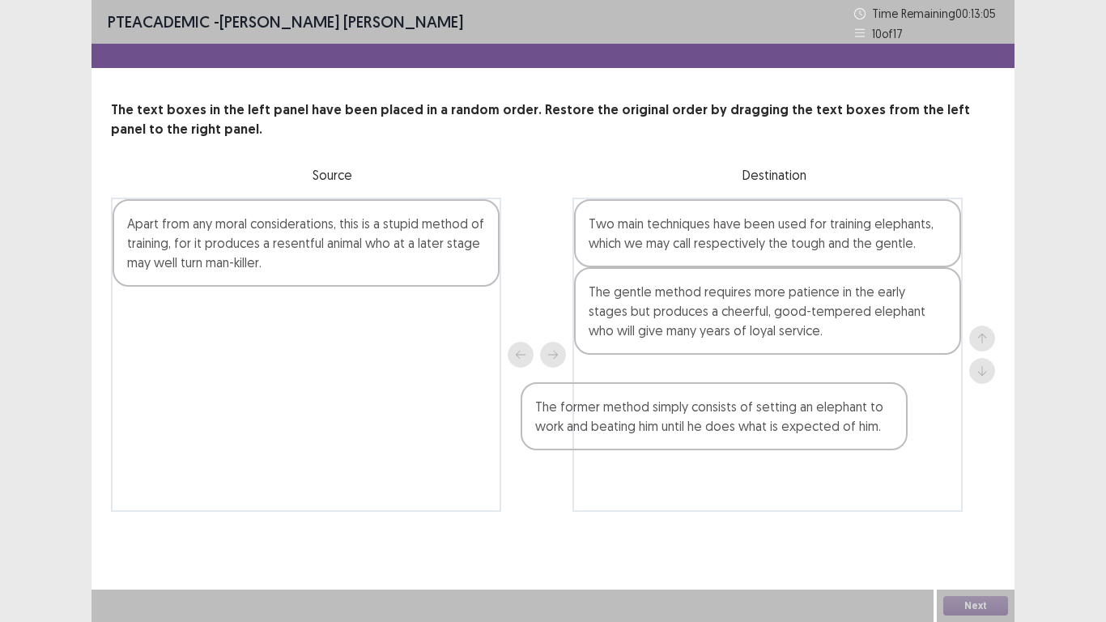
drag, startPoint x: 398, startPoint y: 234, endPoint x: 892, endPoint y: 413, distance: 525.2
click at [891, 414] on div "The former method simply consists of setting an elephant to work and beating hi…" at bounding box center [553, 355] width 884 height 314
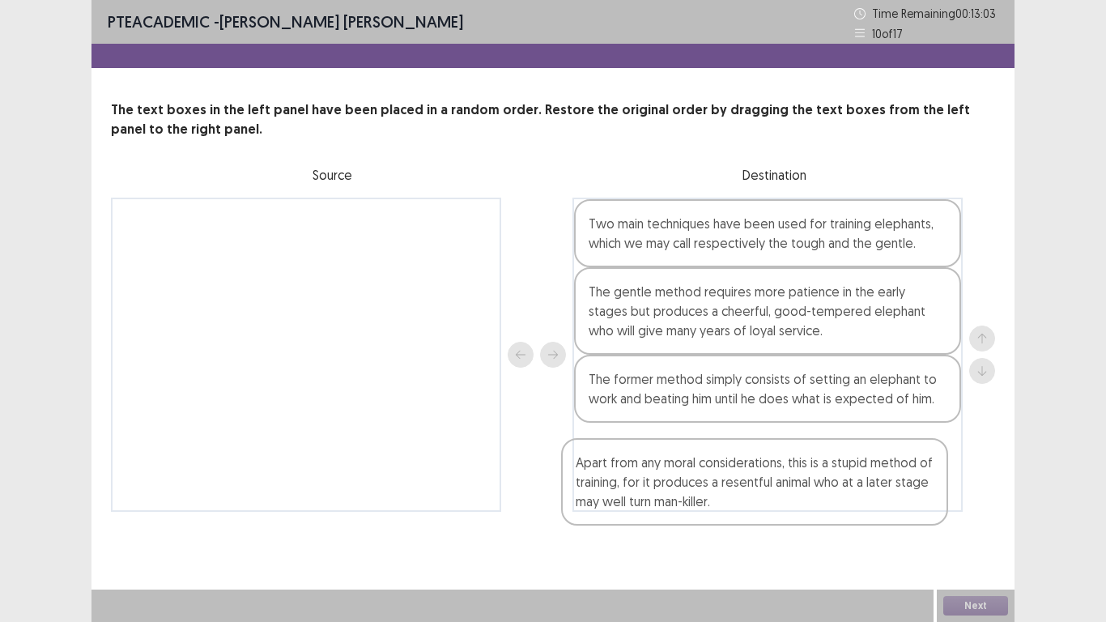
drag, startPoint x: 338, startPoint y: 241, endPoint x: 803, endPoint y: 472, distance: 519.5
click at [803, 473] on div "Apart from any moral considerations, this is a stupid method of training, for i…" at bounding box center [553, 355] width 884 height 314
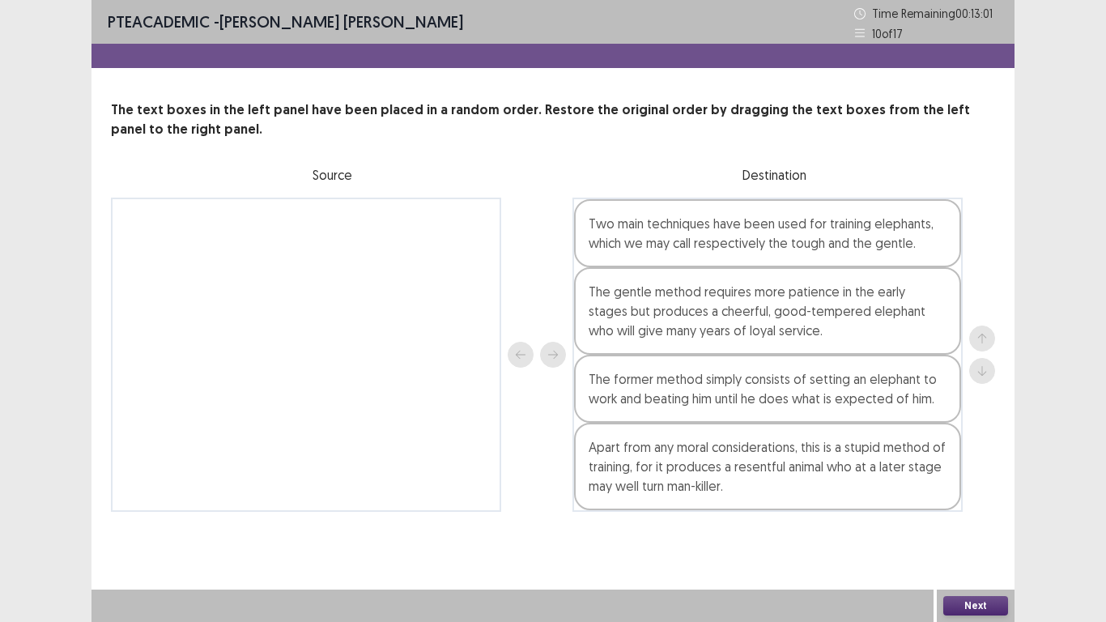
click at [982, 512] on button "Next" at bounding box center [975, 605] width 65 height 19
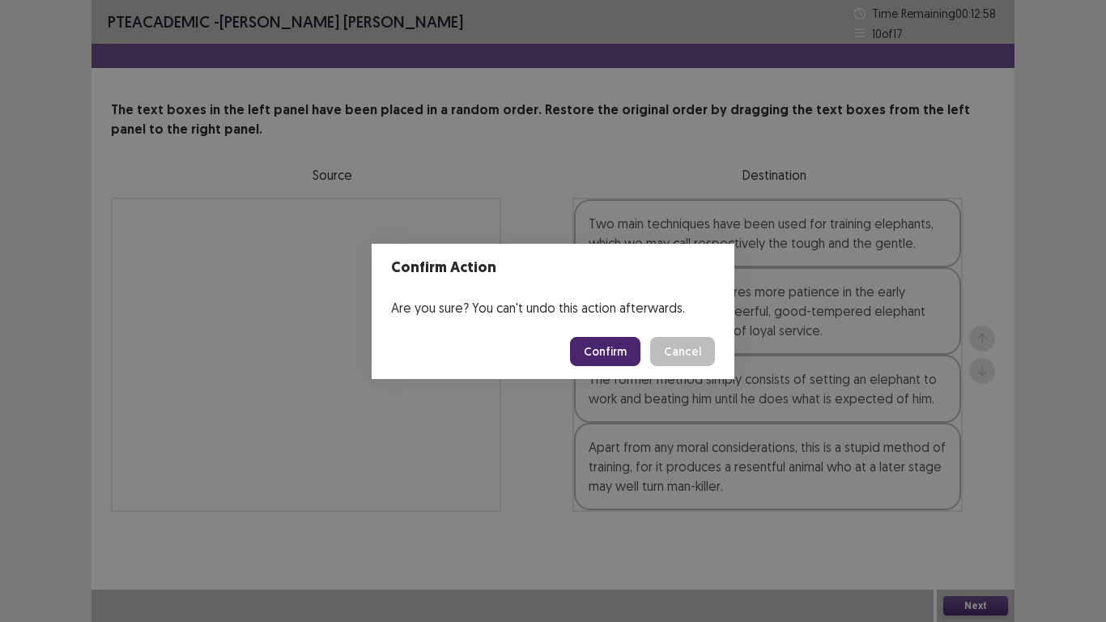
click at [610, 344] on button "Confirm" at bounding box center [605, 351] width 70 height 29
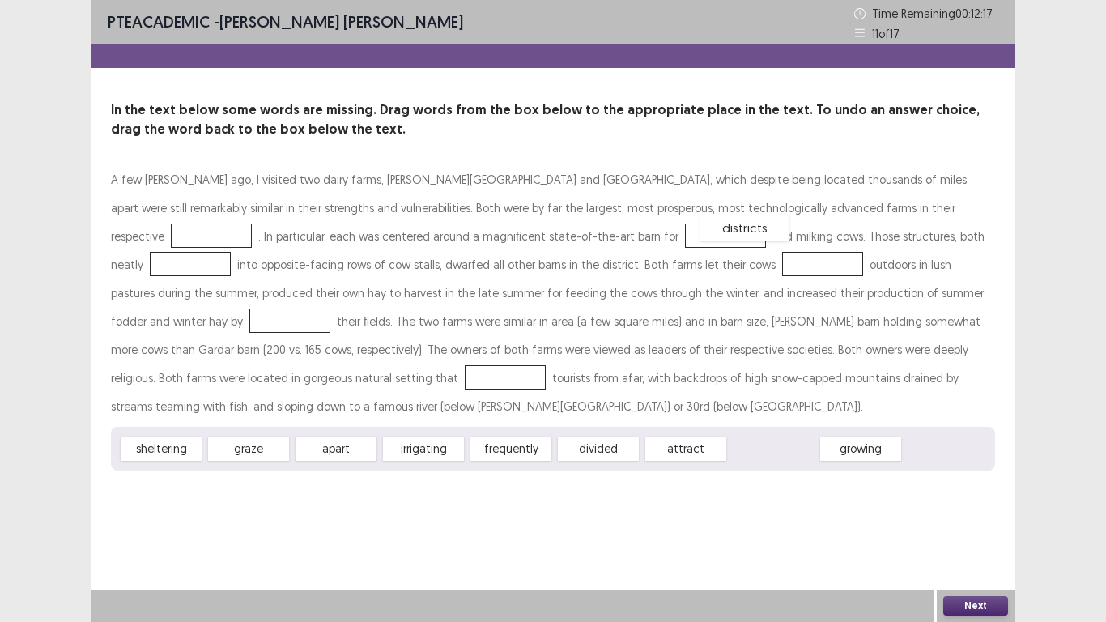
drag, startPoint x: 767, startPoint y: 427, endPoint x: 739, endPoint y: 202, distance: 226.8
drag, startPoint x: 242, startPoint y: 422, endPoint x: 325, endPoint y: 244, distance: 195.6
drag, startPoint x: 258, startPoint y: 424, endPoint x: 707, endPoint y: 248, distance: 481.9
drag, startPoint x: 177, startPoint y: 428, endPoint x: 166, endPoint y: 436, distance: 13.5
click at [166, 442] on div "sheltering" at bounding box center [149, 455] width 89 height 27
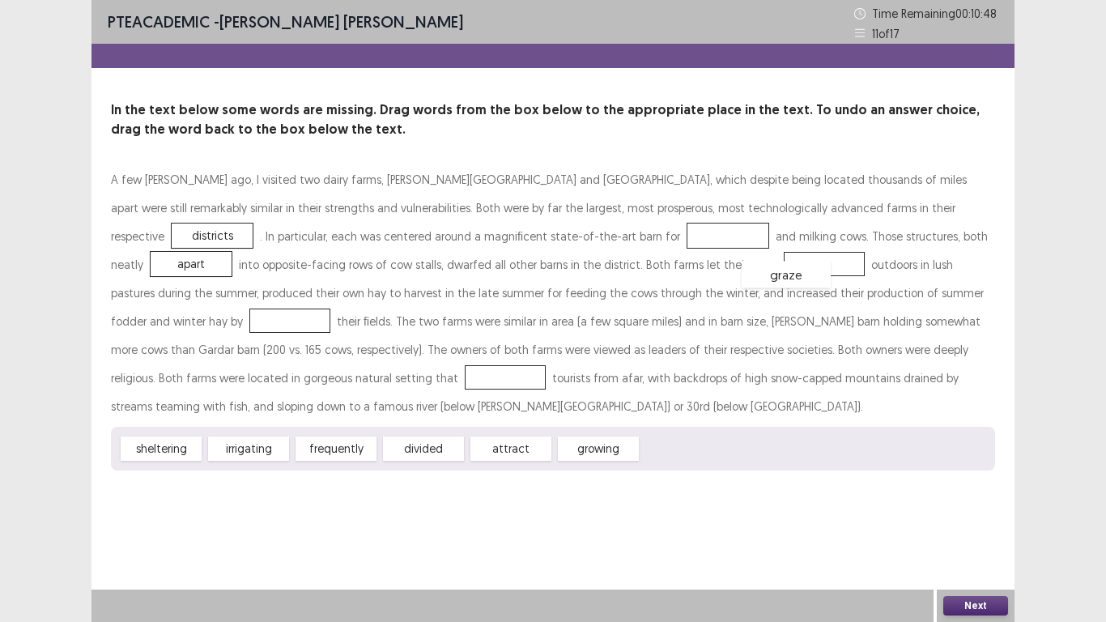
drag, startPoint x: 358, startPoint y: 235, endPoint x: 418, endPoint y: 270, distance: 69.3
drag, startPoint x: 187, startPoint y: 419, endPoint x: 380, endPoint y: 231, distance: 269.1
drag, startPoint x: 529, startPoint y: 416, endPoint x: 693, endPoint y: 295, distance: 203.2
drag, startPoint x: 448, startPoint y: 427, endPoint x: 785, endPoint y: 354, distance: 345.3
click at [988, 512] on button "Next" at bounding box center [975, 605] width 65 height 19
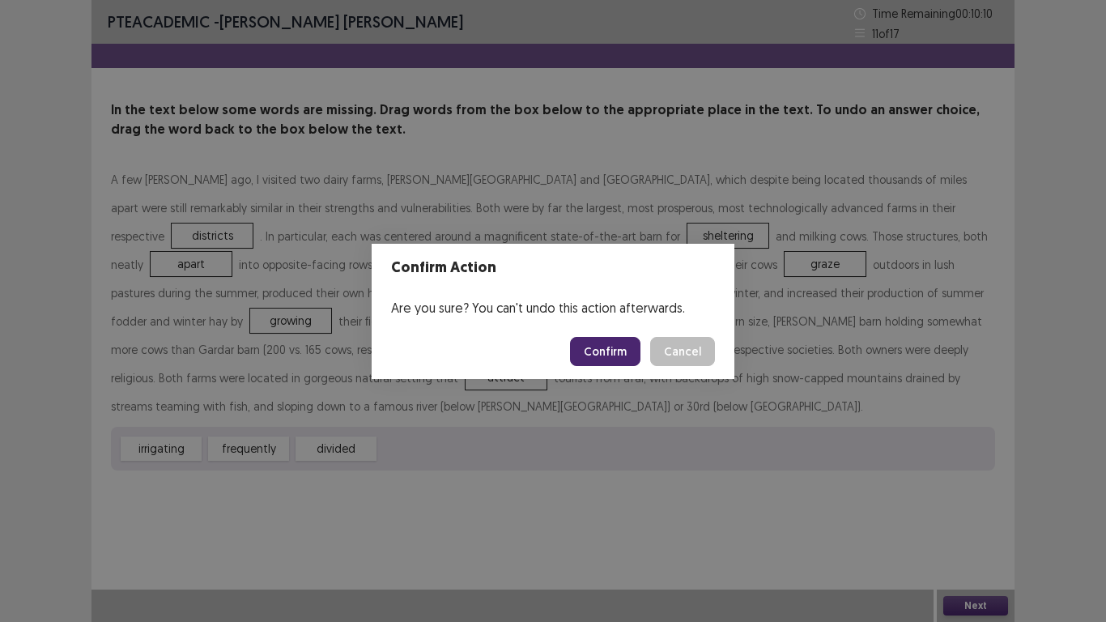
click at [618, 347] on button "Confirm" at bounding box center [605, 351] width 70 height 29
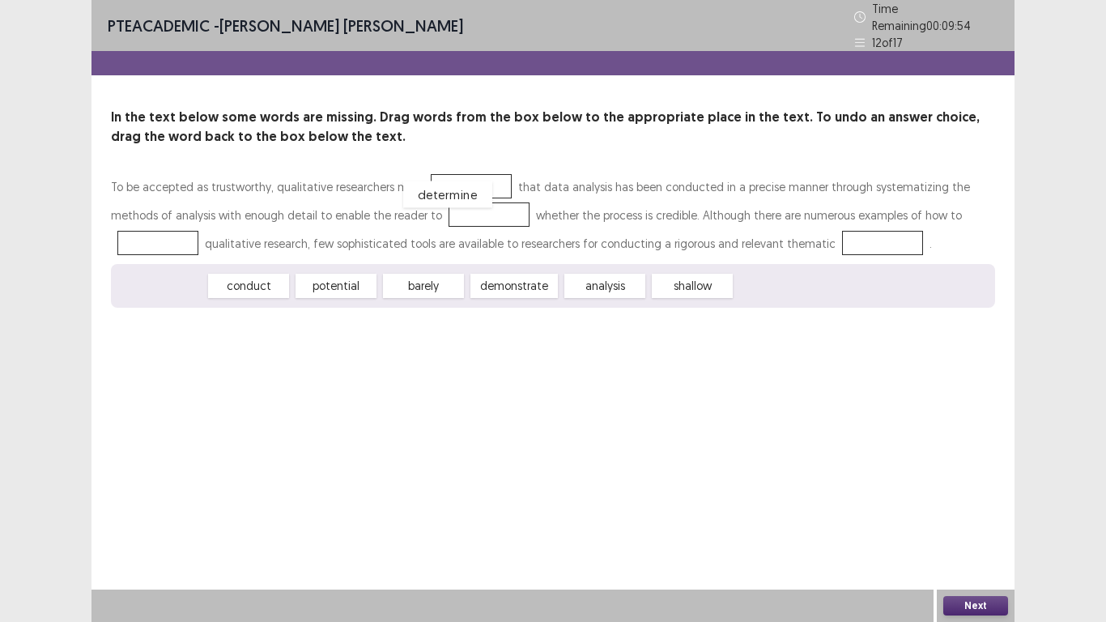
drag, startPoint x: 167, startPoint y: 278, endPoint x: 459, endPoint y: 179, distance: 308.5
drag, startPoint x: 465, startPoint y: 172, endPoint x: 434, endPoint y: 210, distance: 48.9
drag, startPoint x: 431, startPoint y: 285, endPoint x: 935, endPoint y: 212, distance: 508.8
drag, startPoint x: 159, startPoint y: 283, endPoint x: 741, endPoint y: 249, distance: 582.2
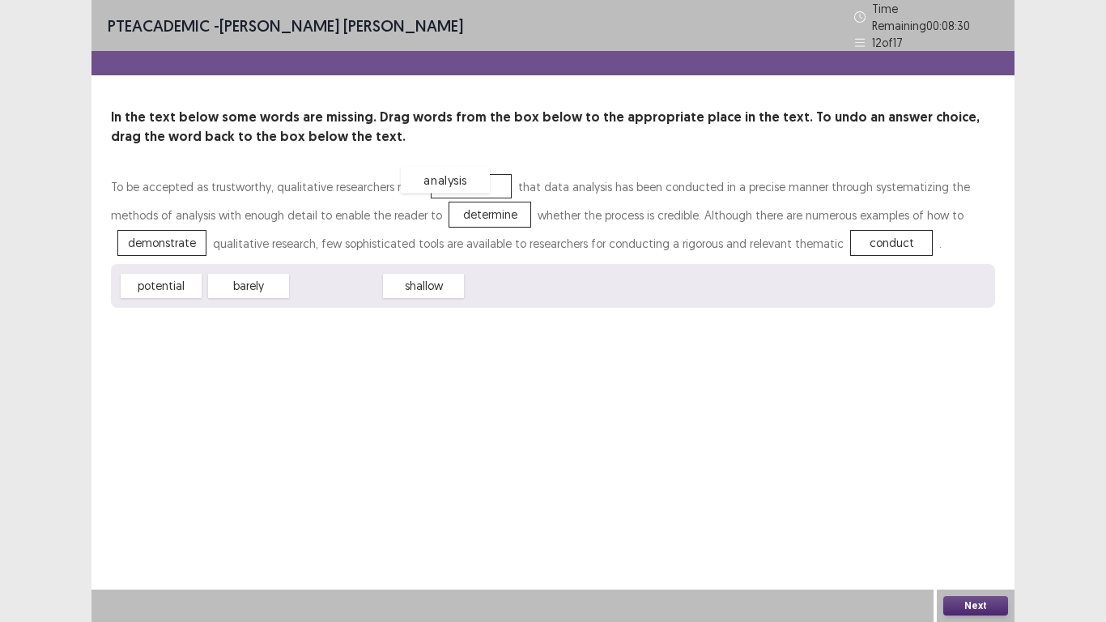
drag, startPoint x: 330, startPoint y: 288, endPoint x: 440, endPoint y: 182, distance: 152.3
drag, startPoint x: 466, startPoint y: 181, endPoint x: 470, endPoint y: 278, distance: 96.4
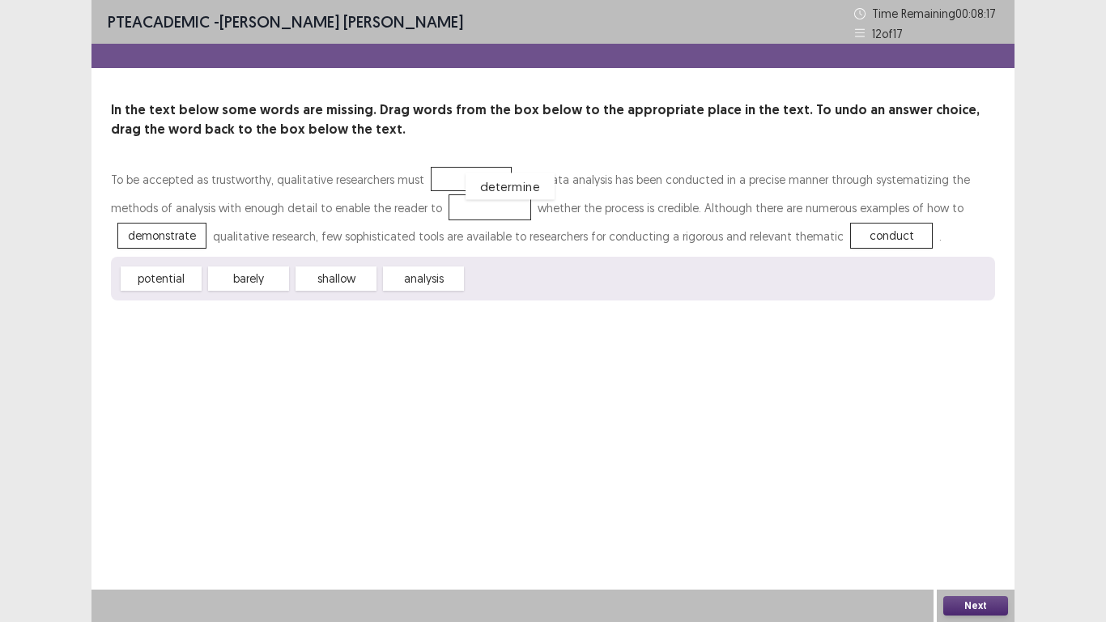
drag, startPoint x: 431, startPoint y: 203, endPoint x: 453, endPoint y: 181, distance: 30.9
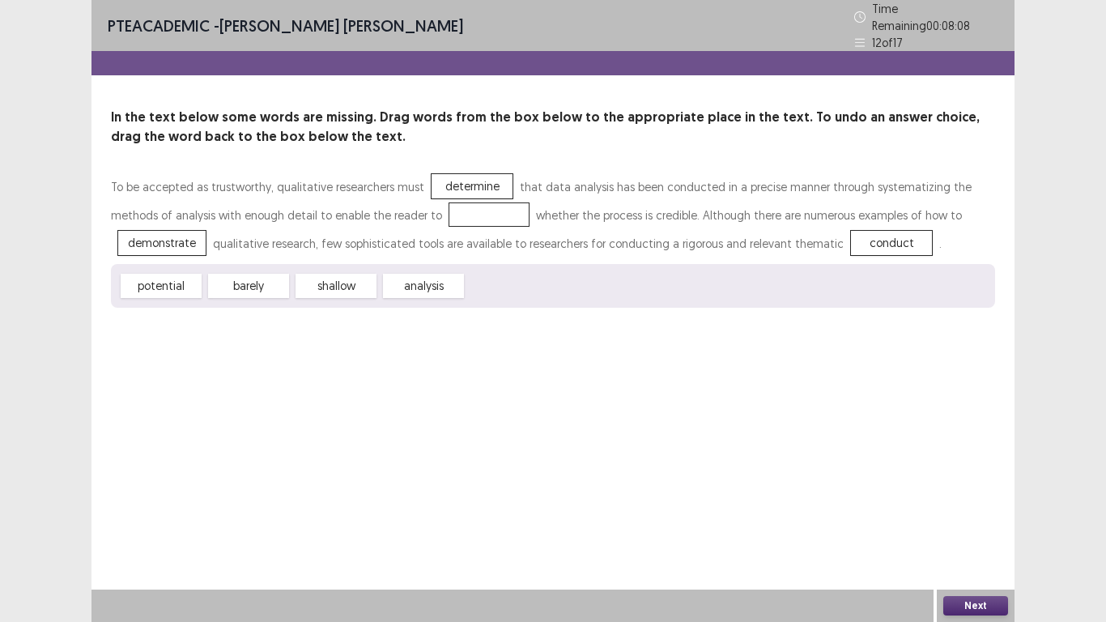
drag, startPoint x: 337, startPoint y: 284, endPoint x: 369, endPoint y: 272, distance: 34.6
click at [394, 248] on div "To be accepted as trustworthy, qualitative researchers must determine that data…" at bounding box center [553, 239] width 884 height 135
drag, startPoint x: 342, startPoint y: 281, endPoint x: 406, endPoint y: 217, distance: 90.4
click at [971, 512] on button "Next" at bounding box center [975, 605] width 65 height 19
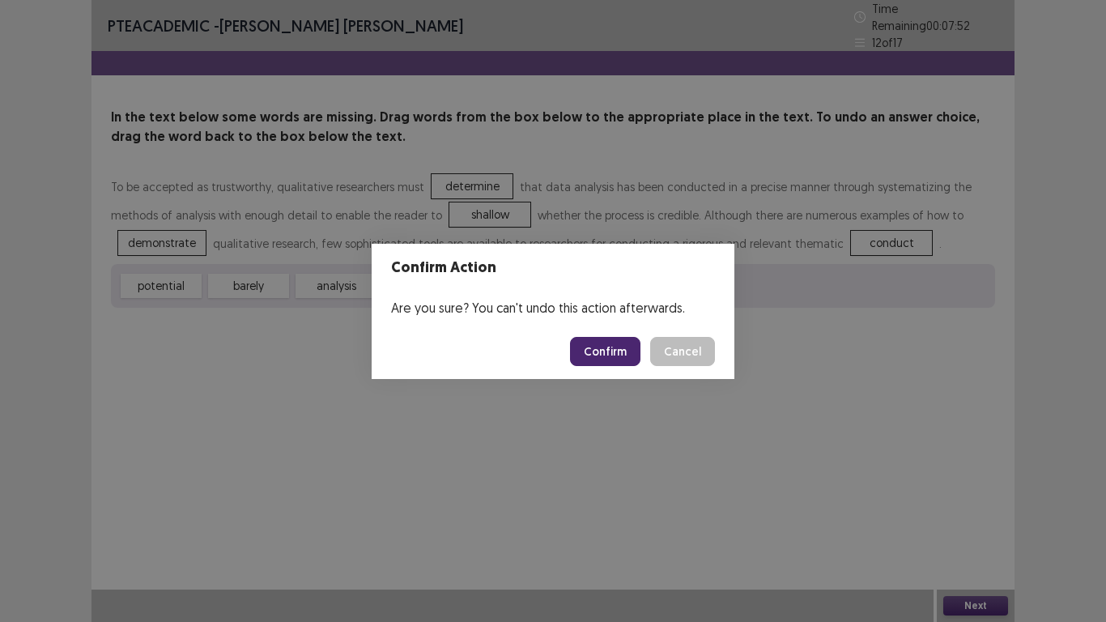
click at [595, 348] on button "Confirm" at bounding box center [605, 351] width 70 height 29
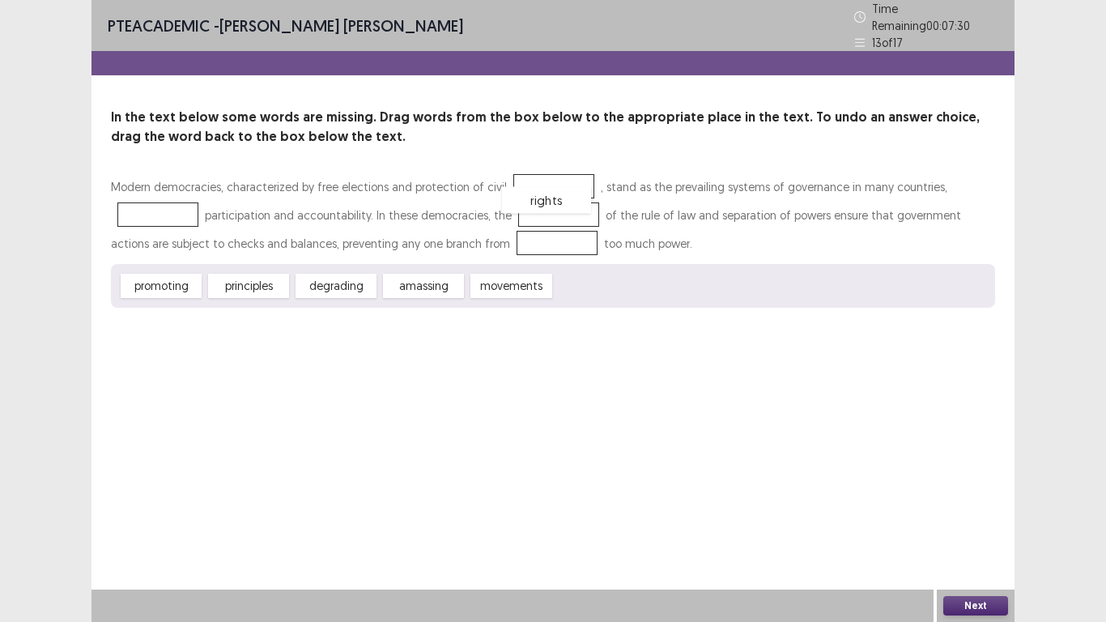
drag, startPoint x: 600, startPoint y: 287, endPoint x: 545, endPoint y: 189, distance: 112.4
drag, startPoint x: 253, startPoint y: 282, endPoint x: 555, endPoint y: 210, distance: 311.2
drag, startPoint x: 423, startPoint y: 284, endPoint x: 151, endPoint y: 205, distance: 282.6
drag, startPoint x: 186, startPoint y: 274, endPoint x: 504, endPoint y: 238, distance: 319.4
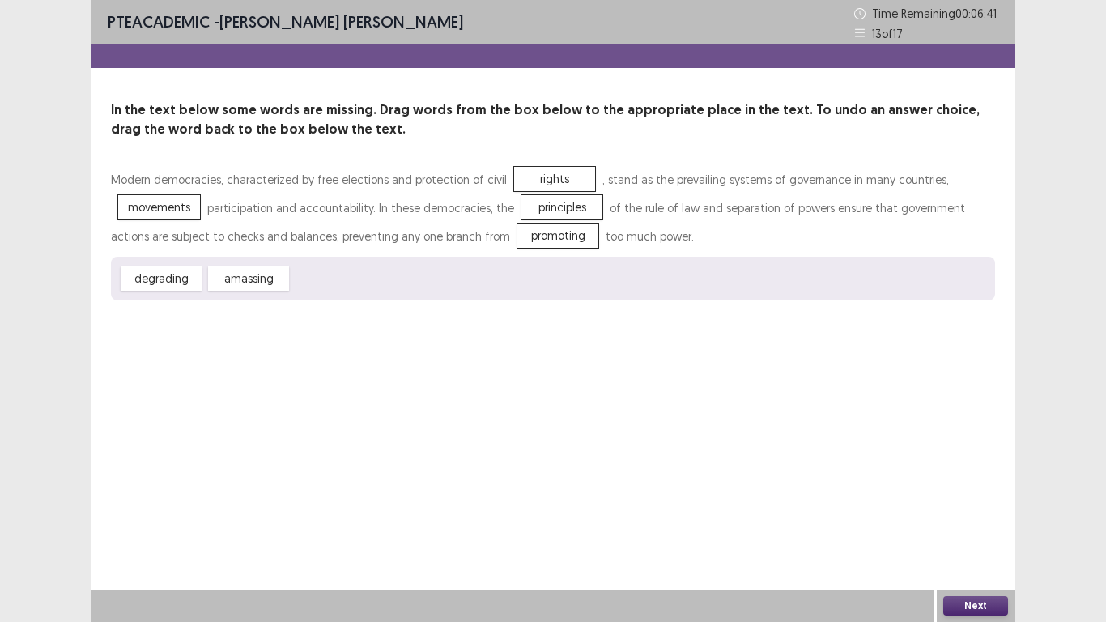
click at [973, 512] on button "Next" at bounding box center [975, 605] width 65 height 19
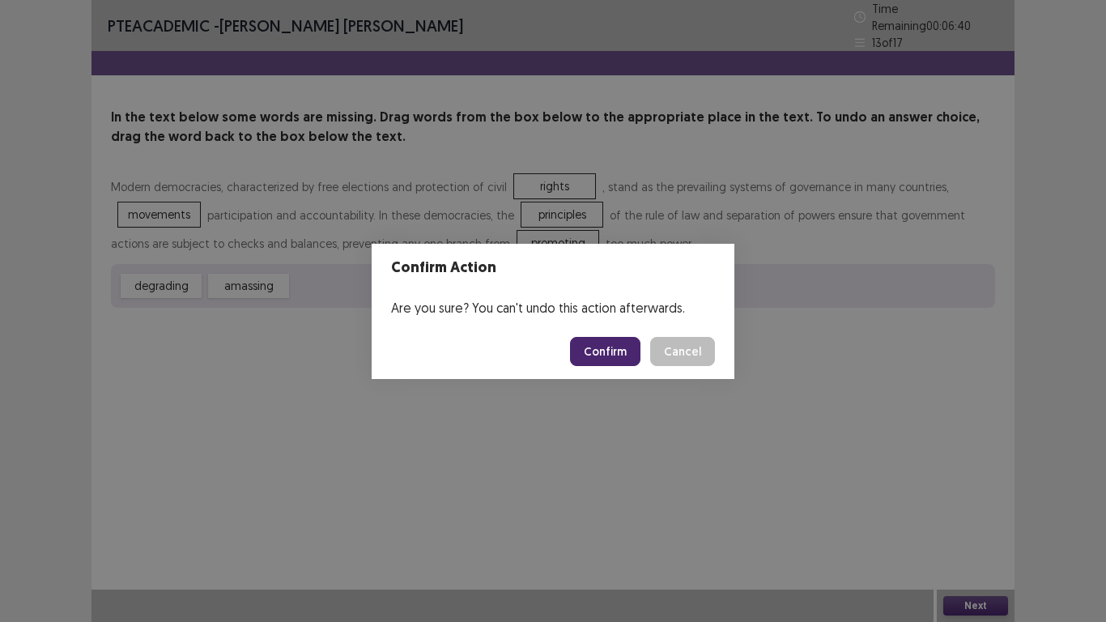
click at [606, 346] on button "Confirm" at bounding box center [605, 351] width 70 height 29
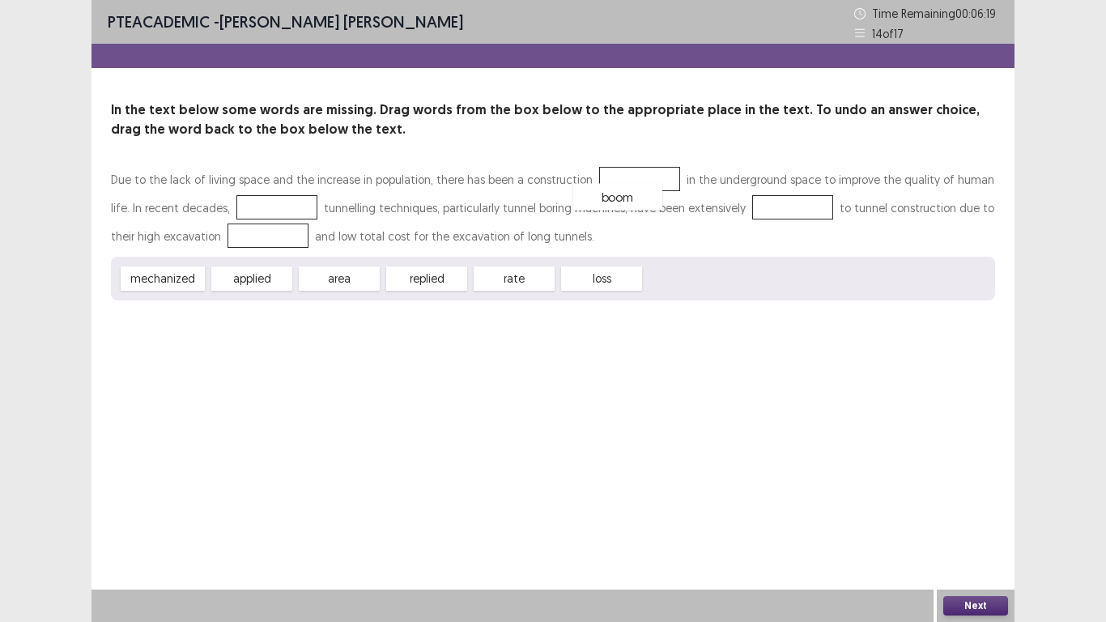
drag, startPoint x: 698, startPoint y: 275, endPoint x: 615, endPoint y: 168, distance: 135.7
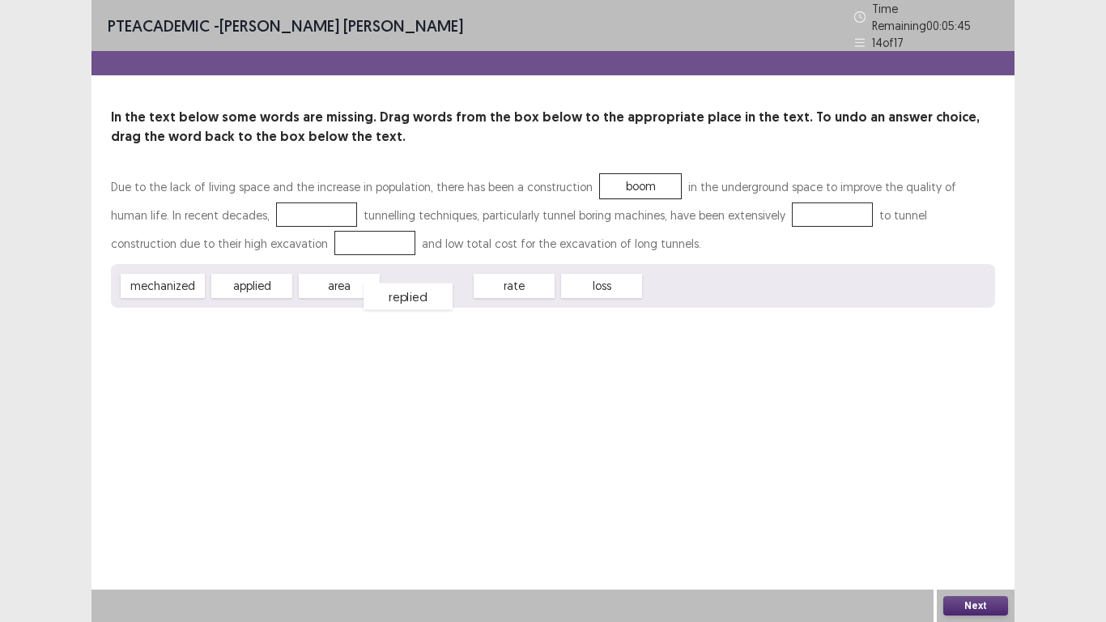
drag, startPoint x: 414, startPoint y: 283, endPoint x: 401, endPoint y: 290, distance: 14.5
click at [401, 290] on div "replied" at bounding box center [407, 296] width 89 height 27
drag, startPoint x: 232, startPoint y: 286, endPoint x: 230, endPoint y: 210, distance: 75.3
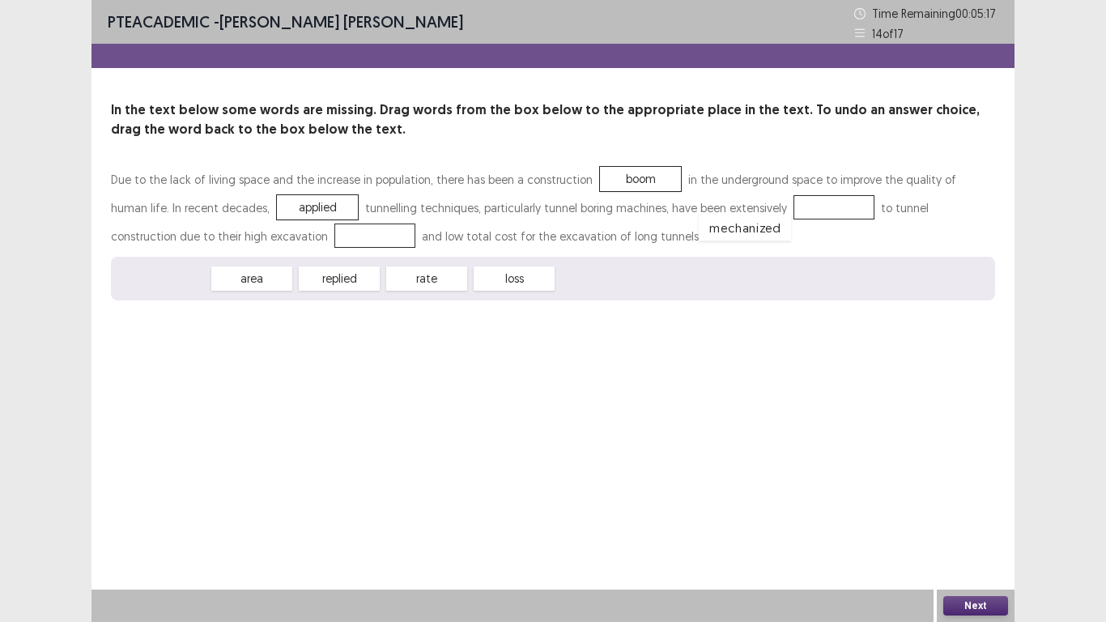
drag, startPoint x: 162, startPoint y: 282, endPoint x: 743, endPoint y: 219, distance: 584.6
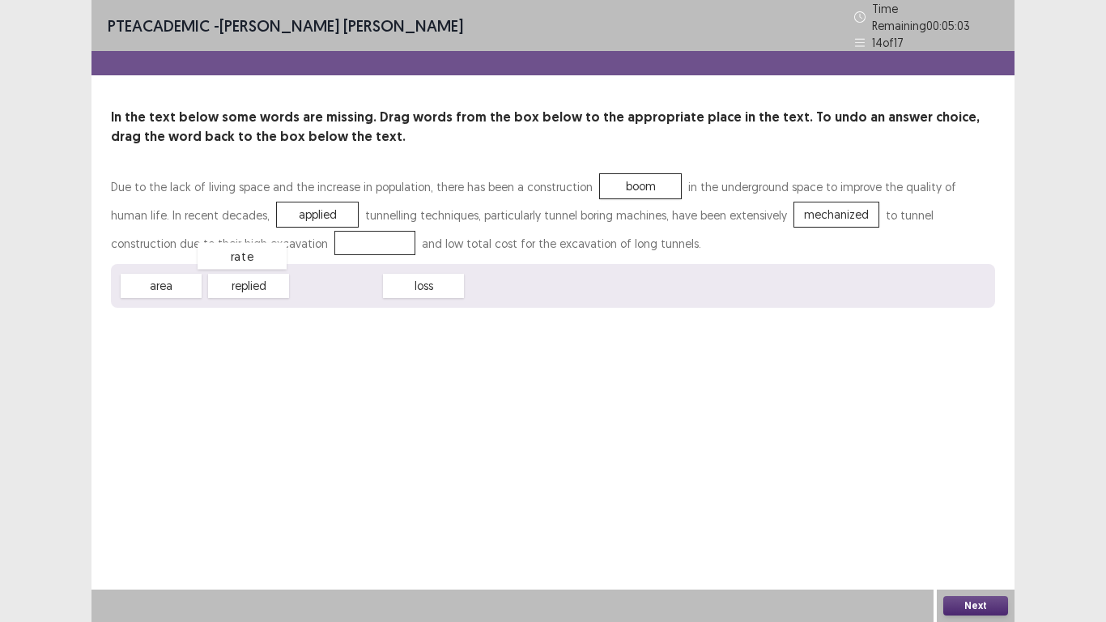
drag, startPoint x: 351, startPoint y: 282, endPoint x: 244, endPoint y: 244, distance: 113.9
click at [984, 512] on button "Next" at bounding box center [975, 605] width 65 height 19
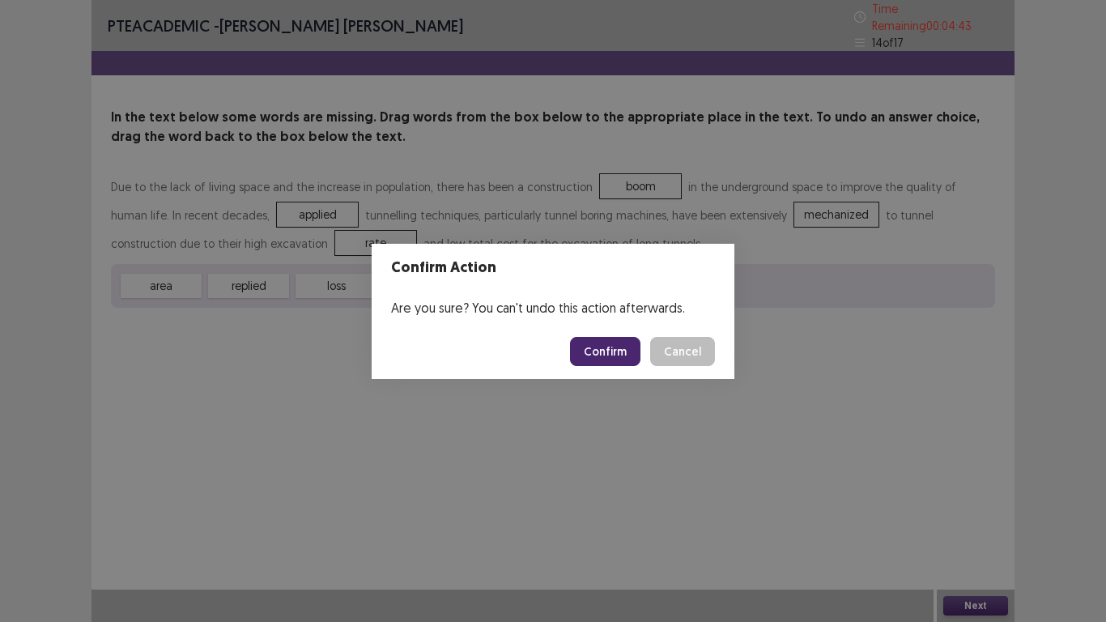
click at [610, 344] on button "Confirm" at bounding box center [605, 351] width 70 height 29
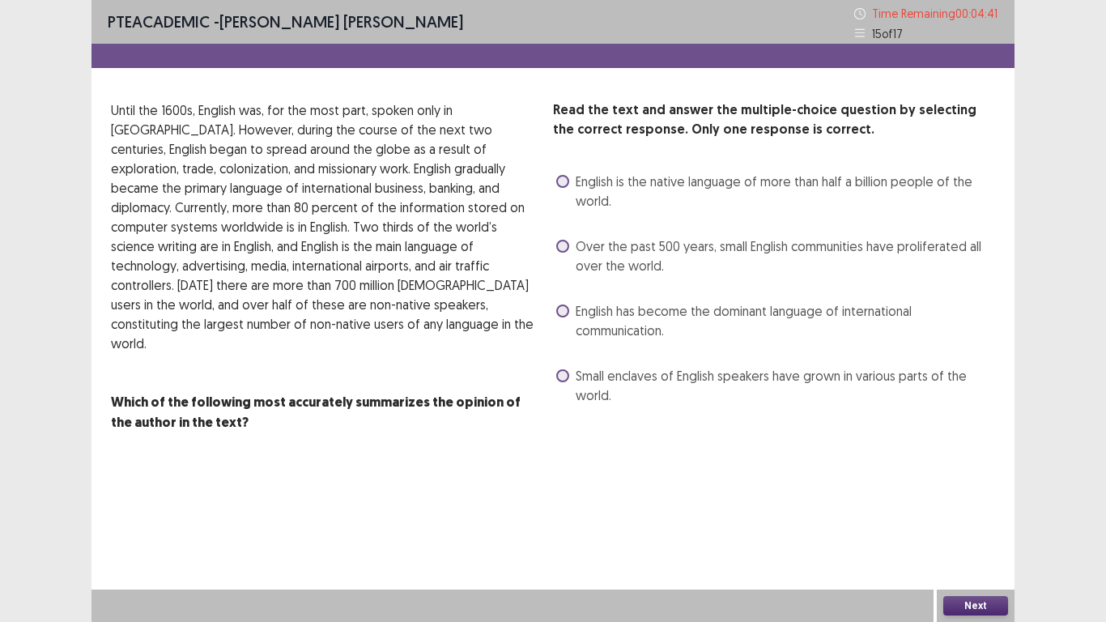
drag, startPoint x: 563, startPoint y: 244, endPoint x: 599, endPoint y: 265, distance: 41.4
click at [571, 253] on label "Over the past 500 years, small English communities have proliferated all over t…" at bounding box center [775, 255] width 439 height 39
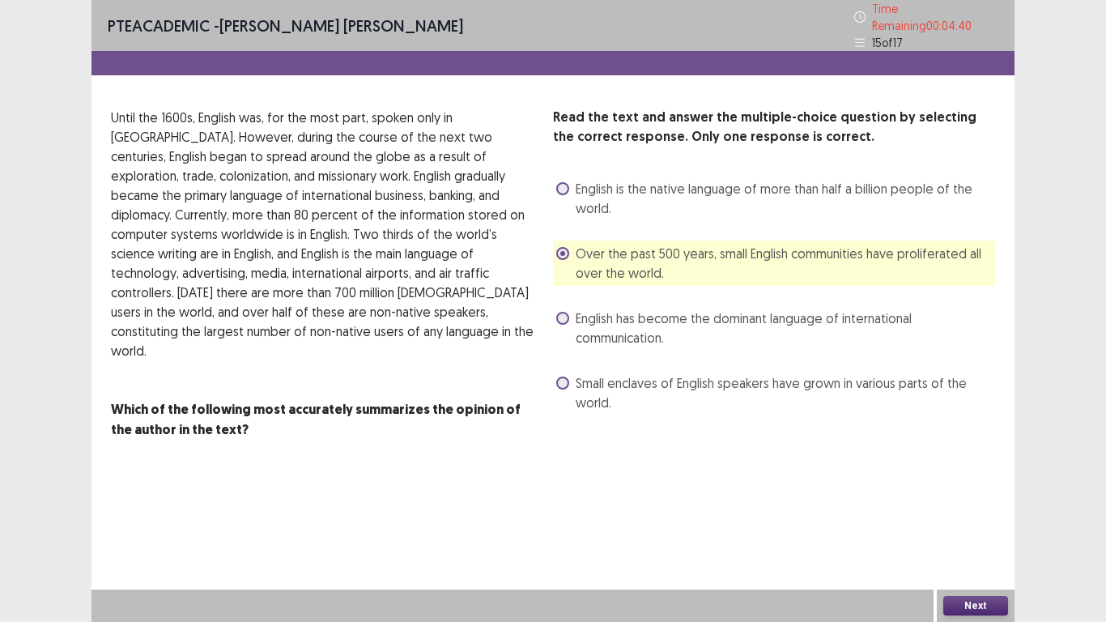
click at [997, 512] on button "Next" at bounding box center [975, 605] width 65 height 19
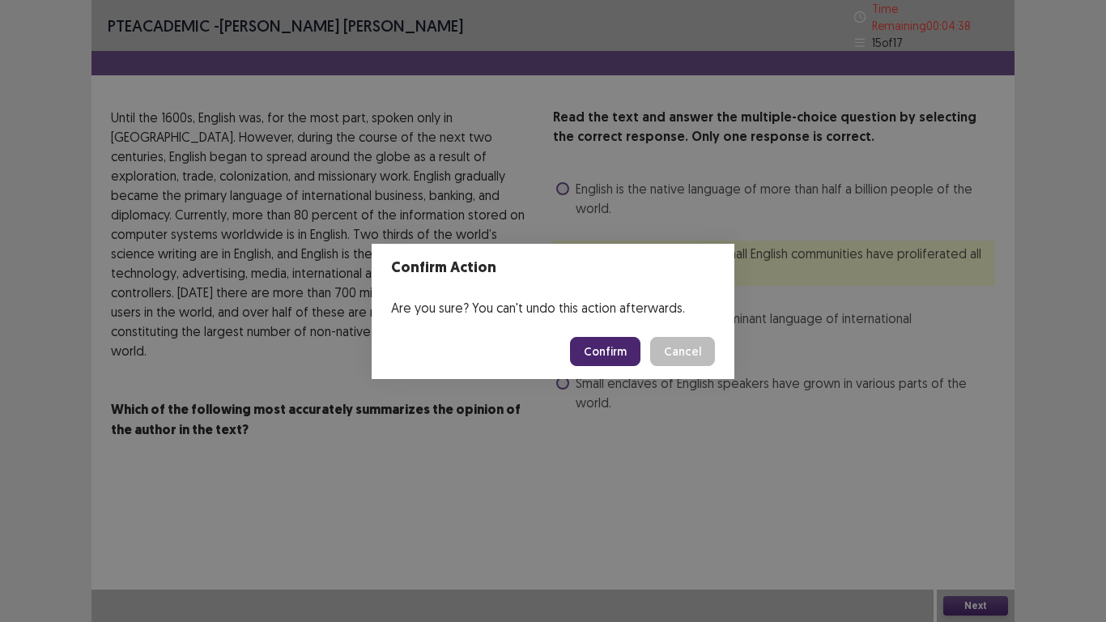
click at [593, 334] on footer "Confirm Cancel" at bounding box center [553, 351] width 363 height 55
click at [606, 354] on button "Confirm" at bounding box center [605, 351] width 70 height 29
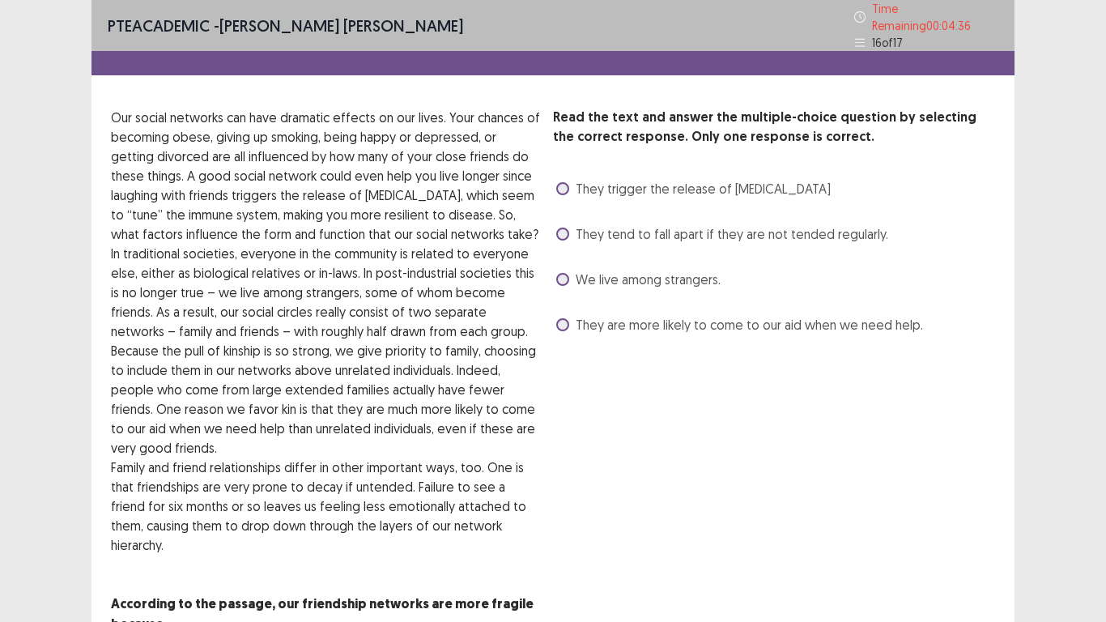
click at [564, 276] on span at bounding box center [562, 279] width 13 height 13
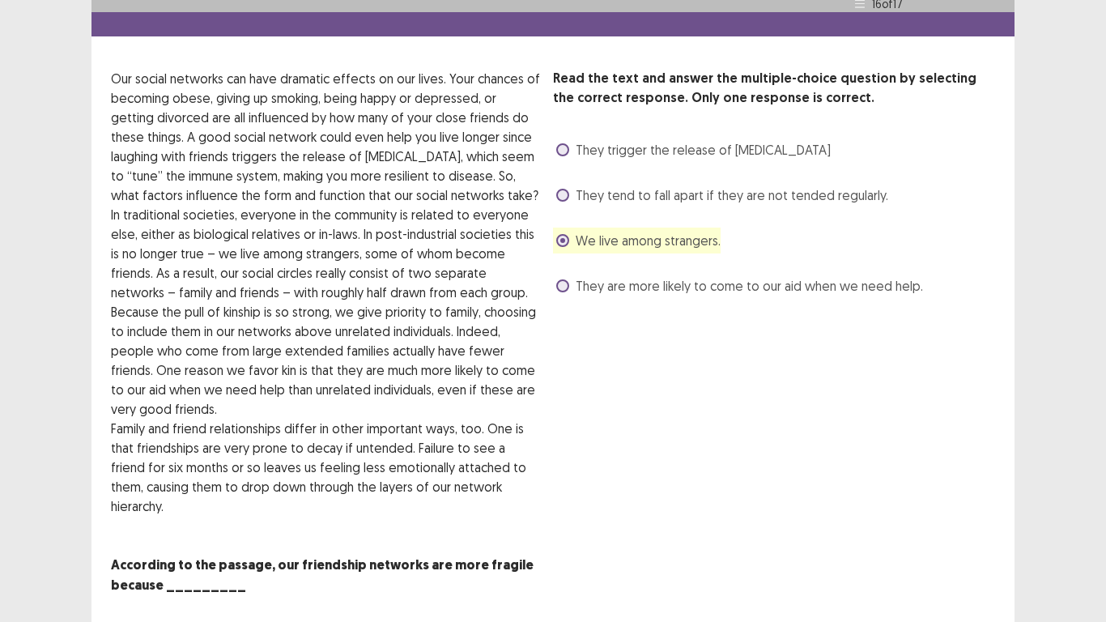
scroll to position [57, 0]
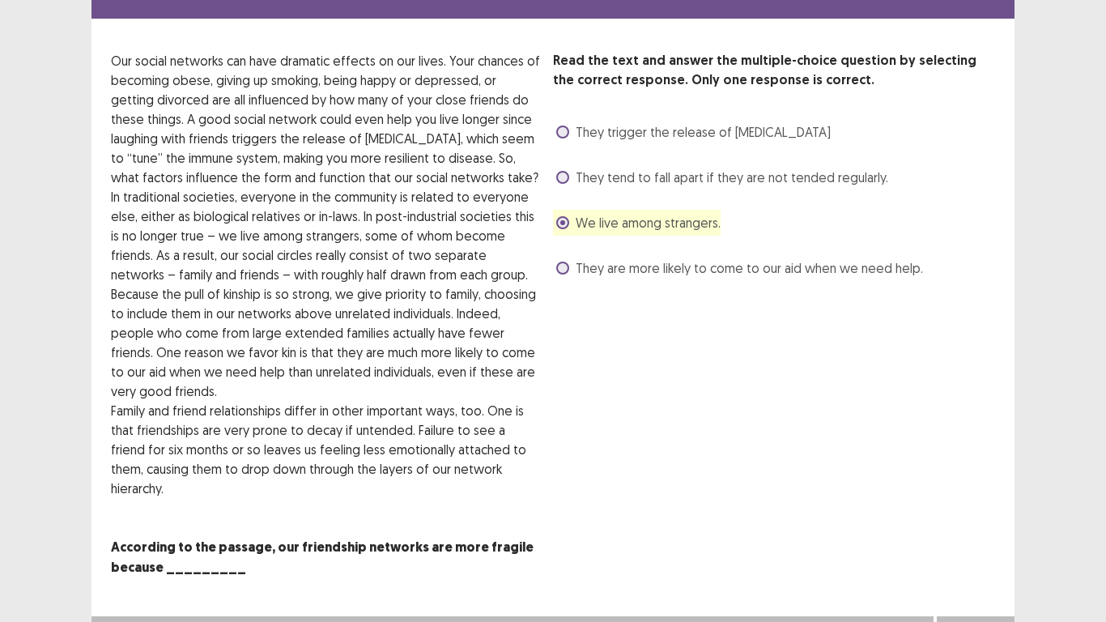
click at [990, 512] on button "Next" at bounding box center [975, 632] width 65 height 19
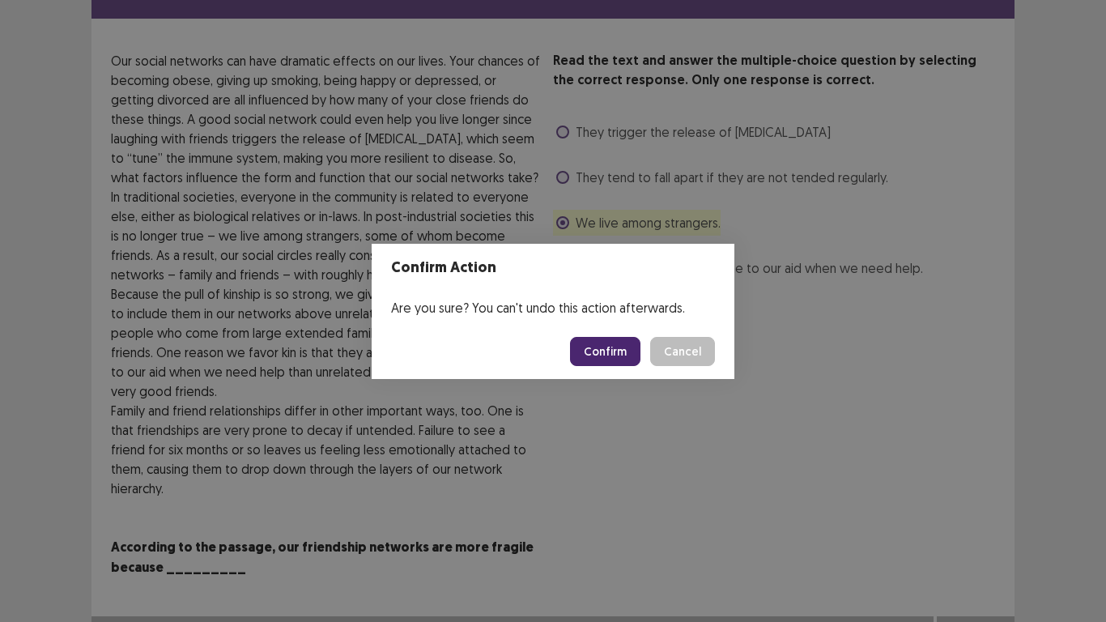
click at [585, 346] on button "Confirm" at bounding box center [605, 351] width 70 height 29
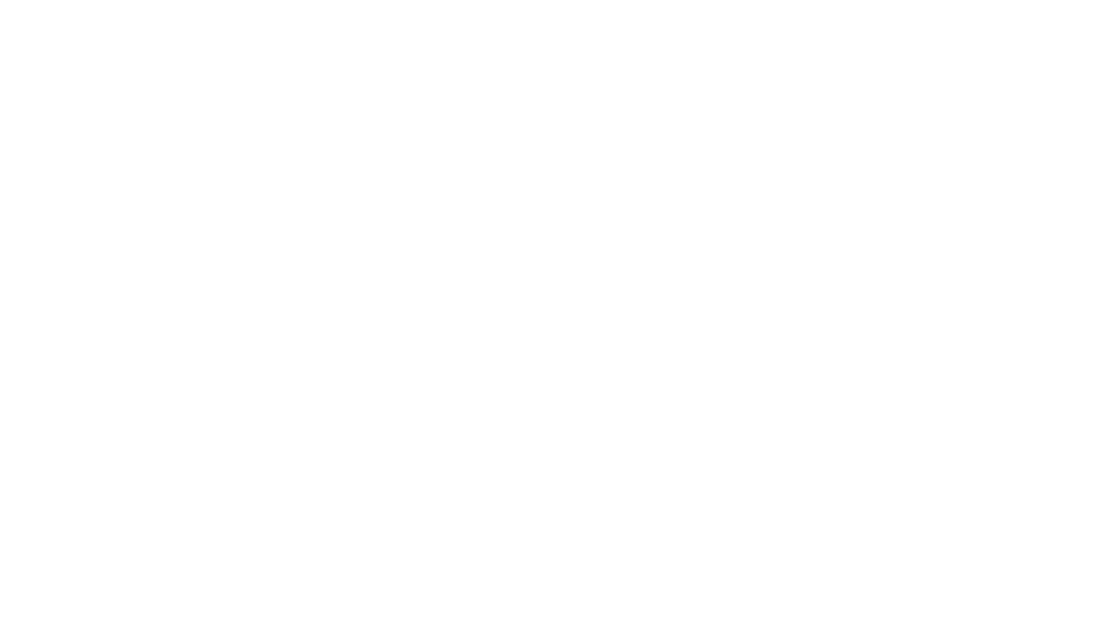
scroll to position [0, 0]
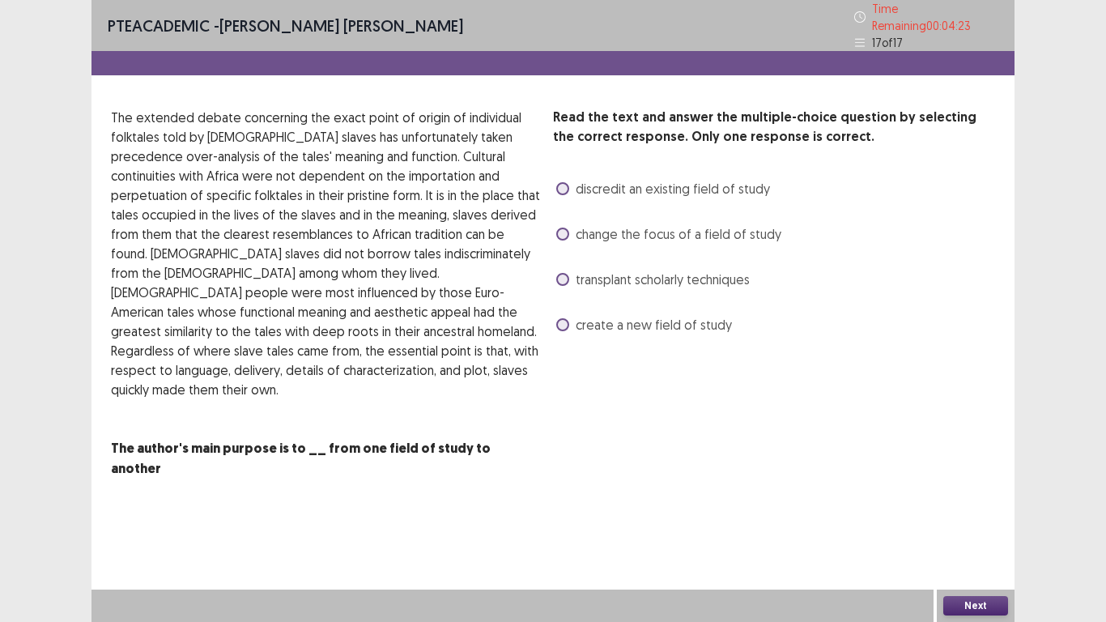
click at [562, 318] on span at bounding box center [562, 324] width 13 height 13
click at [985, 512] on button "Next" at bounding box center [975, 605] width 65 height 19
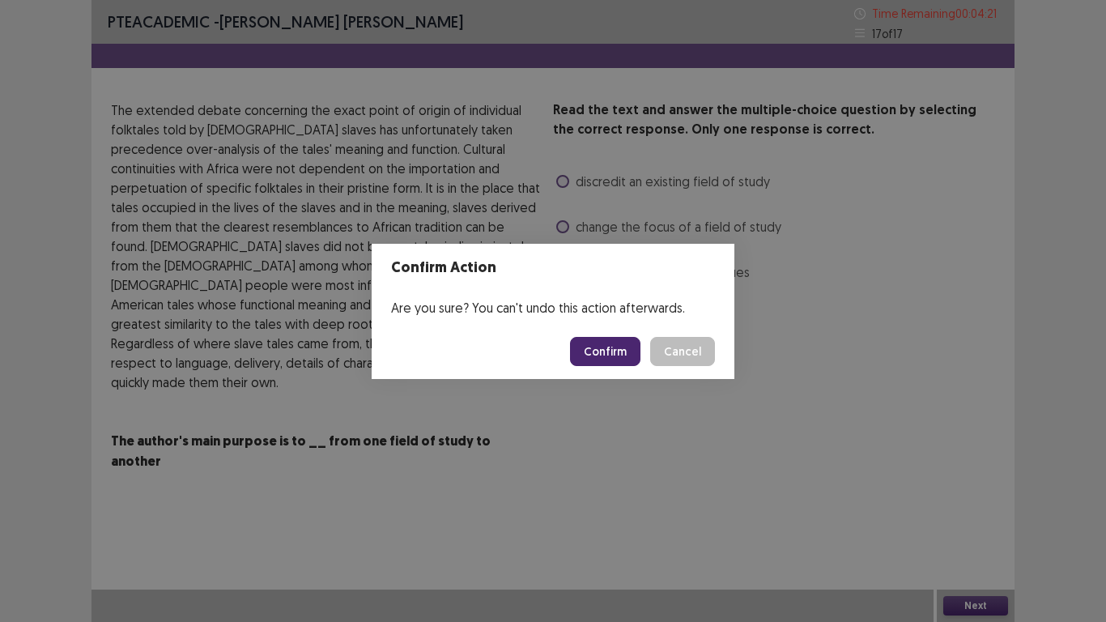
click at [613, 346] on button "Confirm" at bounding box center [605, 351] width 70 height 29
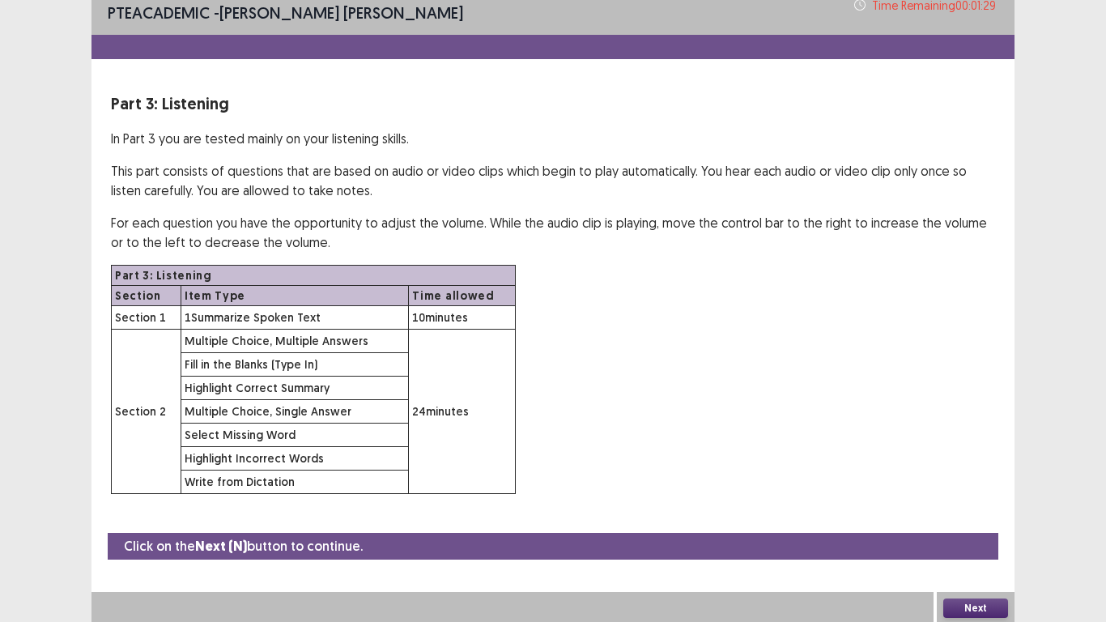
scroll to position [11, 0]
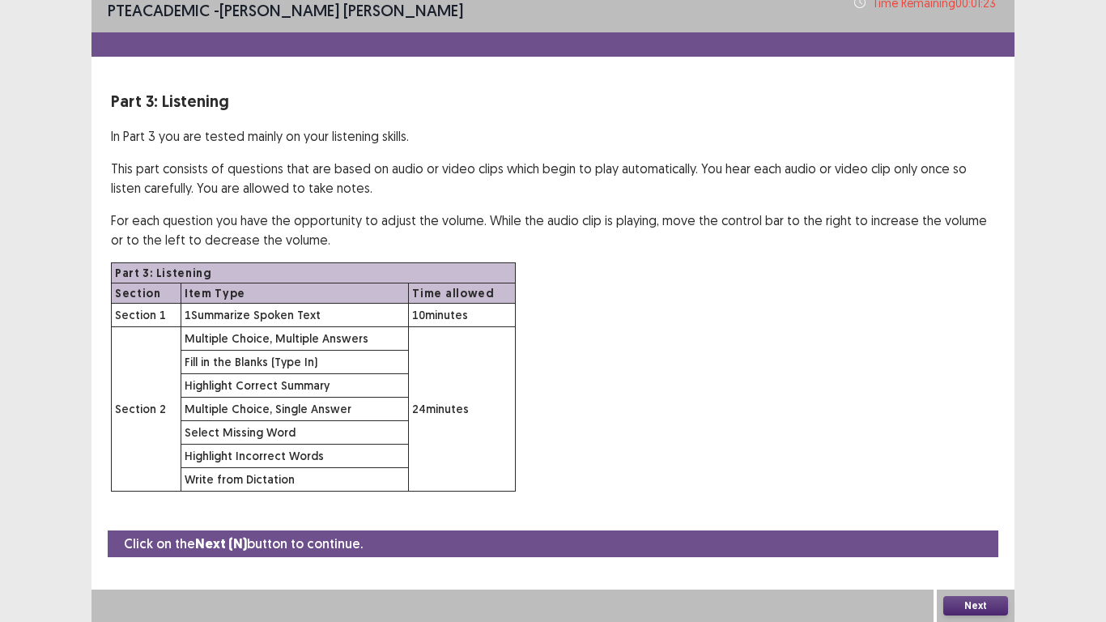
click at [965, 512] on button "Next" at bounding box center [975, 605] width 65 height 19
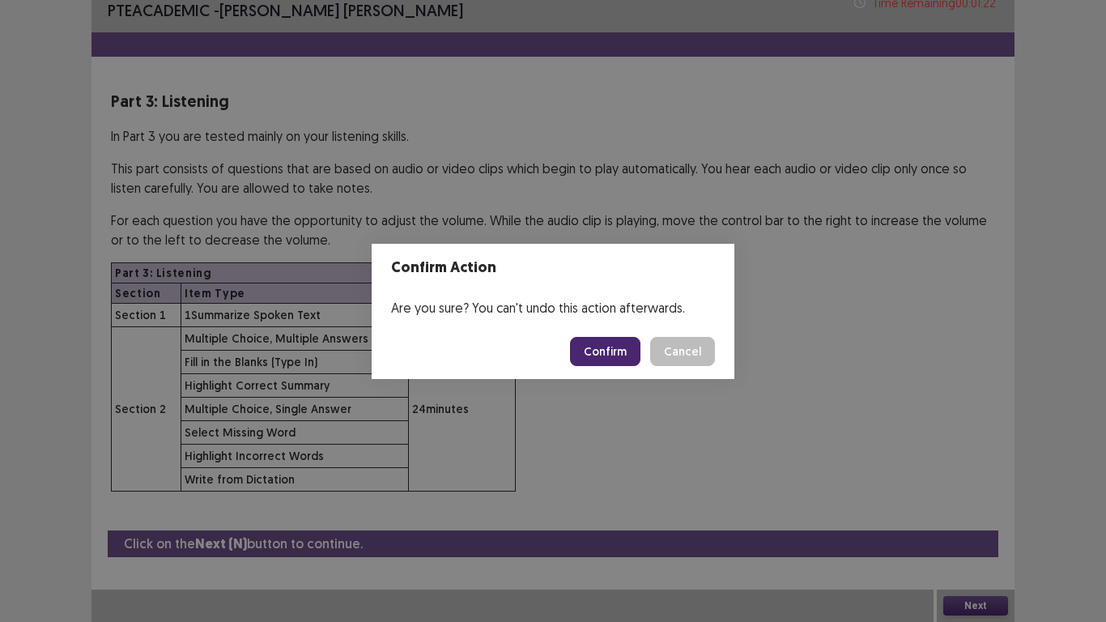
click at [613, 349] on button "Confirm" at bounding box center [605, 351] width 70 height 29
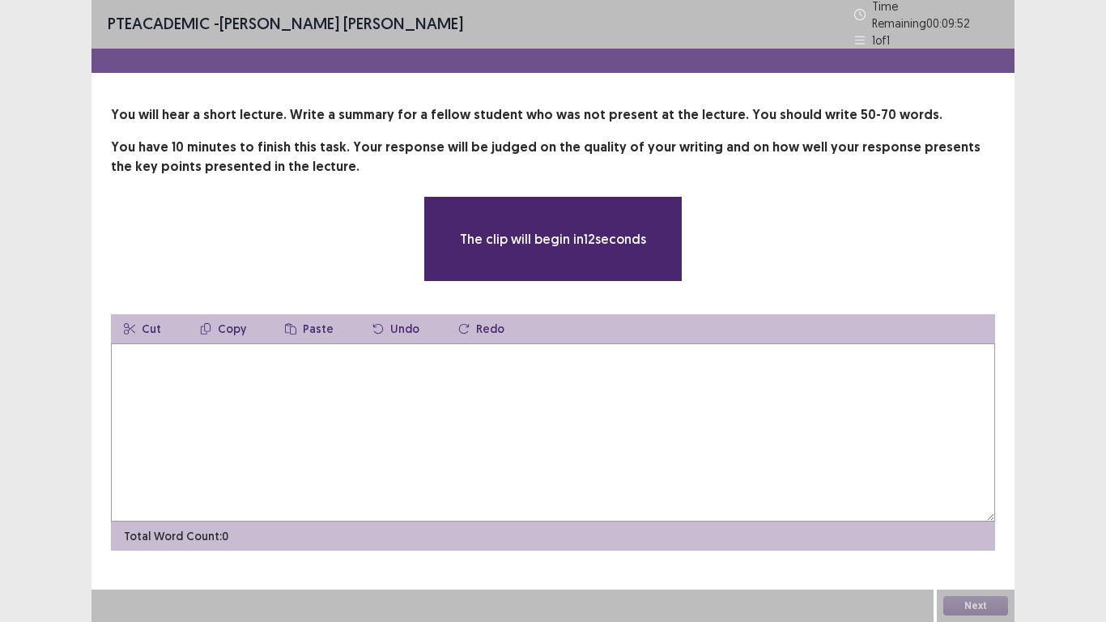
scroll to position [0, 0]
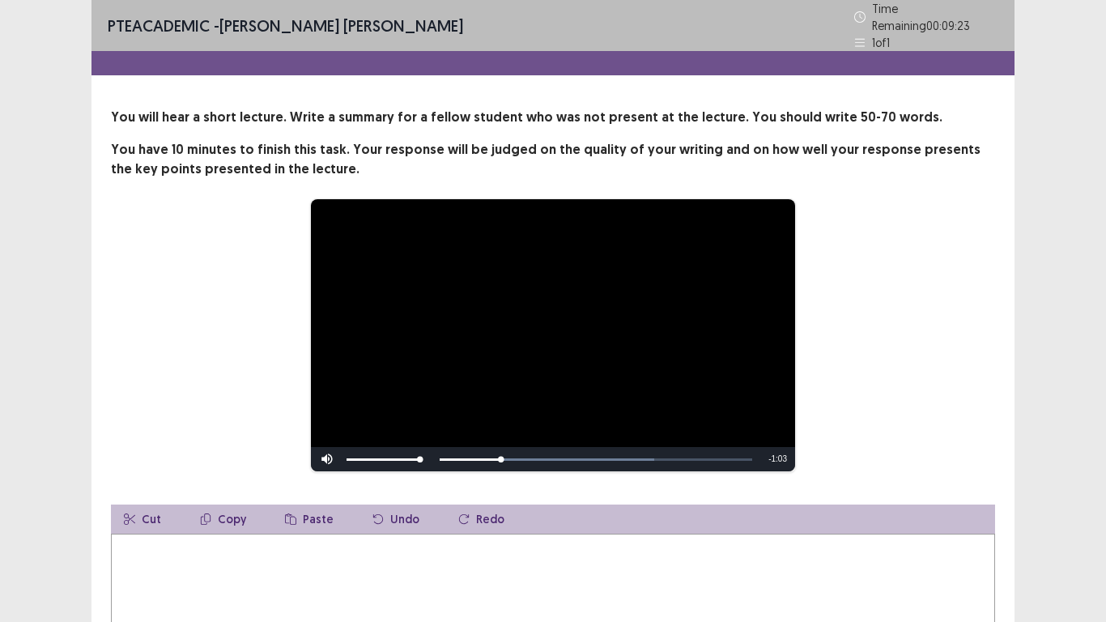
click at [879, 282] on div "**********" at bounding box center [553, 335] width 754 height 274
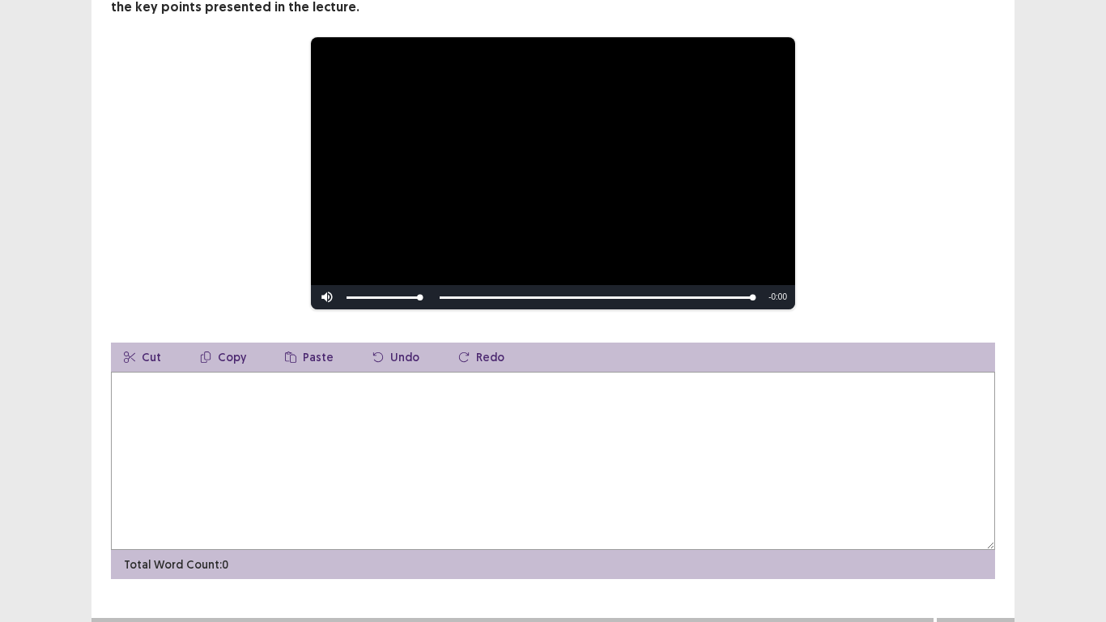
scroll to position [183, 0]
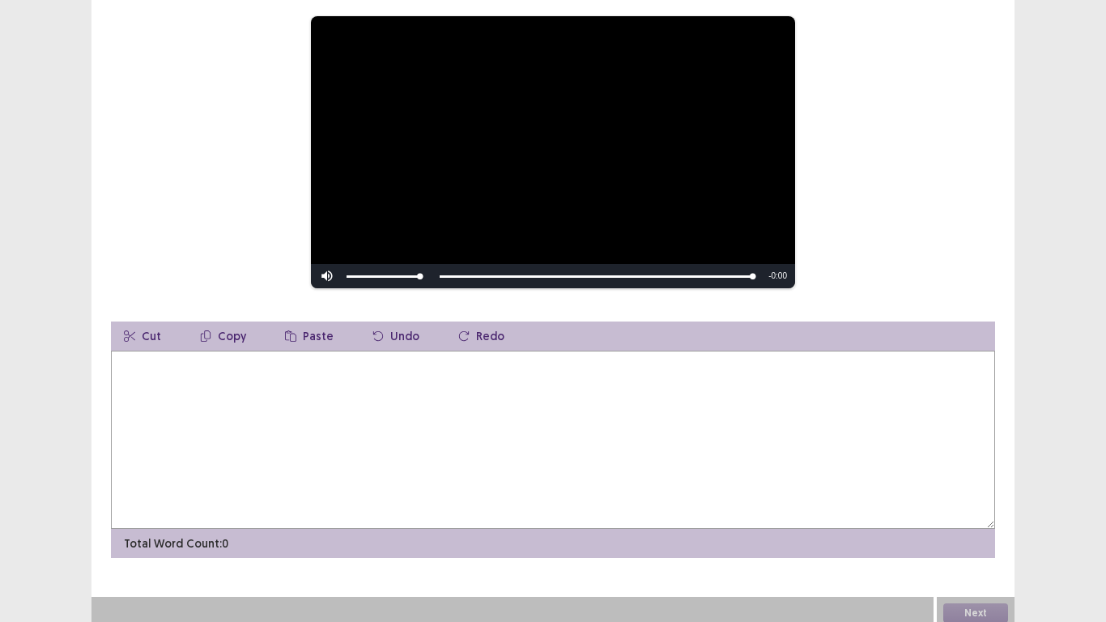
click at [550, 363] on textarea at bounding box center [553, 440] width 884 height 178
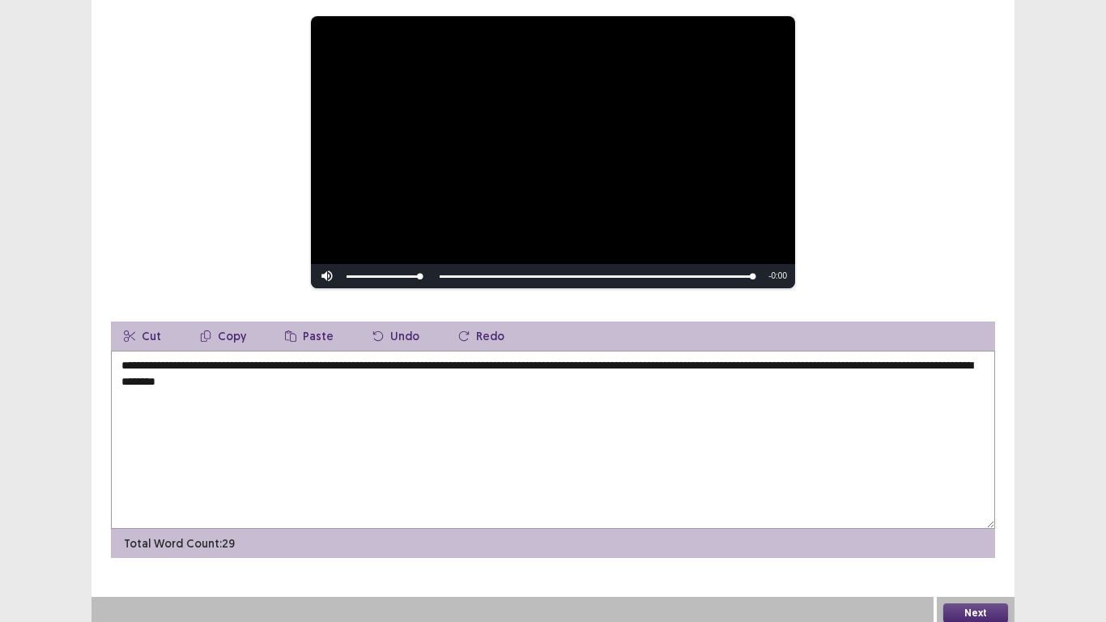
click at [325, 376] on textarea "**********" at bounding box center [553, 440] width 884 height 178
click at [397, 376] on textarea "**********" at bounding box center [553, 440] width 884 height 178
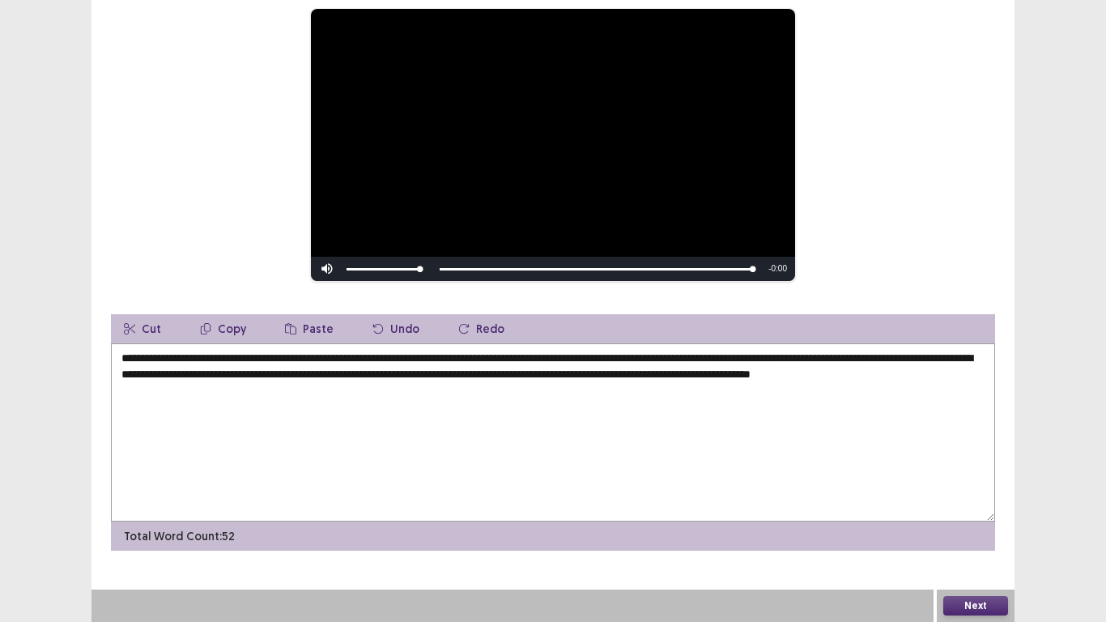
type textarea "**********"
click at [980, 512] on button "Next" at bounding box center [975, 605] width 65 height 19
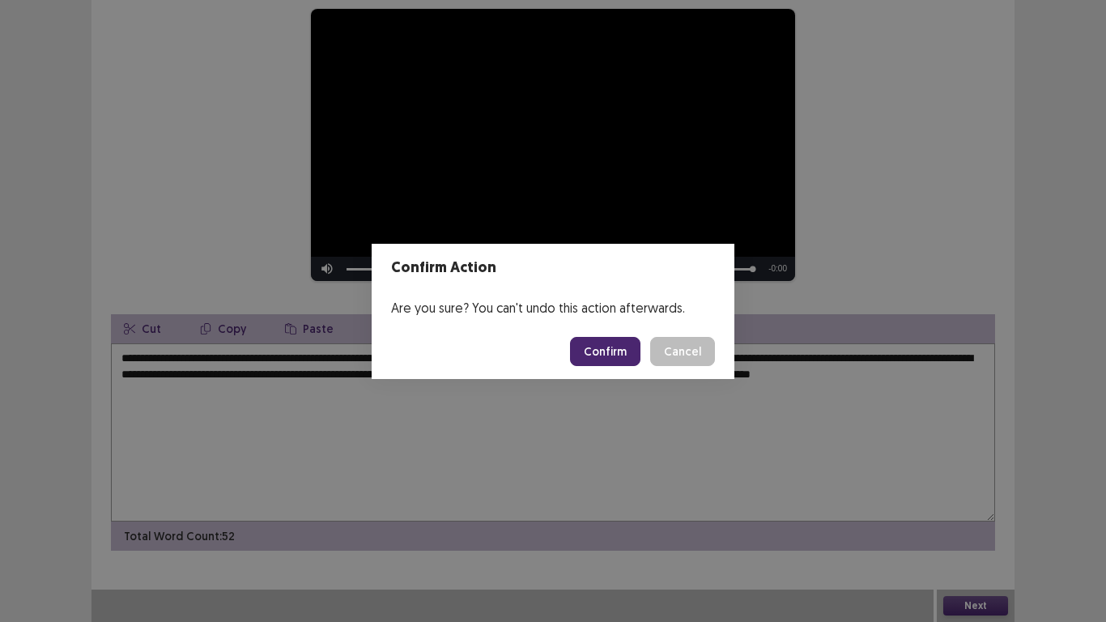
click at [610, 349] on button "Confirm" at bounding box center [605, 351] width 70 height 29
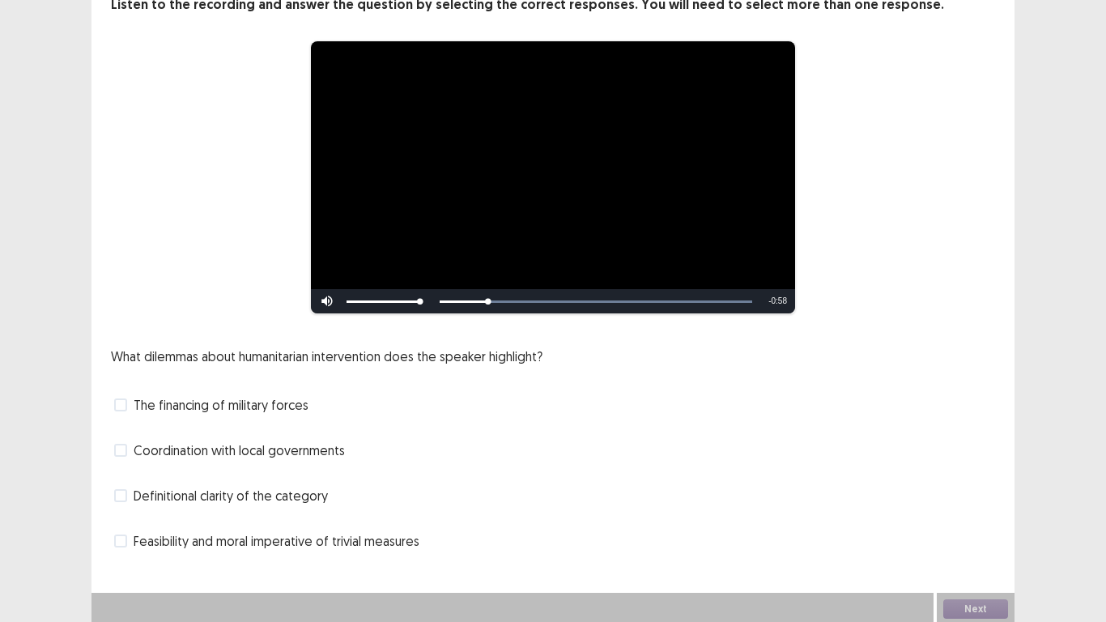
scroll to position [108, 0]
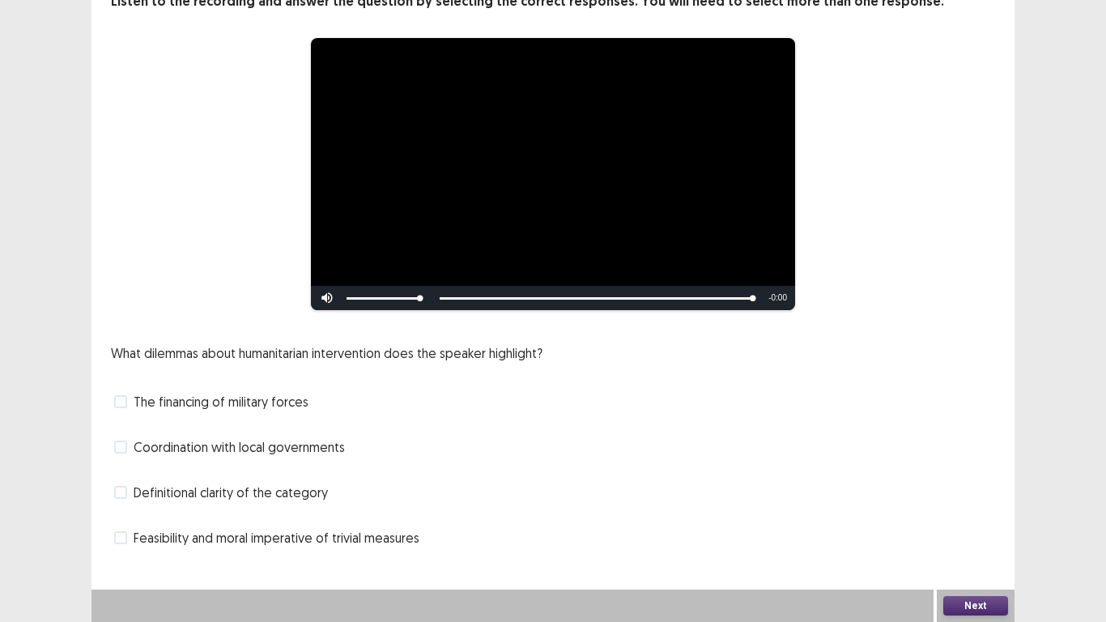
click at [125, 448] on span at bounding box center [120, 446] width 13 height 13
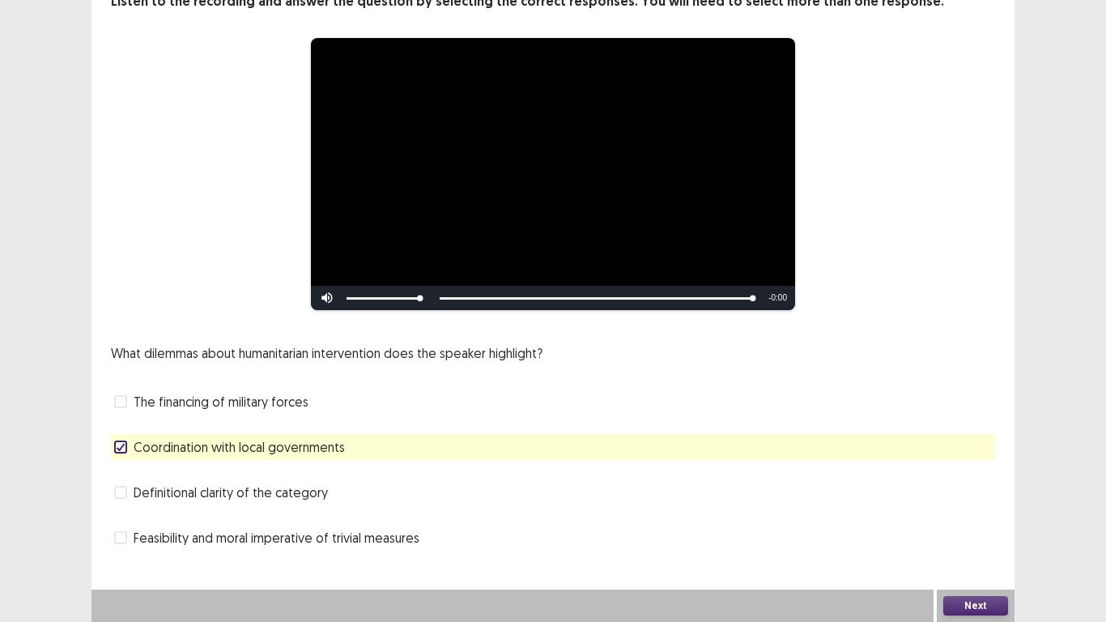
click at [973, 512] on button "Next" at bounding box center [975, 605] width 65 height 19
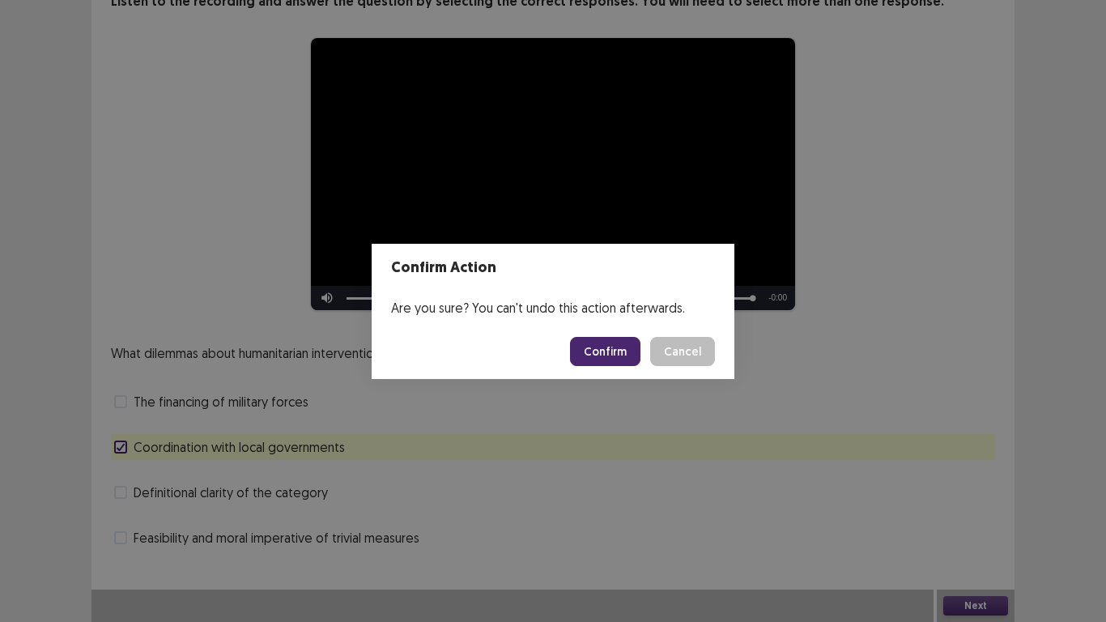
click at [603, 361] on button "Confirm" at bounding box center [605, 351] width 70 height 29
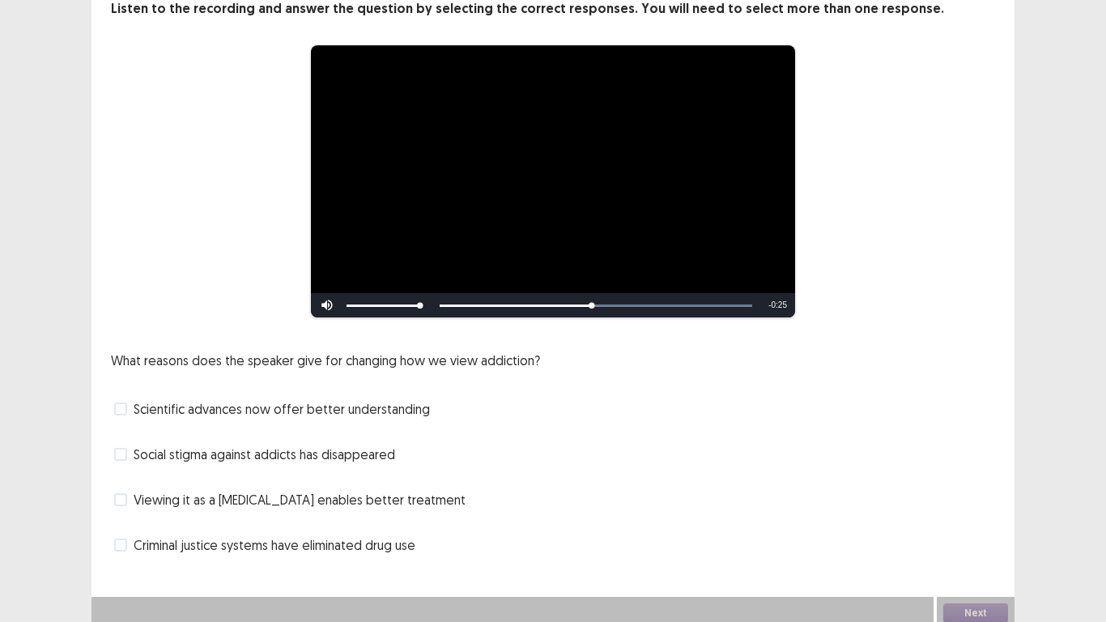
click at [121, 512] on span at bounding box center [120, 544] width 13 height 13
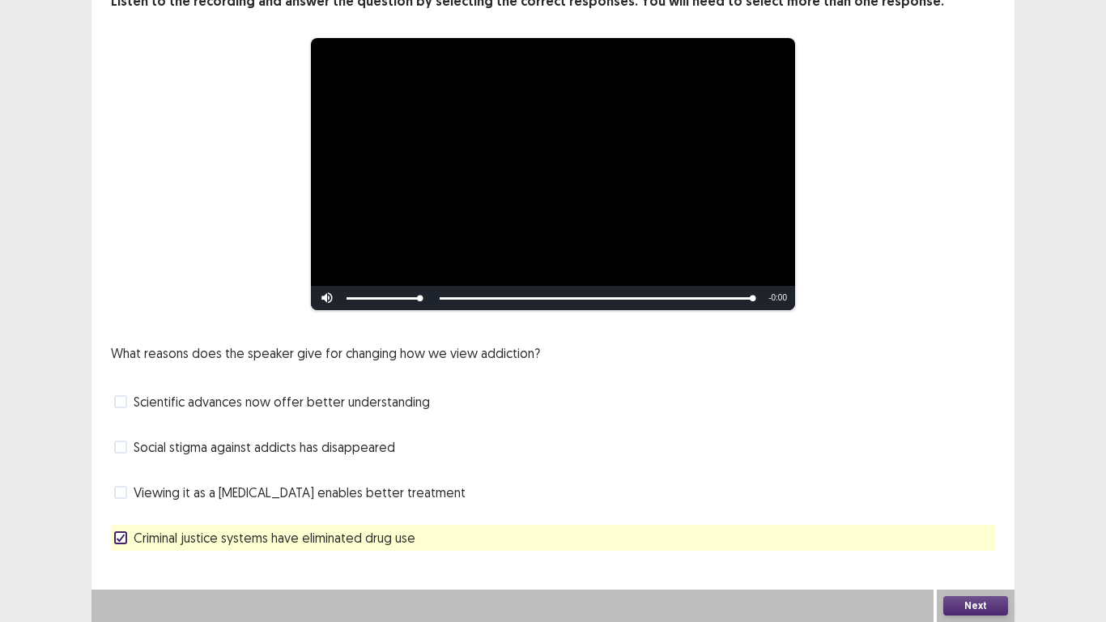
click at [989, 512] on button "Next" at bounding box center [975, 605] width 65 height 19
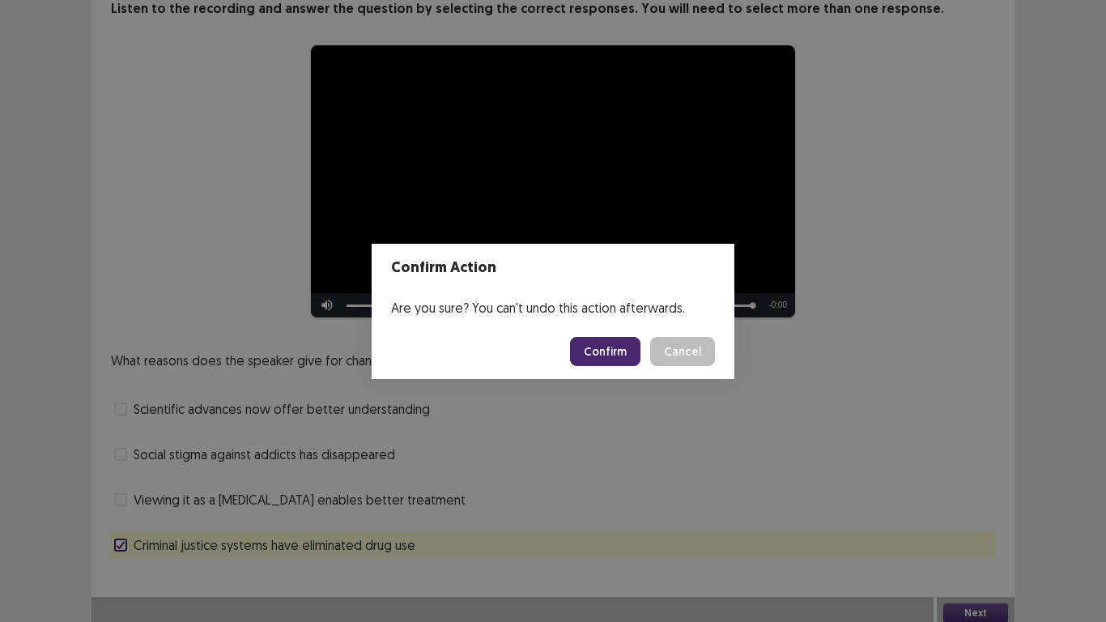
click at [598, 345] on button "Confirm" at bounding box center [605, 351] width 70 height 29
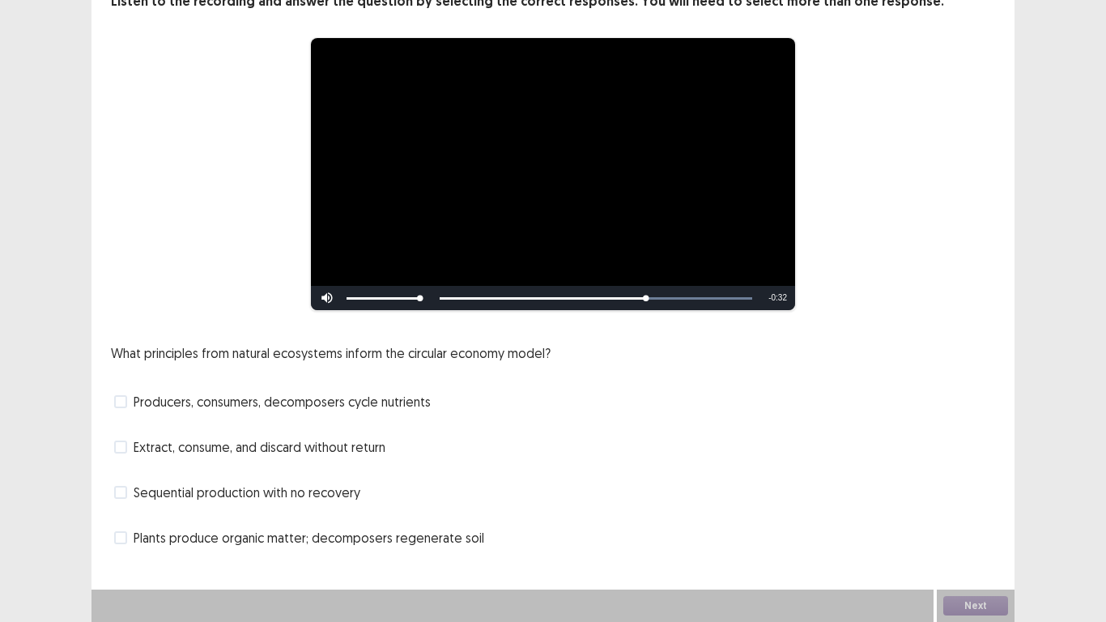
click at [118, 404] on span at bounding box center [120, 401] width 13 height 13
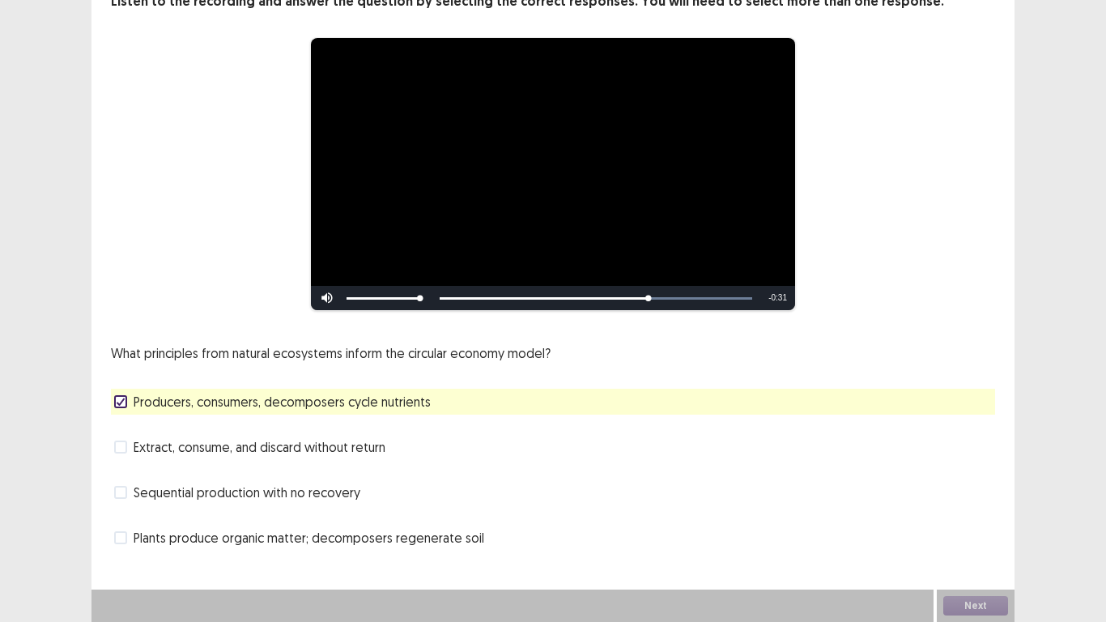
drag, startPoint x: 124, startPoint y: 434, endPoint x: 126, endPoint y: 444, distance: 10.0
click at [125, 437] on div "What principles from natural ecosystems inform the circular economy model? Prod…" at bounding box center [553, 446] width 884 height 207
click at [125, 447] on span at bounding box center [120, 446] width 13 height 13
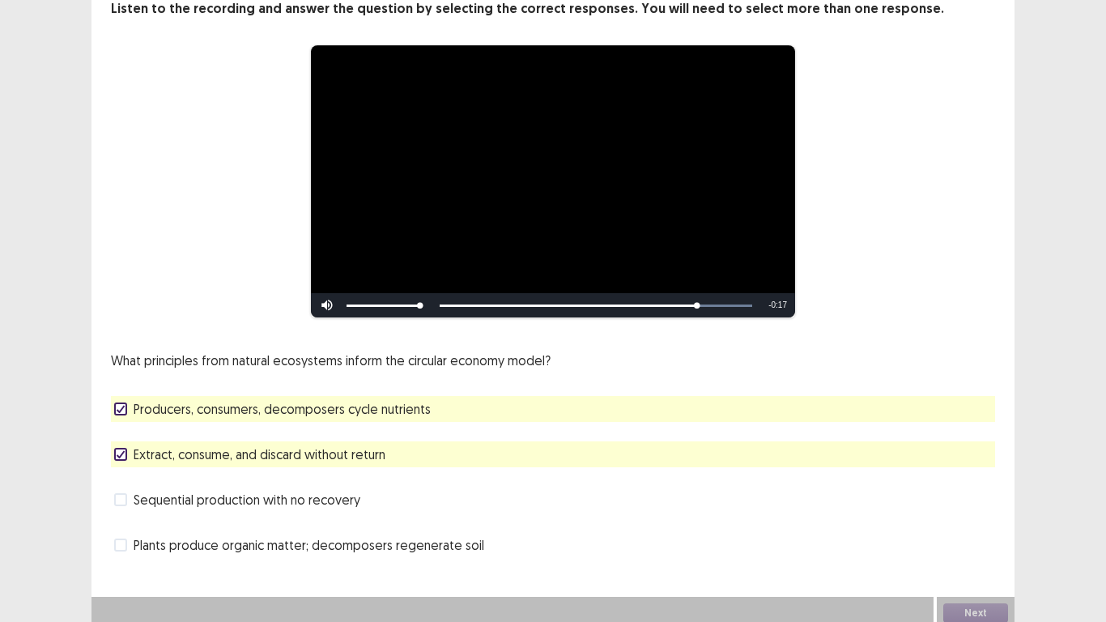
click at [121, 453] on label "Extract, consume, and discard without return" at bounding box center [249, 453] width 271 height 19
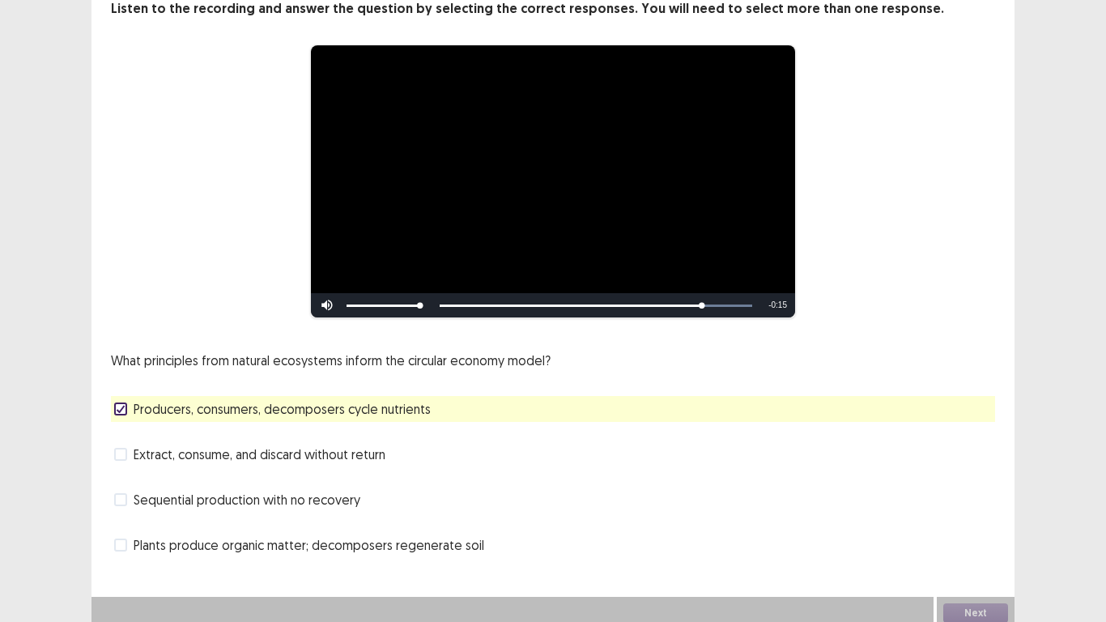
click at [120, 512] on span at bounding box center [120, 544] width 13 height 13
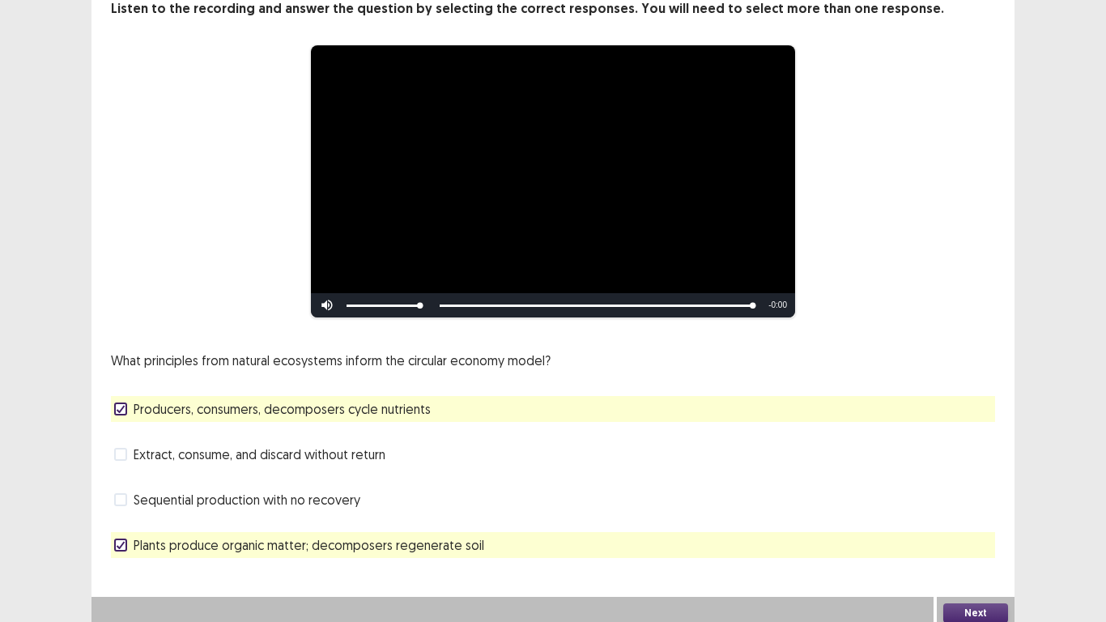
click at [975, 512] on button "Next" at bounding box center [975, 612] width 65 height 19
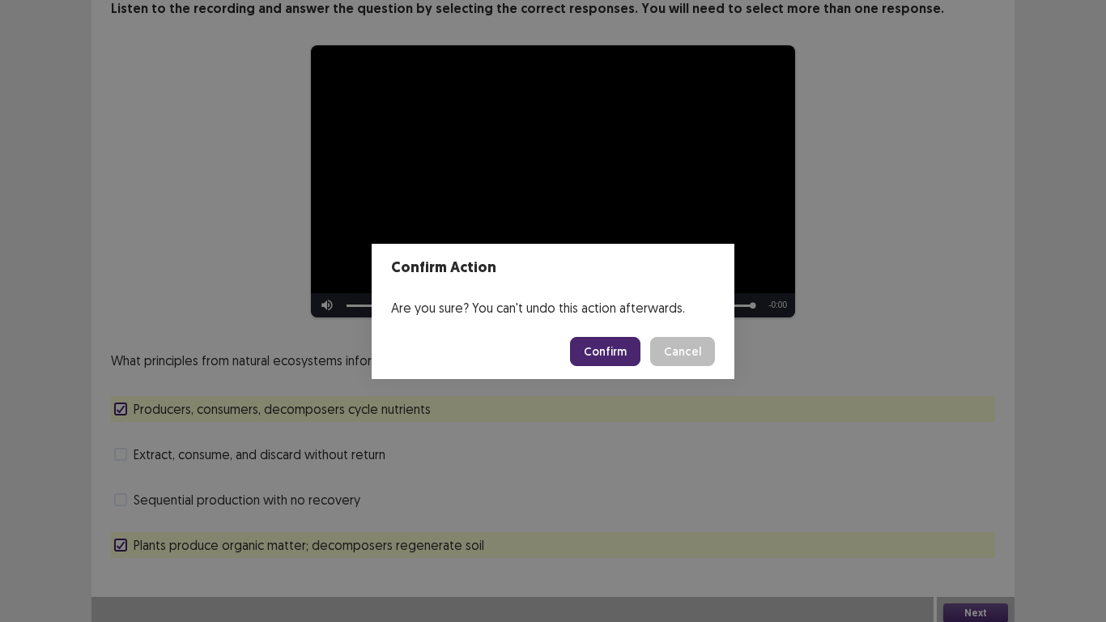
click at [593, 355] on button "Confirm" at bounding box center [605, 351] width 70 height 29
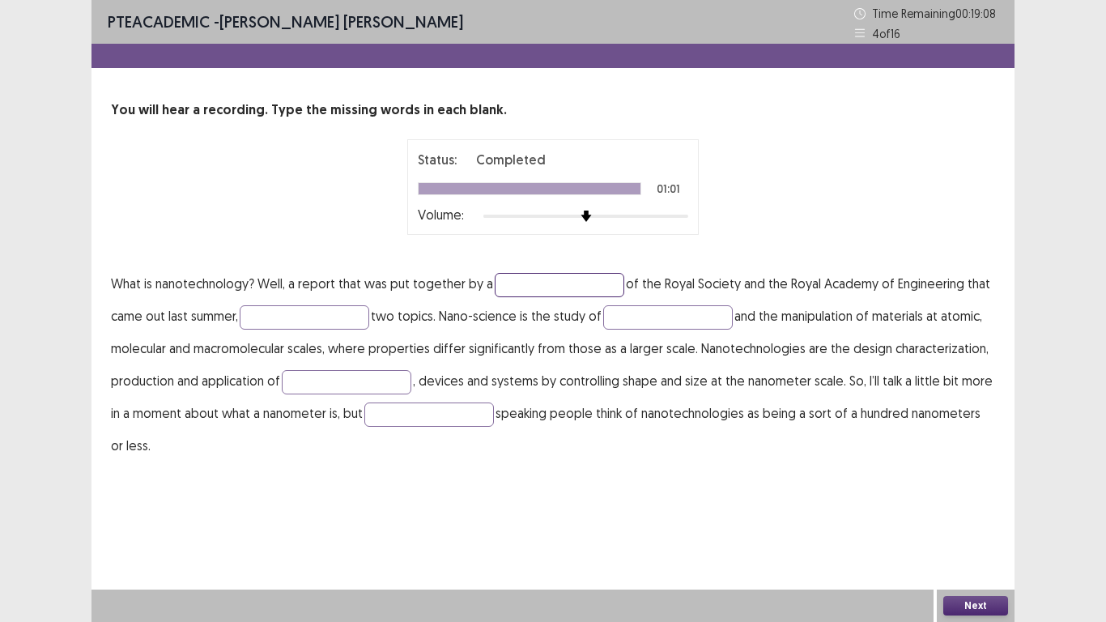
click at [533, 283] on input "text" at bounding box center [560, 285] width 130 height 24
click at [539, 284] on input "**********" at bounding box center [560, 285] width 130 height 24
click at [535, 285] on input "**********" at bounding box center [560, 285] width 130 height 24
type input "**********"
click at [346, 321] on input "text" at bounding box center [305, 317] width 130 height 24
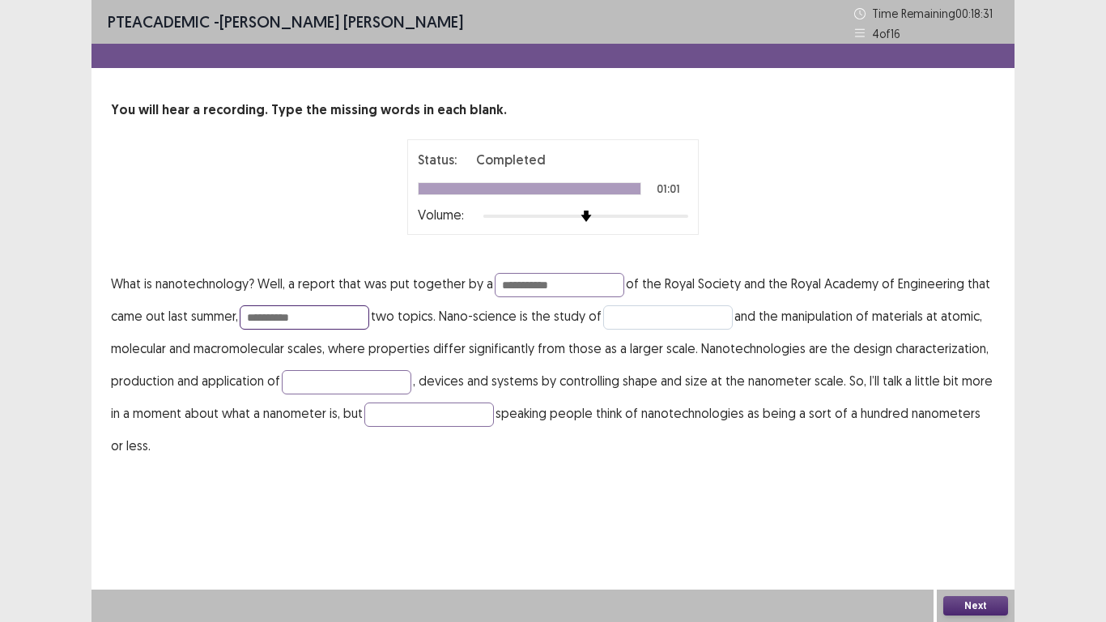
type input "**********"
click at [651, 322] on input "text" at bounding box center [668, 317] width 130 height 24
type input "*********"
click at [399, 383] on input "text" at bounding box center [347, 382] width 130 height 24
type input "*********"
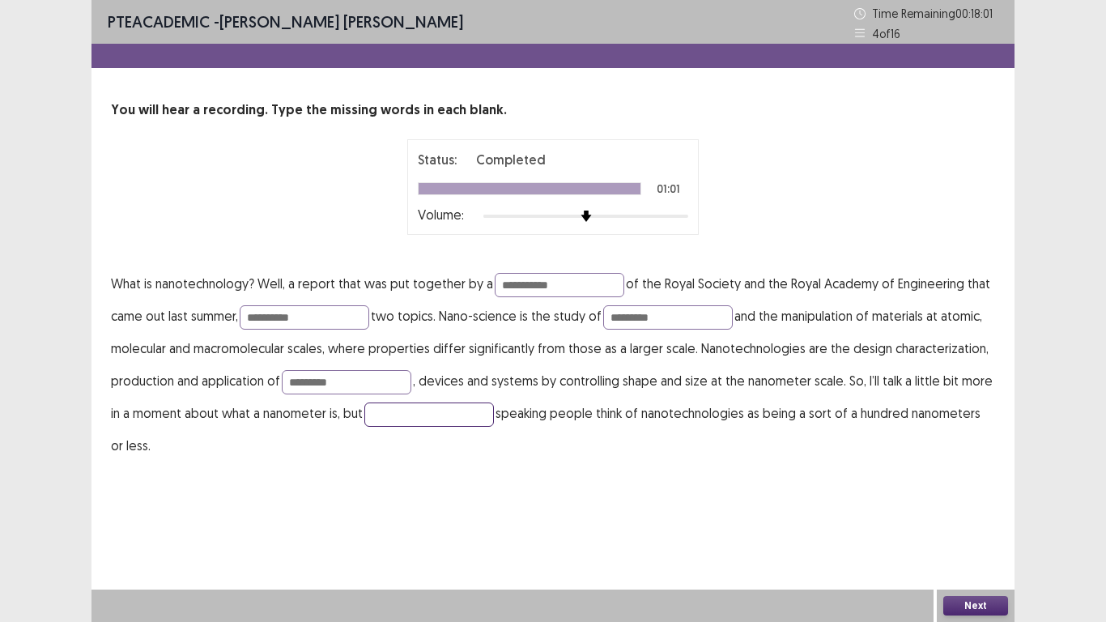
click at [424, 414] on input "text" at bounding box center [429, 414] width 130 height 24
type input "**********"
click at [989, 512] on button "Next" at bounding box center [975, 605] width 65 height 19
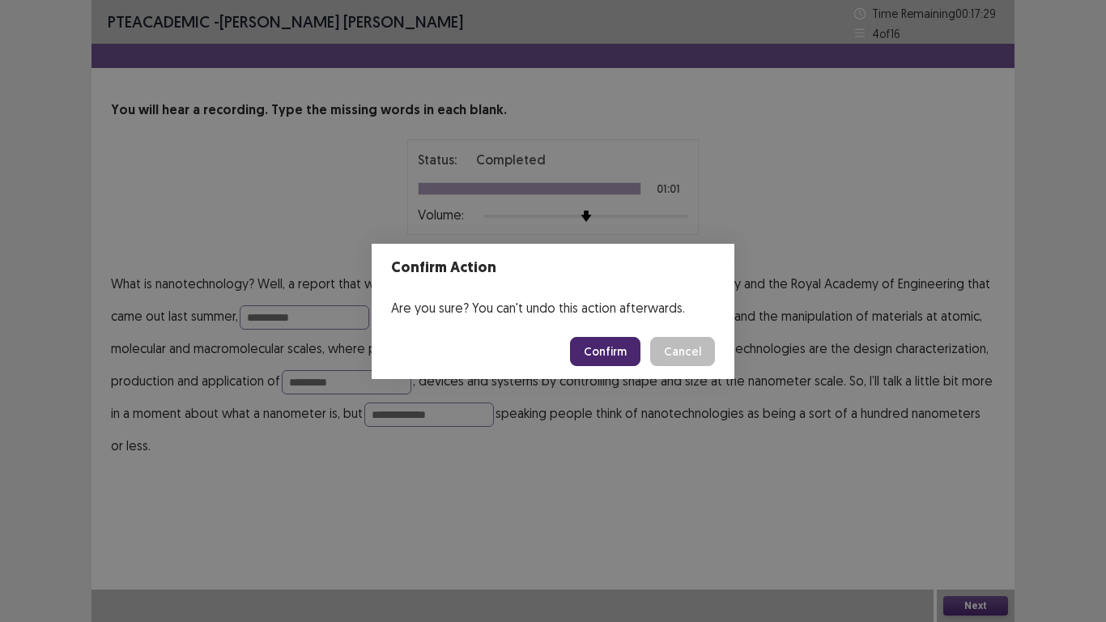
click at [600, 346] on button "Confirm" at bounding box center [605, 351] width 70 height 29
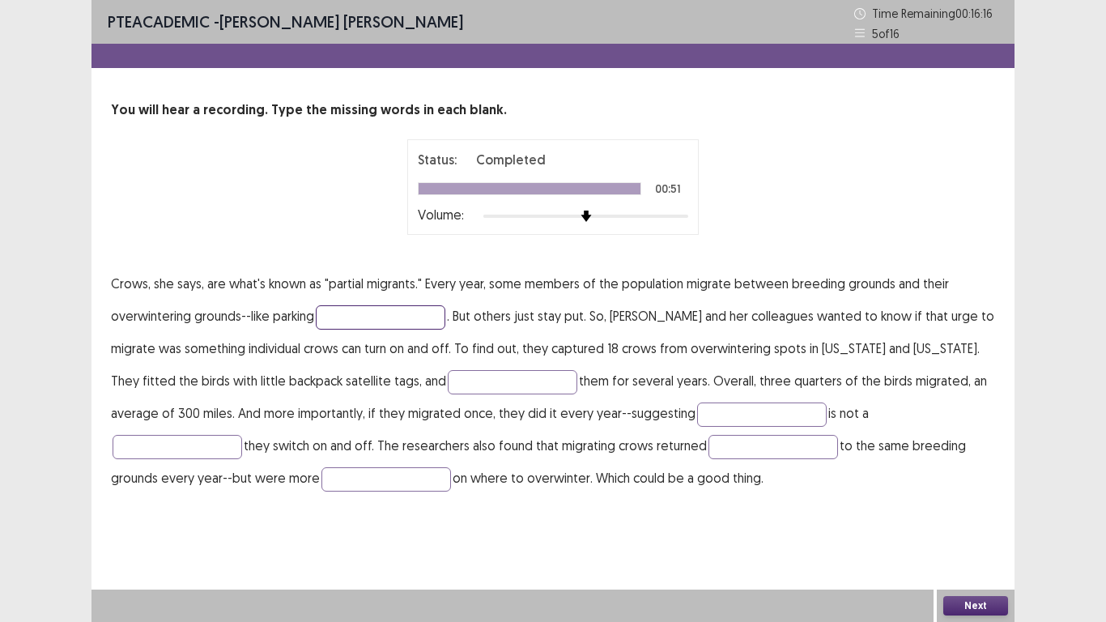
click at [418, 318] on input "text" at bounding box center [381, 317] width 130 height 24
type input "****"
click at [491, 380] on input "text" at bounding box center [513, 382] width 130 height 24
type input "***"
click at [701, 420] on input "text" at bounding box center [762, 414] width 130 height 24
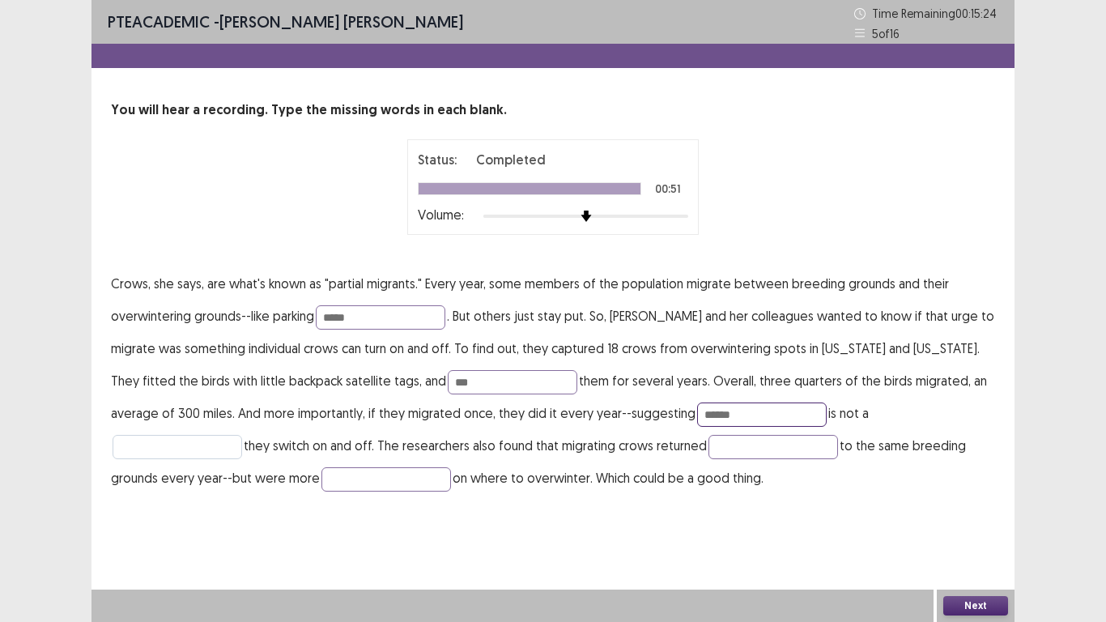
type input "******"
click at [242, 435] on input "text" at bounding box center [178, 447] width 130 height 24
click at [977, 512] on button "Next" at bounding box center [975, 605] width 65 height 19
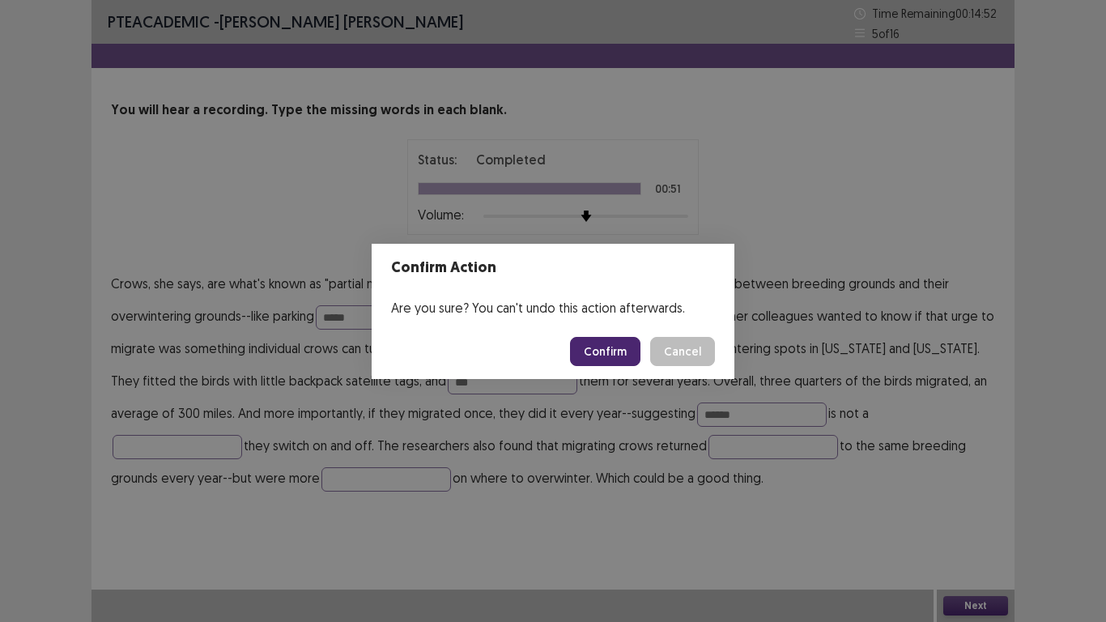
click at [637, 355] on button "Confirm" at bounding box center [605, 351] width 70 height 29
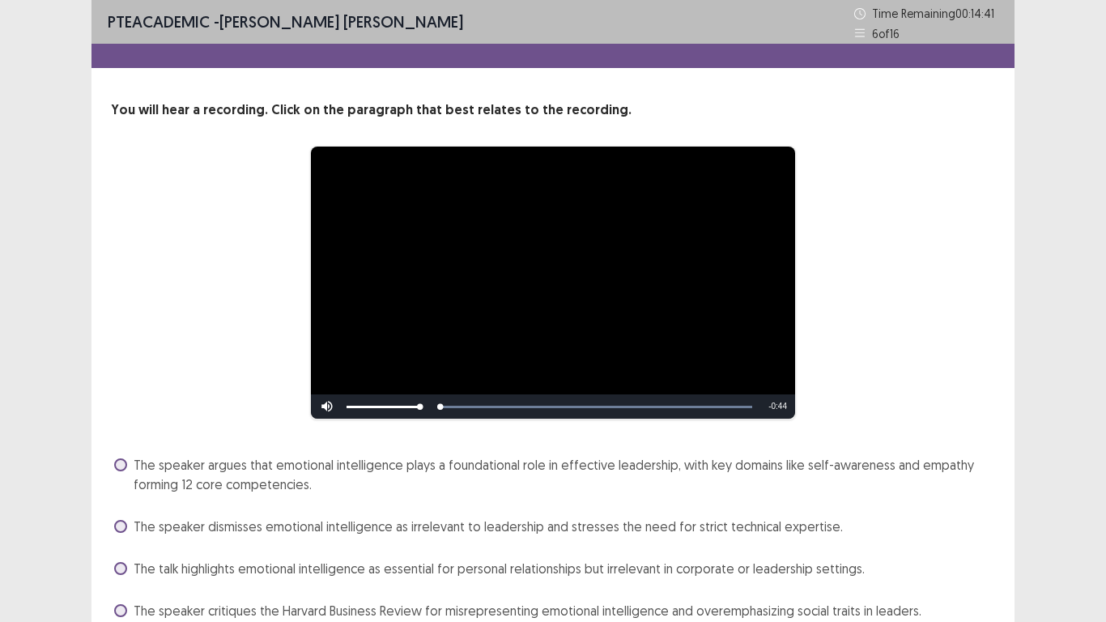
scroll to position [73, 0]
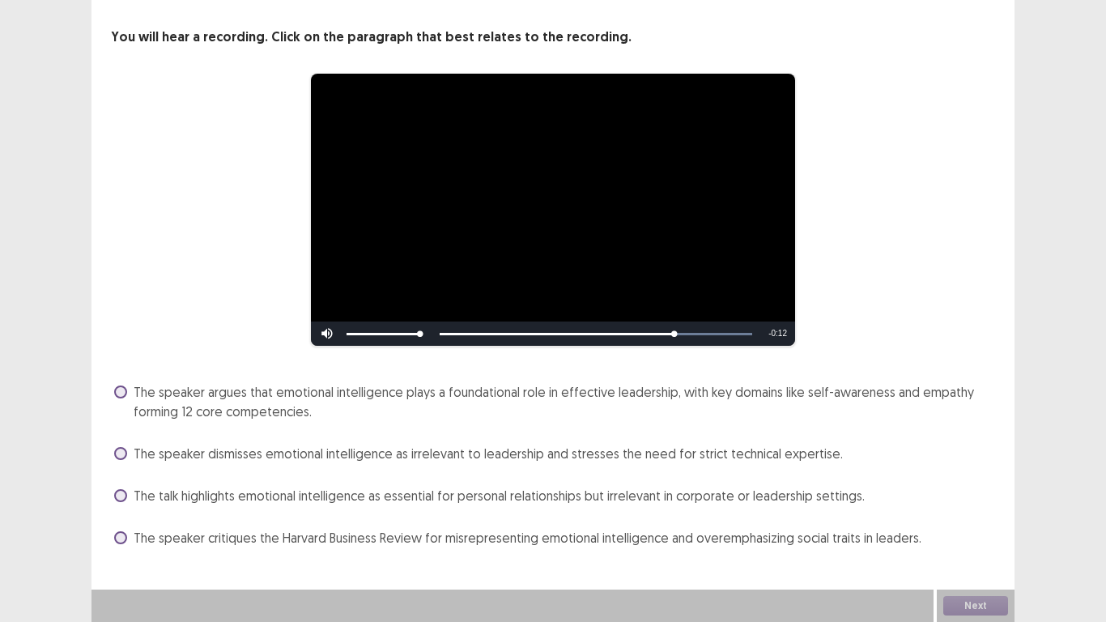
click at [126, 396] on label "The speaker argues that emotional intelligence plays a foundational role in eff…" at bounding box center [554, 401] width 881 height 39
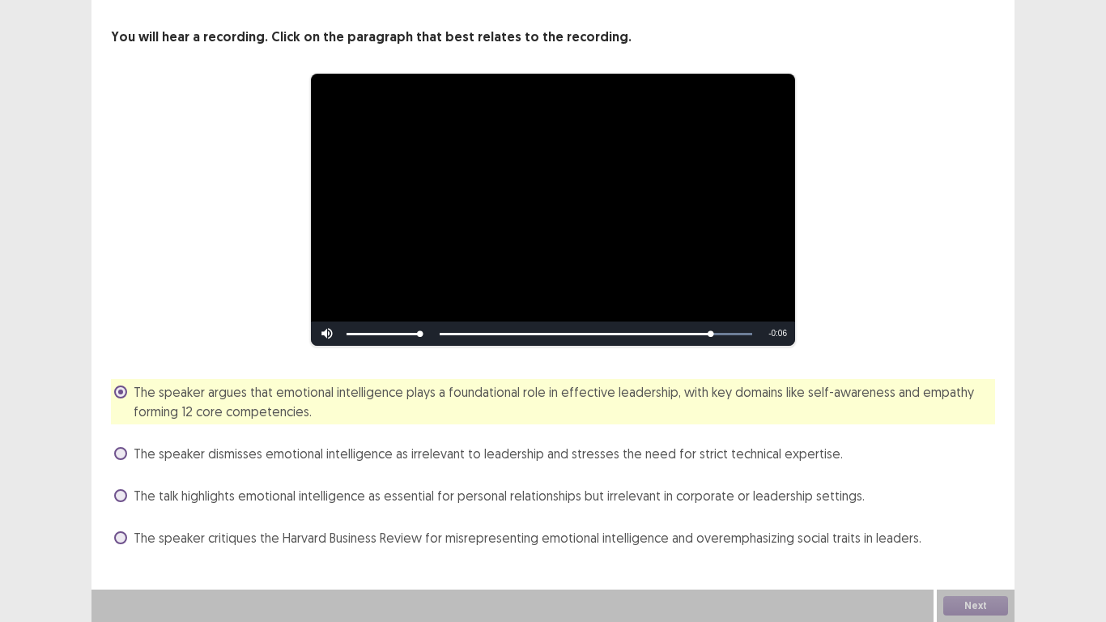
click at [123, 459] on label "The speaker dismisses emotional intelligence as irrelevant to leadership and st…" at bounding box center [478, 453] width 729 height 19
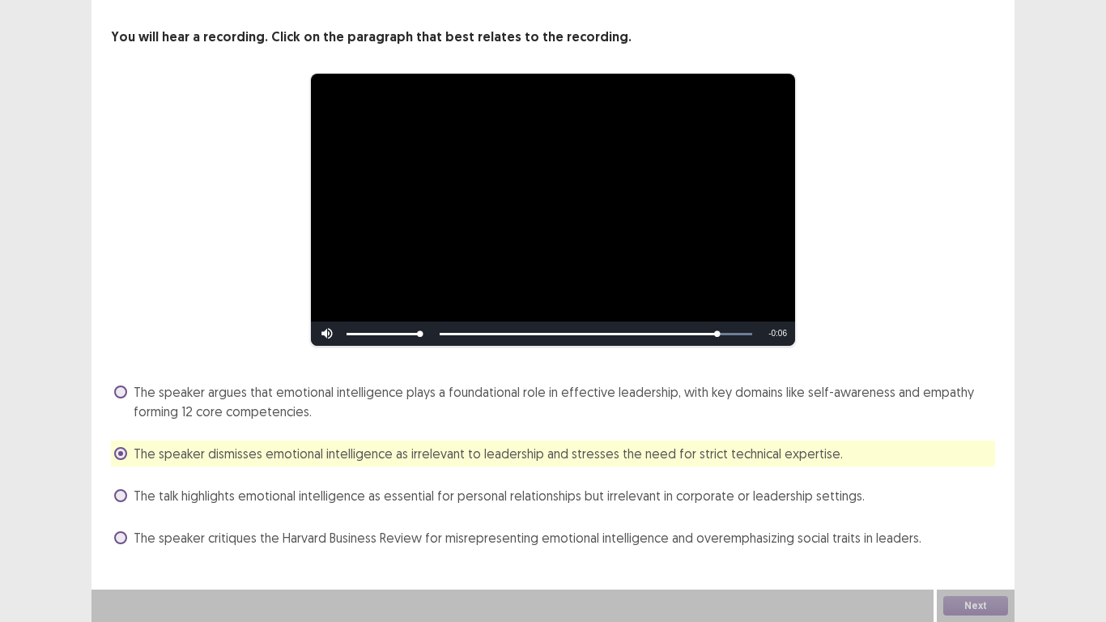
click at [121, 391] on span at bounding box center [120, 391] width 13 height 13
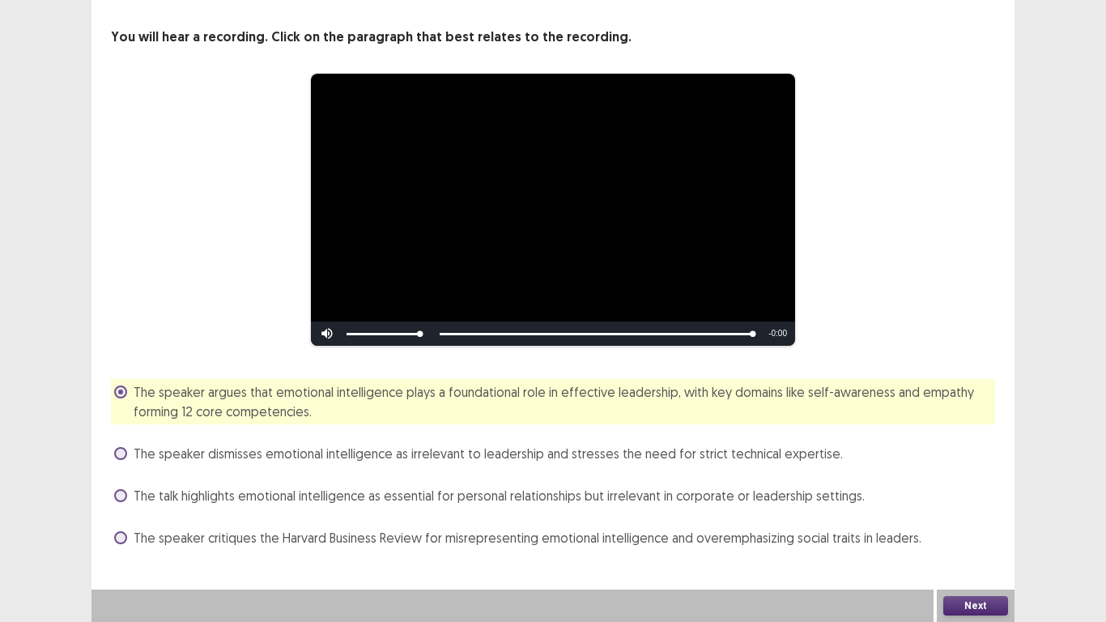
click at [984, 512] on button "Next" at bounding box center [975, 605] width 65 height 19
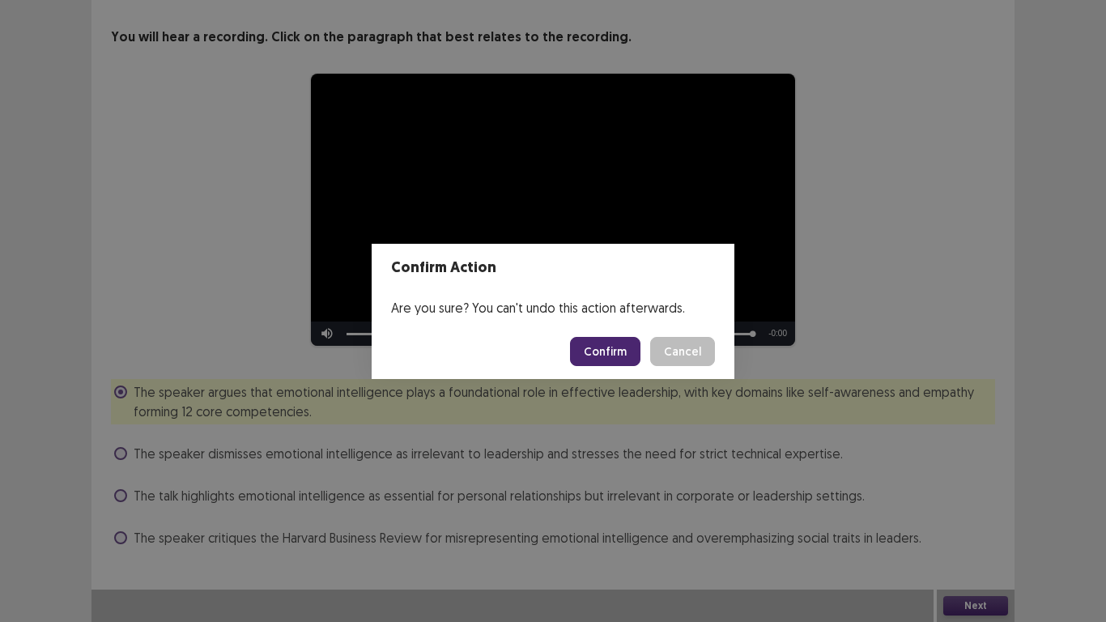
click at [606, 346] on button "Confirm" at bounding box center [605, 351] width 70 height 29
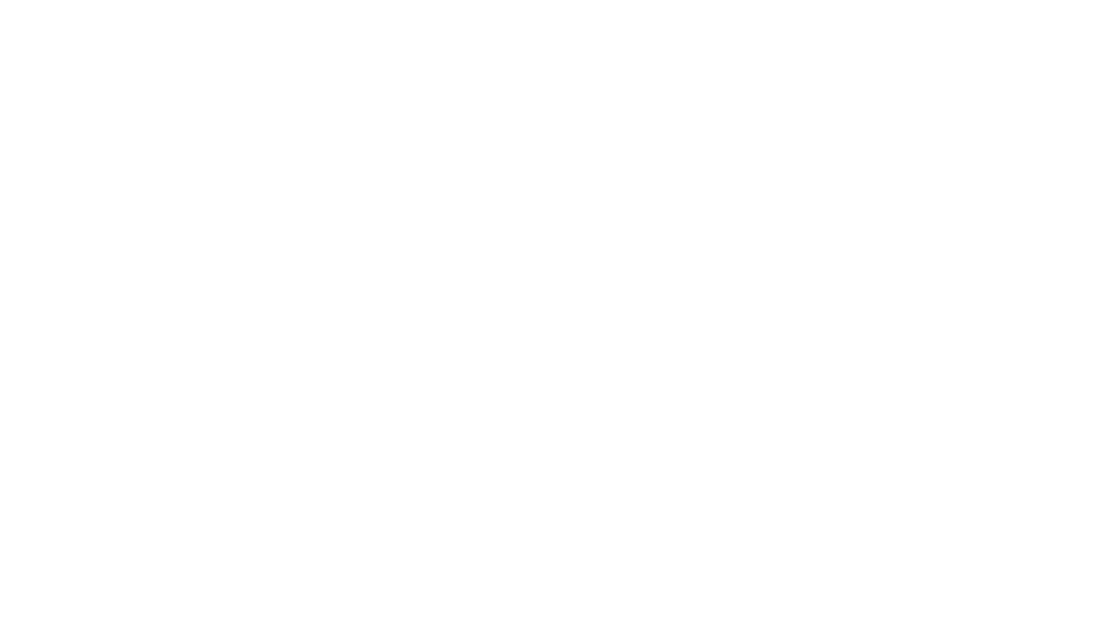
scroll to position [0, 0]
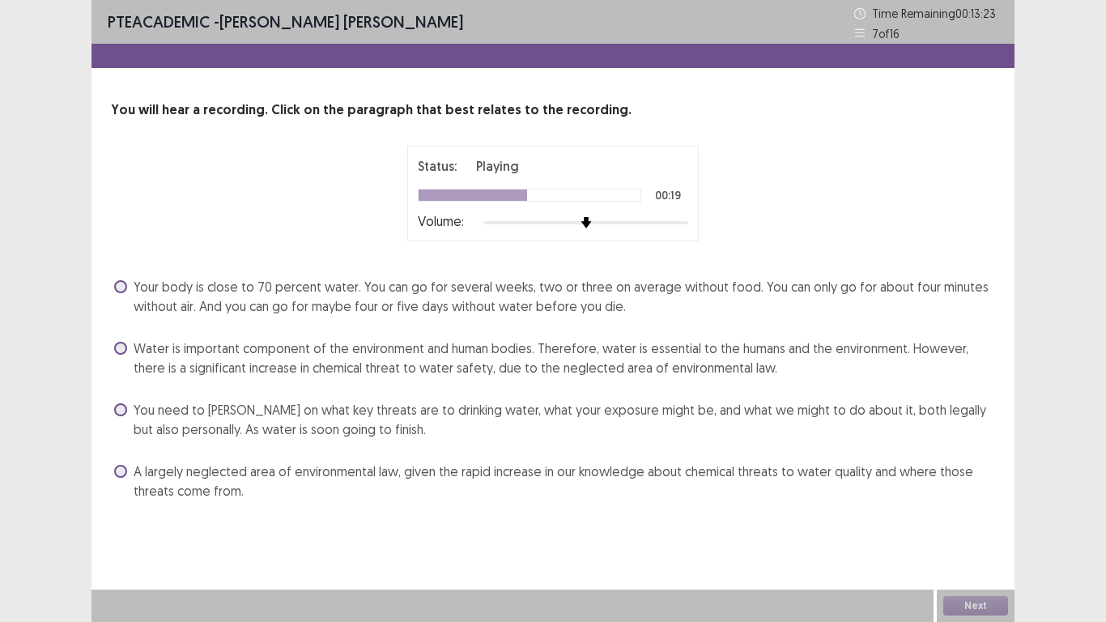
click at [123, 284] on span at bounding box center [120, 286] width 13 height 13
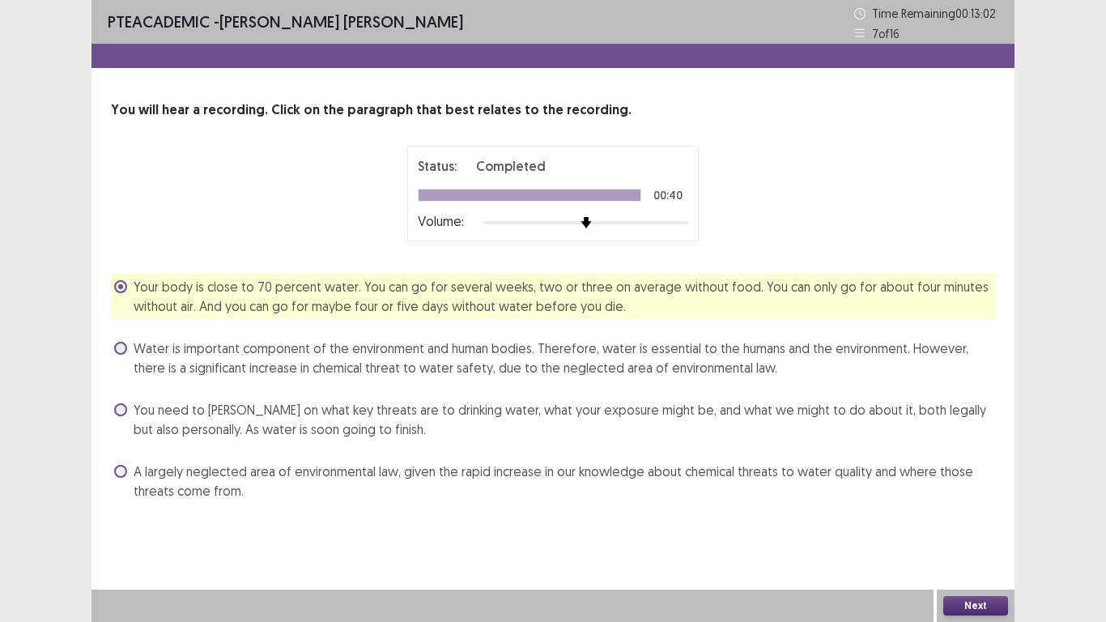
click at [994, 512] on button "Next" at bounding box center [975, 605] width 65 height 19
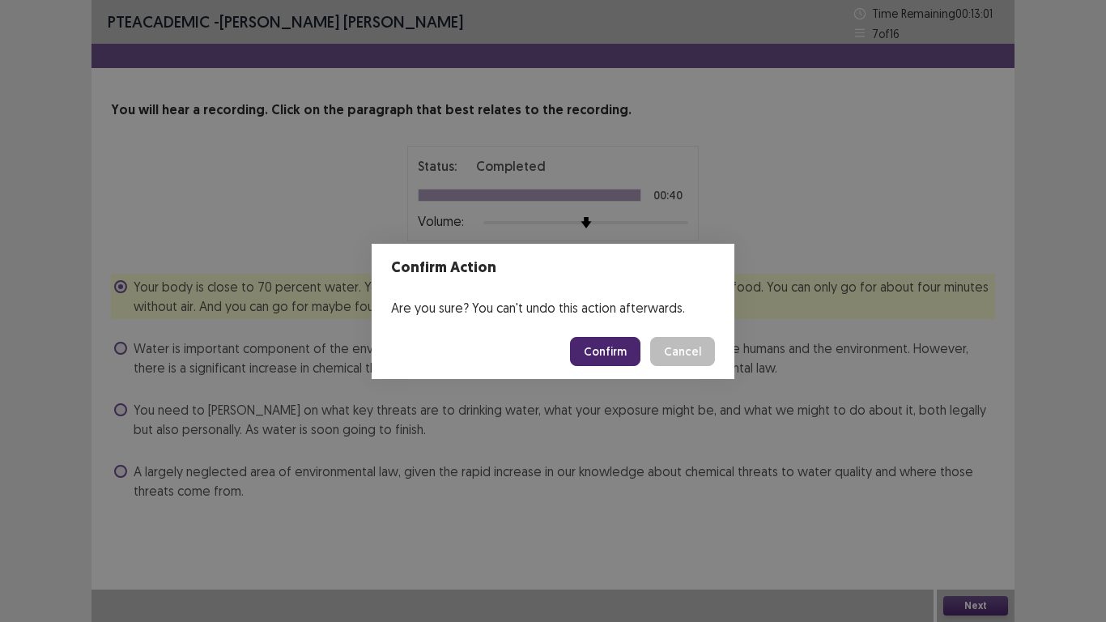
click at [613, 355] on button "Confirm" at bounding box center [605, 351] width 70 height 29
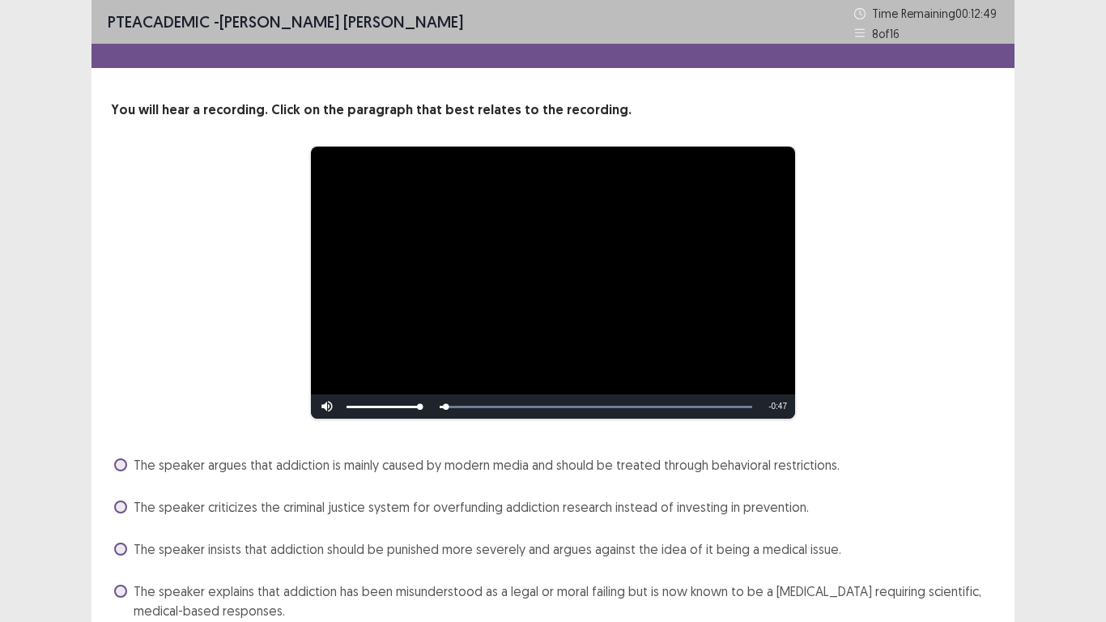
scroll to position [73, 0]
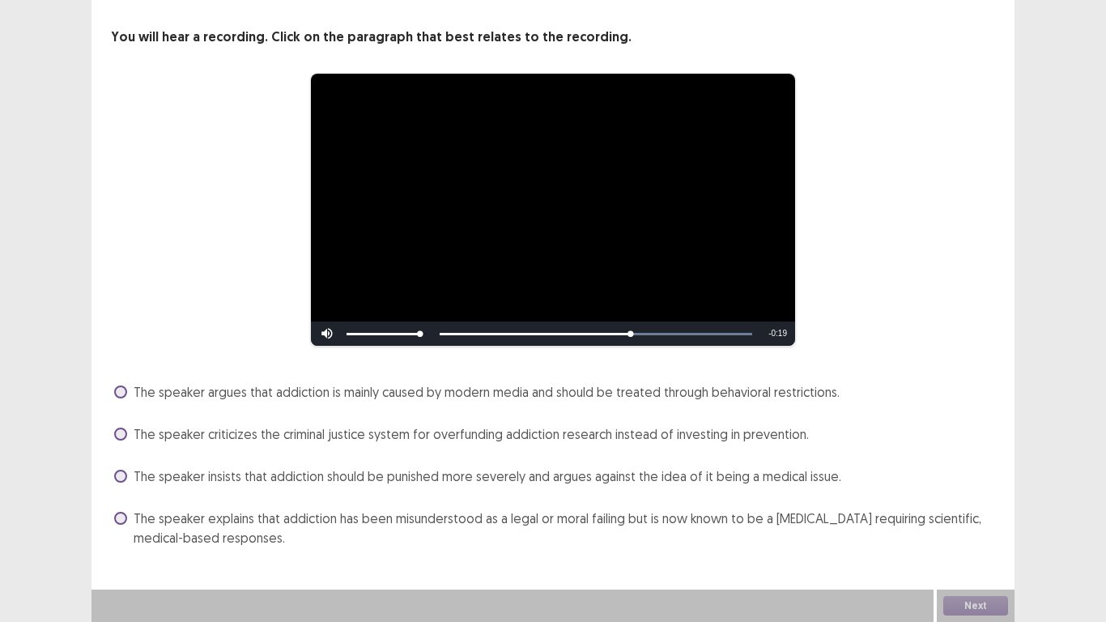
click at [120, 512] on span at bounding box center [120, 518] width 13 height 13
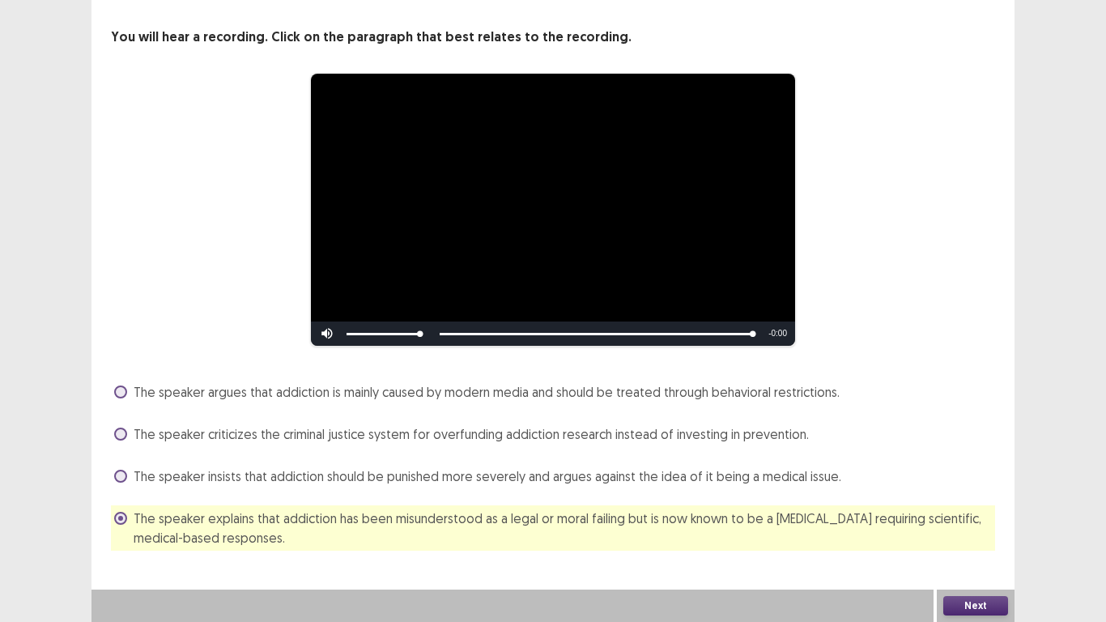
click at [983, 512] on button "Next" at bounding box center [975, 605] width 65 height 19
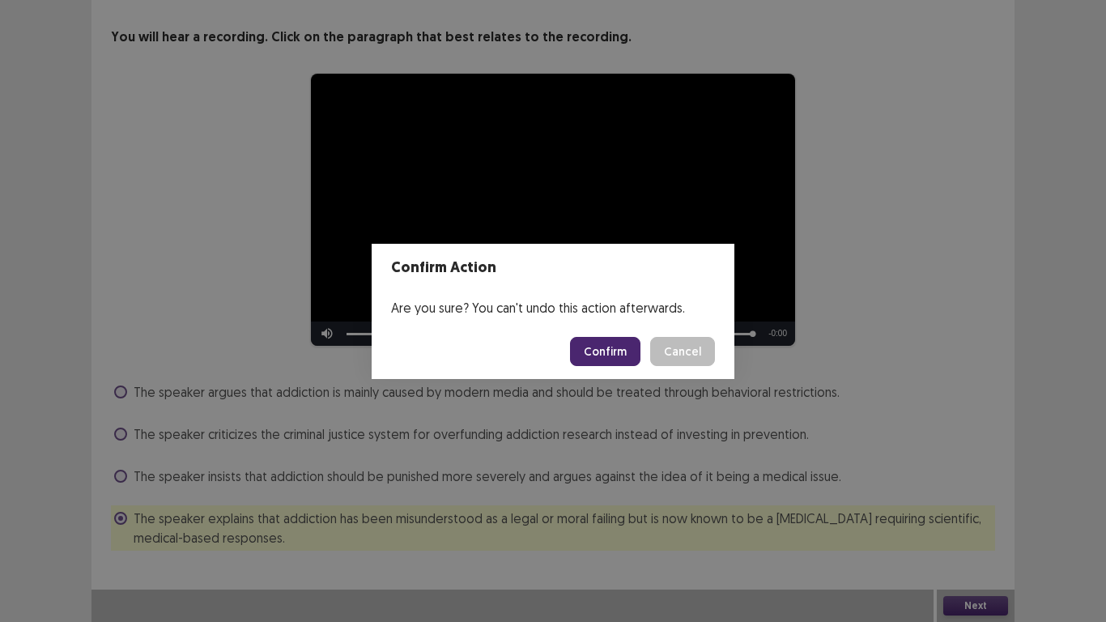
click at [618, 356] on button "Confirm" at bounding box center [605, 351] width 70 height 29
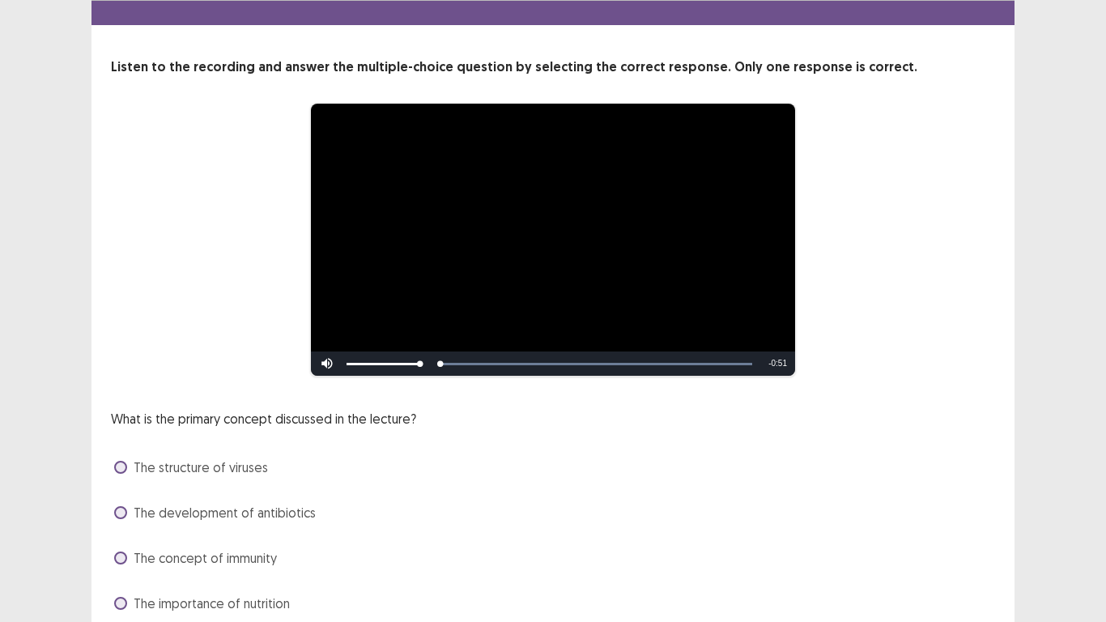
scroll to position [108, 0]
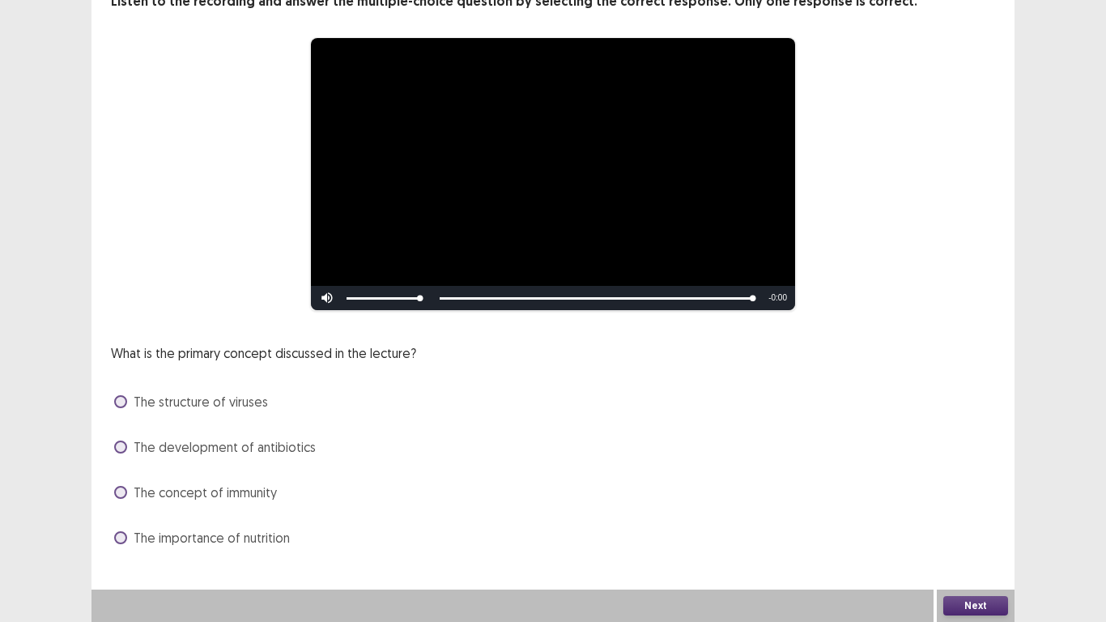
click at [120, 400] on span at bounding box center [120, 401] width 13 height 13
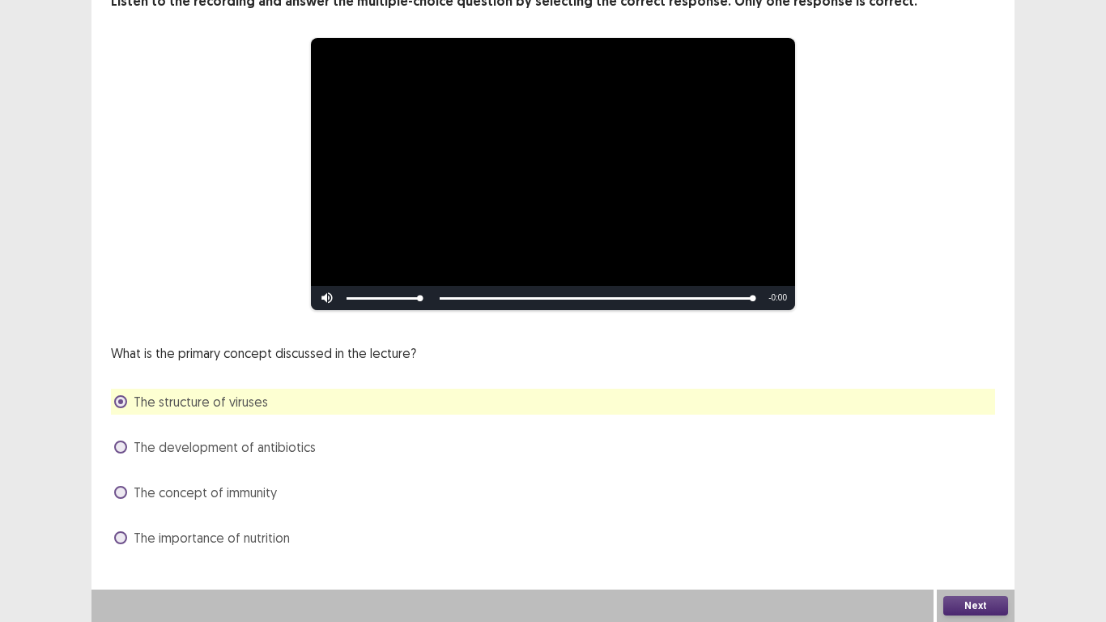
click at [992, 512] on button "Next" at bounding box center [975, 605] width 65 height 19
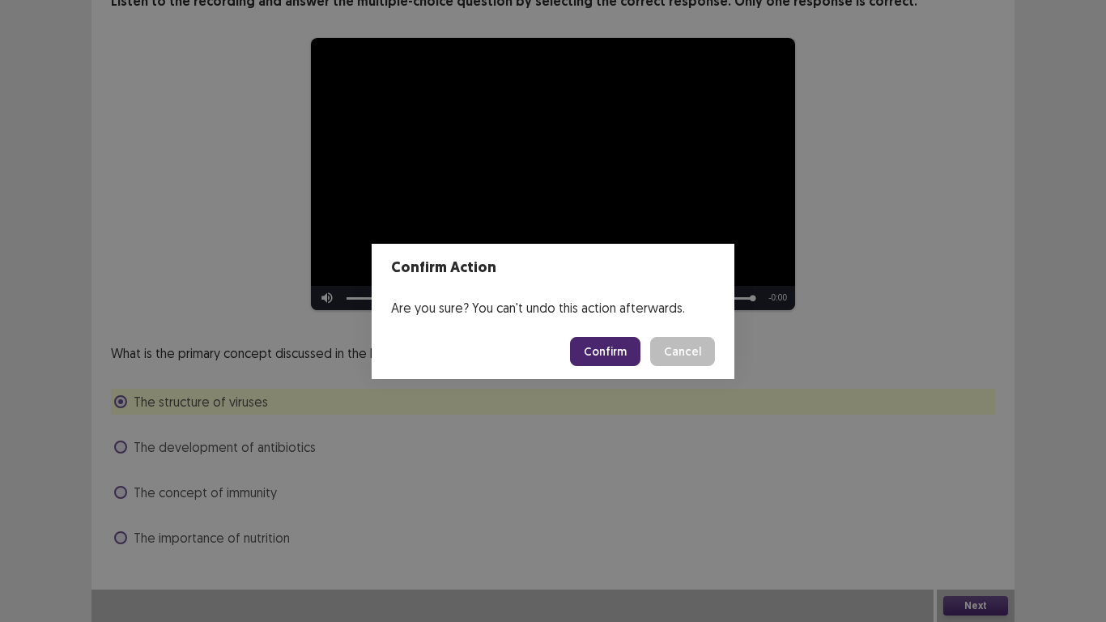
click at [613, 342] on button "Confirm" at bounding box center [605, 351] width 70 height 29
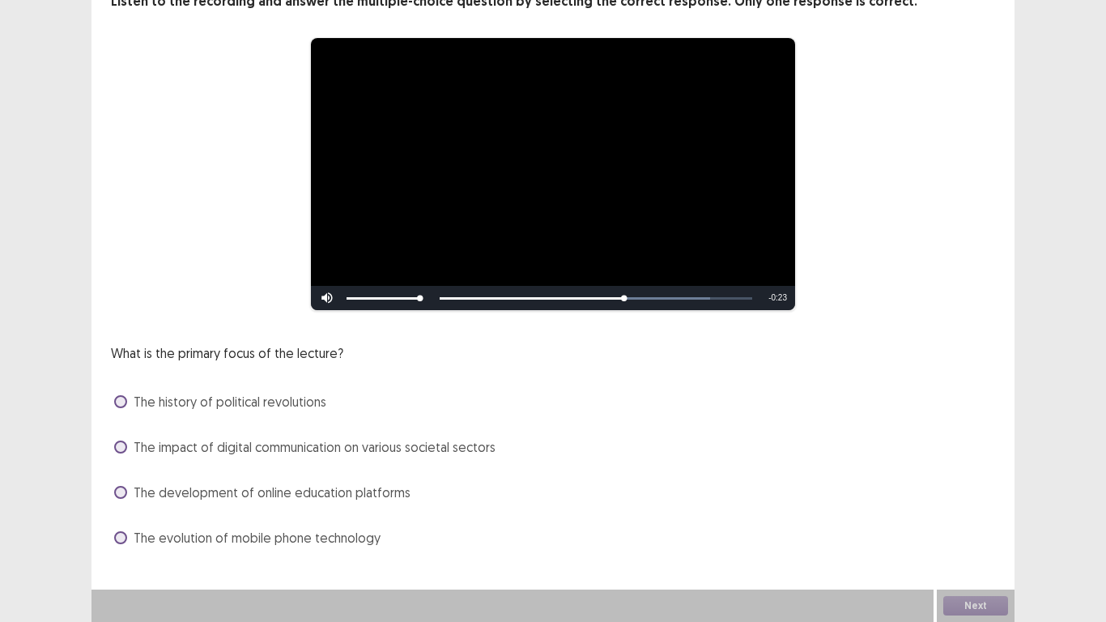
drag, startPoint x: 121, startPoint y: 447, endPoint x: 130, endPoint y: 449, distance: 8.5
click at [122, 447] on span at bounding box center [120, 446] width 13 height 13
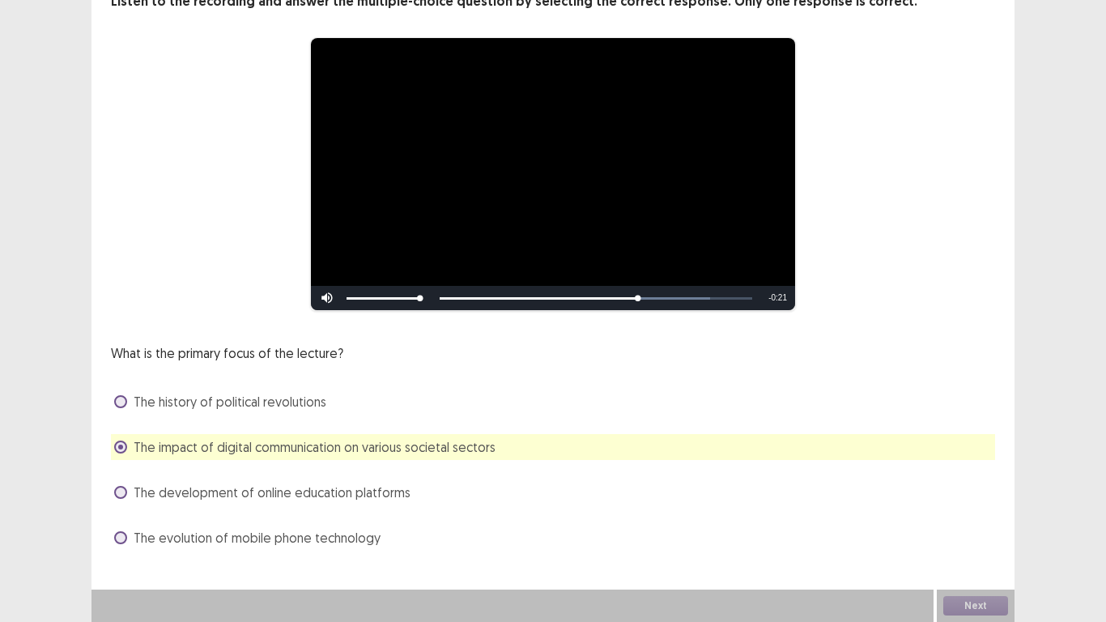
click at [117, 512] on span at bounding box center [120, 537] width 13 height 13
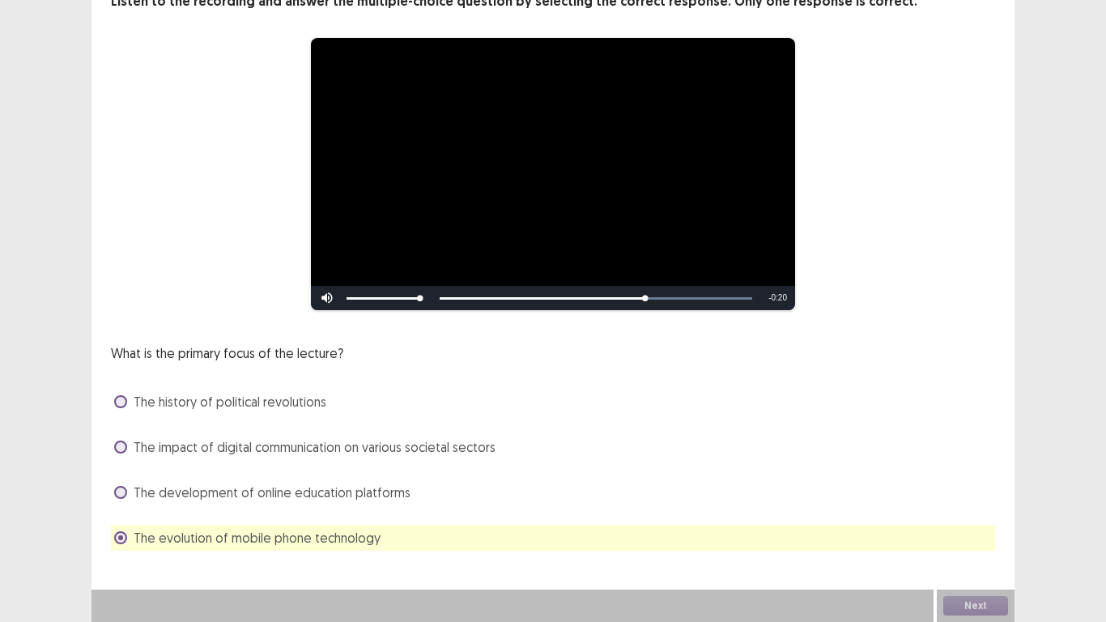
click at [124, 443] on span at bounding box center [120, 446] width 13 height 13
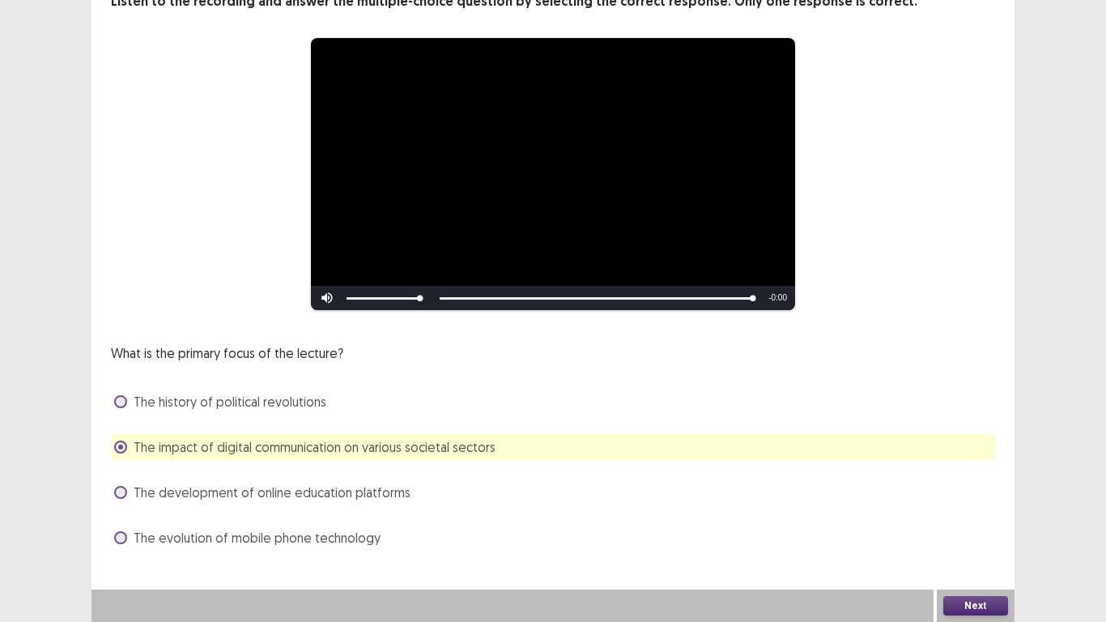
click at [966, 512] on button "Next" at bounding box center [975, 605] width 65 height 19
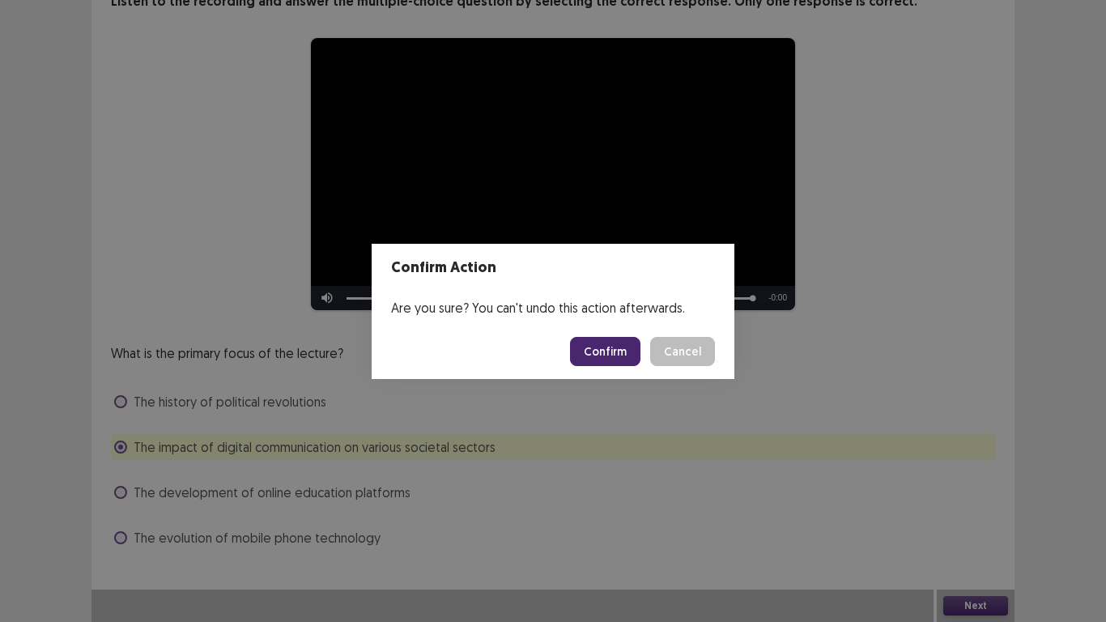
click at [601, 341] on button "Confirm" at bounding box center [605, 351] width 70 height 29
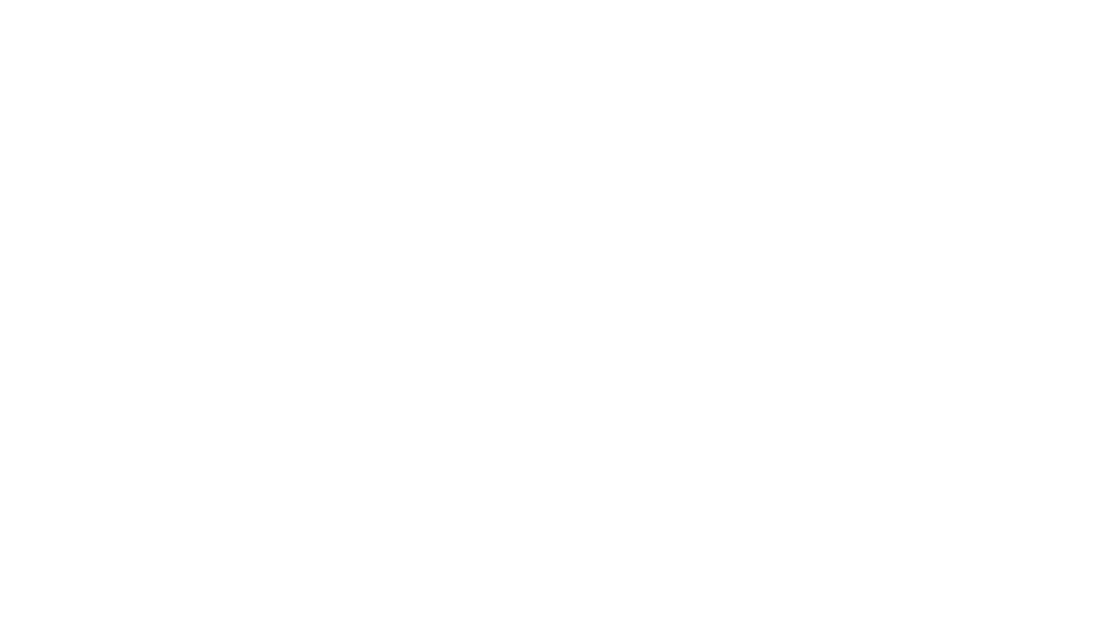
scroll to position [0, 0]
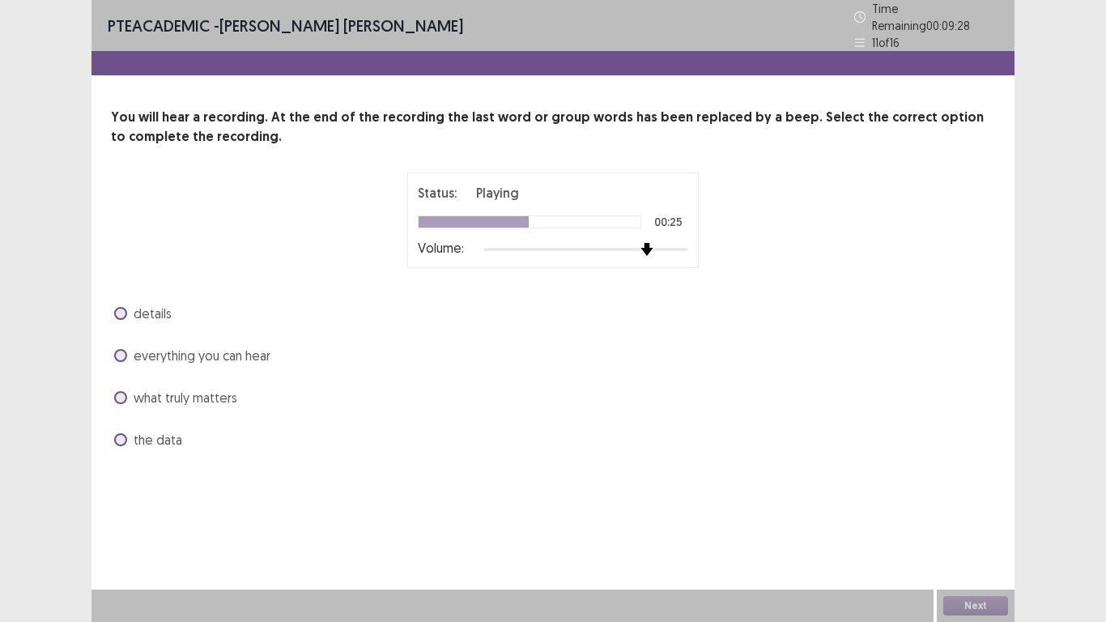
click at [650, 243] on img at bounding box center [646, 249] width 13 height 13
click at [121, 391] on span at bounding box center [120, 397] width 13 height 13
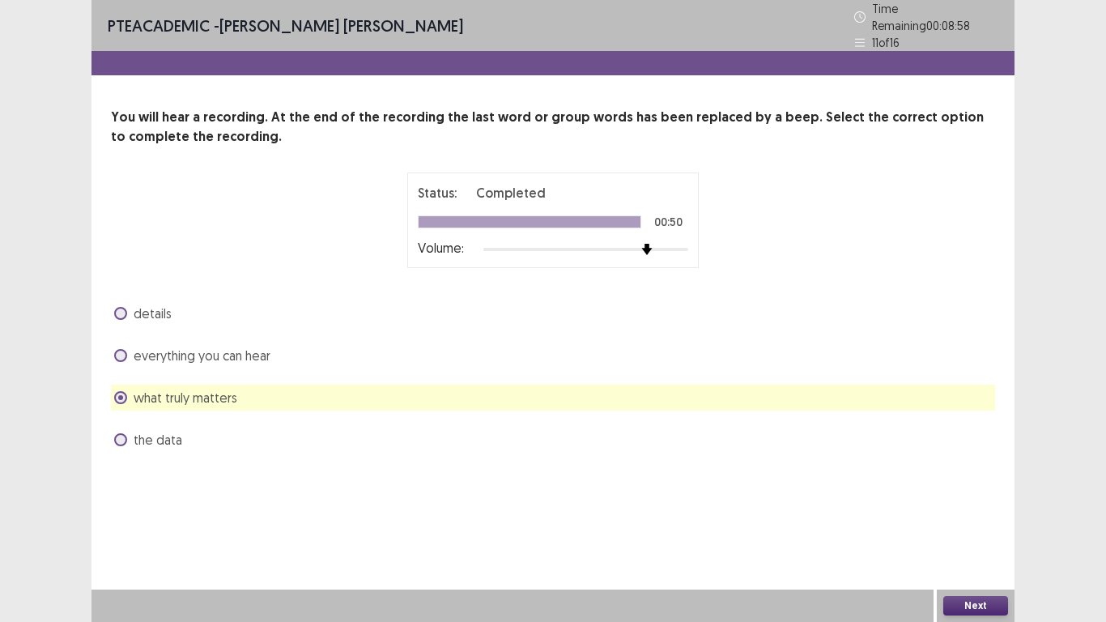
click at [979, 512] on button "Next" at bounding box center [975, 605] width 65 height 19
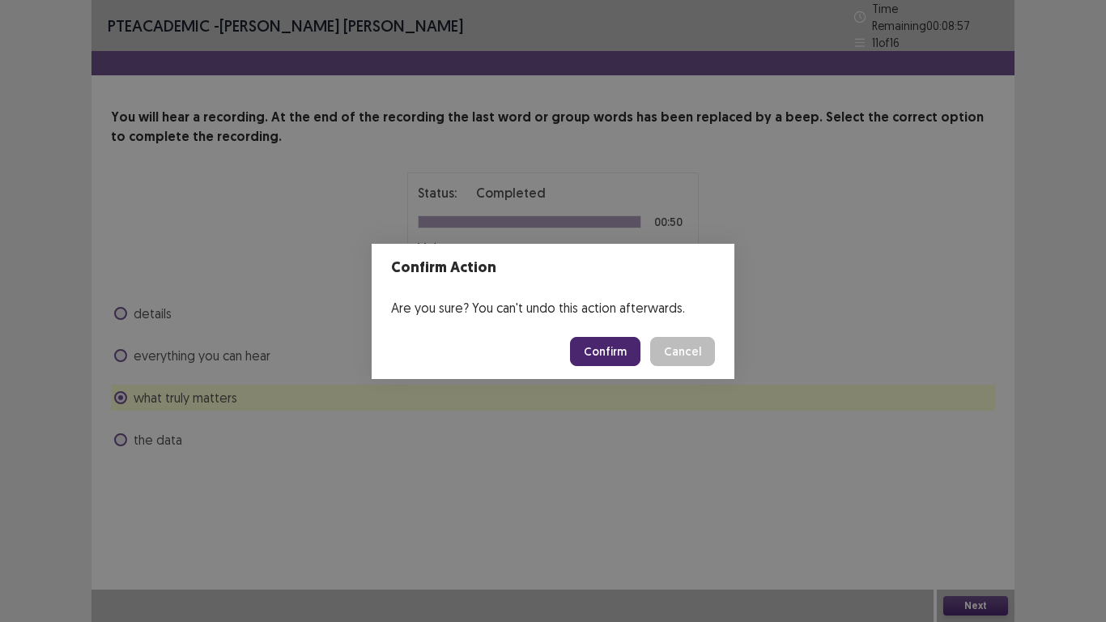
click at [592, 348] on button "Confirm" at bounding box center [605, 351] width 70 height 29
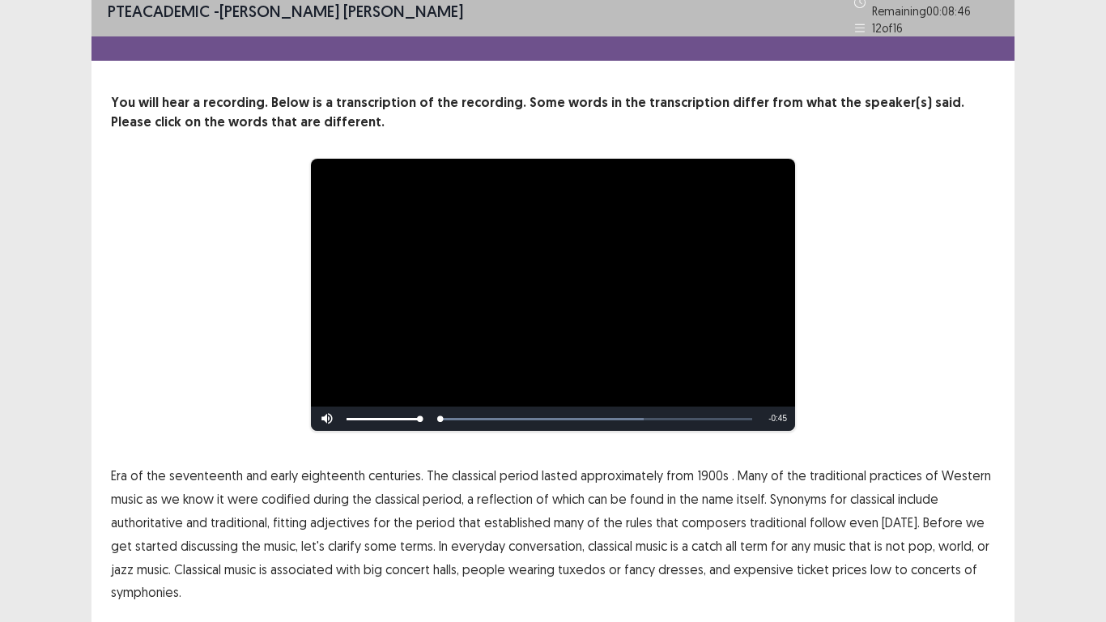
scroll to position [61, 0]
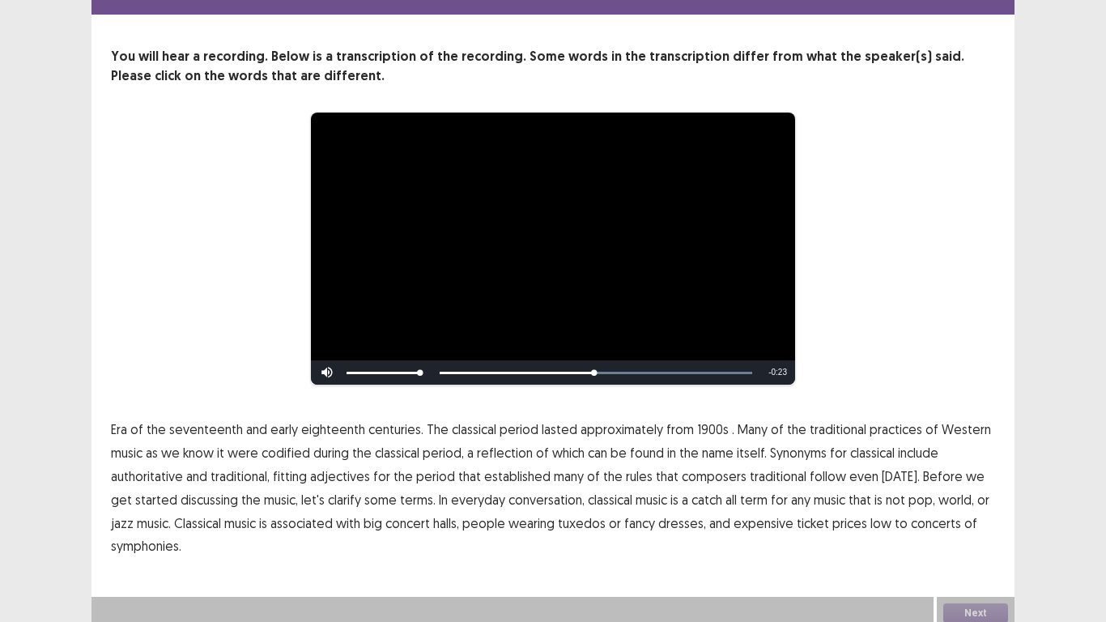
click at [873, 451] on span "classical" at bounding box center [872, 452] width 45 height 19
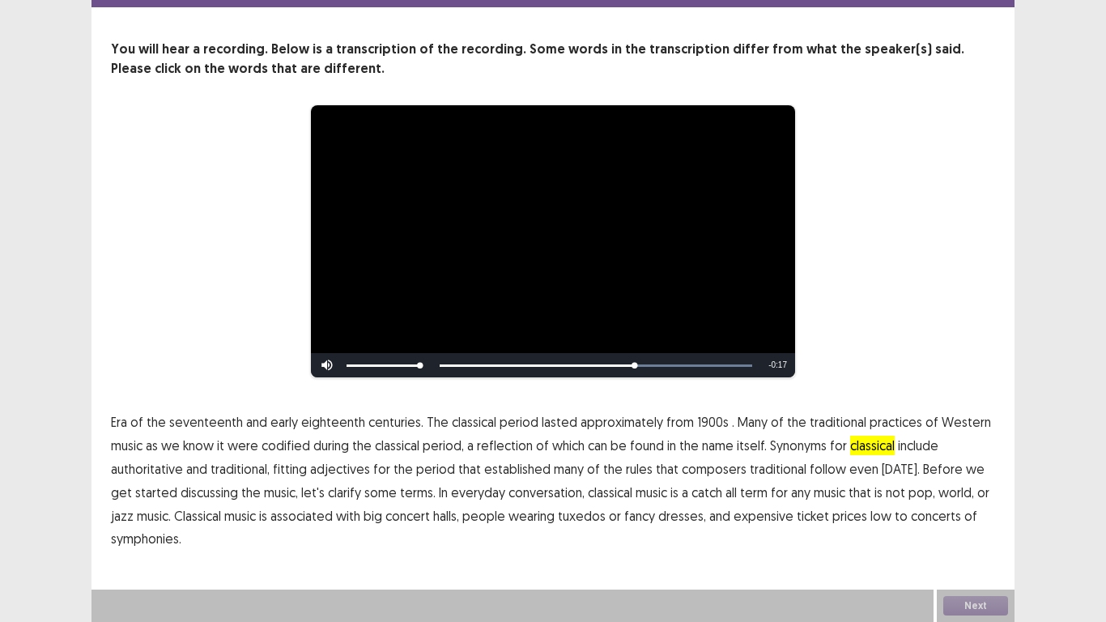
drag, startPoint x: 160, startPoint y: 469, endPoint x: 212, endPoint y: 479, distance: 52.9
click at [162, 469] on span "authoritative" at bounding box center [147, 468] width 72 height 19
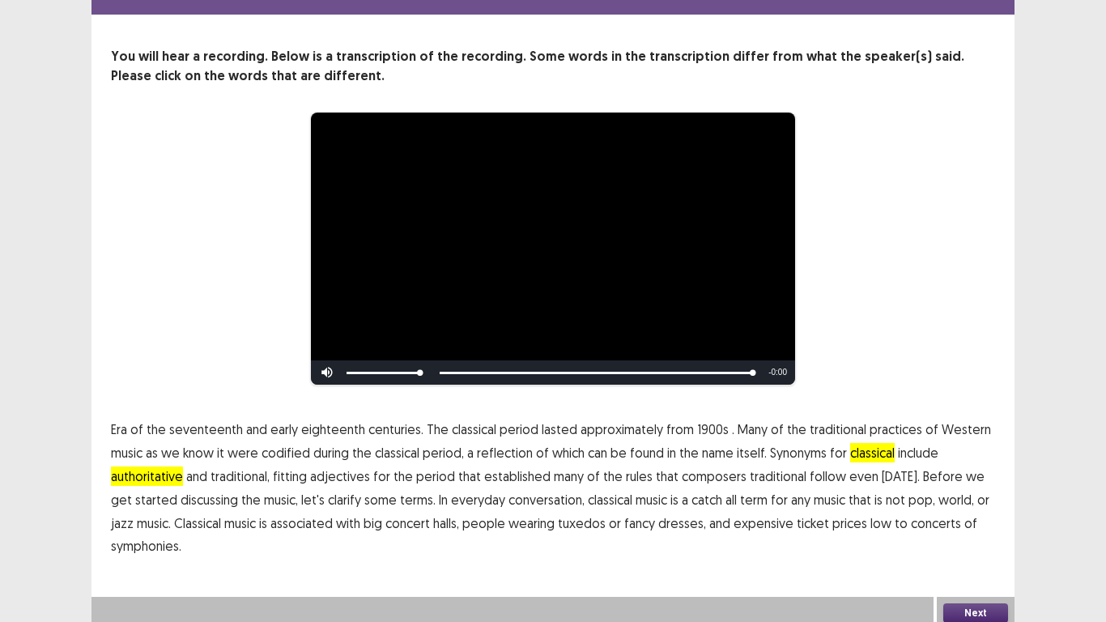
click at [982, 512] on button "Next" at bounding box center [975, 612] width 65 height 19
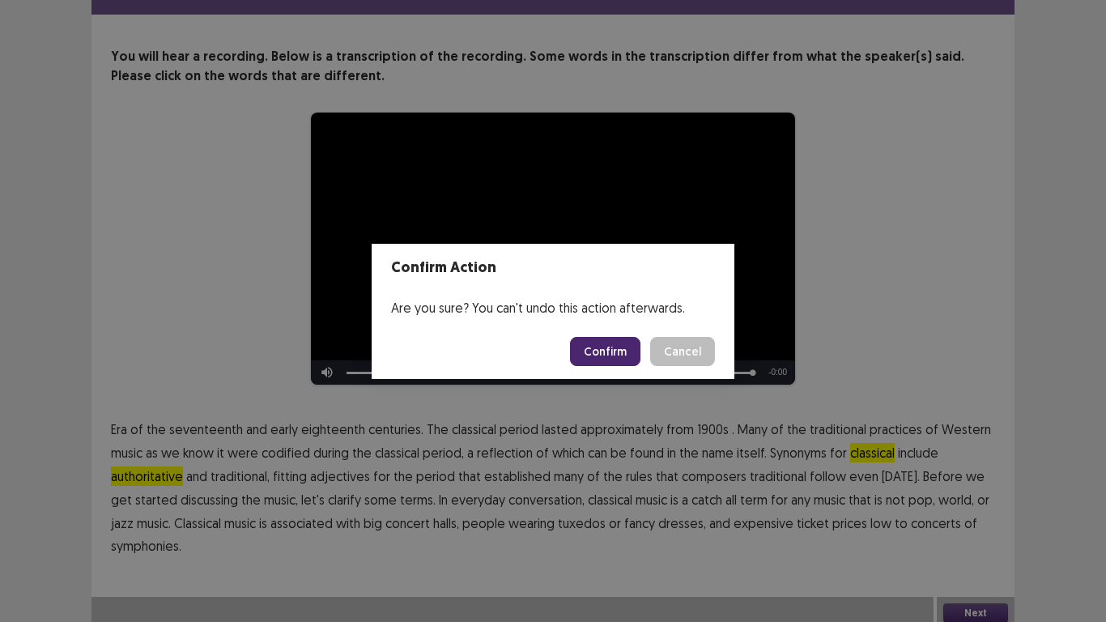
click at [606, 348] on button "Confirm" at bounding box center [605, 351] width 70 height 29
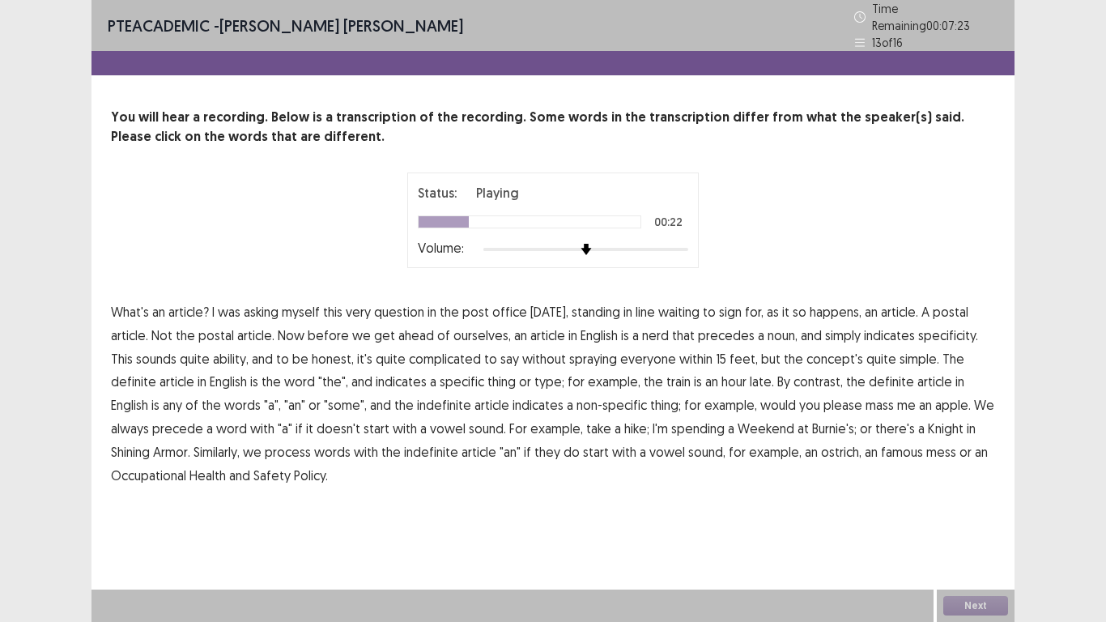
click at [648, 332] on span "nerd" at bounding box center [655, 334] width 27 height 19
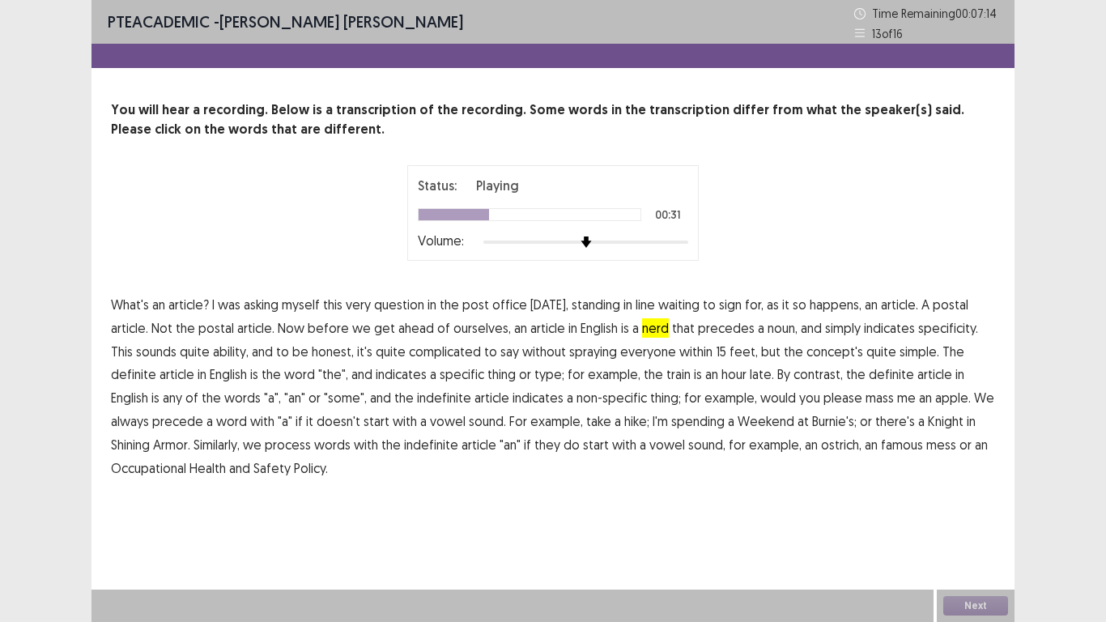
click at [213, 356] on span "ability," at bounding box center [231, 351] width 36 height 19
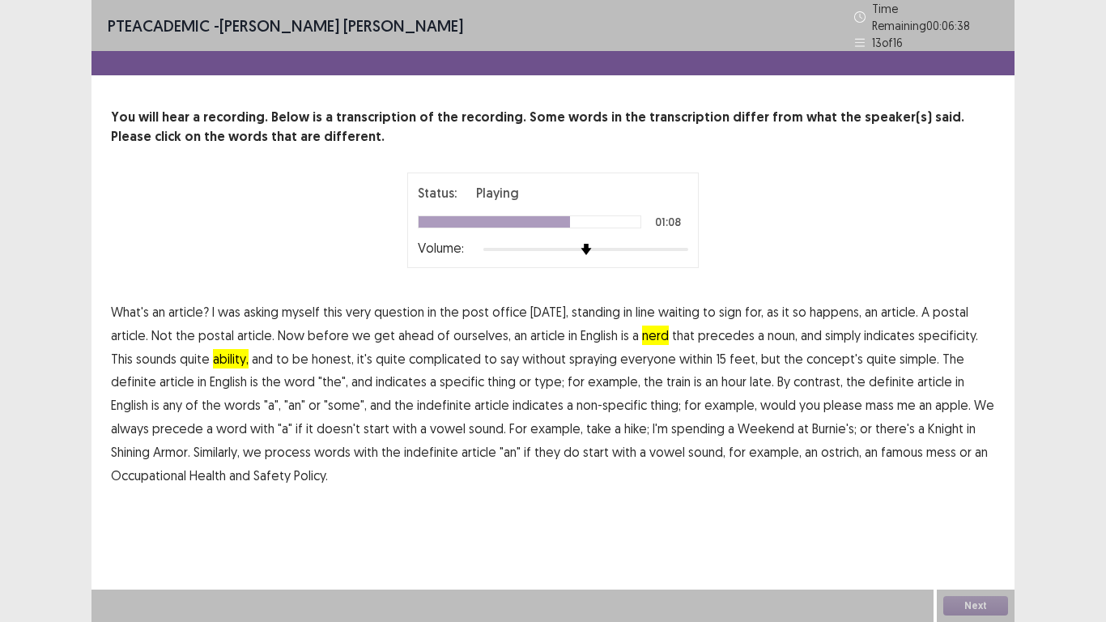
click at [865, 401] on span "mass" at bounding box center [879, 404] width 28 height 19
drag, startPoint x: 321, startPoint y: 424, endPoint x: 355, endPoint y: 424, distance: 34.0
click at [363, 424] on span "start" at bounding box center [376, 428] width 26 height 19
click at [967, 426] on span "in" at bounding box center [971, 428] width 9 height 19
click at [881, 449] on span "famous" at bounding box center [902, 451] width 42 height 19
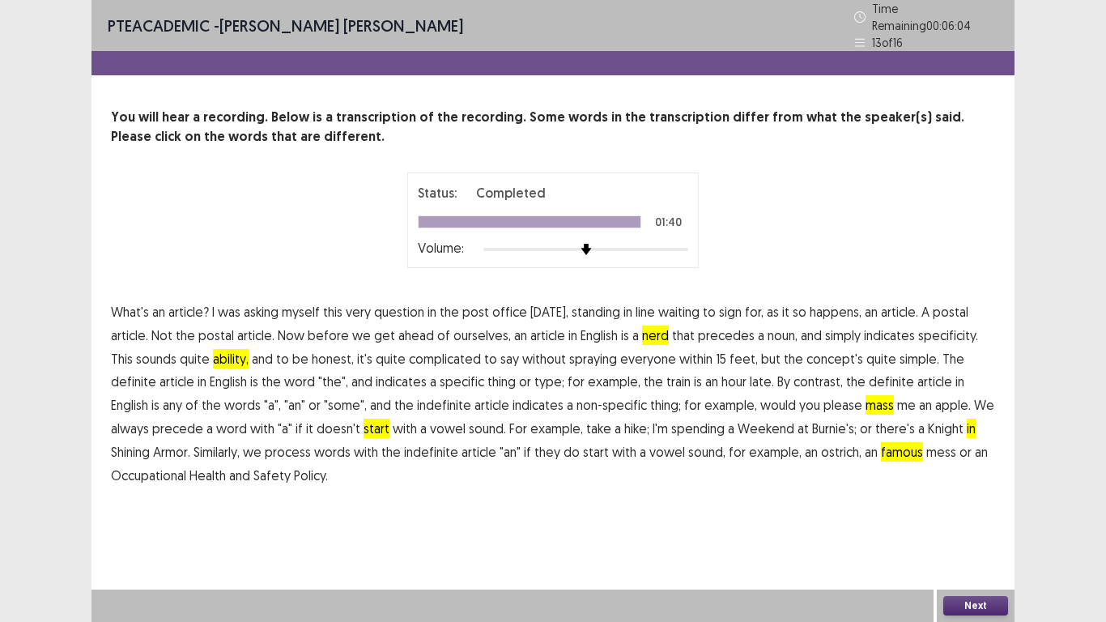
click at [982, 512] on button "Next" at bounding box center [975, 605] width 65 height 19
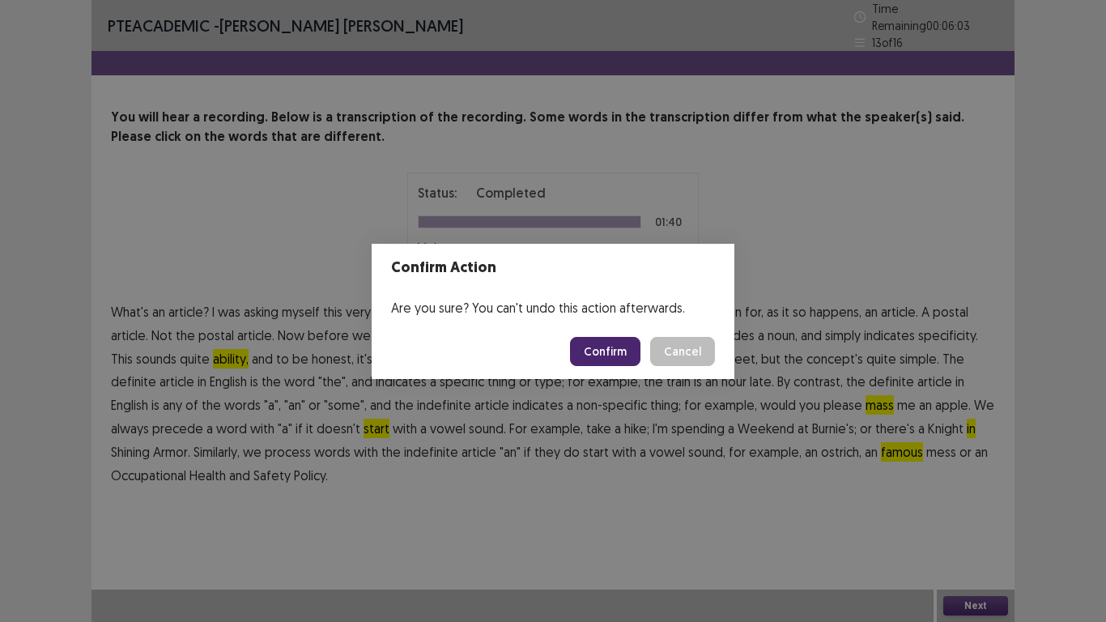
click at [606, 356] on button "Confirm" at bounding box center [605, 351] width 70 height 29
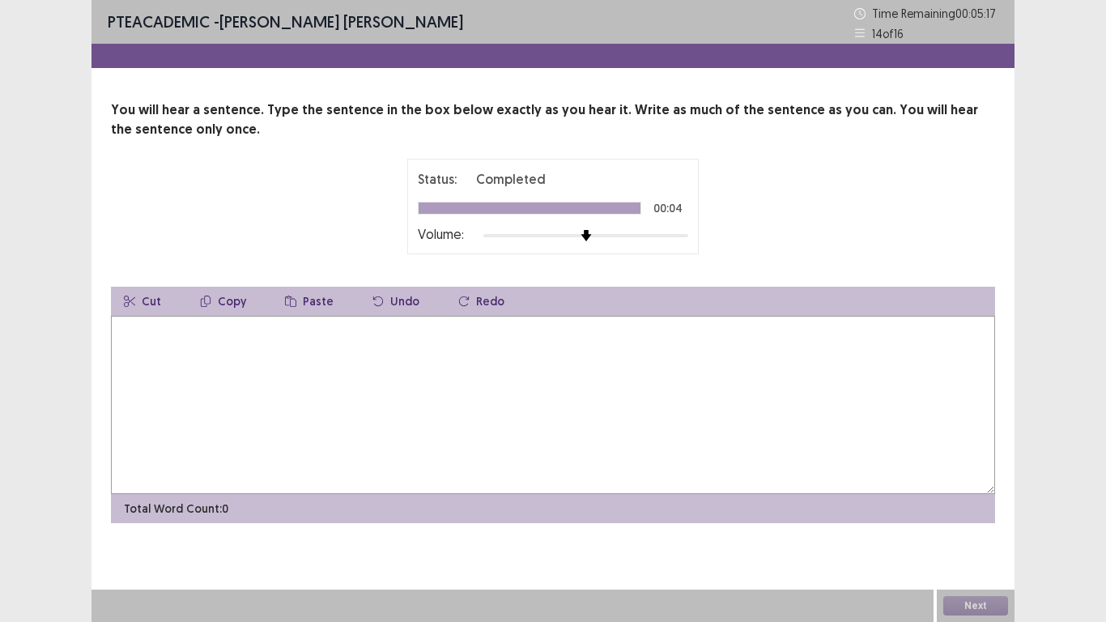
click at [464, 342] on textarea at bounding box center [553, 405] width 884 height 178
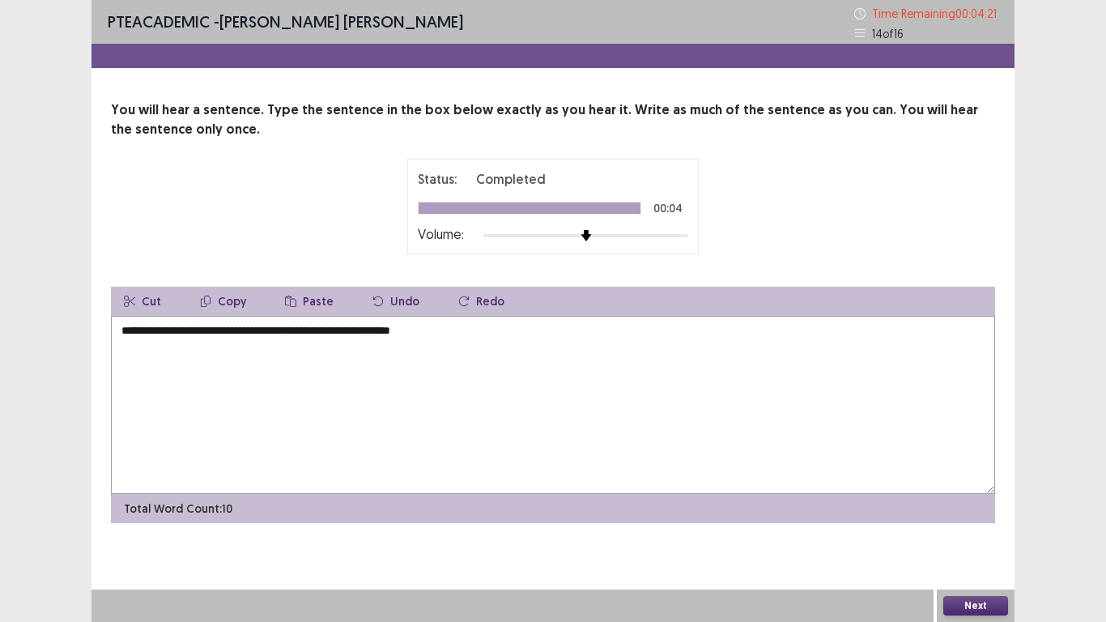
type textarea "**********"
click at [979, 512] on button "Next" at bounding box center [975, 605] width 65 height 19
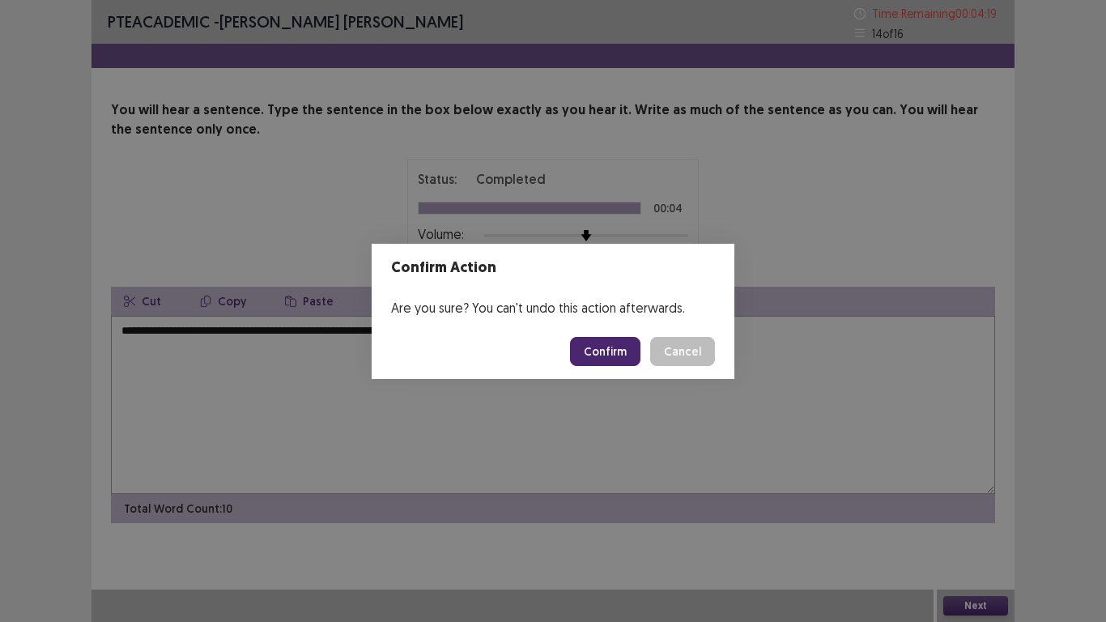
click at [613, 352] on button "Confirm" at bounding box center [605, 351] width 70 height 29
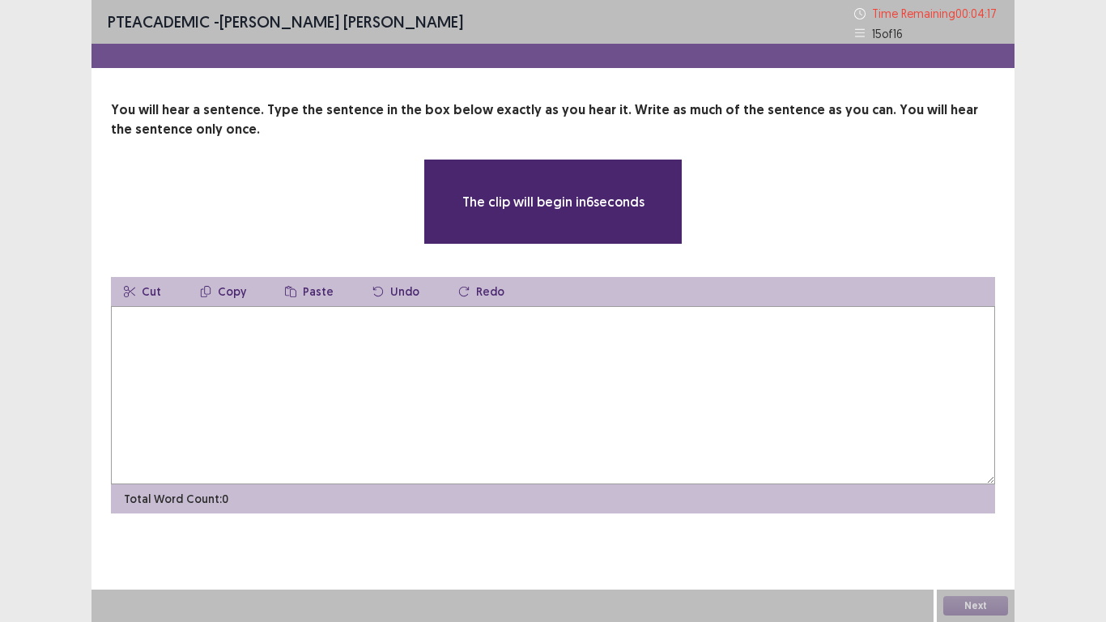
click at [578, 360] on textarea at bounding box center [553, 395] width 884 height 178
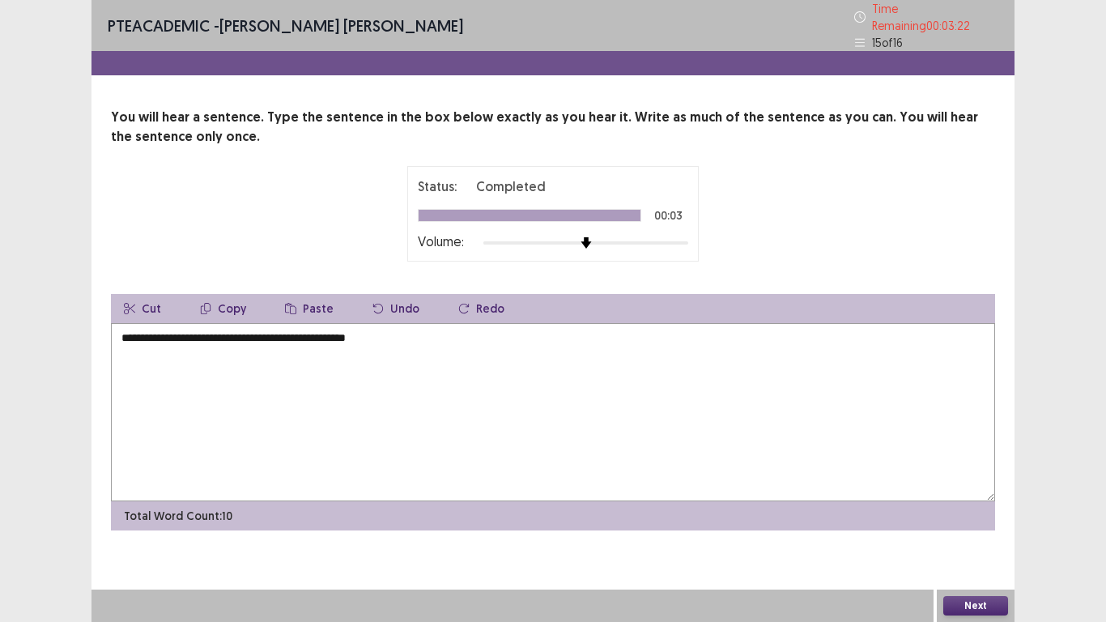
type textarea "**********"
click at [973, 512] on button "Next" at bounding box center [975, 605] width 65 height 19
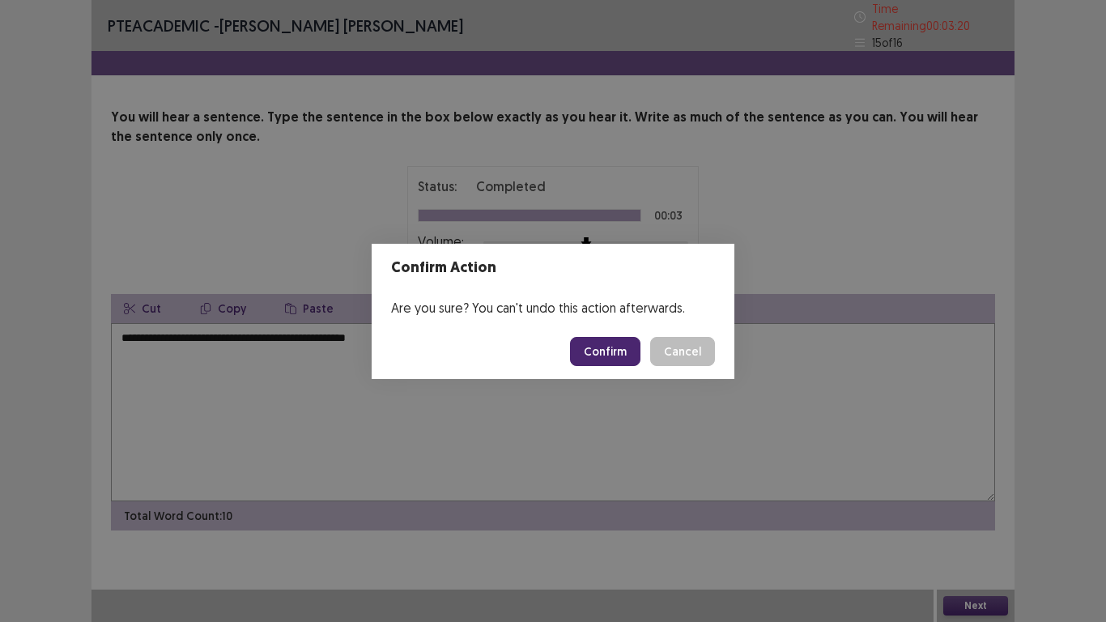
click at [605, 348] on button "Confirm" at bounding box center [605, 351] width 70 height 29
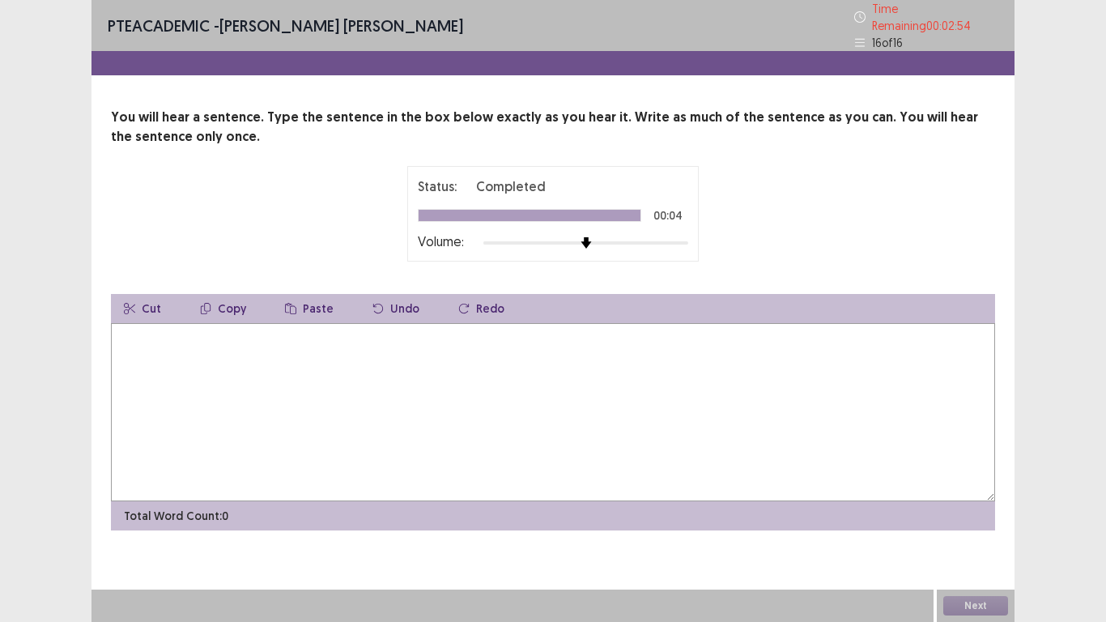
click at [591, 371] on textarea at bounding box center [553, 412] width 884 height 178
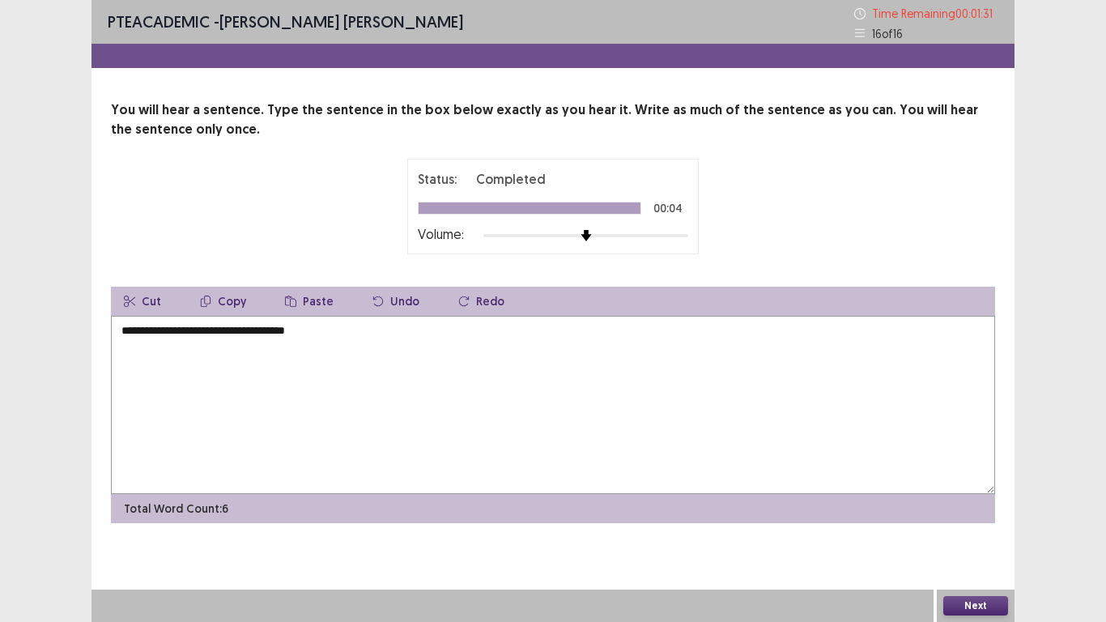
type textarea "**********"
click at [976, 512] on button "Next" at bounding box center [975, 605] width 65 height 19
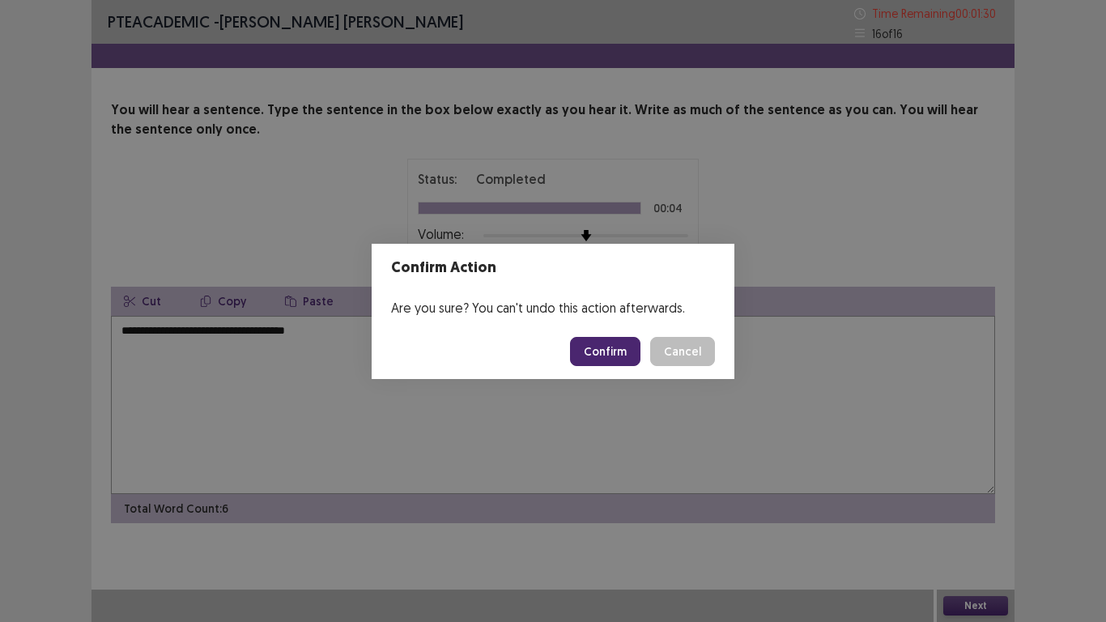
click at [610, 338] on button "Confirm" at bounding box center [605, 351] width 70 height 29
